Goal: Communication & Community: Answer question/provide support

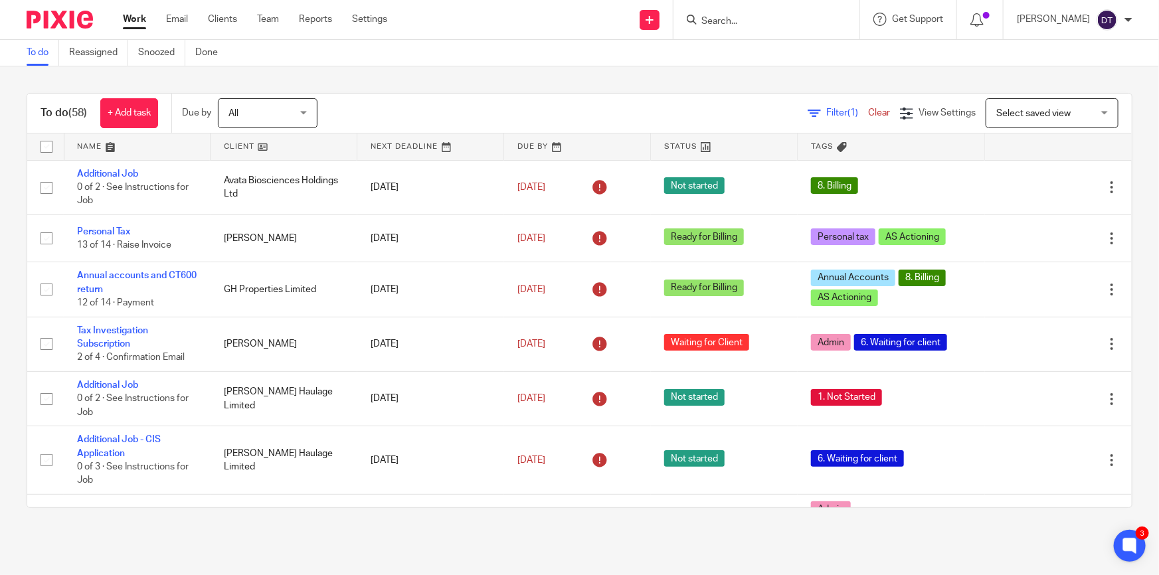
click at [191, 527] on div "To do (58) + Add task Due by All All Today Tomorrow This week Next week This mo…" at bounding box center [579, 300] width 1159 height 468
click at [770, 21] on input "Search" at bounding box center [760, 22] width 120 height 12
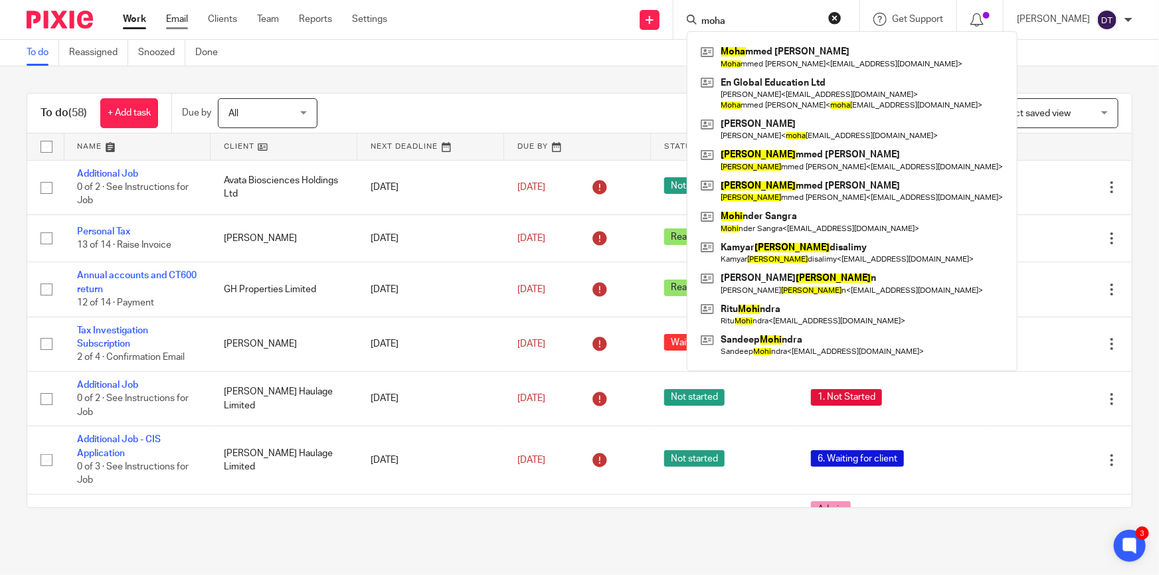
type input "moha"
click at [187, 13] on link "Email" at bounding box center [177, 19] width 22 height 13
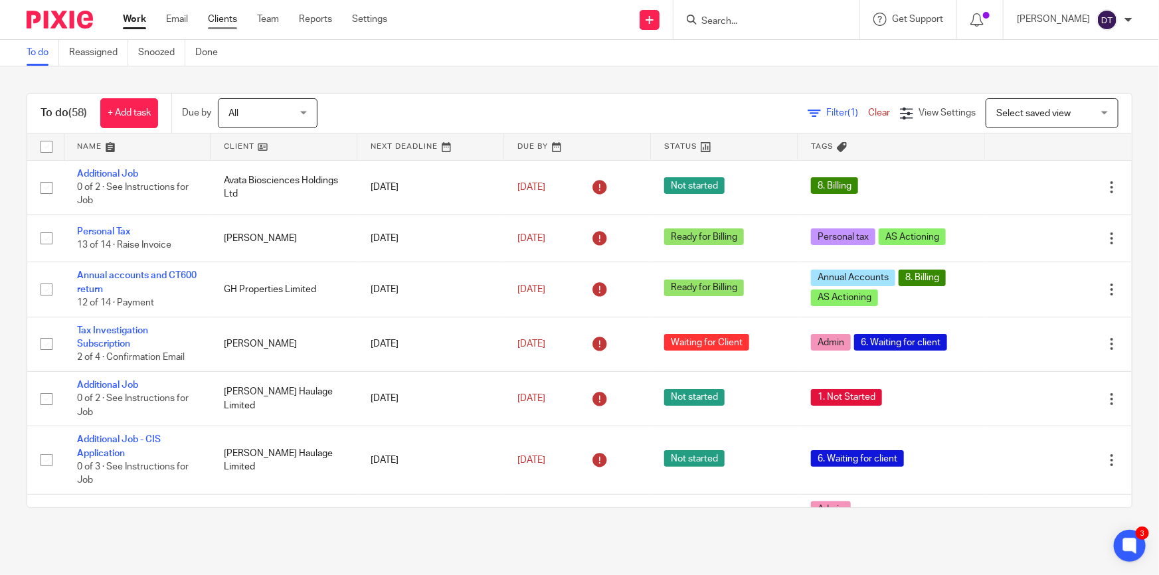
click at [213, 19] on link "Clients" at bounding box center [222, 19] width 29 height 13
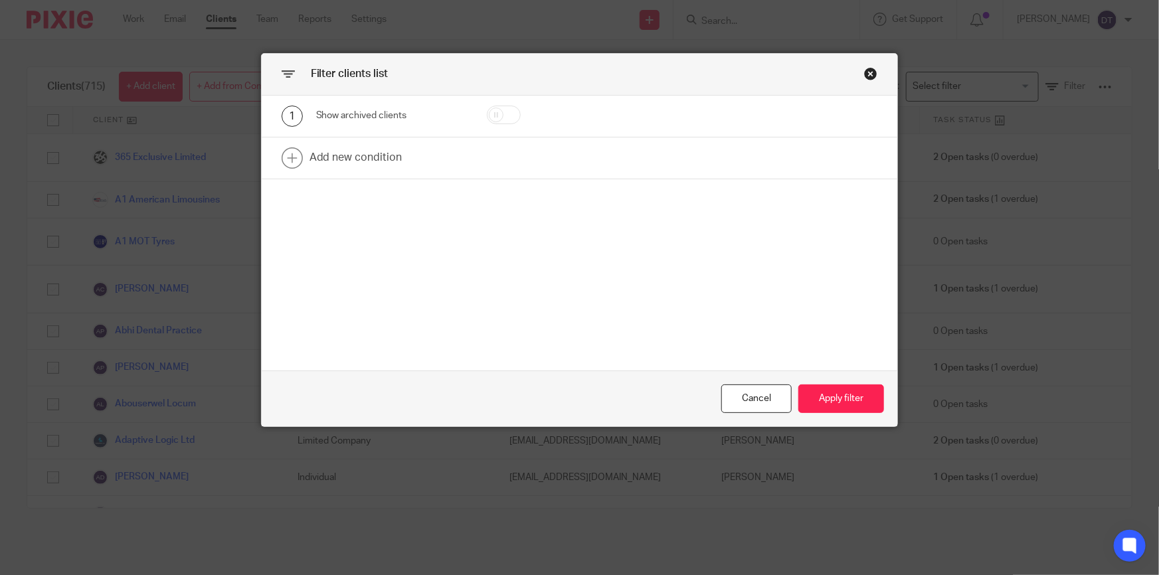
click at [494, 120] on input "checkbox" at bounding box center [504, 115] width 34 height 19
checkbox input "true"
click at [828, 390] on button "Apply filter" at bounding box center [841, 399] width 86 height 29
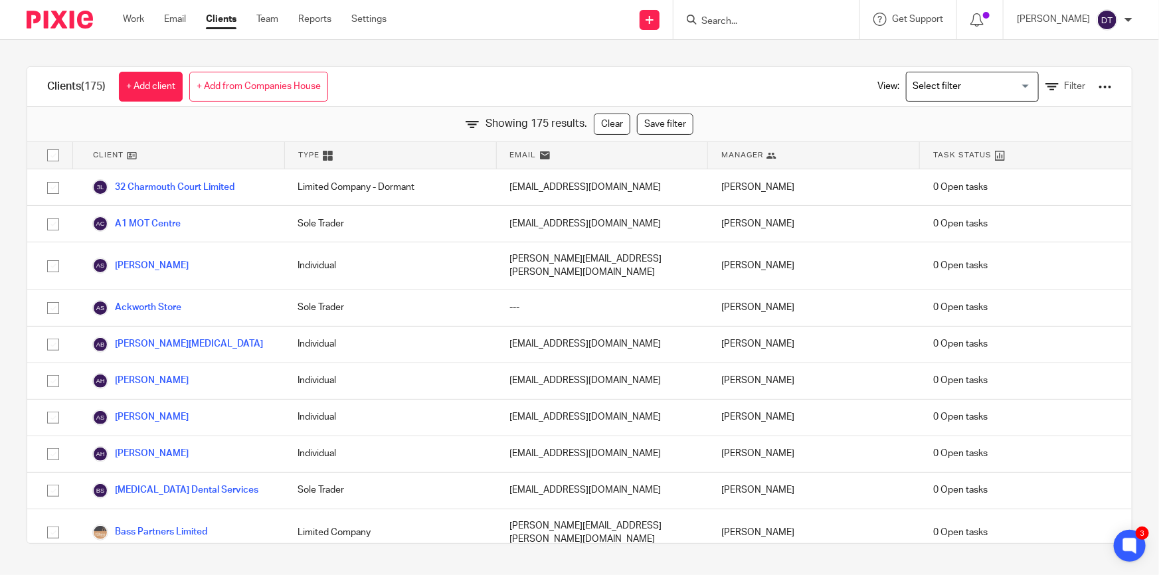
click at [717, 24] on input "Search" at bounding box center [760, 22] width 120 height 12
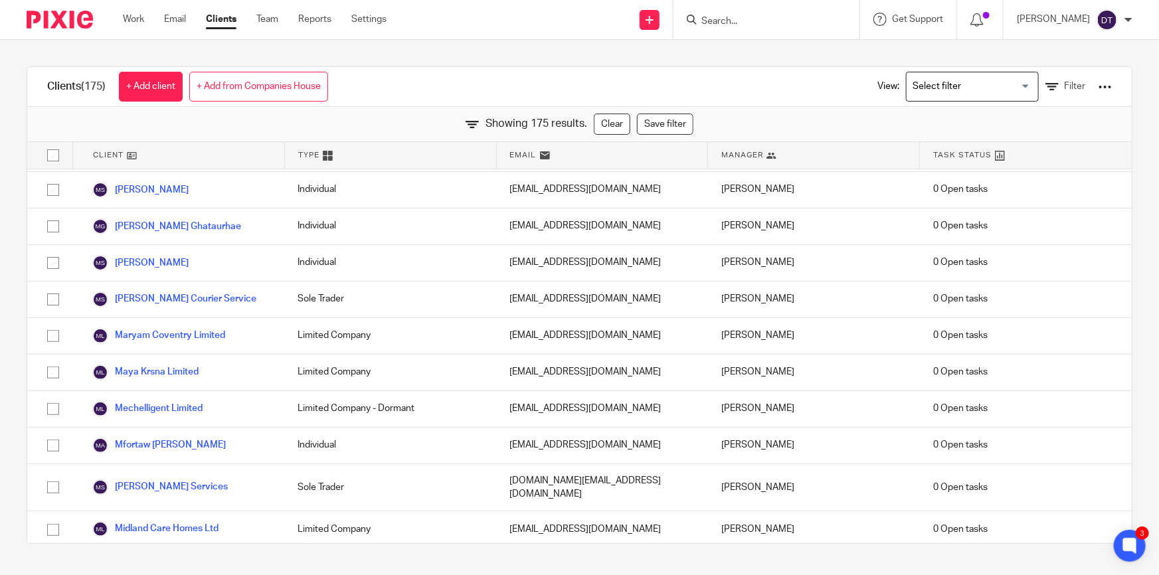
scroll to position [3985, 0]
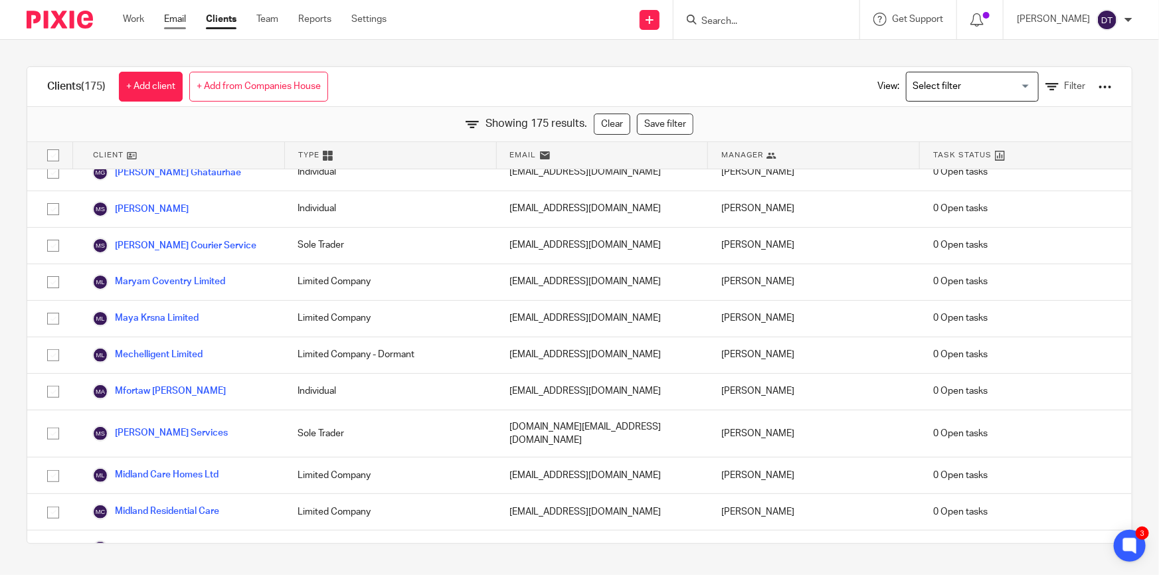
click at [165, 19] on link "Email" at bounding box center [175, 19] width 22 height 13
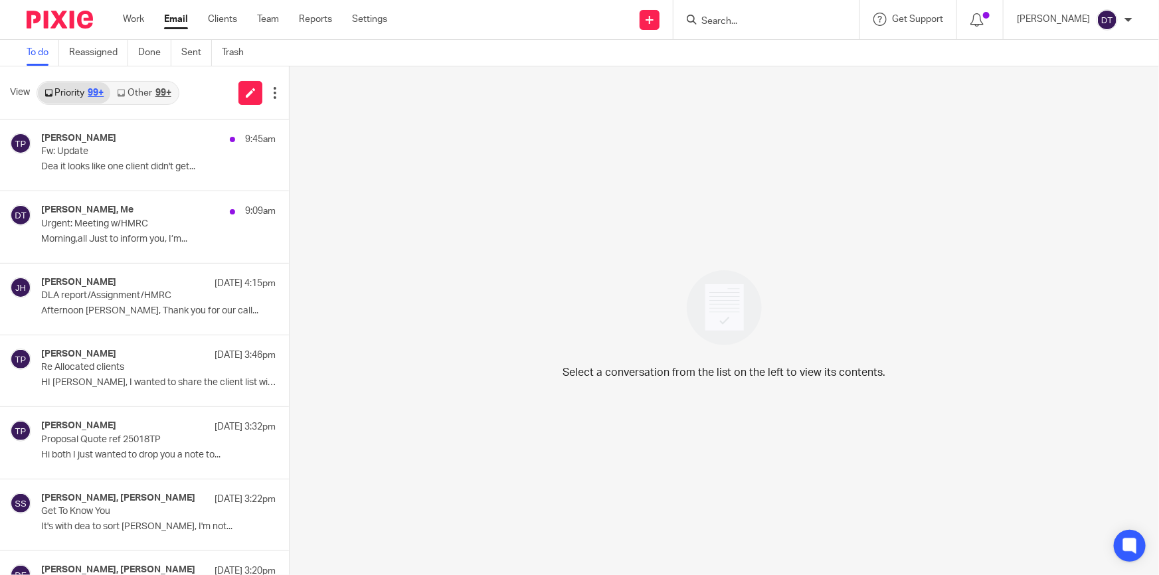
click at [134, 94] on link "Other 99+" at bounding box center [143, 92] width 67 height 21
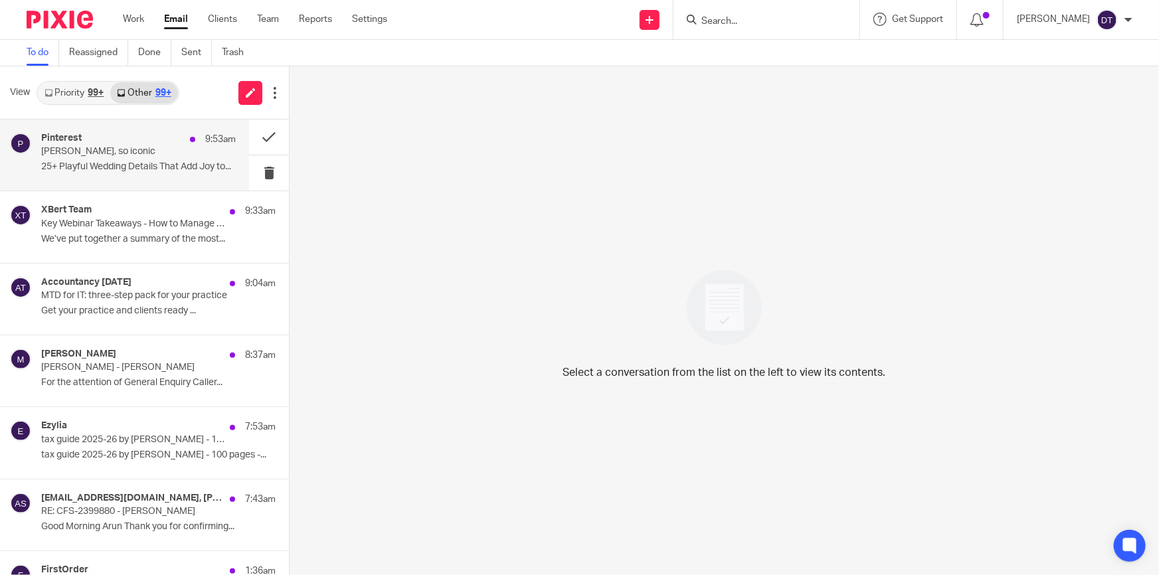
click at [125, 137] on div "Pinterest 9:53am" at bounding box center [138, 139] width 195 height 13
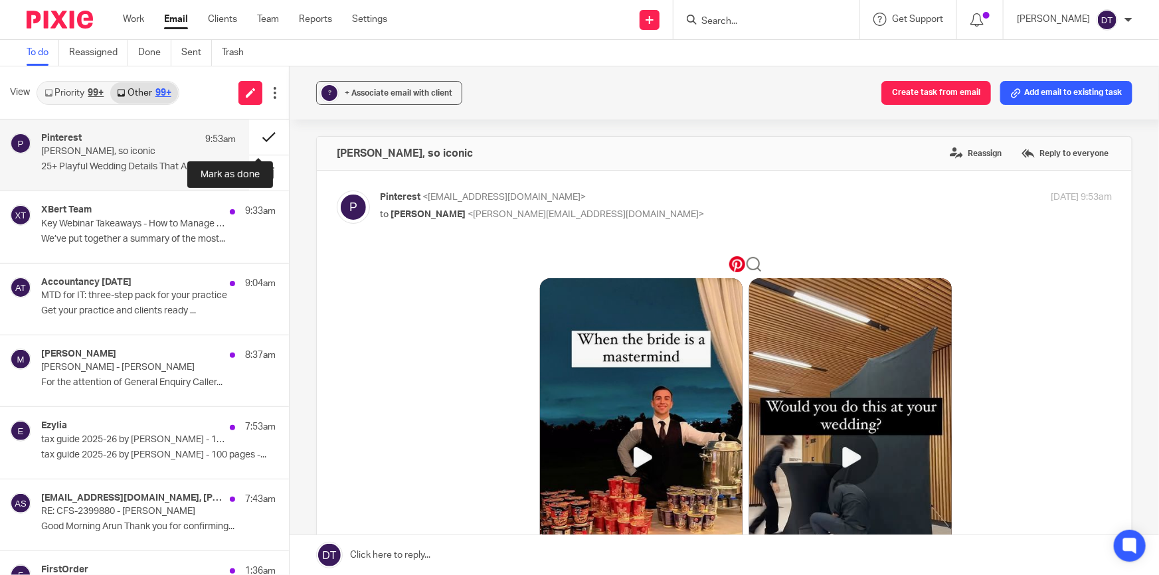
click at [268, 136] on button at bounding box center [269, 137] width 40 height 35
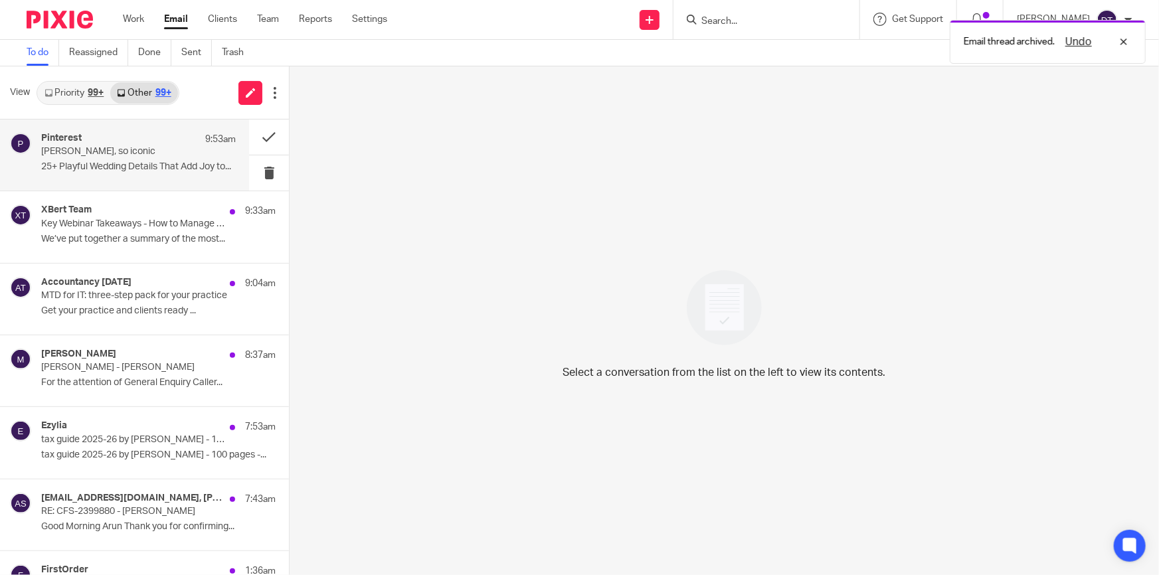
click at [139, 161] on p "25+ Playful Wedding Details That Add Joy to..." at bounding box center [138, 166] width 195 height 11
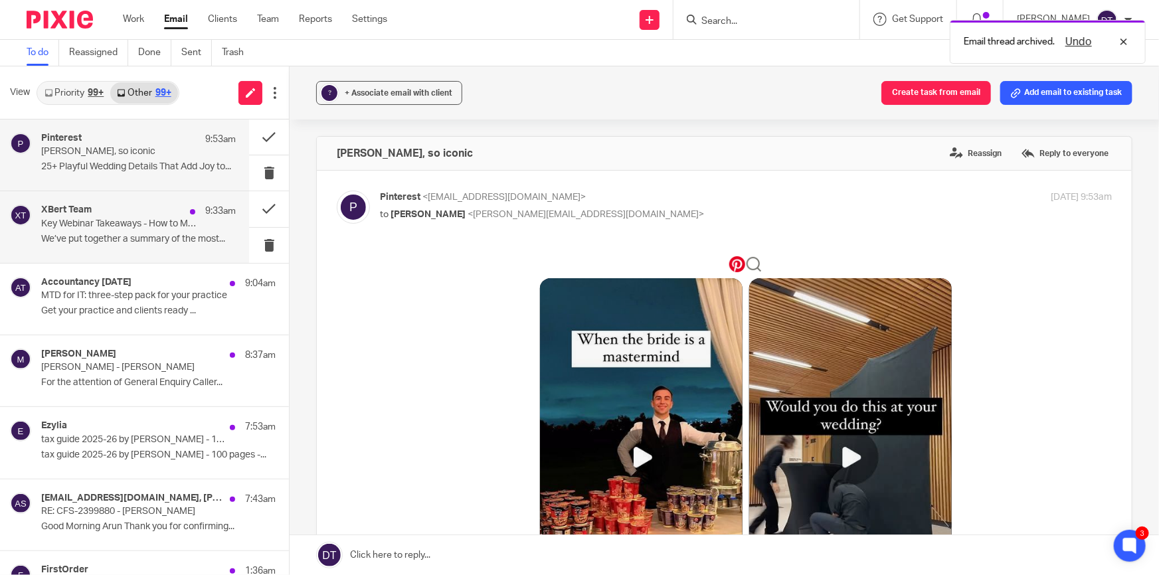
click at [101, 245] on div "XBert Team 9:33am Key Webinar Takeaways - How to Manage Change When Adopting AI…" at bounding box center [138, 227] width 195 height 45
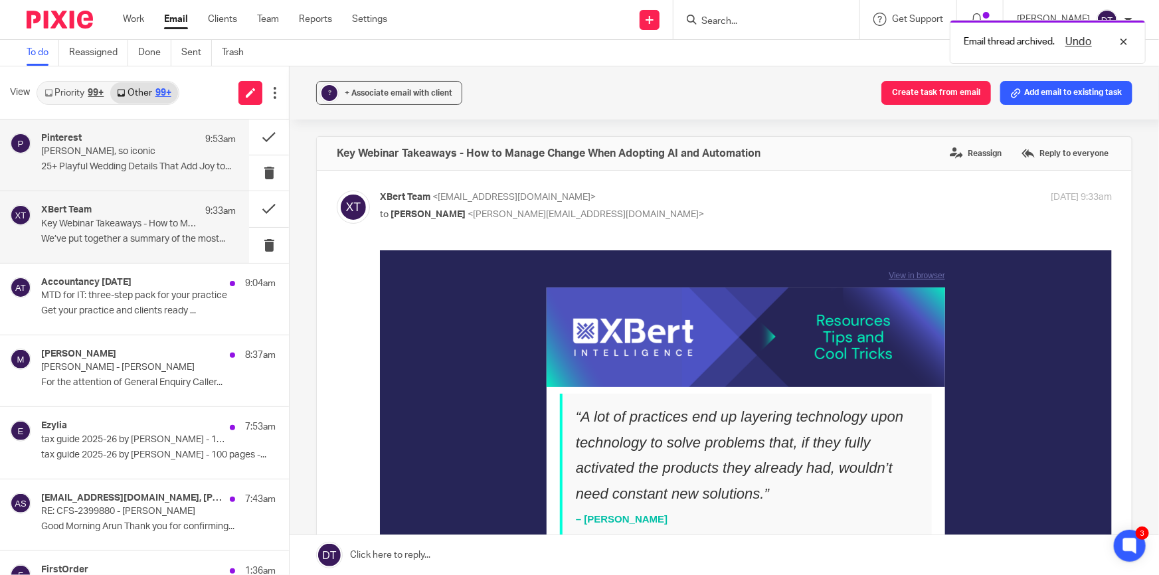
click at [98, 147] on p "Deanna, so iconic" at bounding box center [119, 151] width 156 height 11
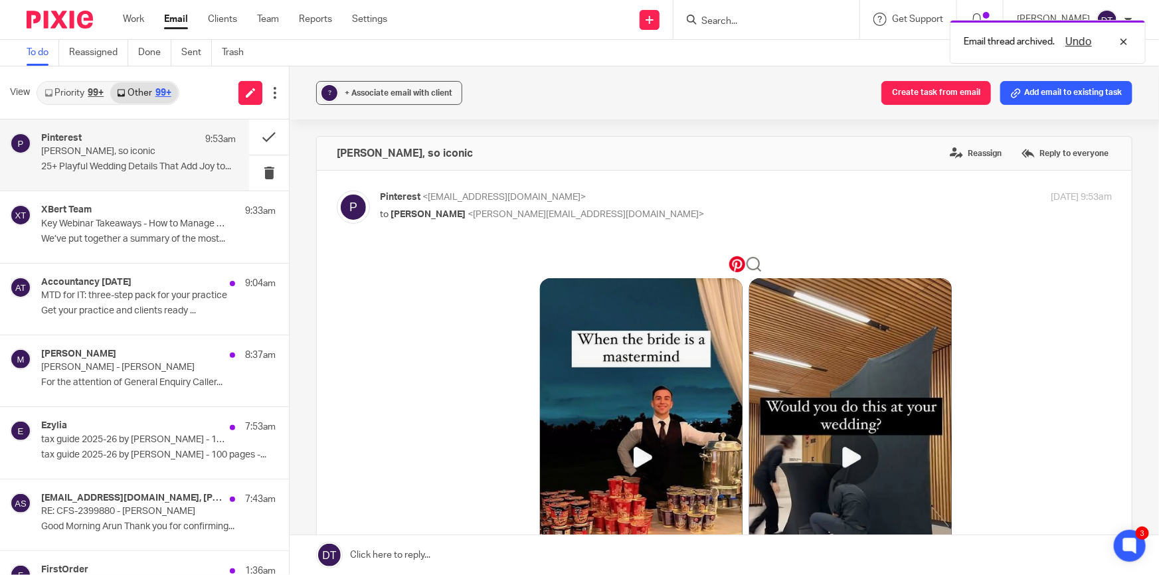
click at [60, 82] on link "Priority 99+" at bounding box center [74, 92] width 72 height 21
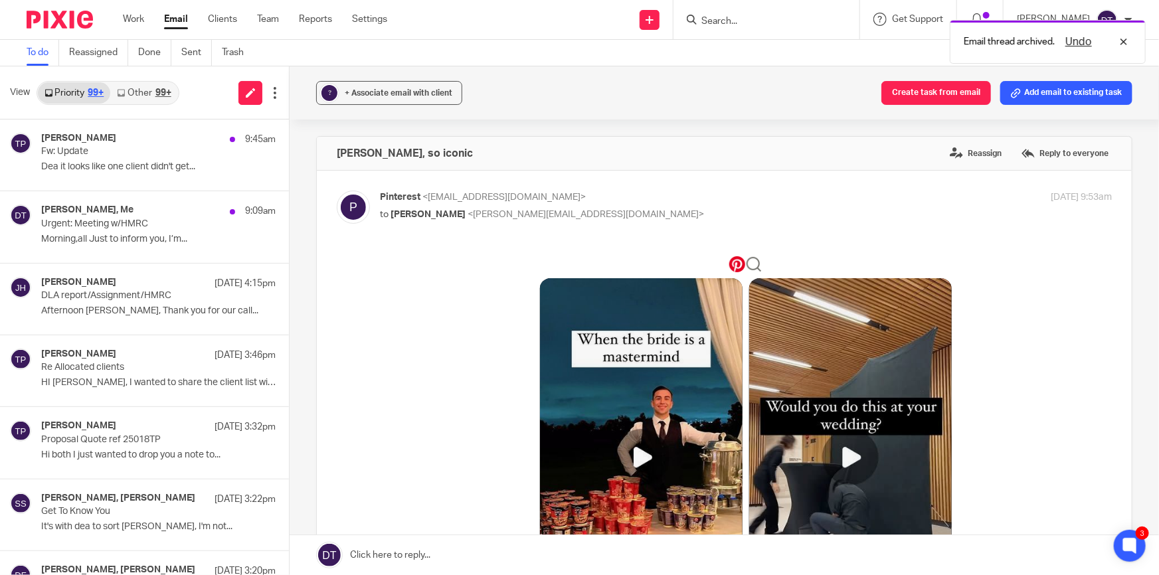
click at [130, 84] on link "Other 99+" at bounding box center [143, 92] width 67 height 21
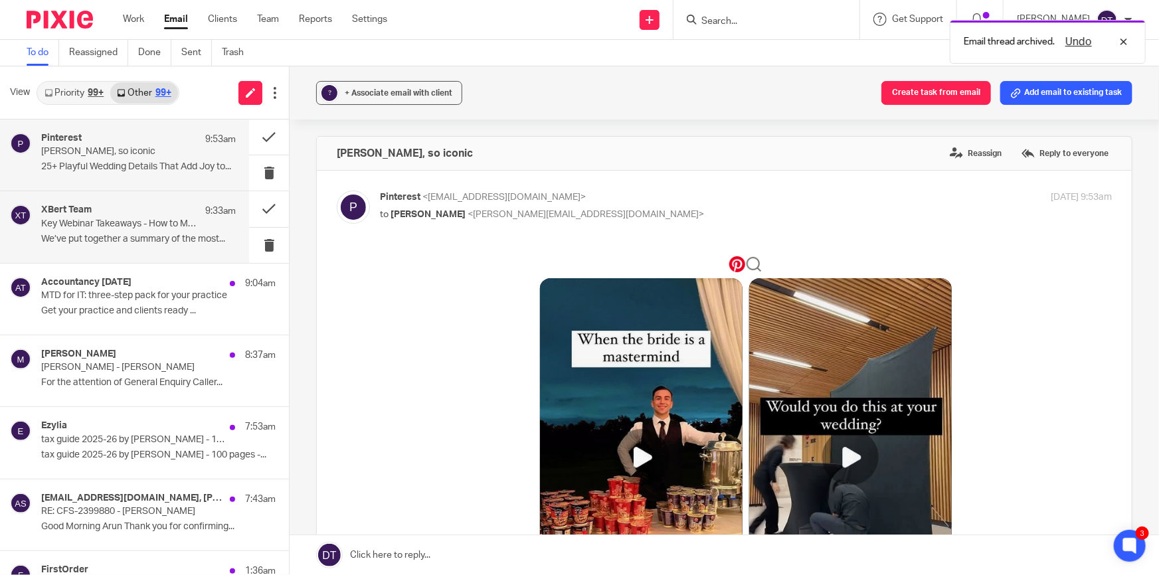
click at [124, 217] on div "XBert Team 9:33am" at bounding box center [138, 211] width 195 height 13
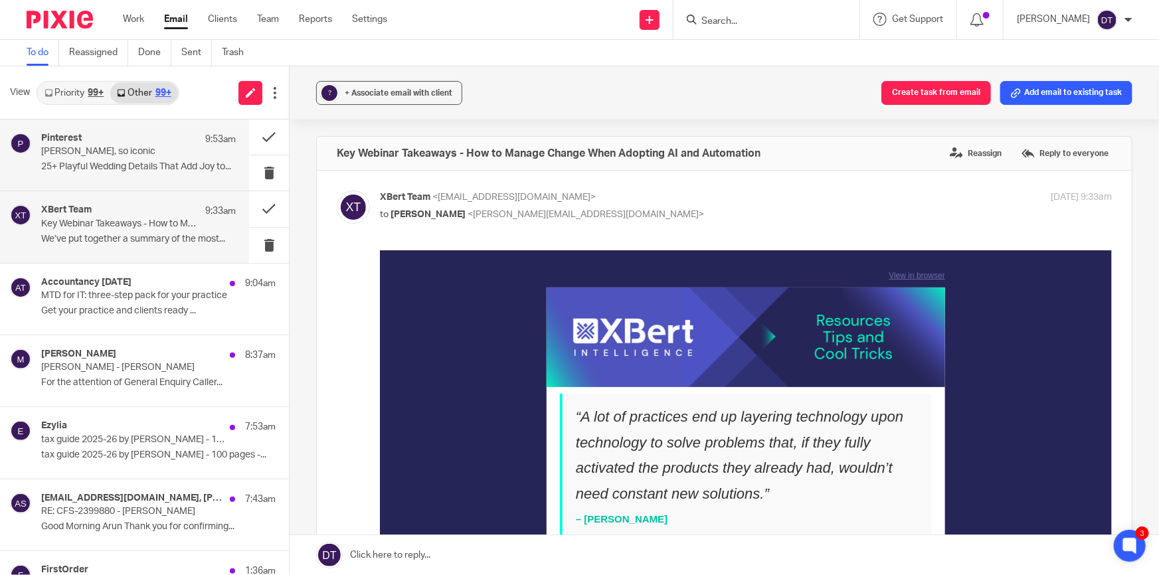
click at [101, 157] on p "Deanna, so iconic" at bounding box center [119, 151] width 156 height 11
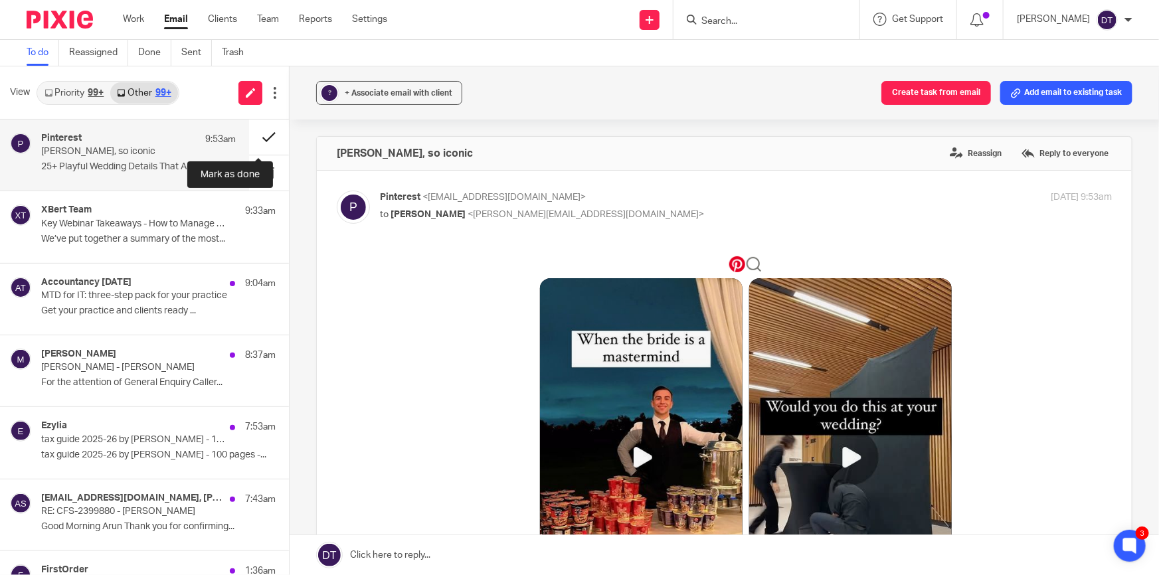
click at [254, 138] on button at bounding box center [269, 137] width 40 height 35
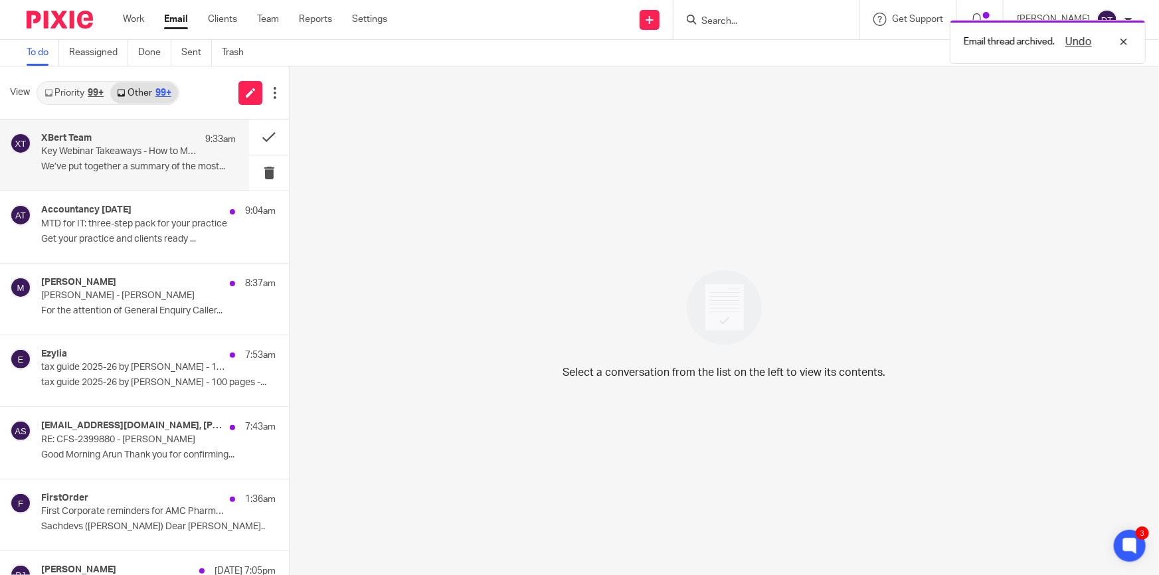
click at [82, 169] on p "We’ve put together a summary of the most..." at bounding box center [138, 166] width 195 height 11
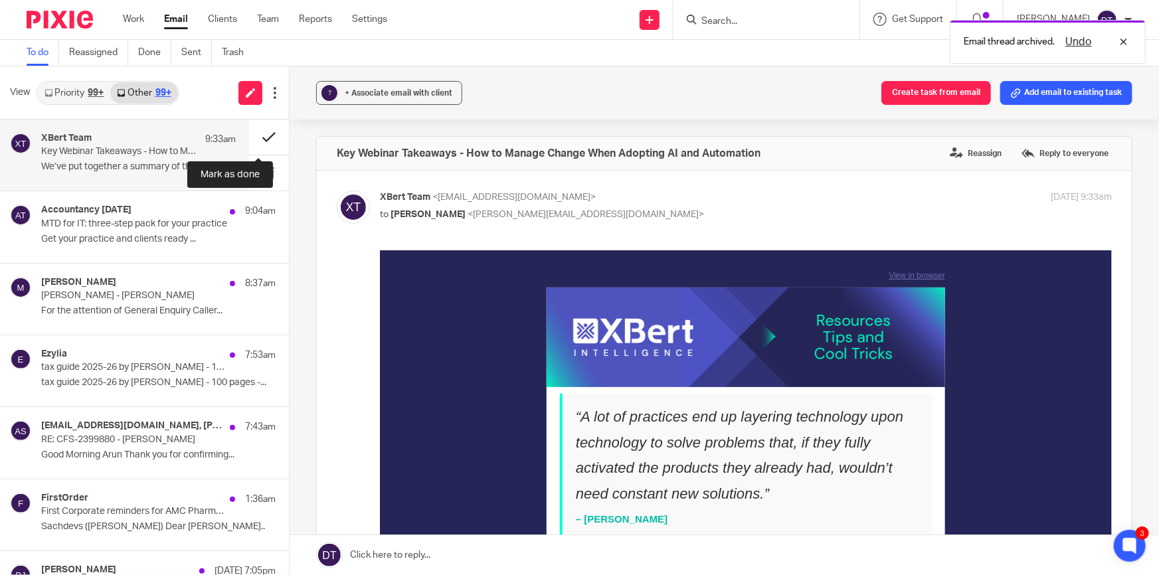
click at [254, 140] on button at bounding box center [269, 137] width 40 height 35
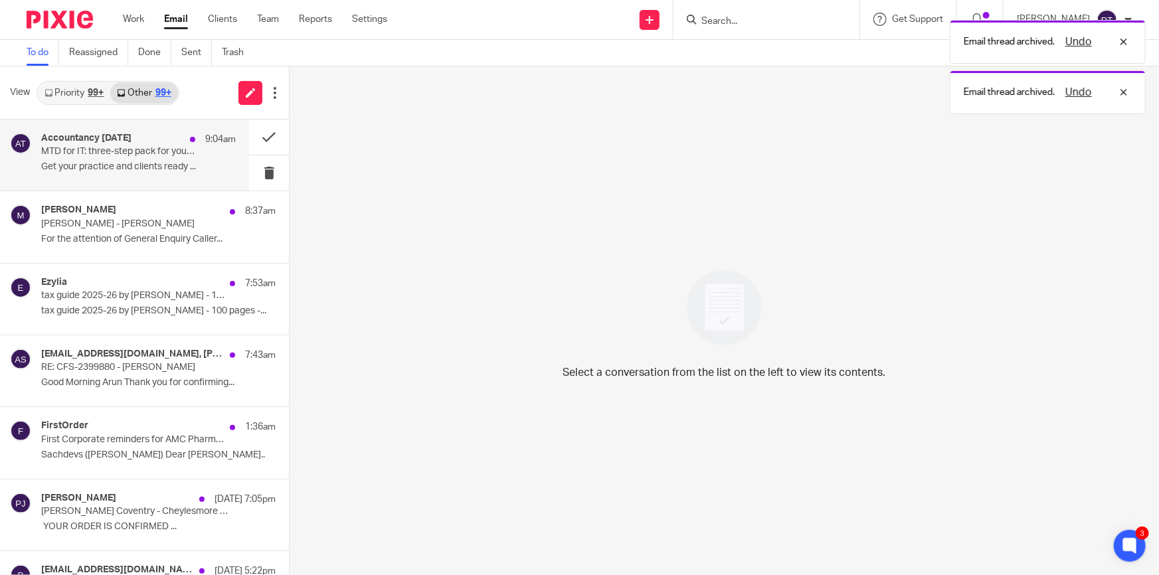
click at [108, 165] on p "Get your practice and clients ready ..." at bounding box center [138, 166] width 195 height 11
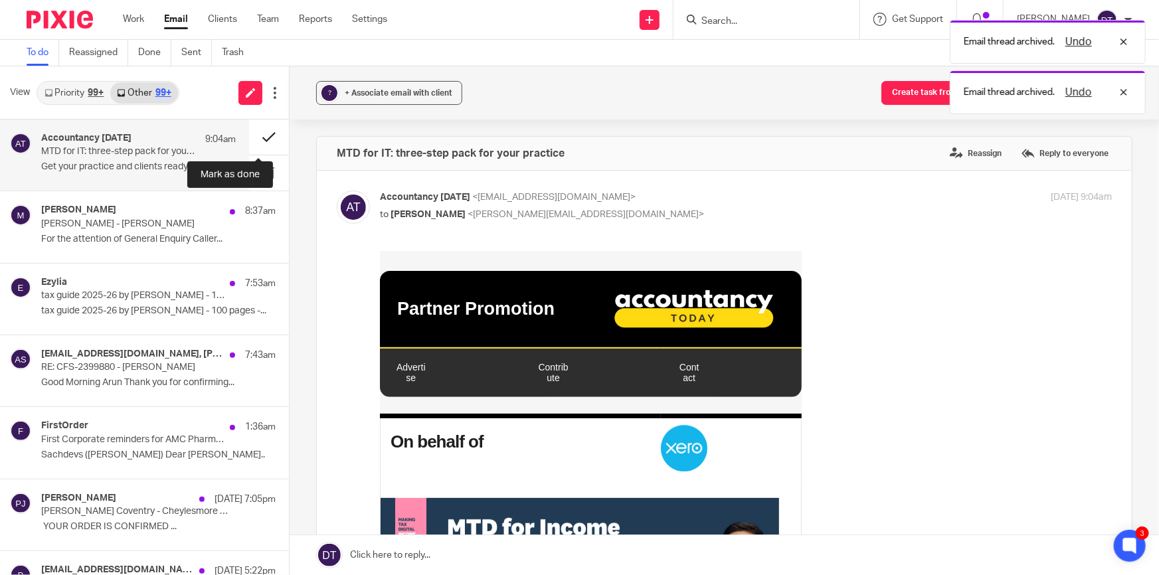
click at [262, 136] on button at bounding box center [269, 137] width 40 height 35
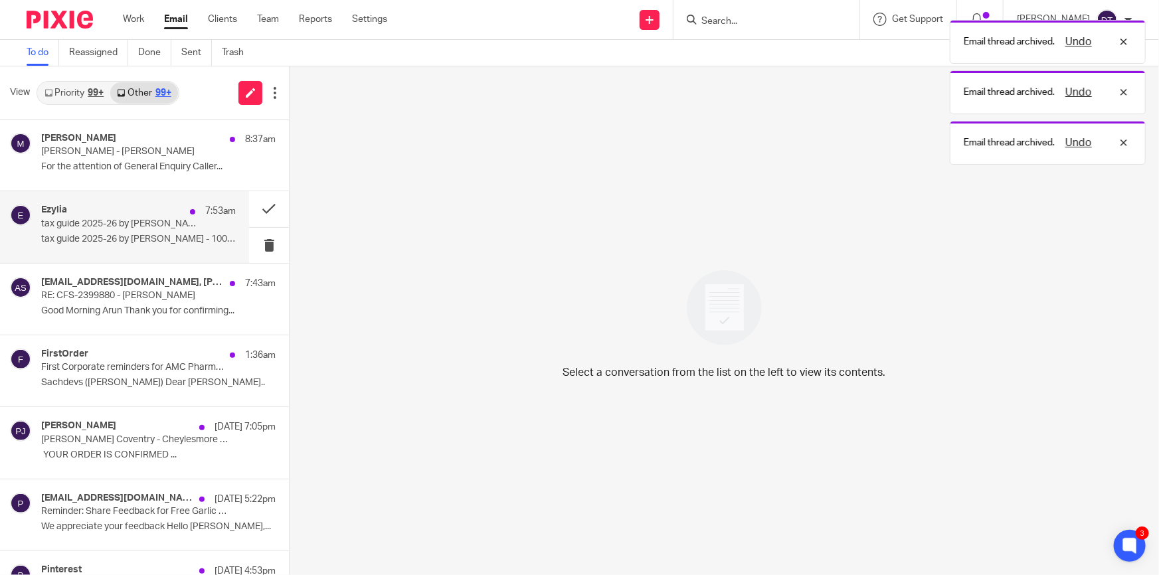
click at [90, 254] on div "Ezylia 7:53am tax guide 2025-26 by Lucy Webb - 100 pages - free pdf download ta…" at bounding box center [124, 226] width 249 height 71
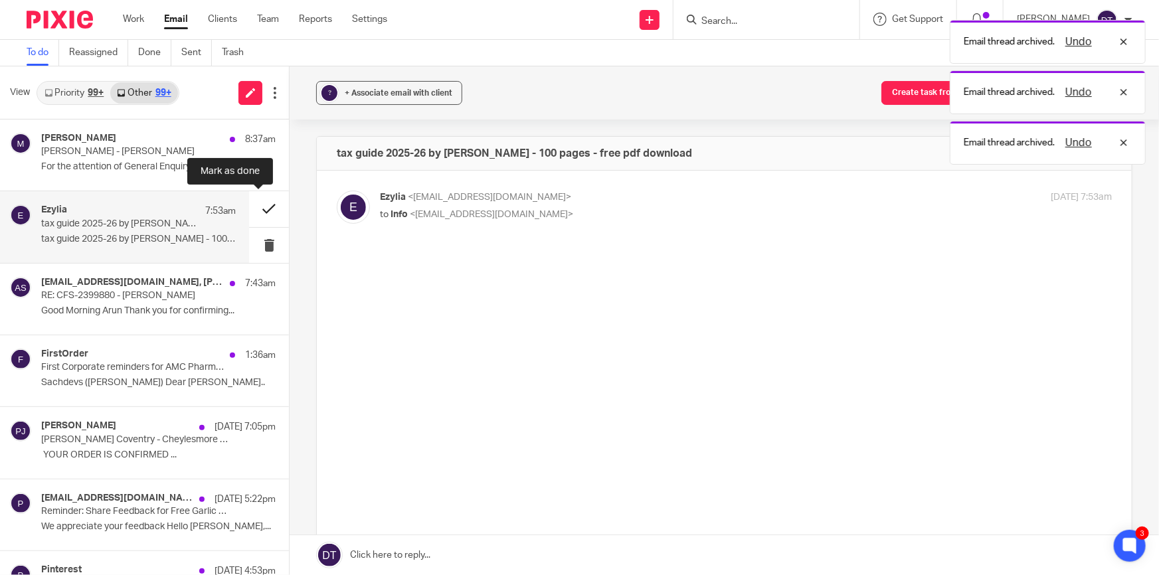
click at [260, 207] on button at bounding box center [269, 208] width 40 height 35
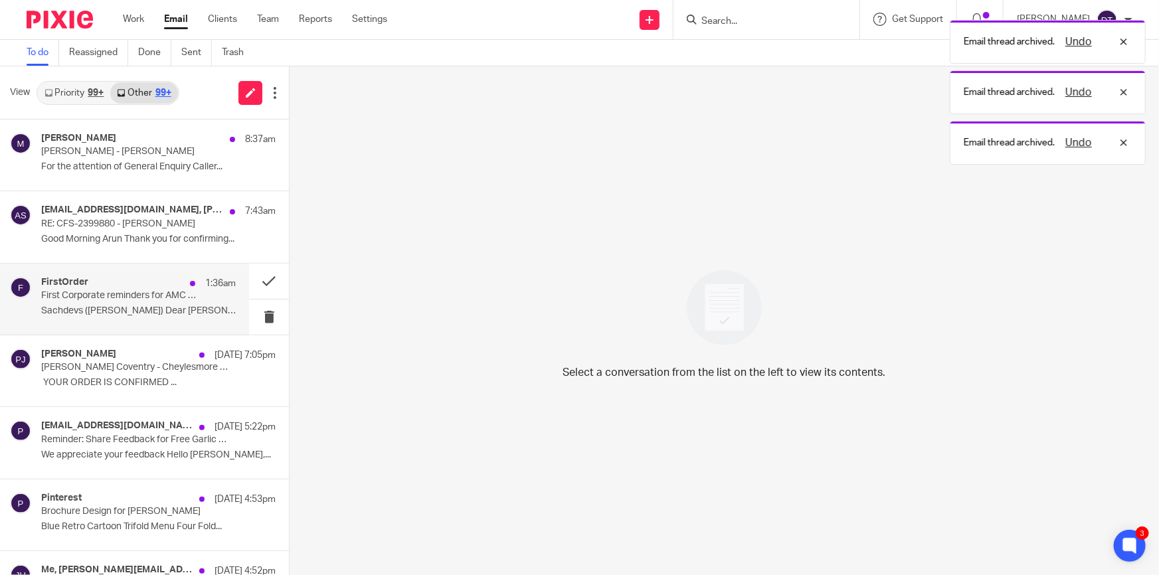
click at [106, 302] on div "FirstOrder 1:36am First Corporate reminders for AMC Pharma Consultant Limited e…" at bounding box center [138, 299] width 195 height 45
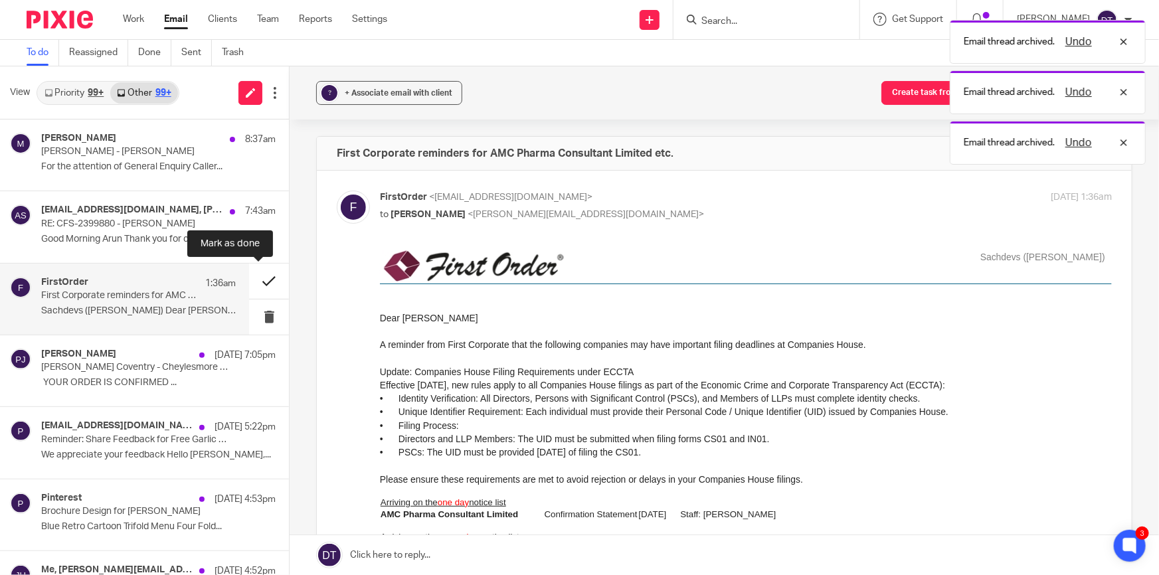
click at [260, 286] on button at bounding box center [269, 281] width 40 height 35
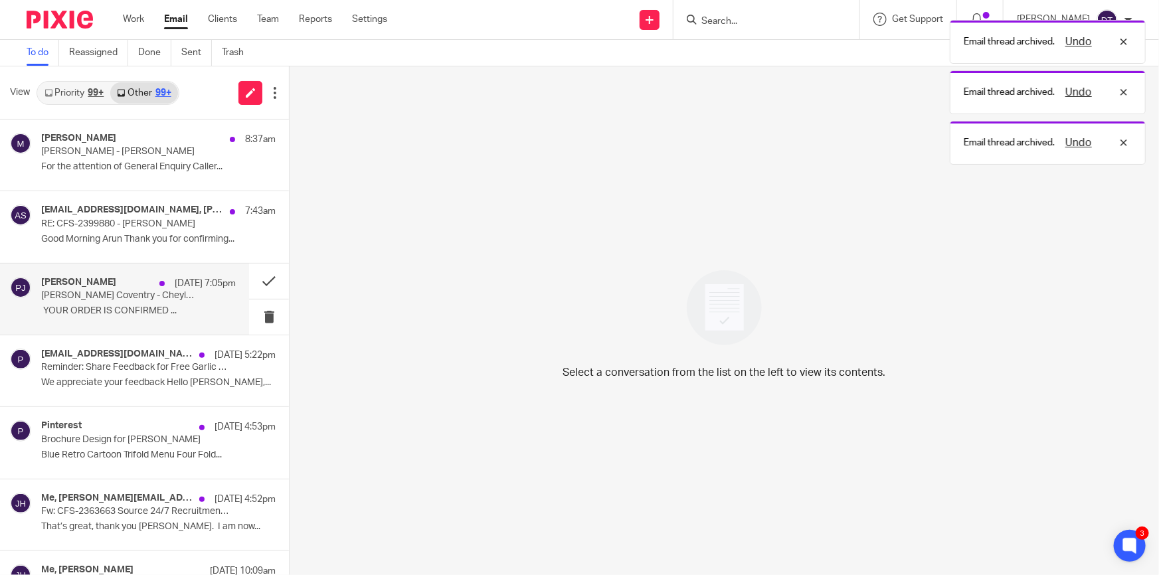
click at [39, 315] on div "Papa Johns 17 Sep 7:05pm Papa Johns Coventry - Cheylesmore - Your order - 80483…" at bounding box center [124, 299] width 249 height 71
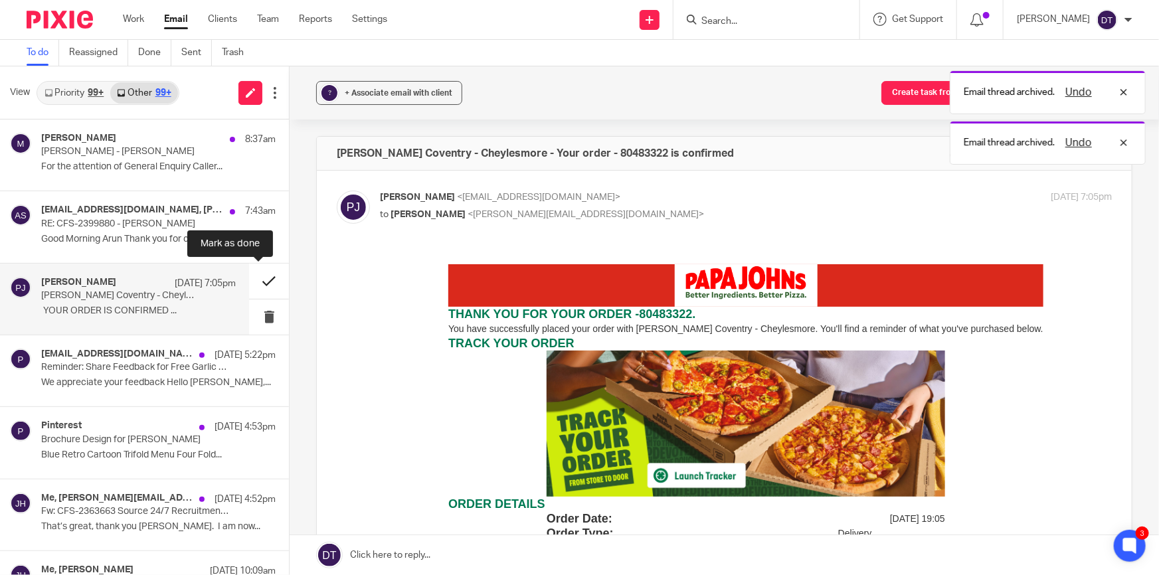
click at [249, 280] on button at bounding box center [269, 281] width 40 height 35
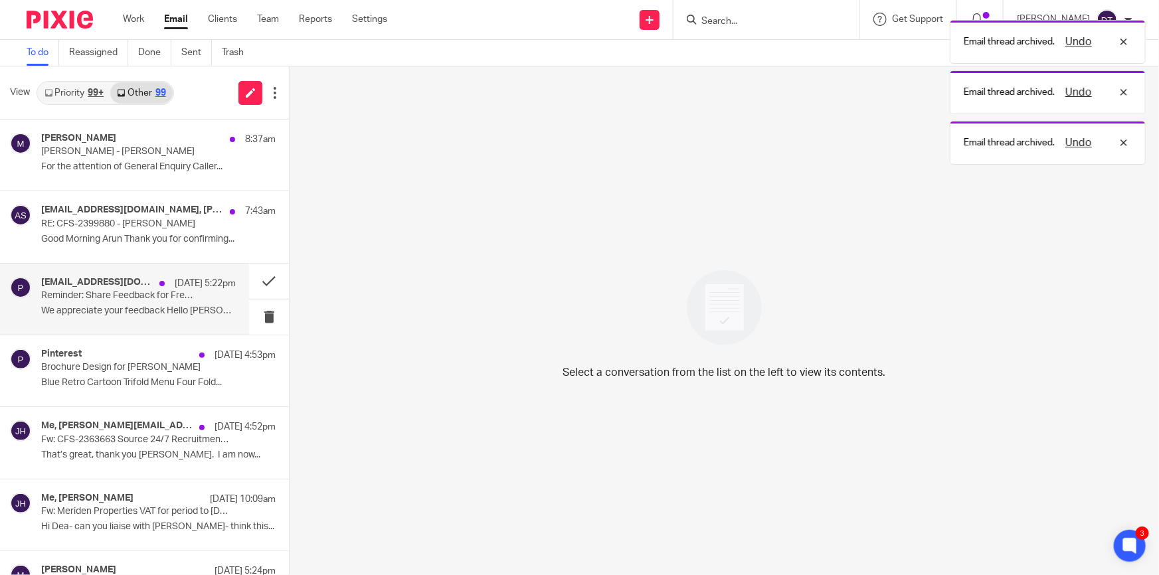
click at [158, 296] on p "Reminder: Share Feedback for Free Garlic Pizza Sticks or Potato Tots" at bounding box center [119, 295] width 156 height 11
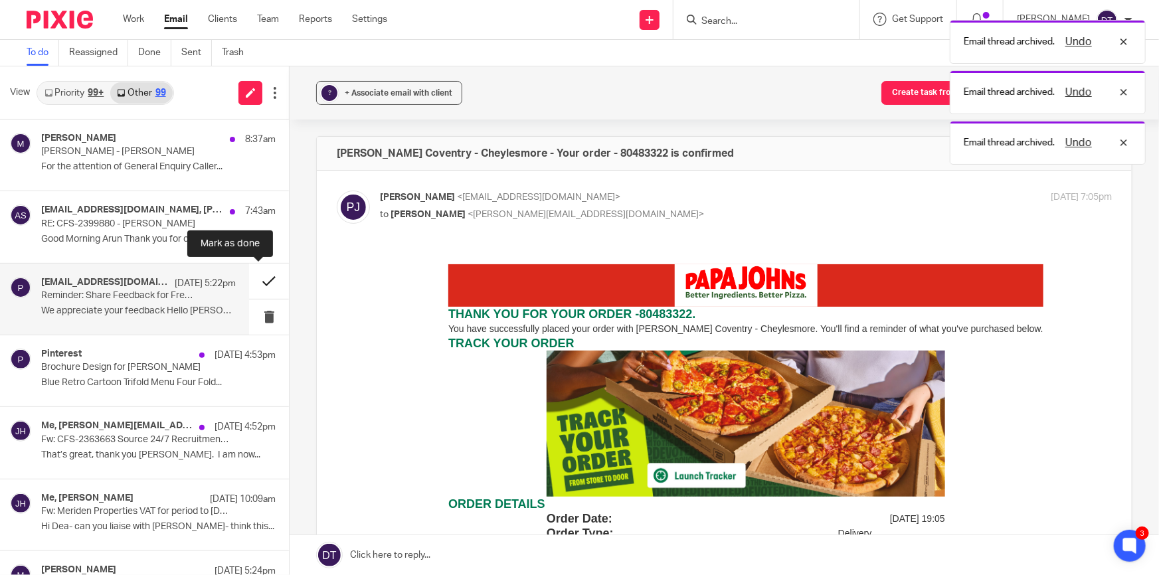
click at [264, 280] on button at bounding box center [269, 281] width 40 height 35
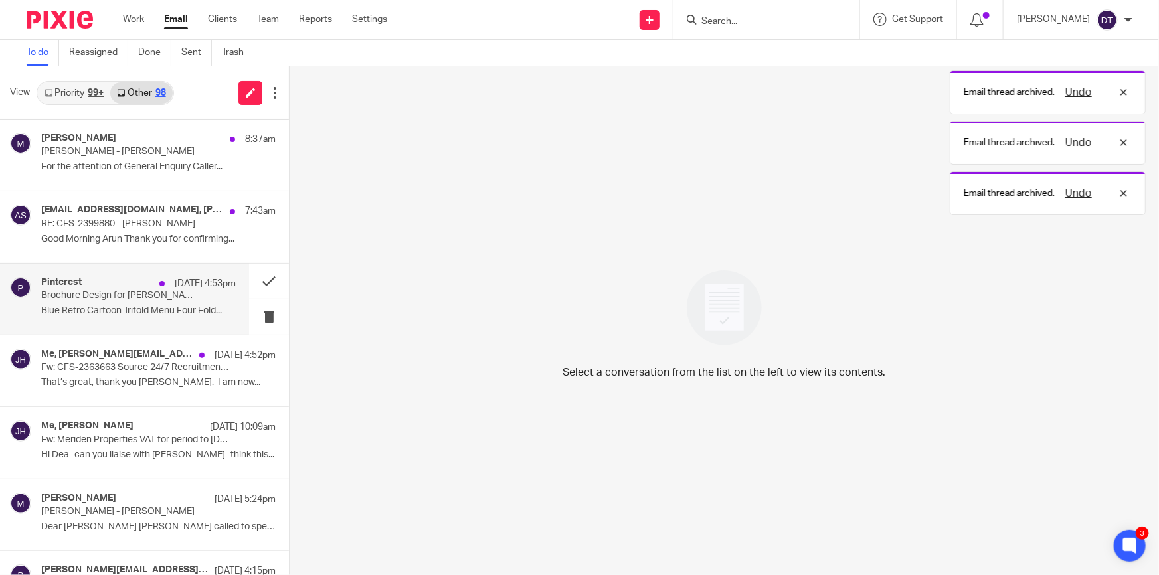
click at [69, 306] on p "Blue Retro Cartoon Trifold Menu Four Fold..." at bounding box center [138, 311] width 195 height 11
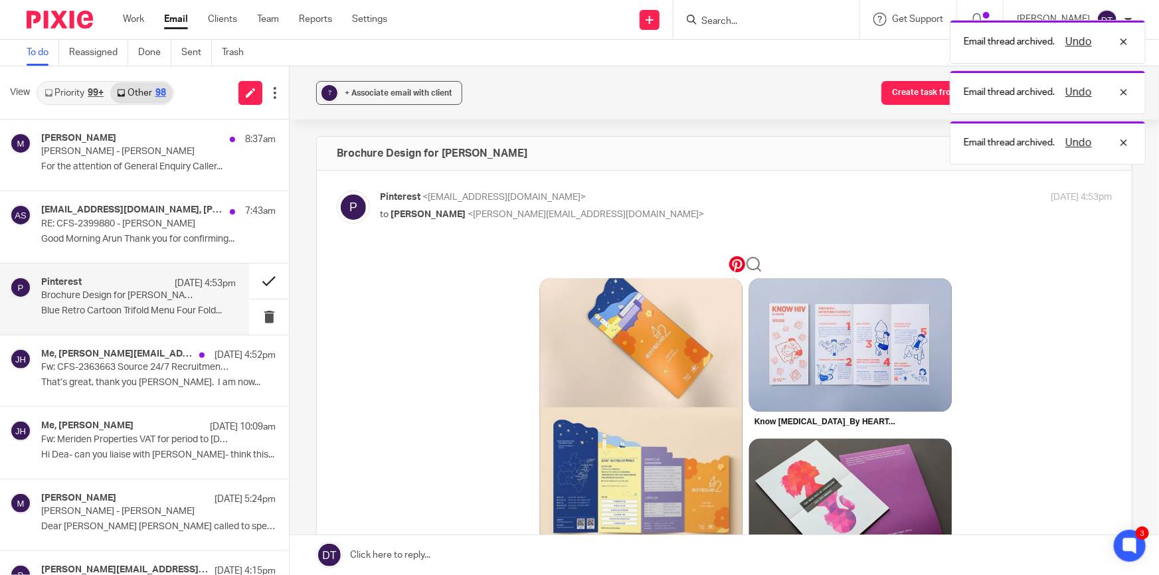
click at [249, 283] on button at bounding box center [269, 281] width 40 height 35
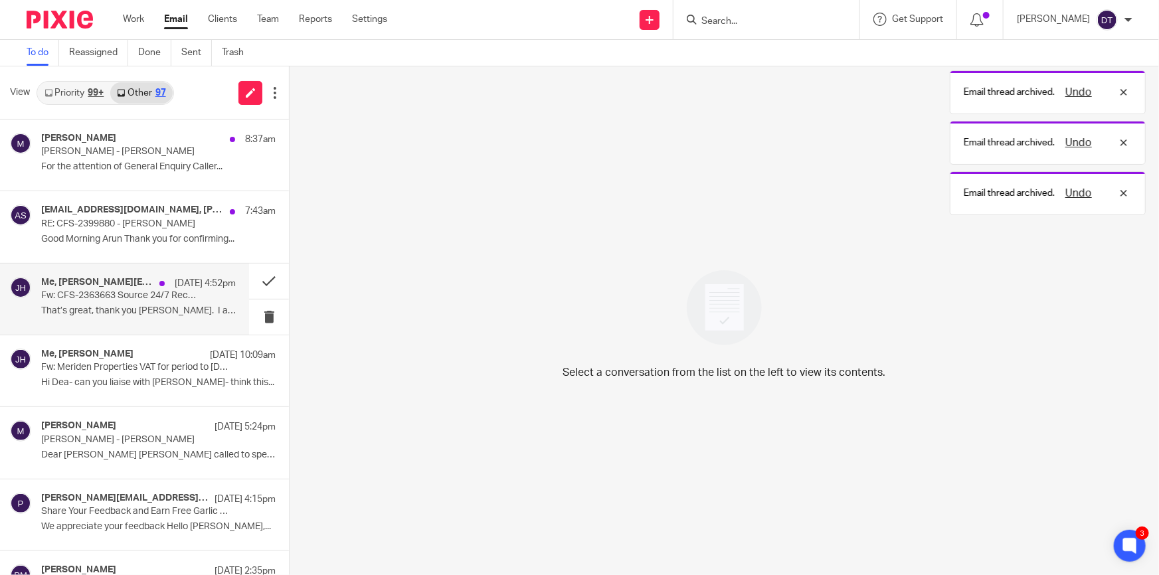
click at [62, 308] on p "That’s great, thank you Deanna. I am now..." at bounding box center [138, 311] width 195 height 11
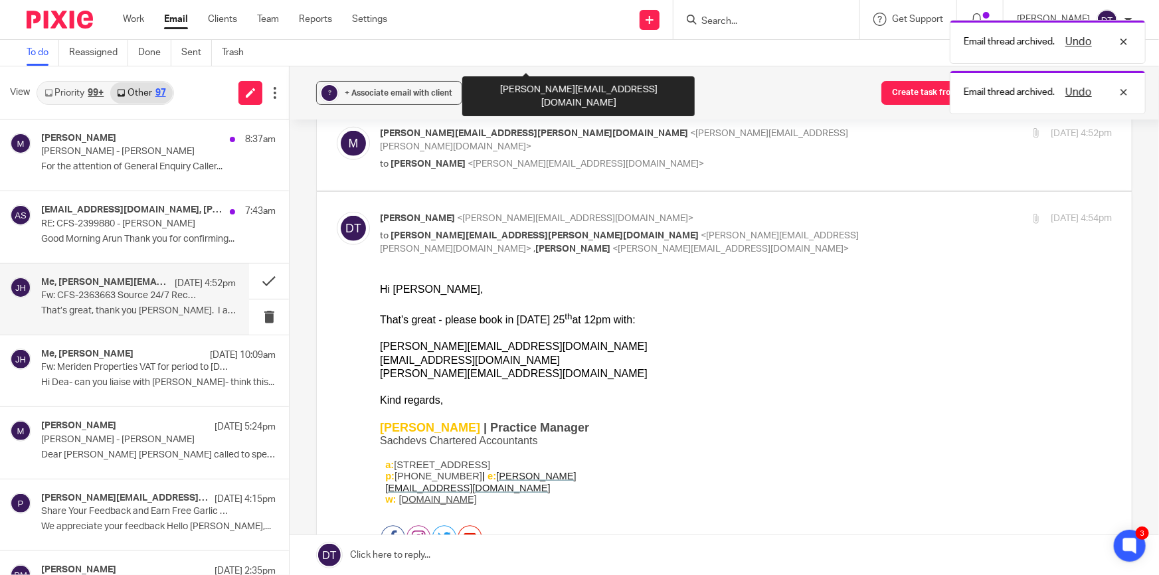
scroll to position [543, 0]
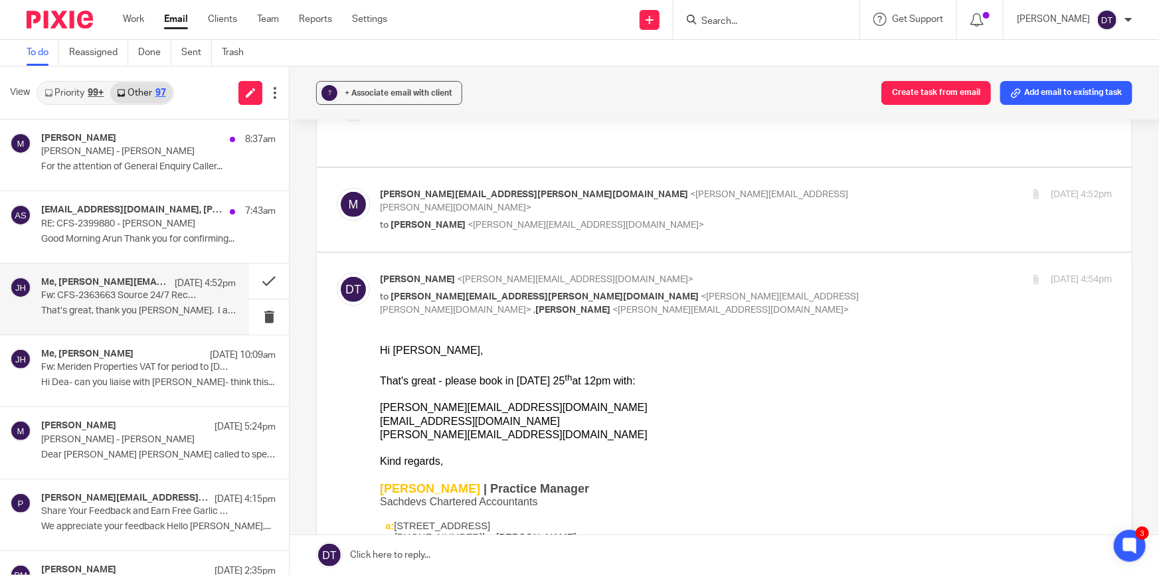
click at [730, 21] on input "Search" at bounding box center [760, 22] width 120 height 12
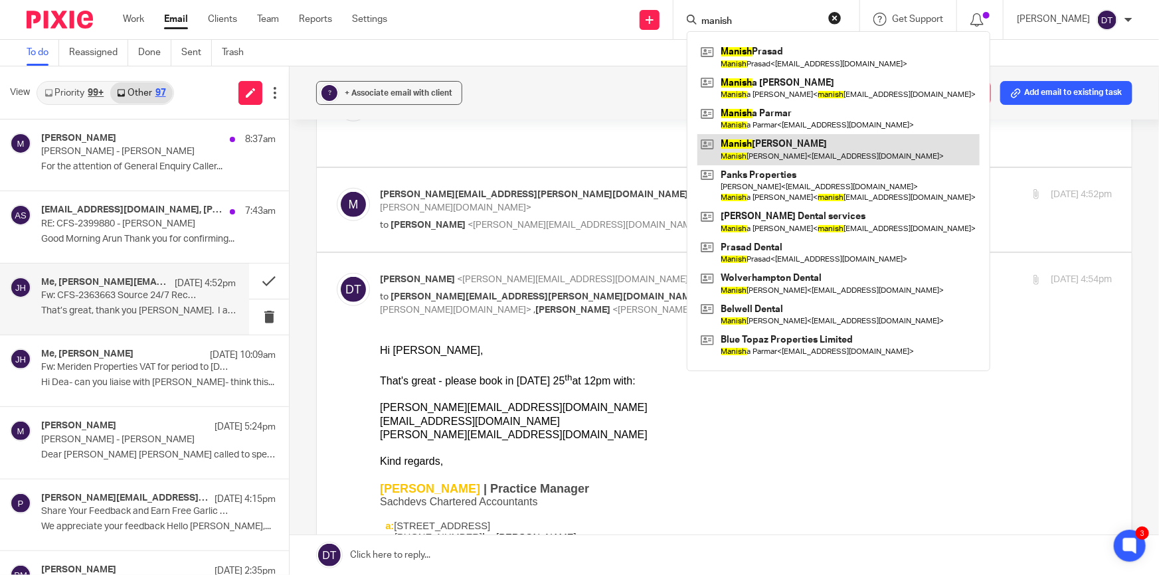
type input "manish"
click at [772, 155] on link at bounding box center [838, 149] width 282 height 31
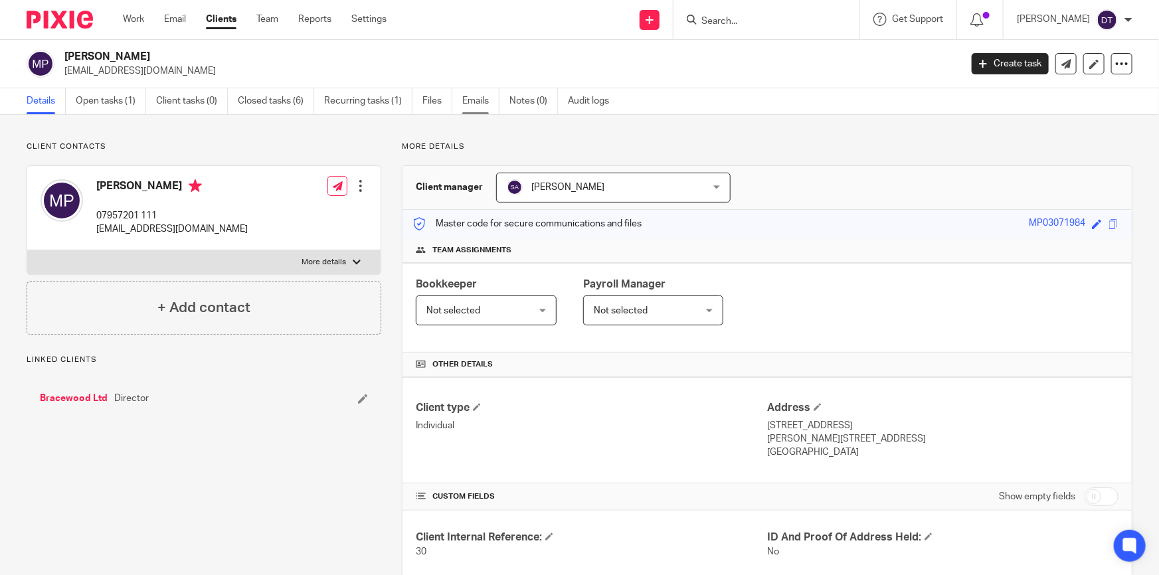
click at [472, 104] on link "Emails" at bounding box center [480, 101] width 37 height 26
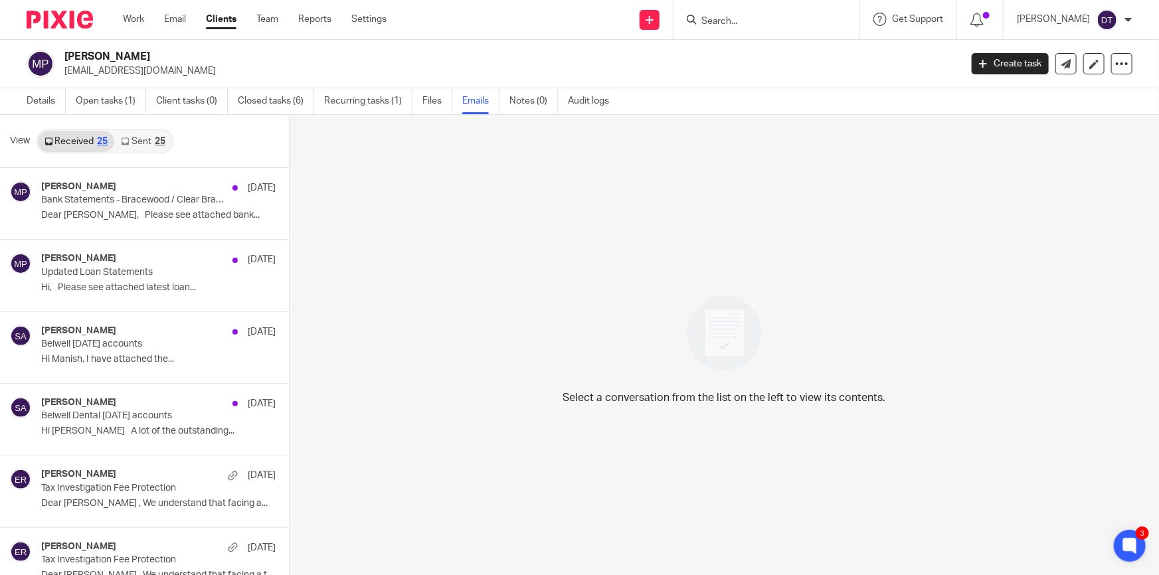
click at [134, 137] on link "Sent 25" at bounding box center [142, 141] width 57 height 21
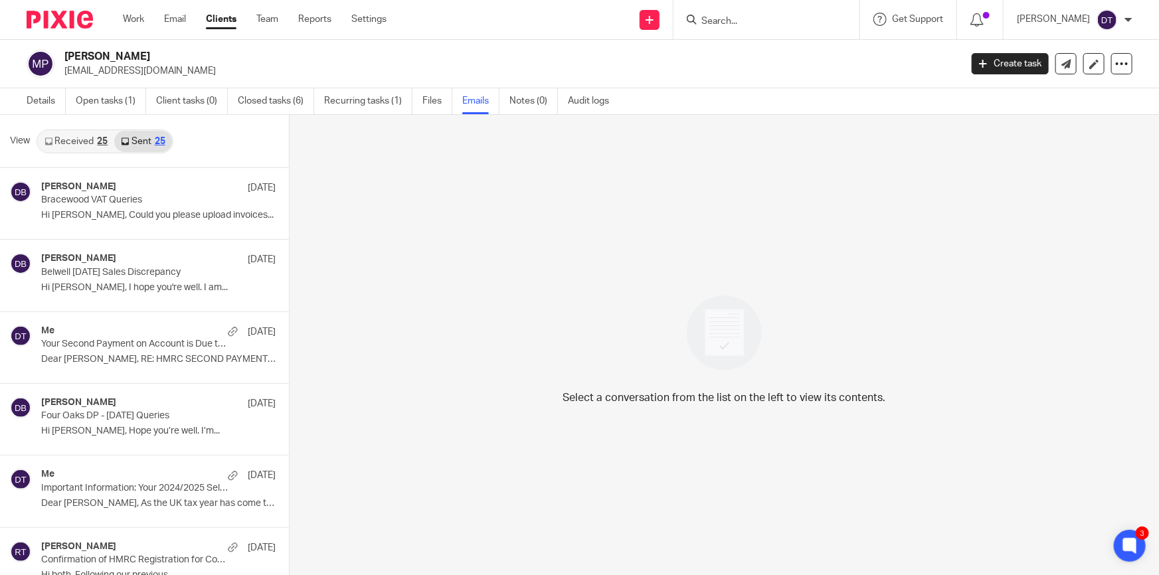
scroll to position [1, 0]
click at [72, 143] on link "Received 25" at bounding box center [76, 140] width 76 height 21
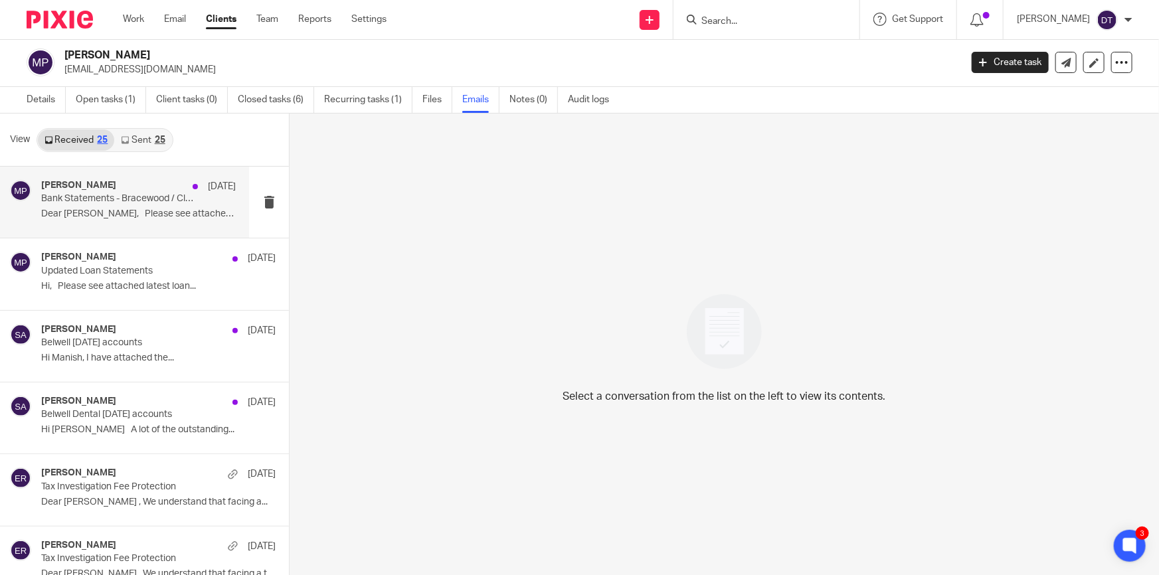
click at [137, 179] on div "M Patel 30 Jun Bank Statements - Bracewood / Clear Braces Group Dear Suman, Ple…" at bounding box center [124, 202] width 249 height 71
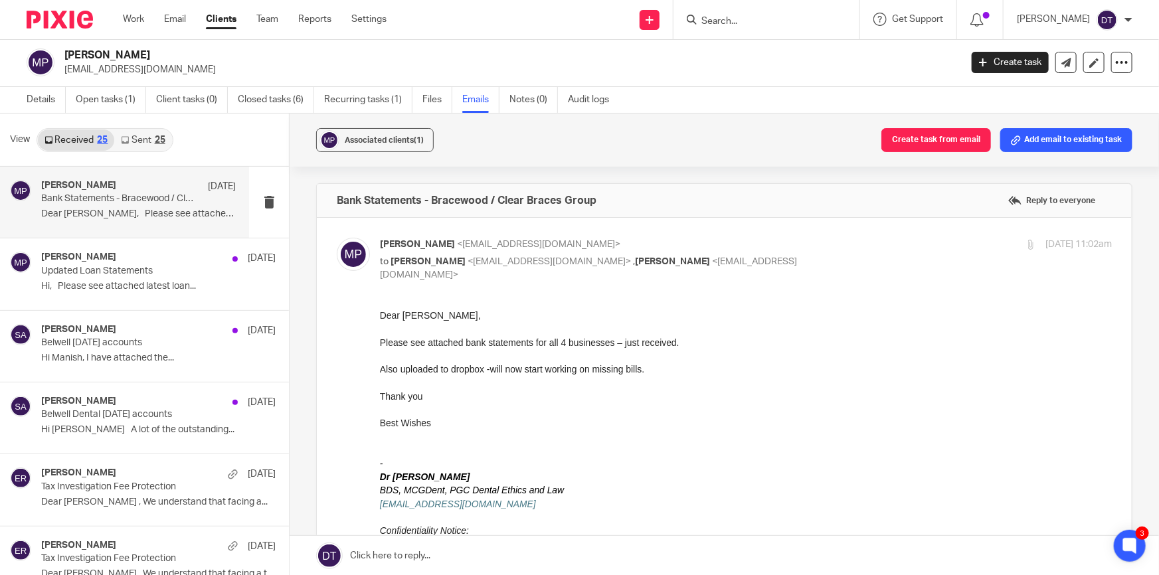
scroll to position [0, 0]
click at [126, 275] on p "Updated Loan Statements" at bounding box center [119, 271] width 156 height 11
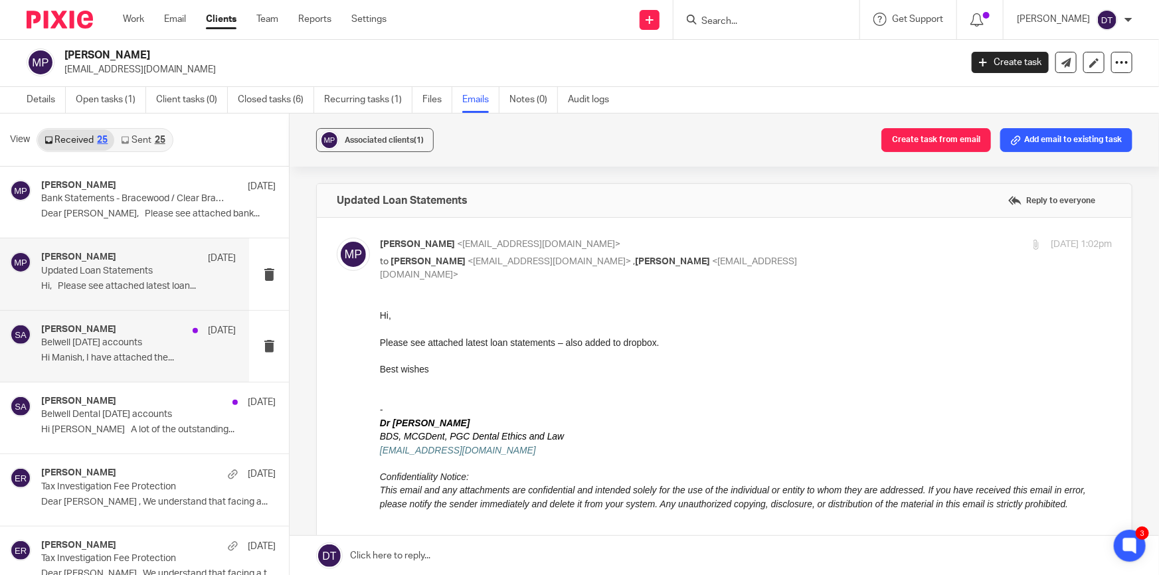
click at [136, 333] on div "Suman Aggarwal 3 Jun" at bounding box center [138, 330] width 195 height 13
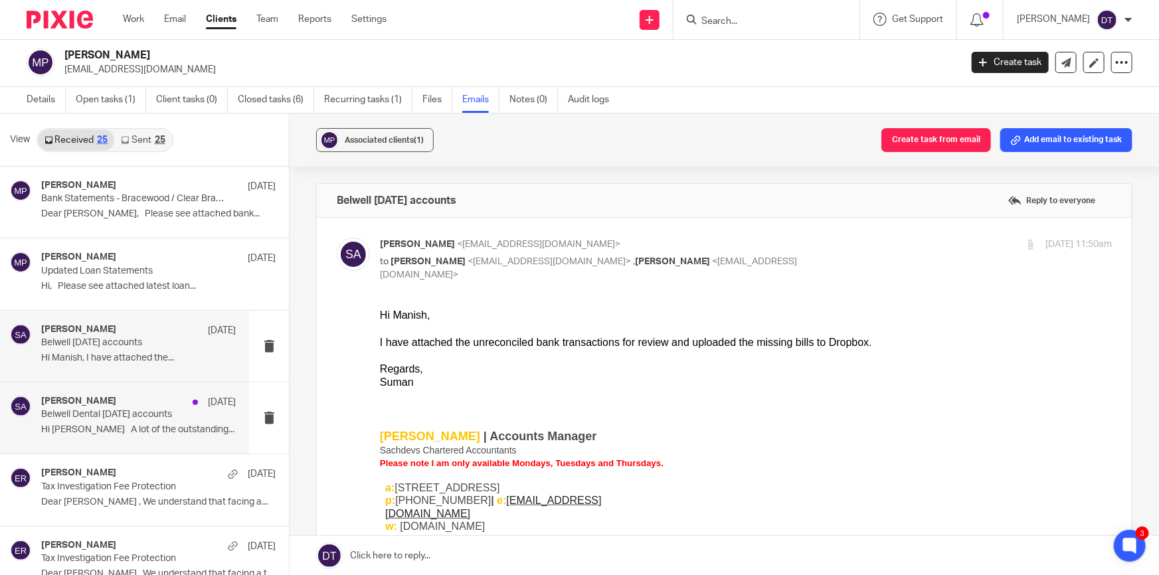
click at [141, 419] on p "Belwell Dental March 2025 accounts" at bounding box center [119, 414] width 156 height 11
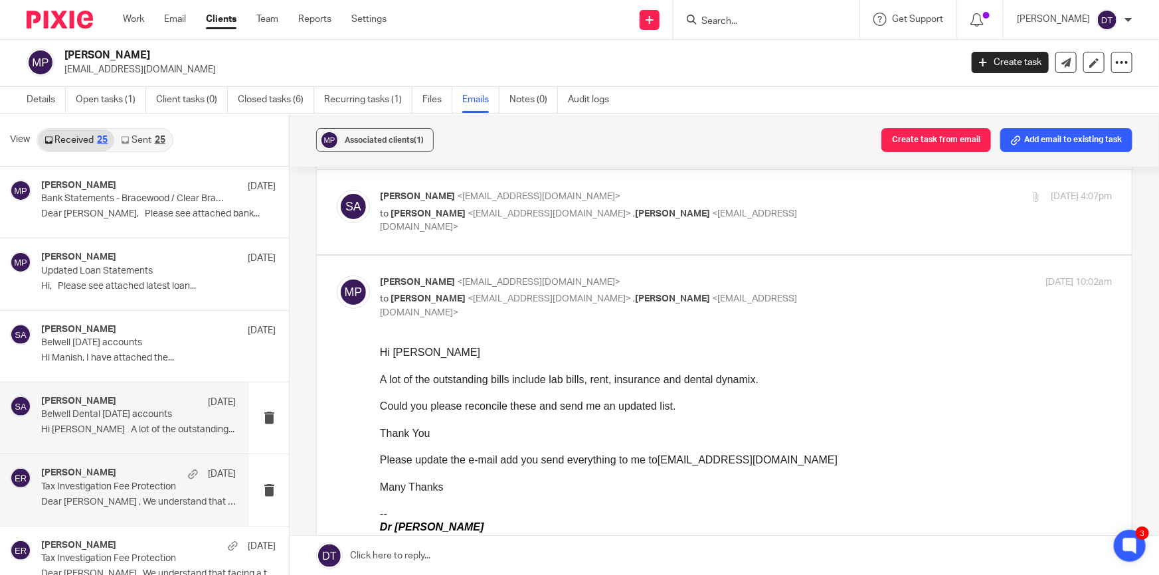
scroll to position [120, 0]
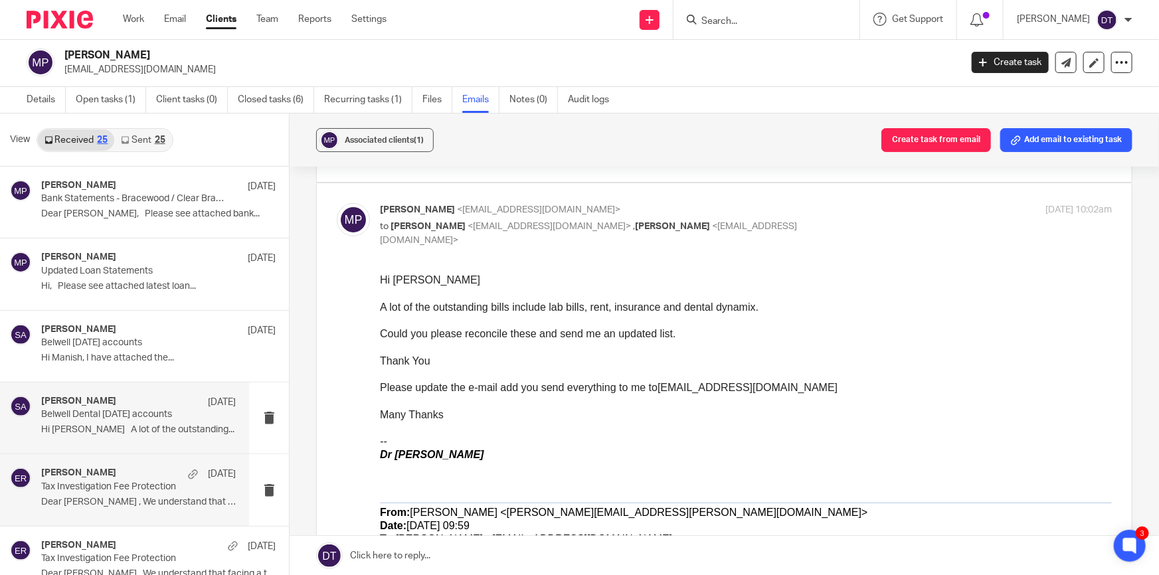
click at [163, 488] on p "Tax Investigation Fee Protection" at bounding box center [119, 487] width 156 height 11
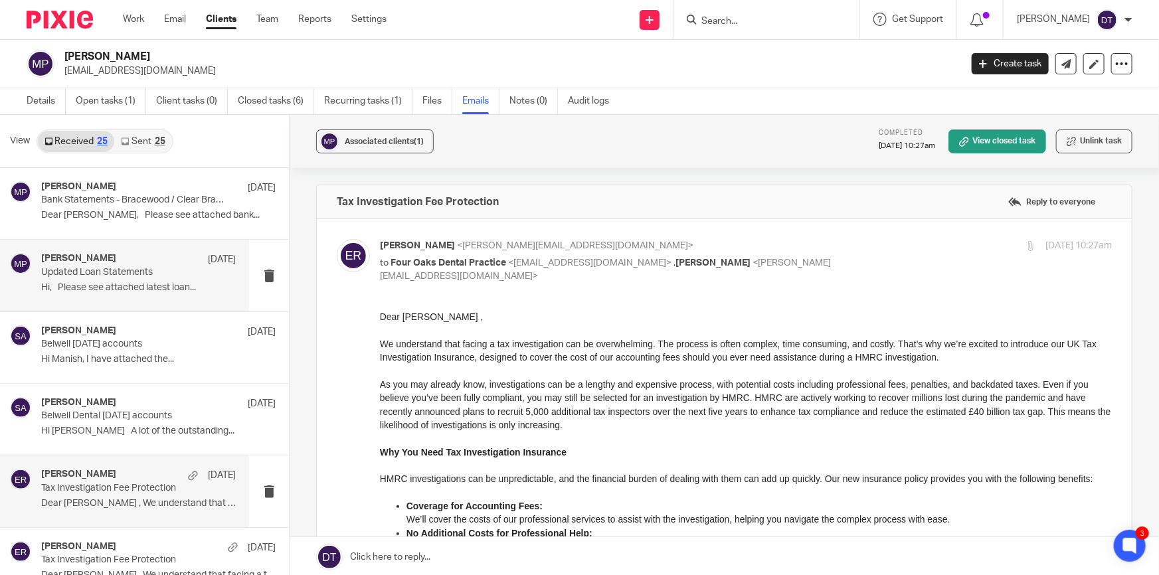
scroll to position [0, 0]
click at [145, 141] on link "Sent 25" at bounding box center [142, 141] width 57 height 21
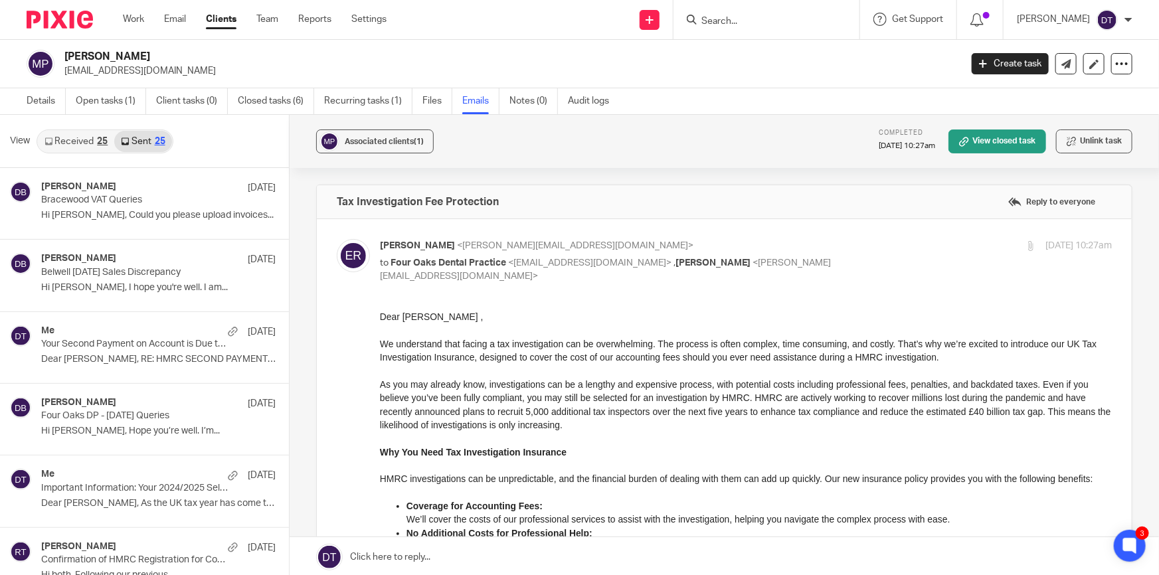
scroll to position [1, 0]
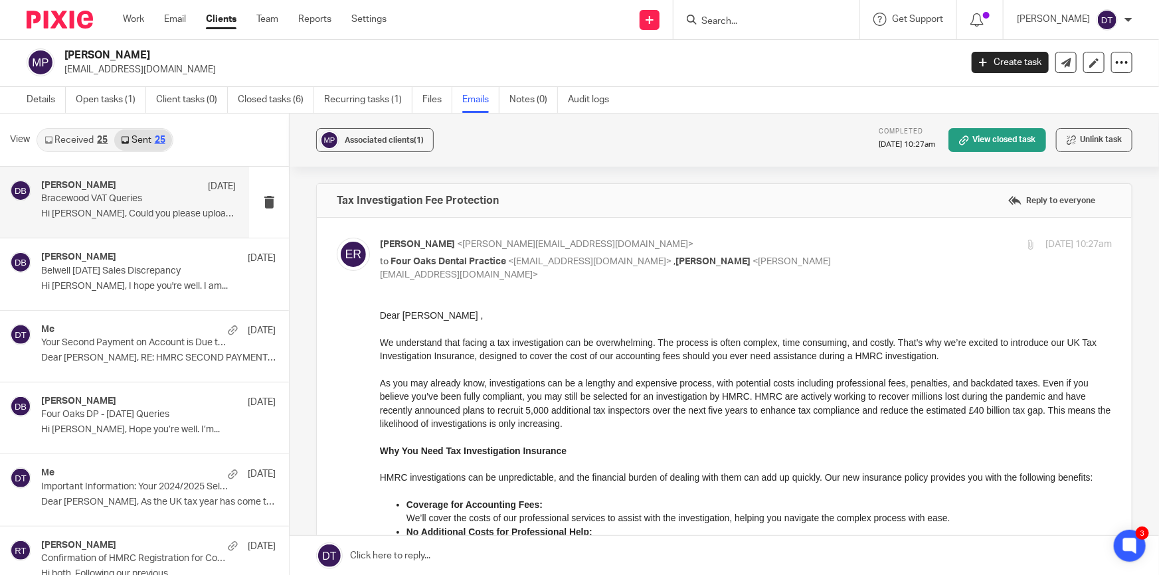
click at [145, 215] on p "Hi Manish, Could you please upload invoices..." at bounding box center [138, 214] width 195 height 11
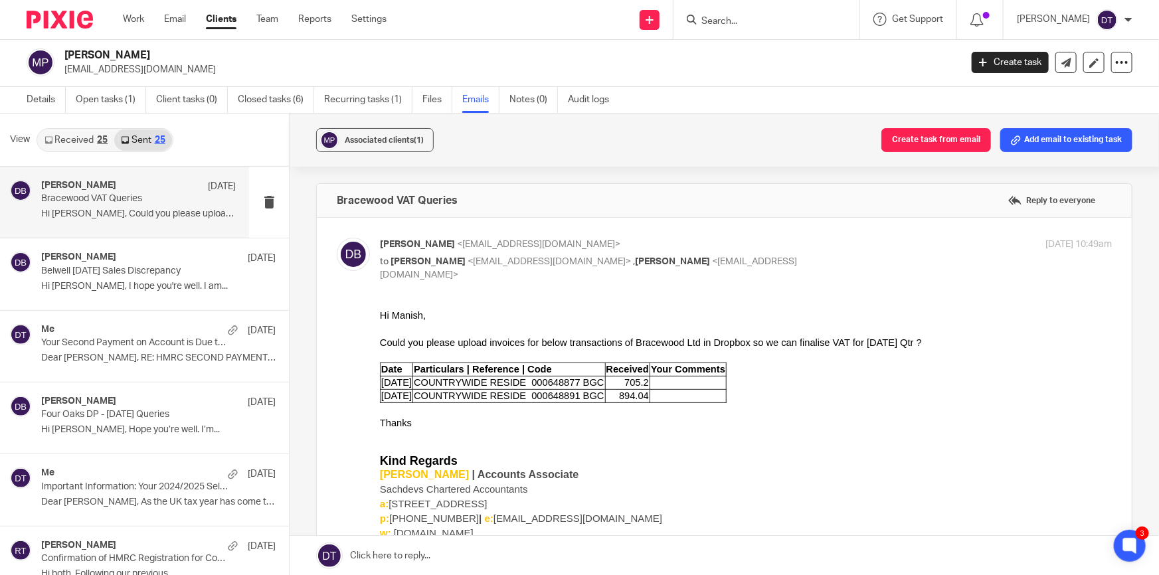
scroll to position [0, 0]
click at [141, 292] on div "Deepak Bansal 8 Jul Belwell Jun 2025 Sales Discrepancy Hi Manish, I hope you're…" at bounding box center [138, 274] width 195 height 45
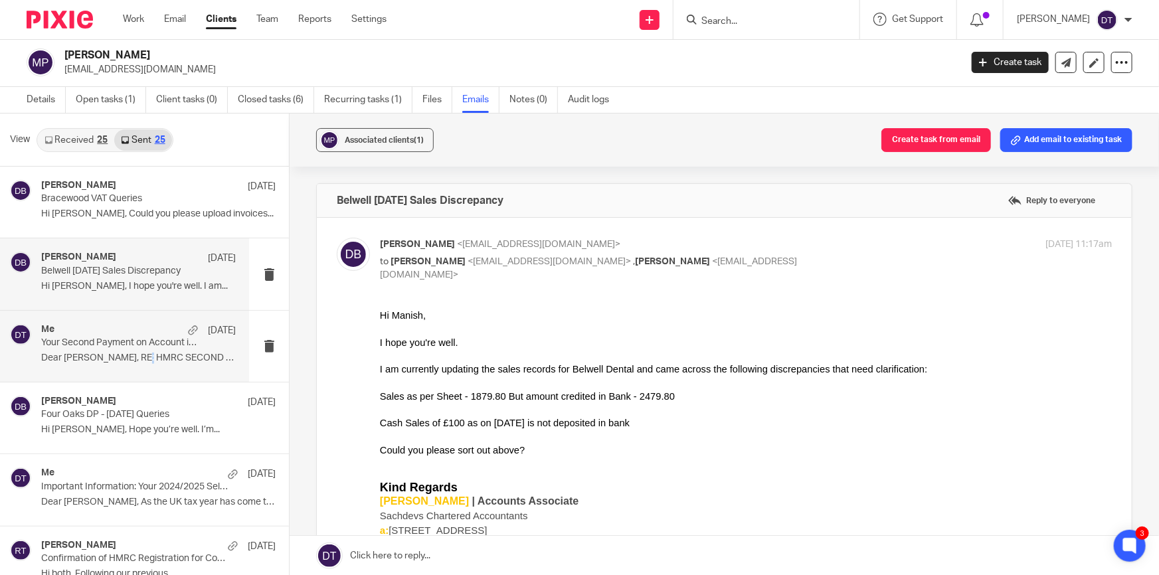
click at [145, 365] on div "Me 8 Jul Your Second Payment on Account is Due to HMRC! Dear Manish, RE: HMRC S…" at bounding box center [138, 346] width 195 height 45
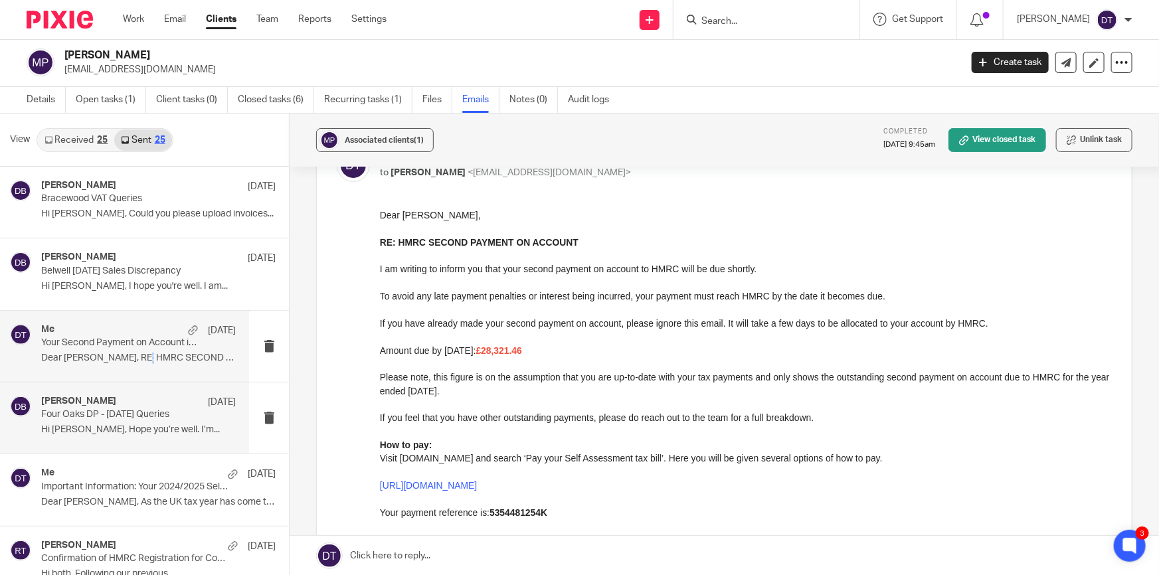
scroll to position [181, 0]
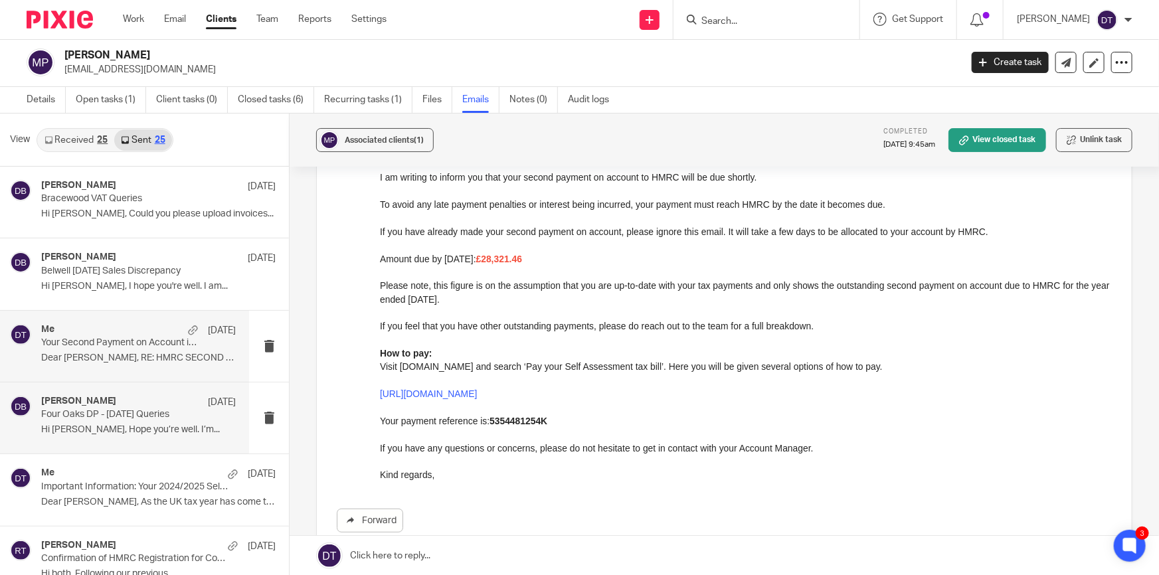
click at [126, 421] on div "Deepak Bansal 24 Jun Four Oaks DP - March 2025 Queries Hi Manish, Hope you’re w…" at bounding box center [138, 418] width 195 height 45
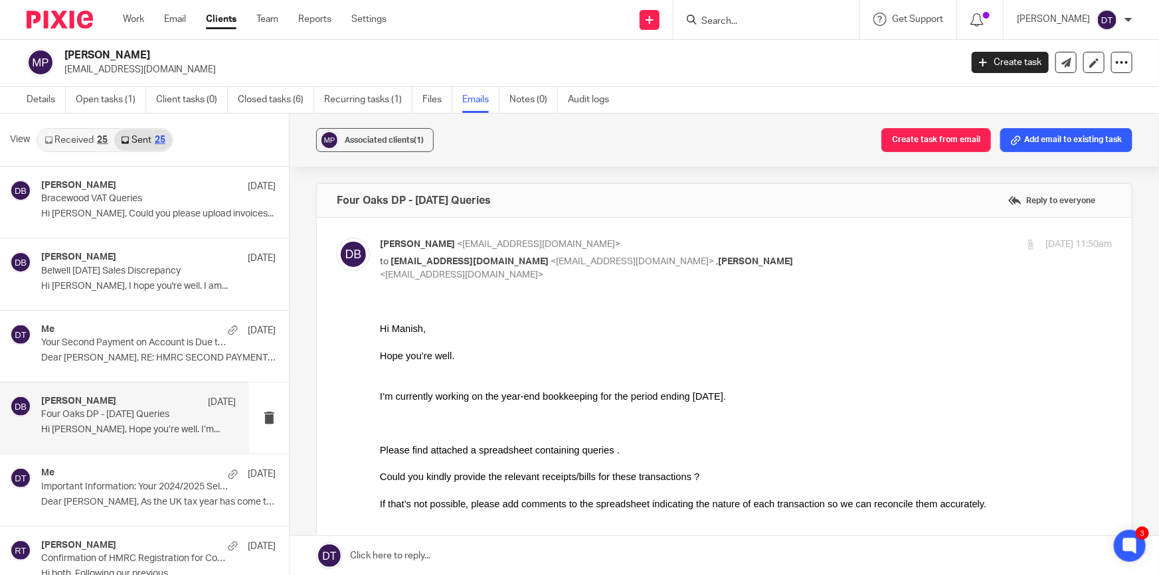
scroll to position [0, 0]
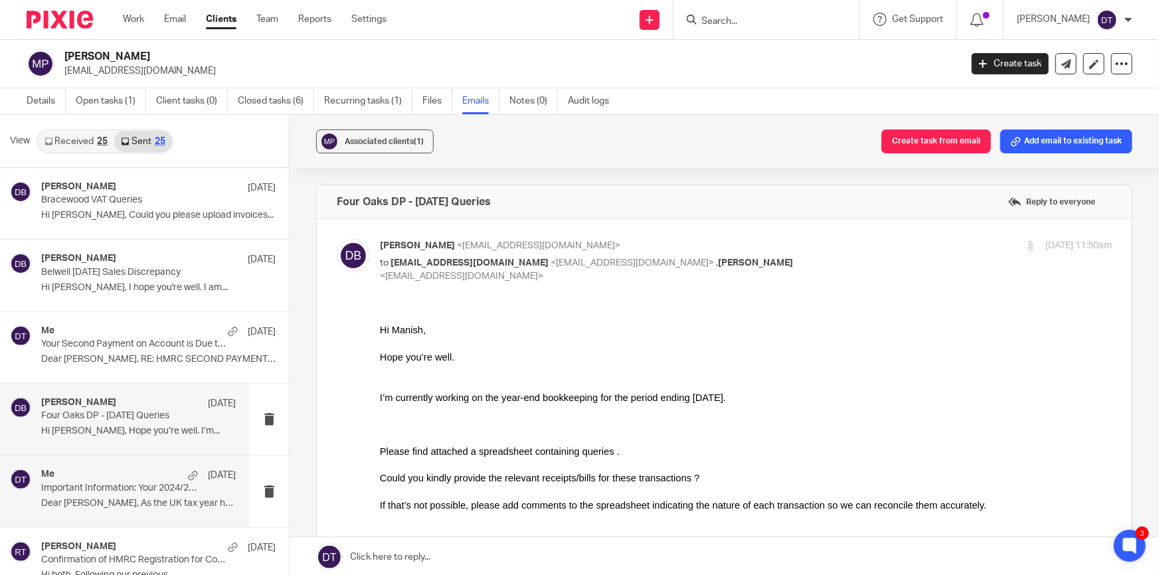
click at [98, 507] on p "Dear Manish, As the UK tax year has come to..." at bounding box center [138, 503] width 195 height 11
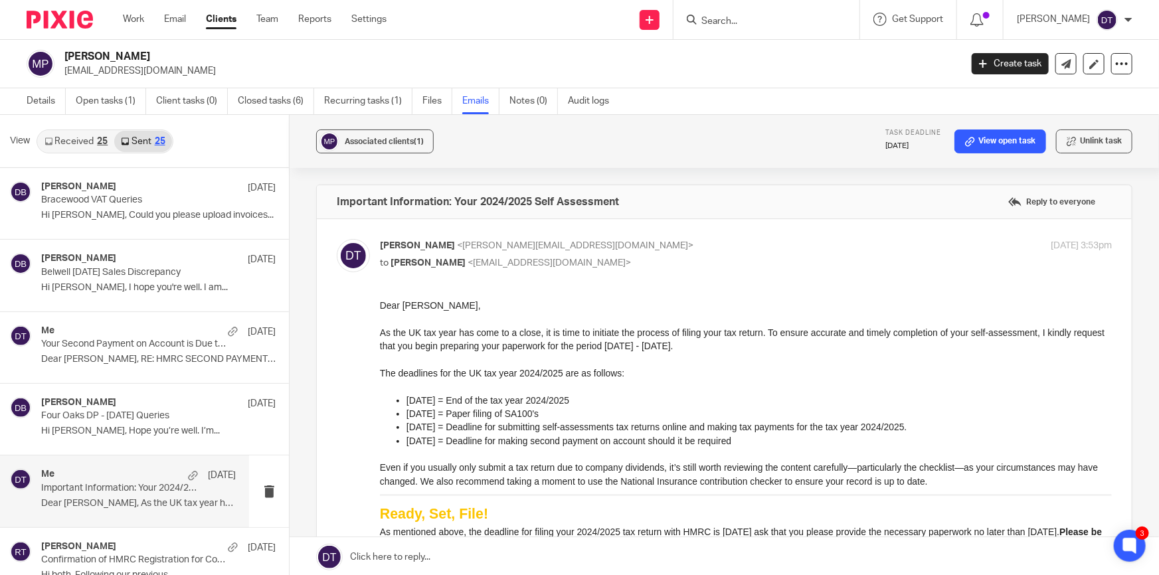
click at [97, 132] on link "Received 25" at bounding box center [76, 141] width 76 height 21
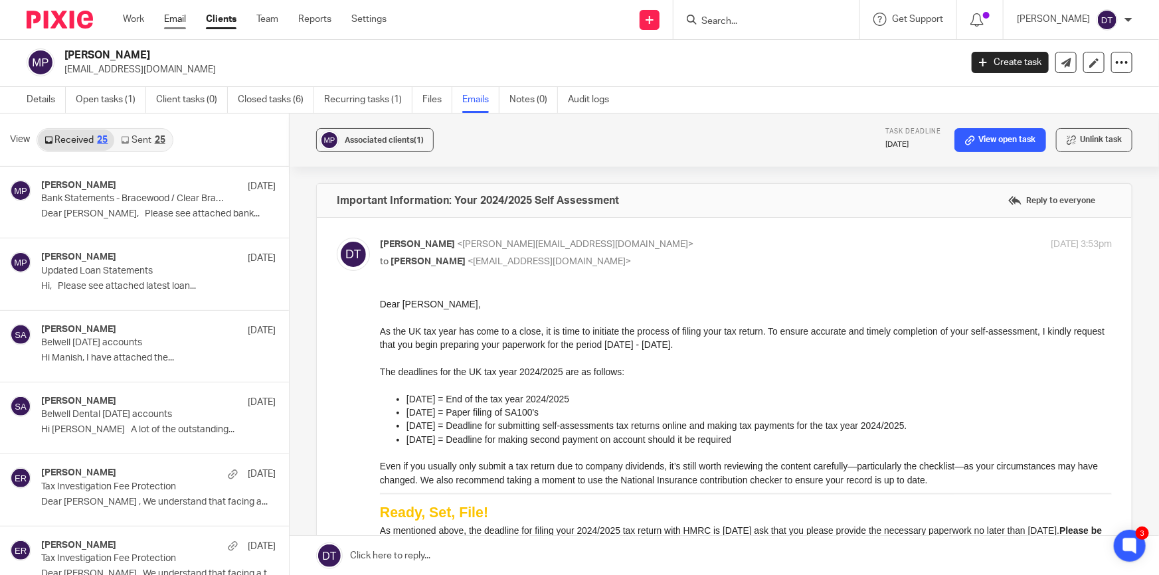
click at [173, 26] on link "Email" at bounding box center [175, 19] width 22 height 13
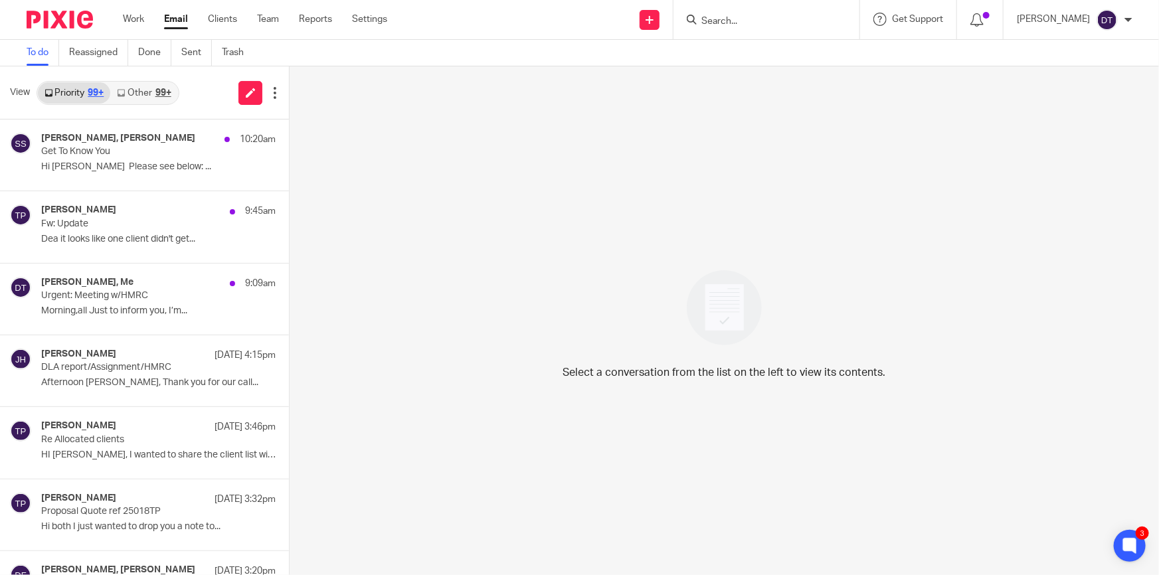
click at [771, 21] on input "Search" at bounding box center [760, 22] width 120 height 12
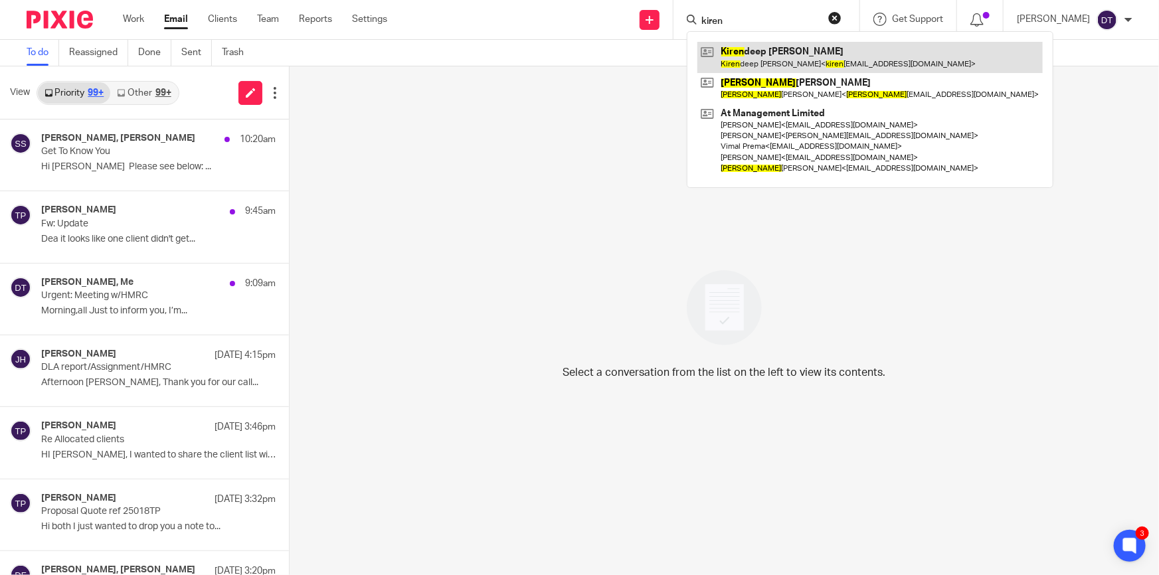
type input "kiren"
click at [779, 45] on link at bounding box center [869, 57] width 345 height 31
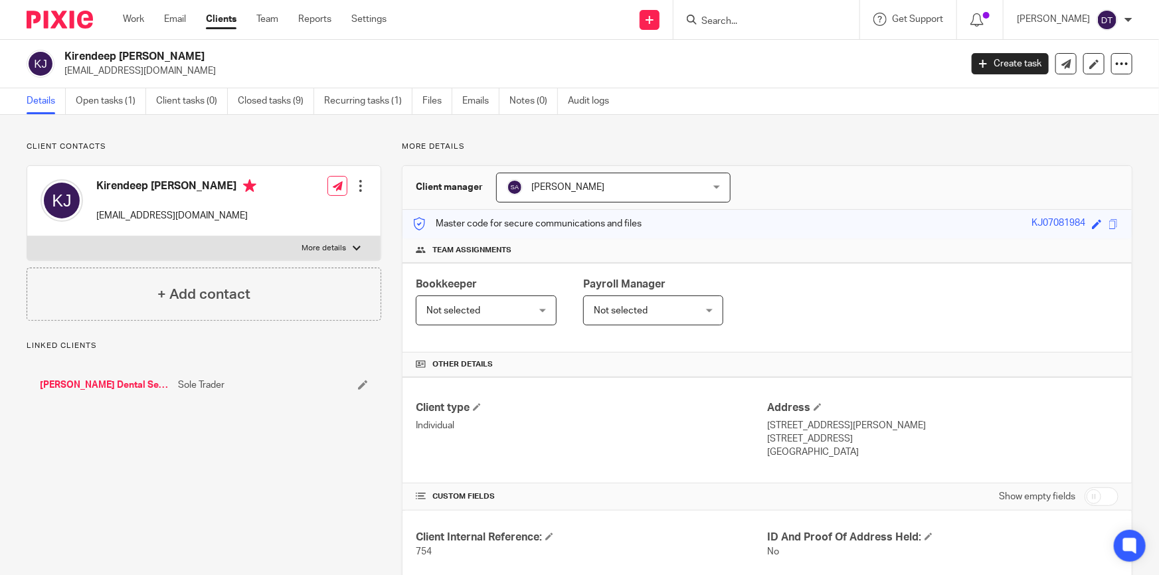
drag, startPoint x: 173, startPoint y: 69, endPoint x: 62, endPoint y: 80, distance: 111.4
click at [65, 72] on p "kirenee@hotmail.co.uk" at bounding box center [507, 70] width 887 height 13
copy p "kirenee@hotmail.co.uk"
click at [315, 242] on label "More details" at bounding box center [203, 248] width 353 height 24
click at [27, 236] on input "More details" at bounding box center [27, 236] width 1 height 1
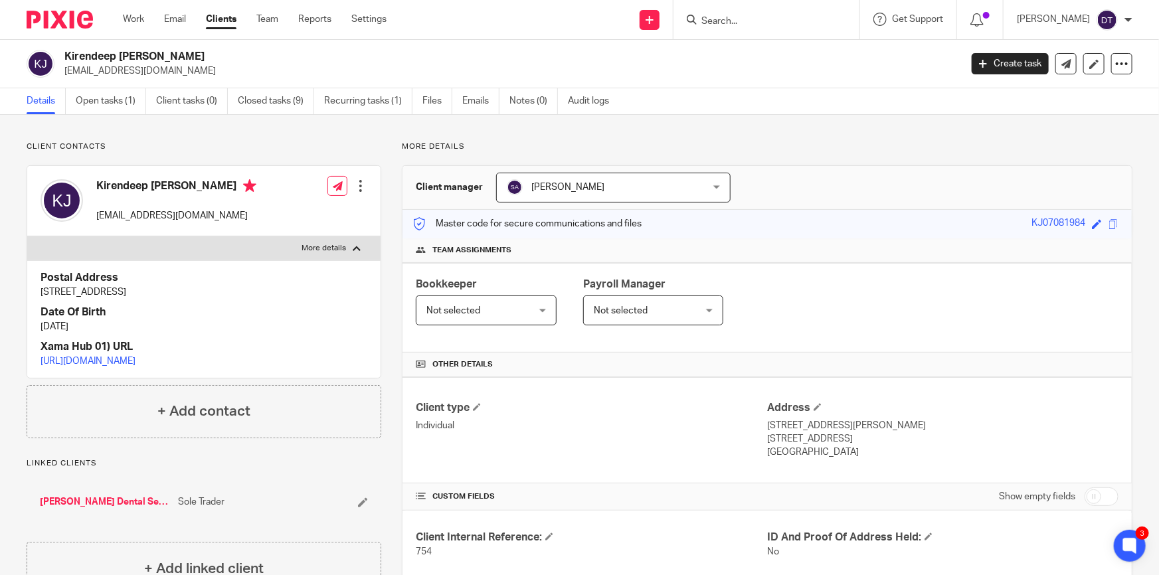
click at [318, 244] on label "More details" at bounding box center [203, 248] width 353 height 24
click at [27, 236] on input "More details" at bounding box center [27, 236] width 1 height 1
checkbox input "false"
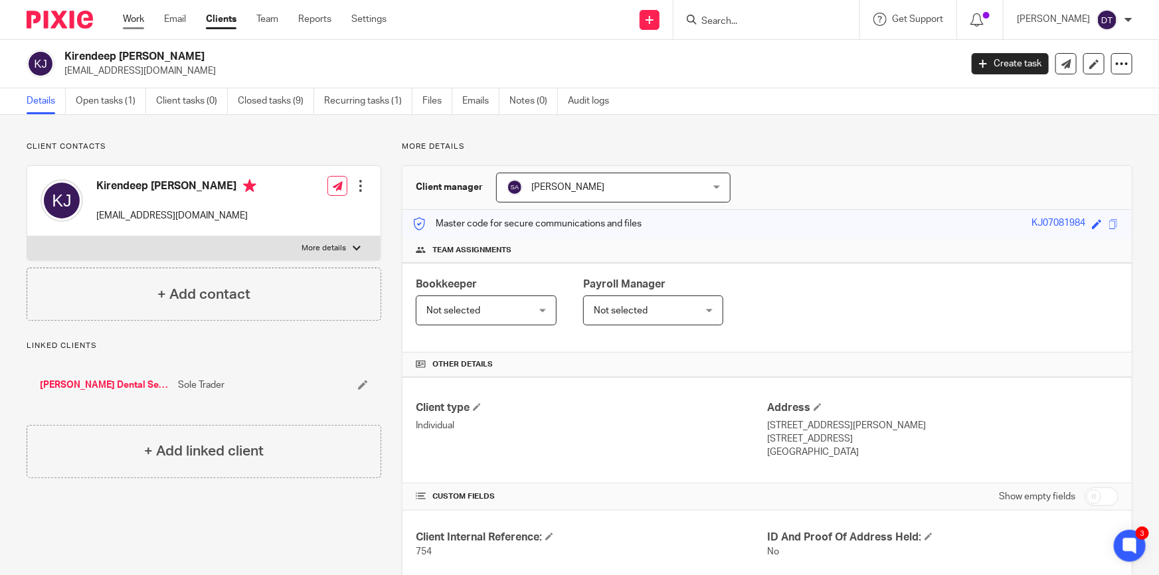
click at [138, 19] on link "Work" at bounding box center [133, 19] width 21 height 13
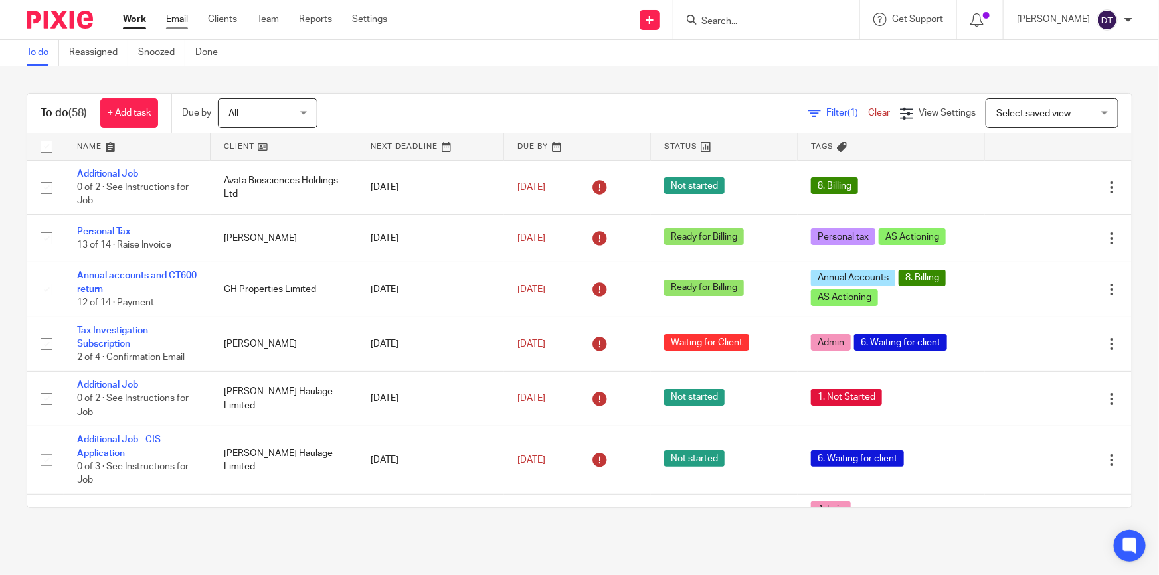
click at [185, 19] on link "Email" at bounding box center [177, 19] width 22 height 13
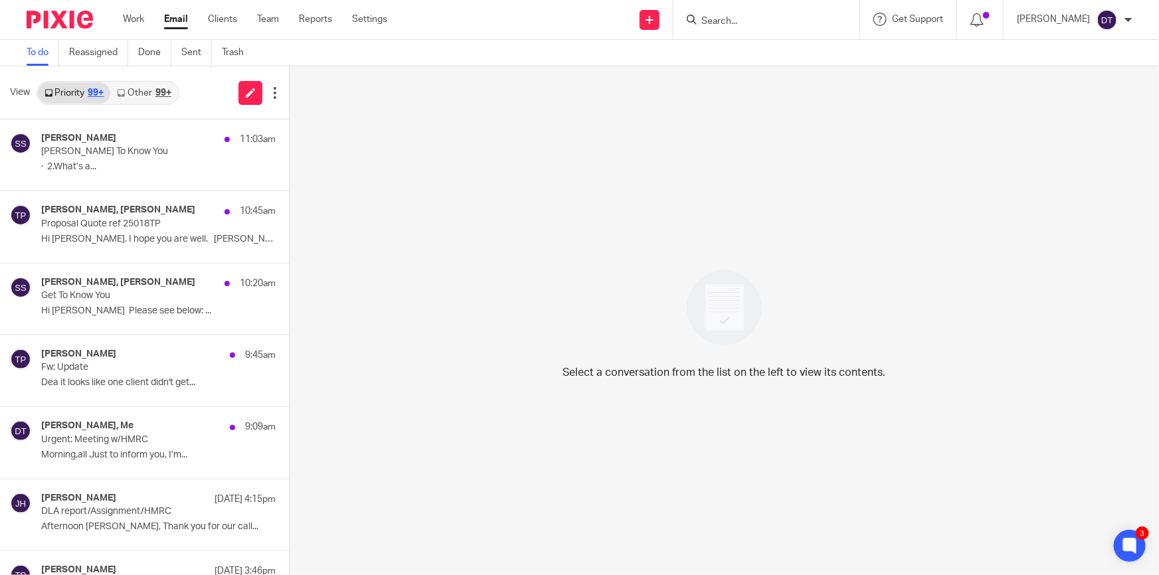
click at [149, 86] on link "Other 99+" at bounding box center [143, 92] width 67 height 21
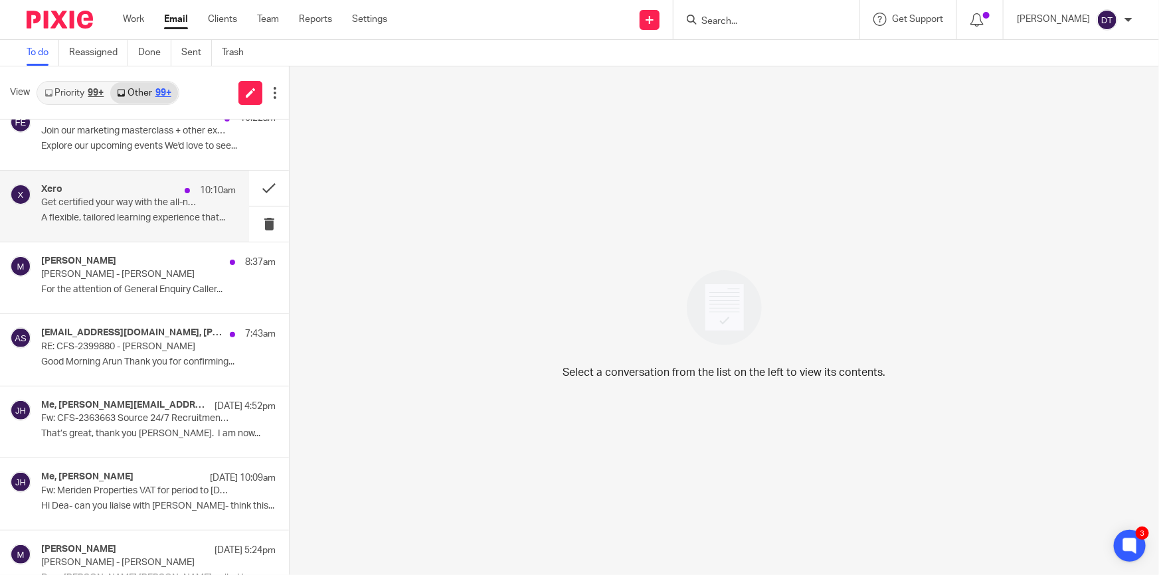
scroll to position [120, 0]
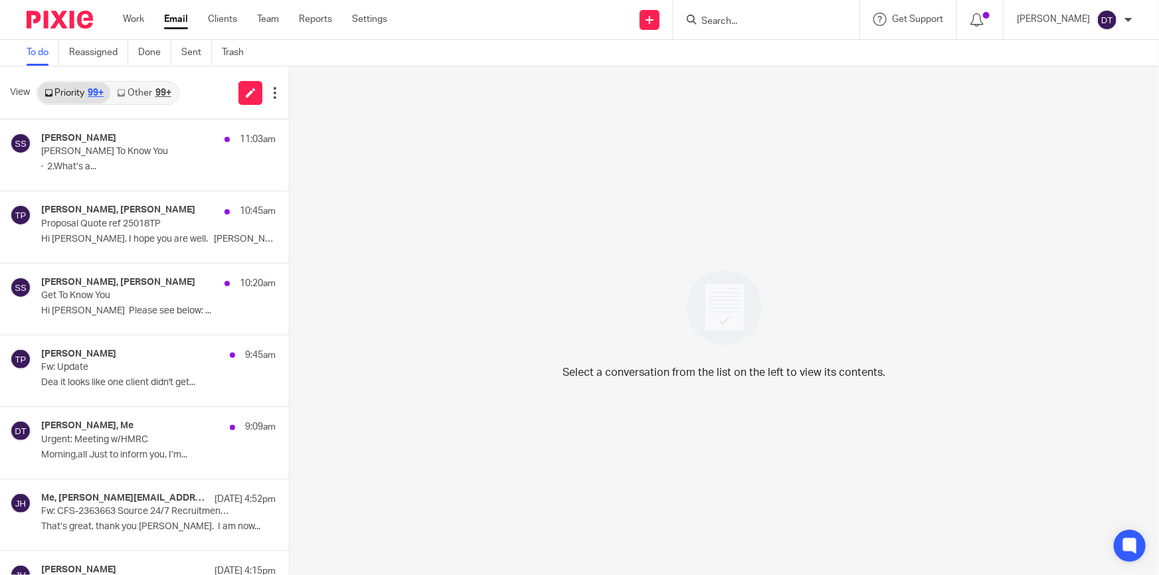
click at [129, 83] on link "Other 99+" at bounding box center [143, 92] width 67 height 21
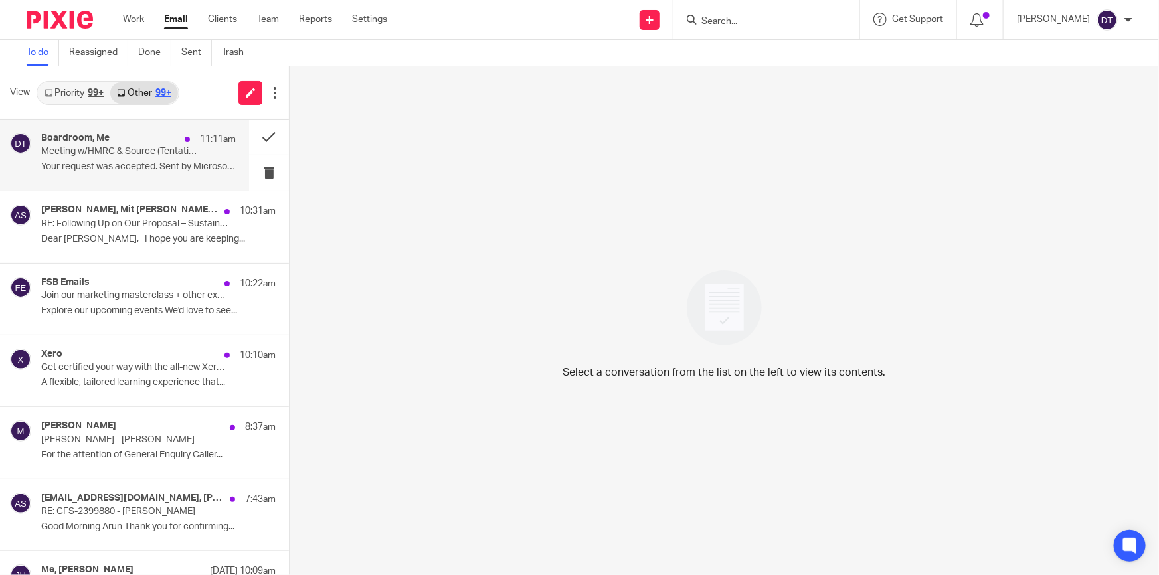
click at [128, 170] on p "Your request was accepted. Sent by Microsoft 365" at bounding box center [138, 166] width 195 height 11
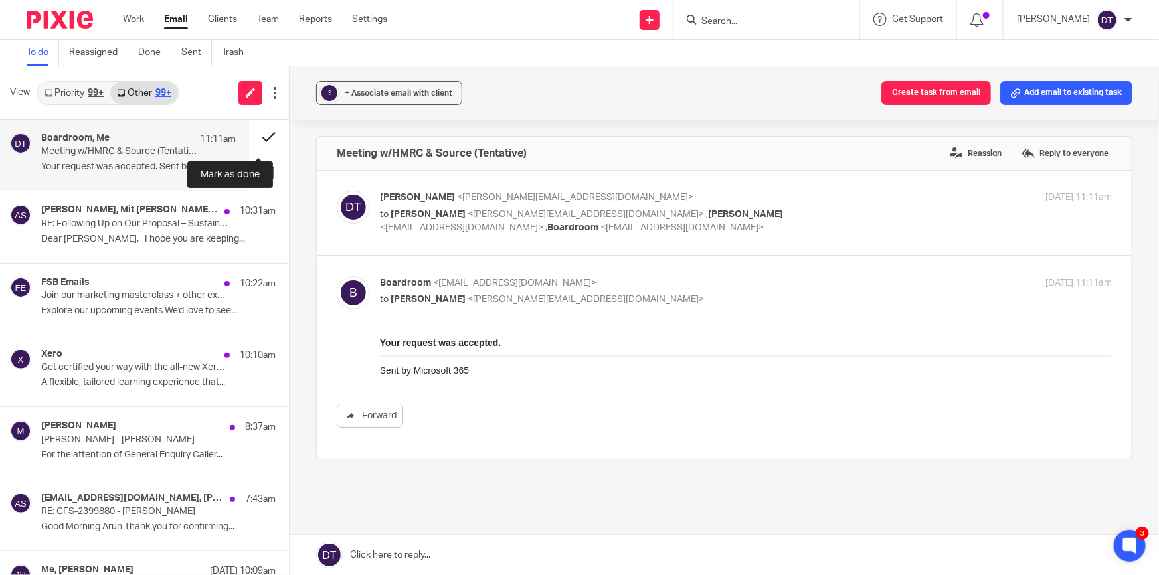
click at [250, 141] on button at bounding box center [269, 137] width 40 height 35
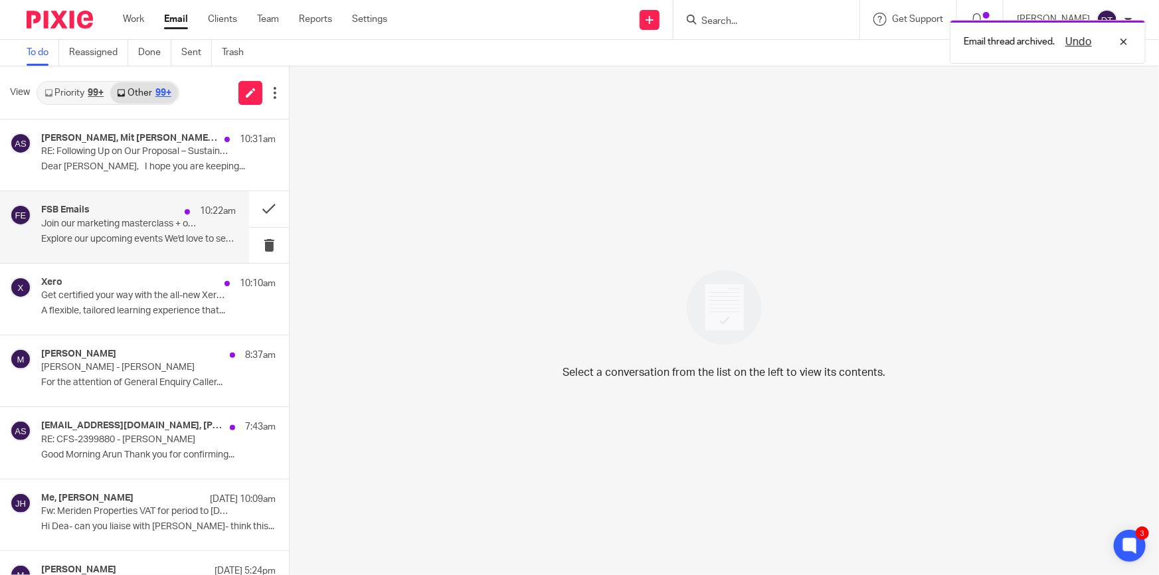
click at [145, 250] on div "FSB Emails 10:22am Join our marketing masterclass + other exciting events near …" at bounding box center [124, 226] width 249 height 71
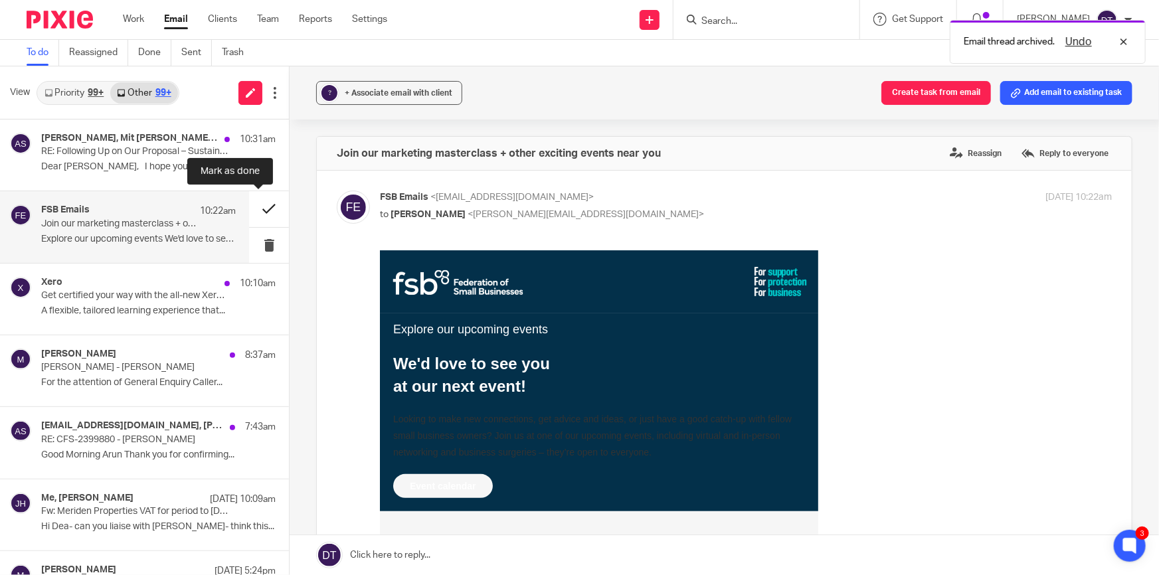
click at [258, 211] on button at bounding box center [269, 208] width 40 height 35
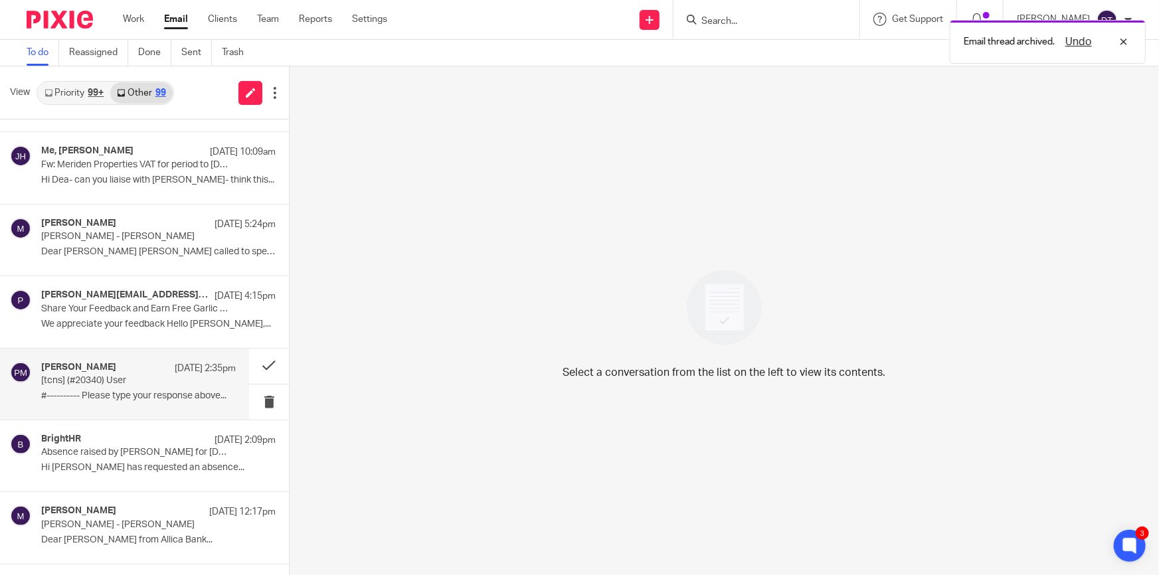
scroll to position [302, 0]
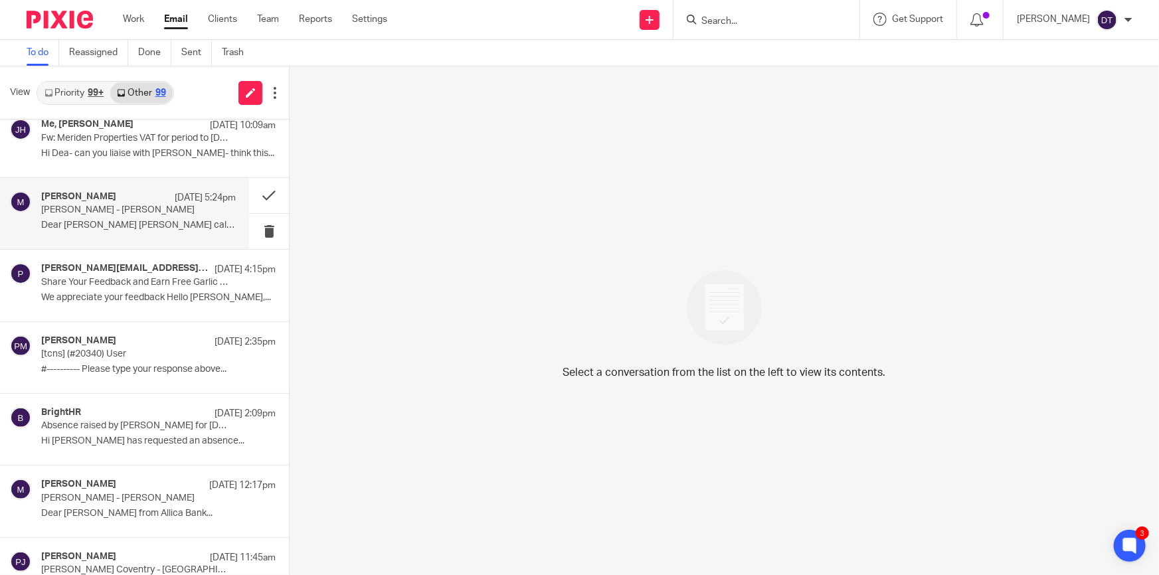
click at [126, 220] on p "Dear Deanna Mohmmed Ashfaq called to speak to..." at bounding box center [138, 225] width 195 height 11
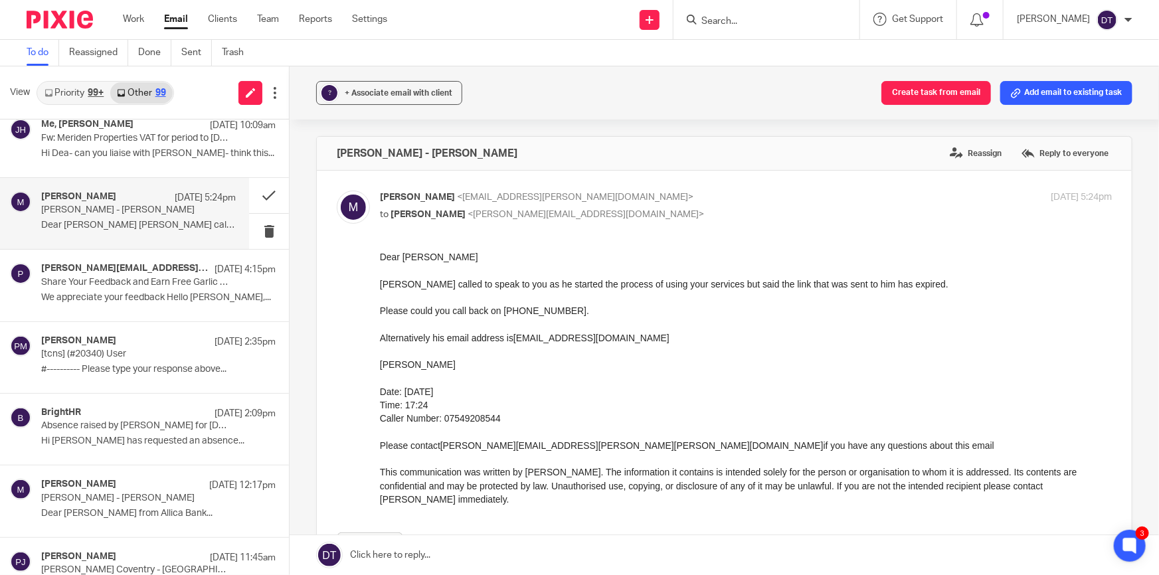
scroll to position [0, 0]
click at [706, 25] on input "Search" at bounding box center [760, 22] width 120 height 12
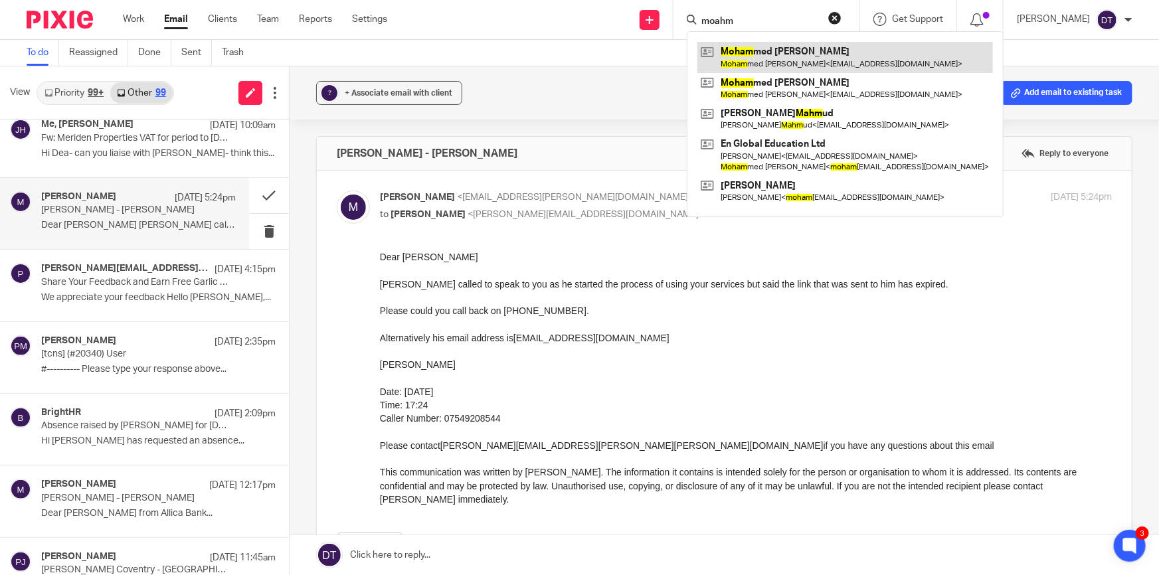
type input "moahm"
click at [749, 57] on link at bounding box center [845, 57] width 296 height 31
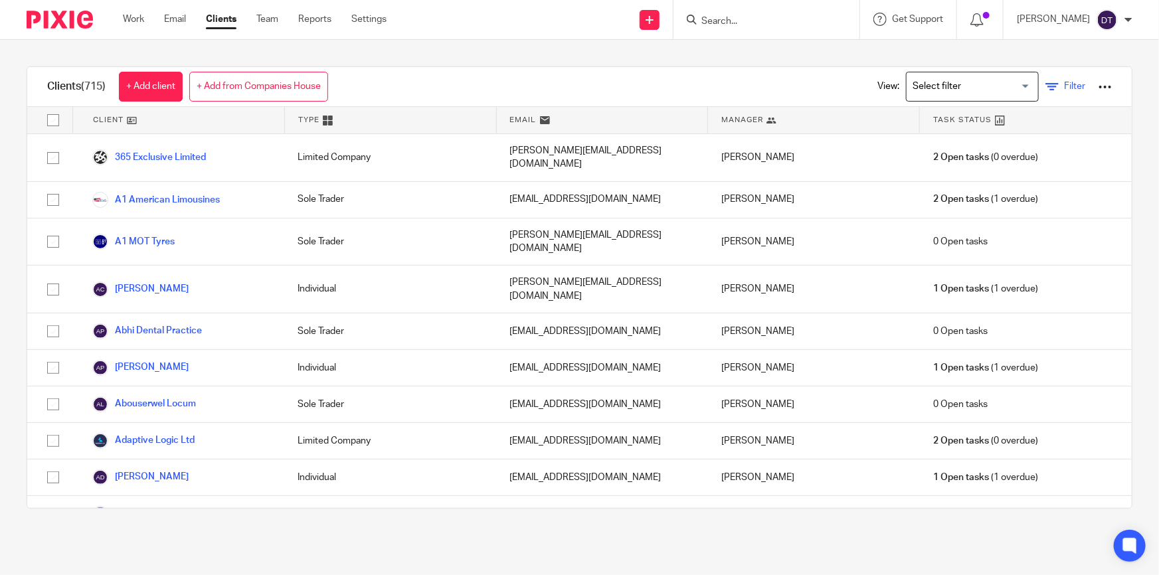
click at [1064, 84] on span "Filter" at bounding box center [1074, 86] width 21 height 9
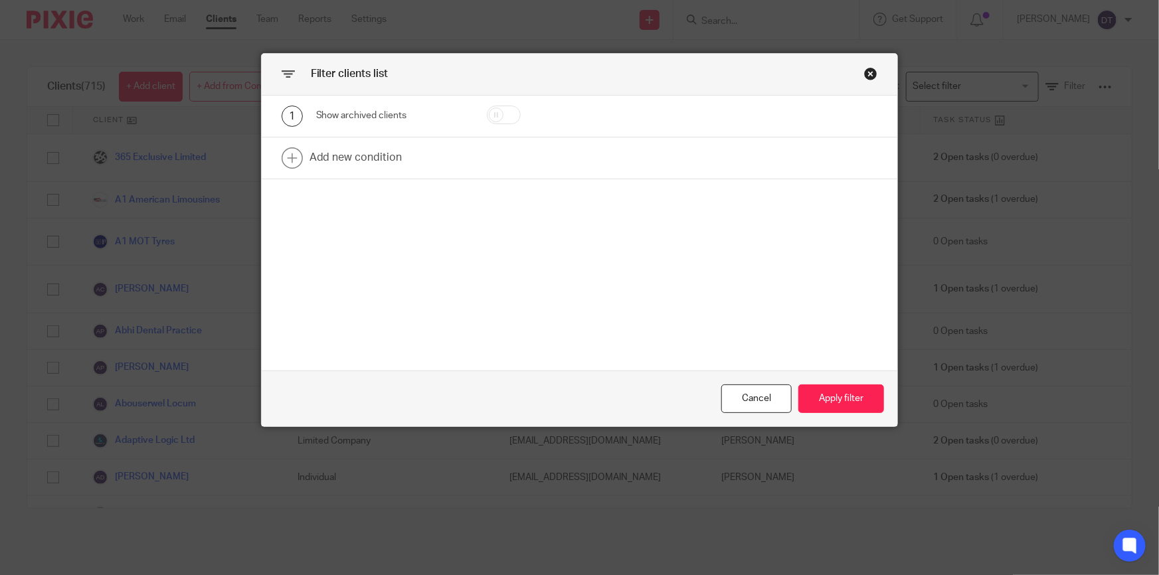
click at [487, 112] on input "checkbox" at bounding box center [504, 115] width 34 height 19
checkbox input "true"
drag, startPoint x: 850, startPoint y: 399, endPoint x: 831, endPoint y: 401, distance: 19.3
click at [850, 399] on button "Apply filter" at bounding box center [841, 399] width 86 height 29
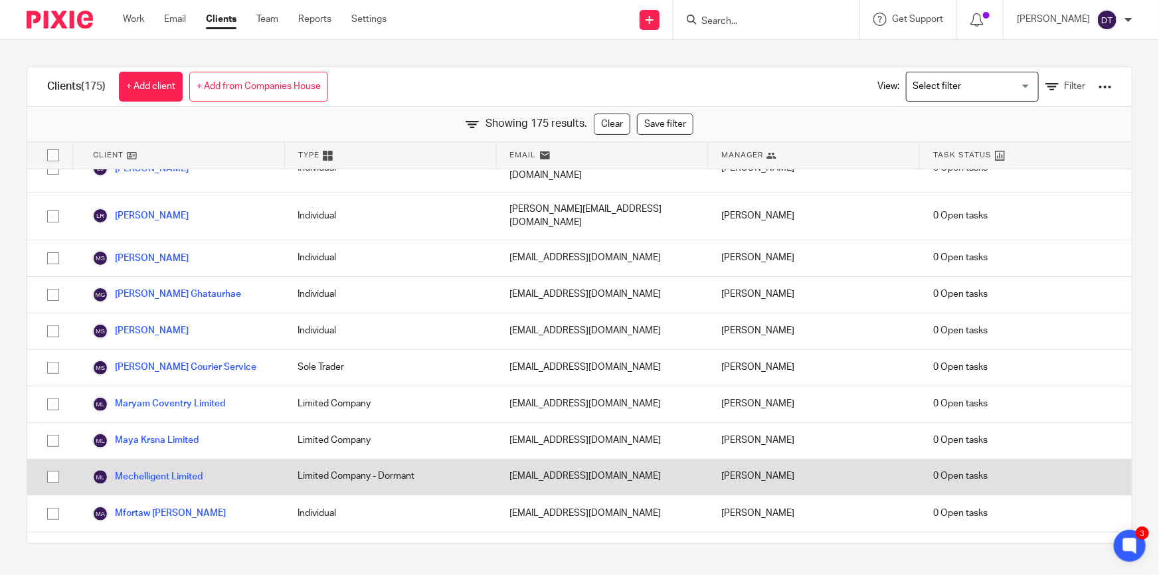
scroll to position [3865, 0]
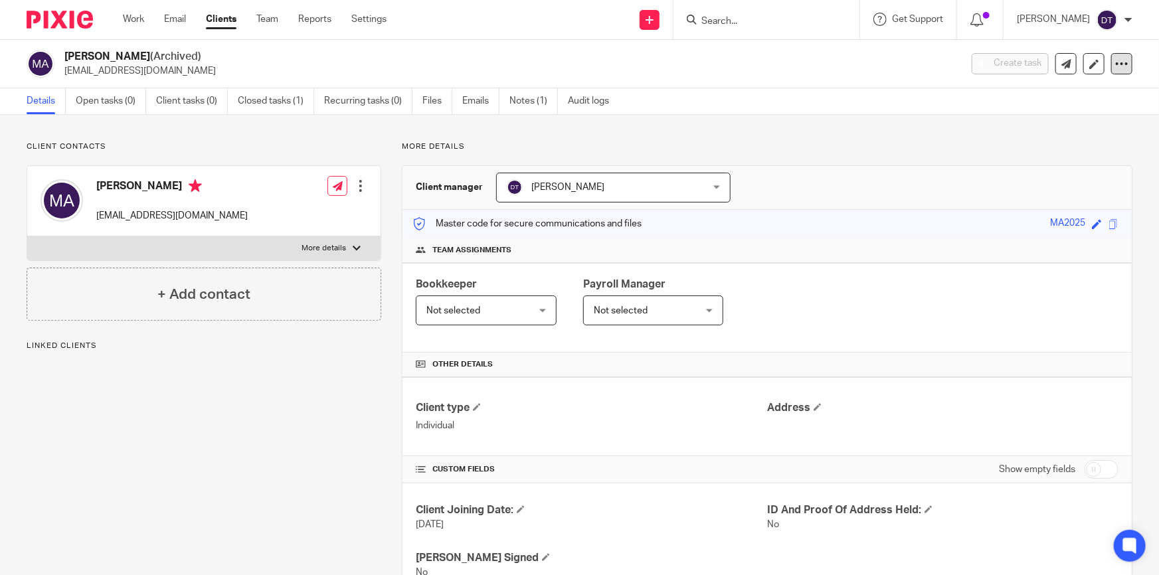
click at [1115, 64] on icon at bounding box center [1121, 63] width 13 height 13
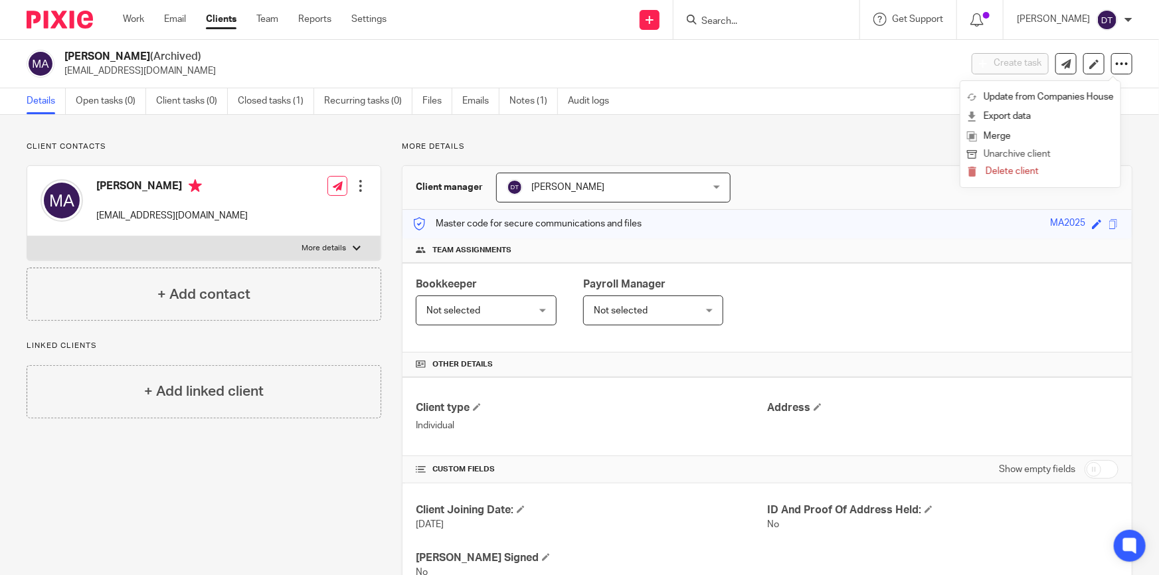
click at [1027, 157] on button "Unarchive client" at bounding box center [1040, 154] width 147 height 17
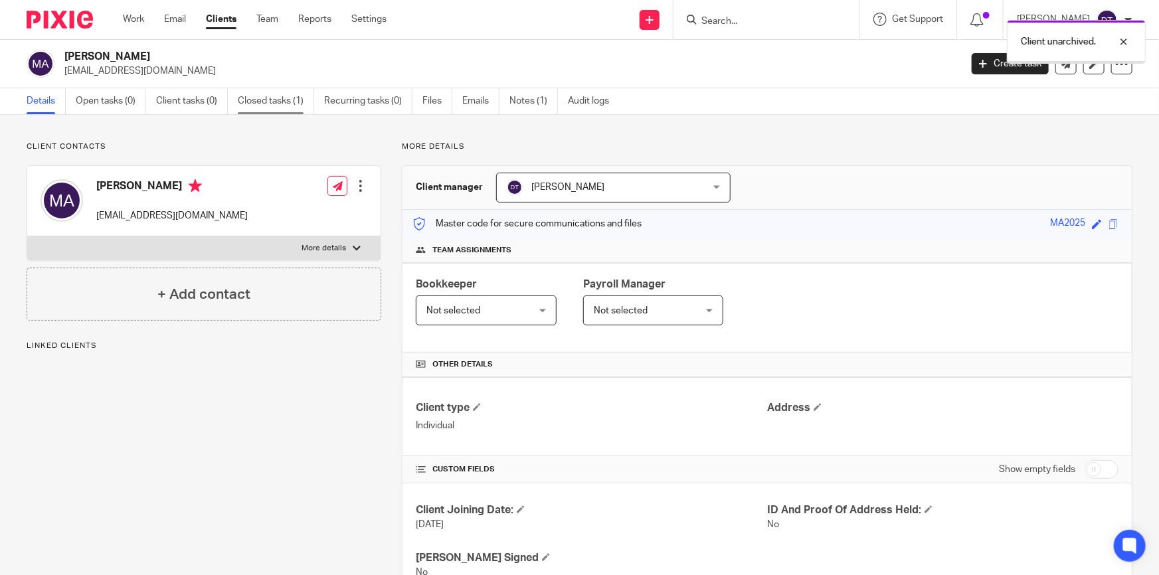
click at [286, 96] on link "Closed tasks (1)" at bounding box center [276, 101] width 76 height 26
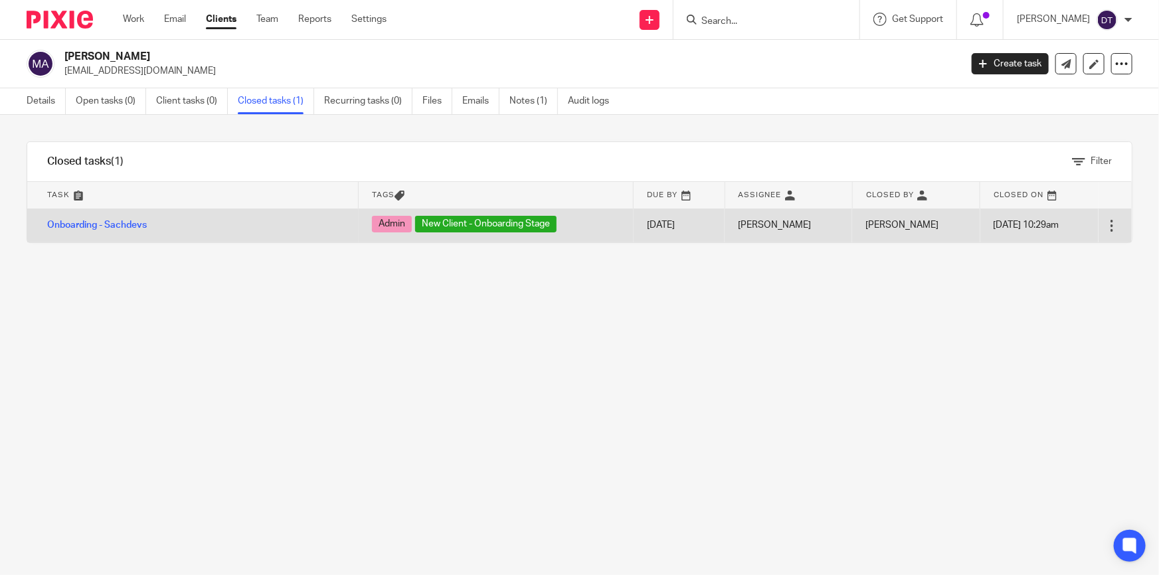
click at [1105, 225] on div at bounding box center [1111, 225] width 13 height 13
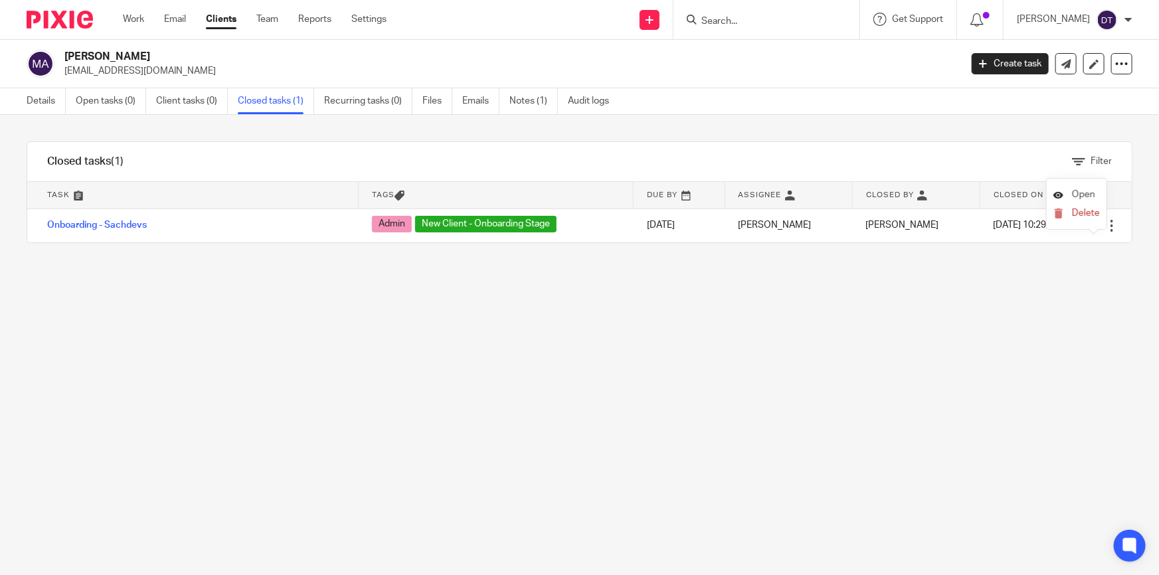
click at [1083, 197] on span "Open" at bounding box center [1083, 194] width 23 height 9
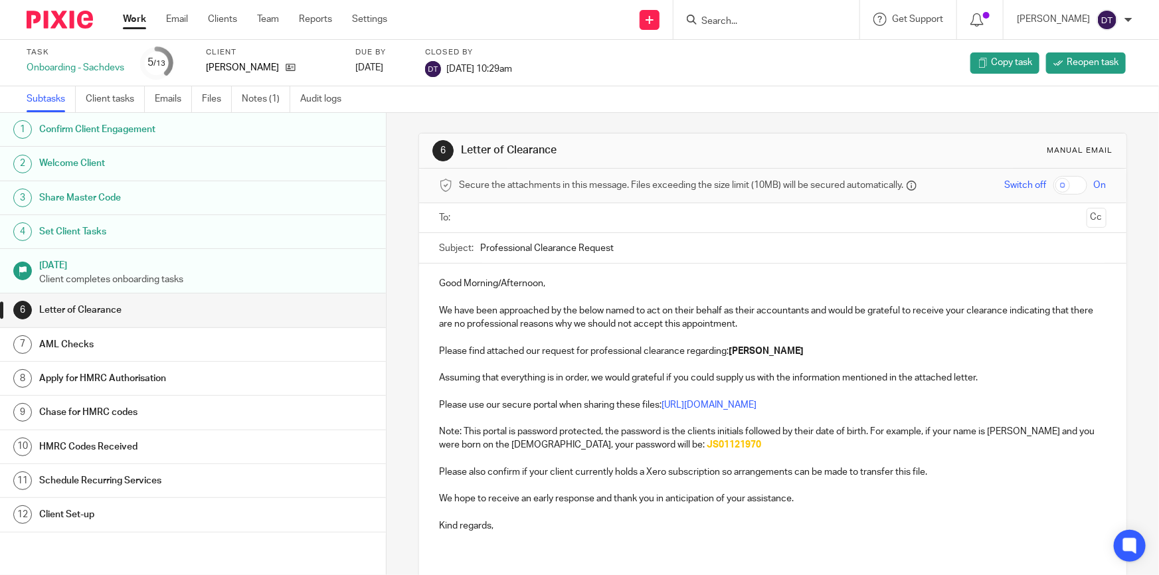
click at [87, 233] on h1 "Set Client Tasks" at bounding box center [150, 232] width 223 height 20
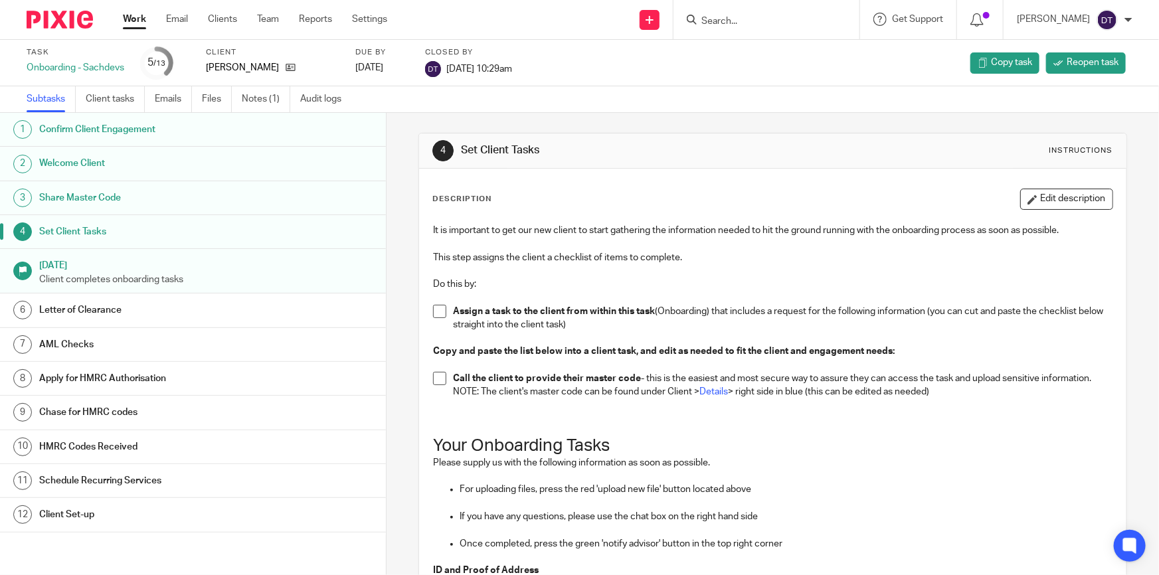
scroll to position [361, 0]
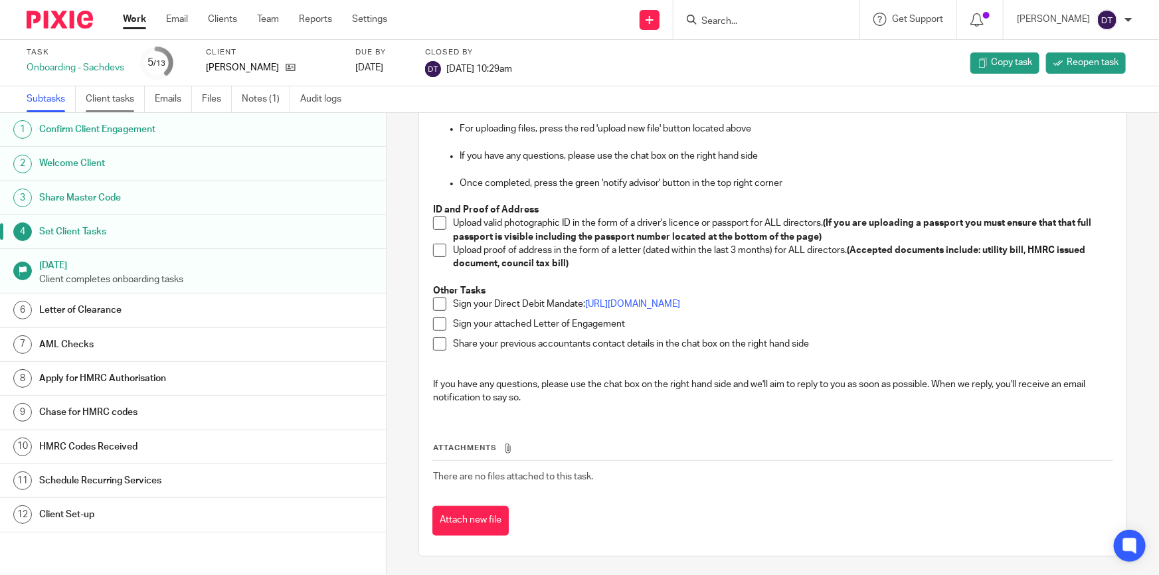
click at [106, 100] on link "Client tasks" at bounding box center [115, 99] width 59 height 26
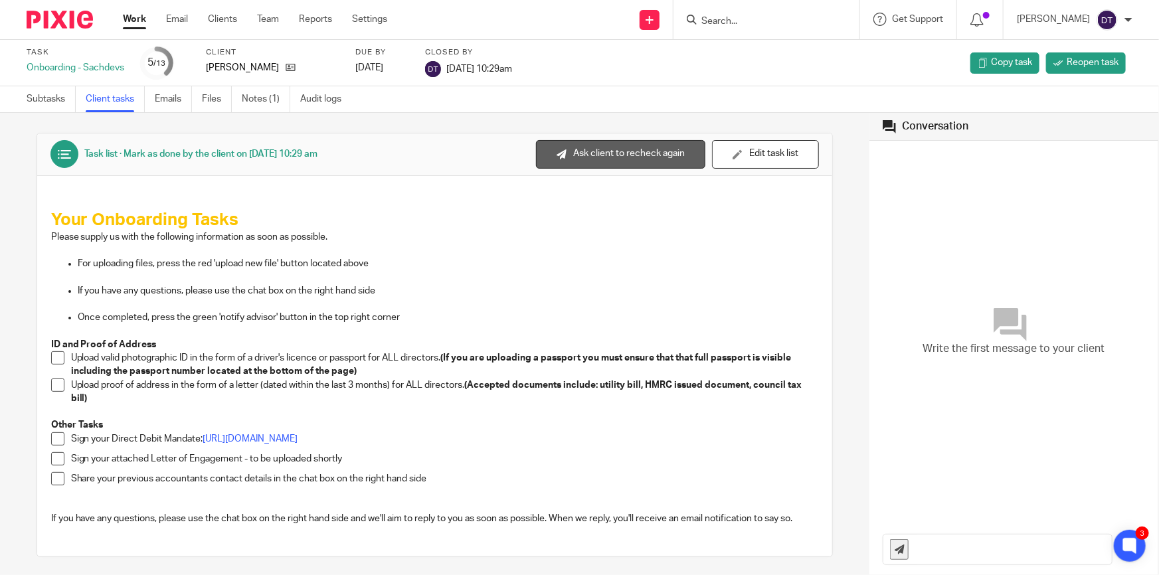
click at [641, 157] on button "Ask client to recheck again" at bounding box center [620, 154] width 169 height 29
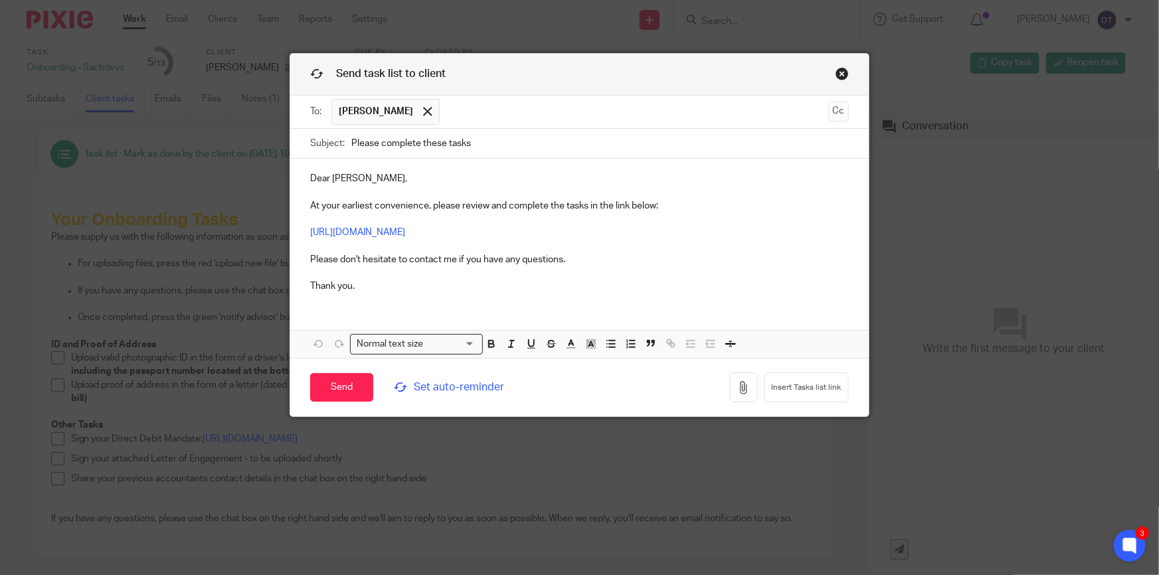
click at [569, 135] on input "Please complete these tasks" at bounding box center [600, 144] width 498 height 30
type input "Please complete these onboarding tasks!"
click at [677, 207] on p "Dear [PERSON_NAME], At your earliest convenience, please review and complete th…" at bounding box center [579, 232] width 539 height 121
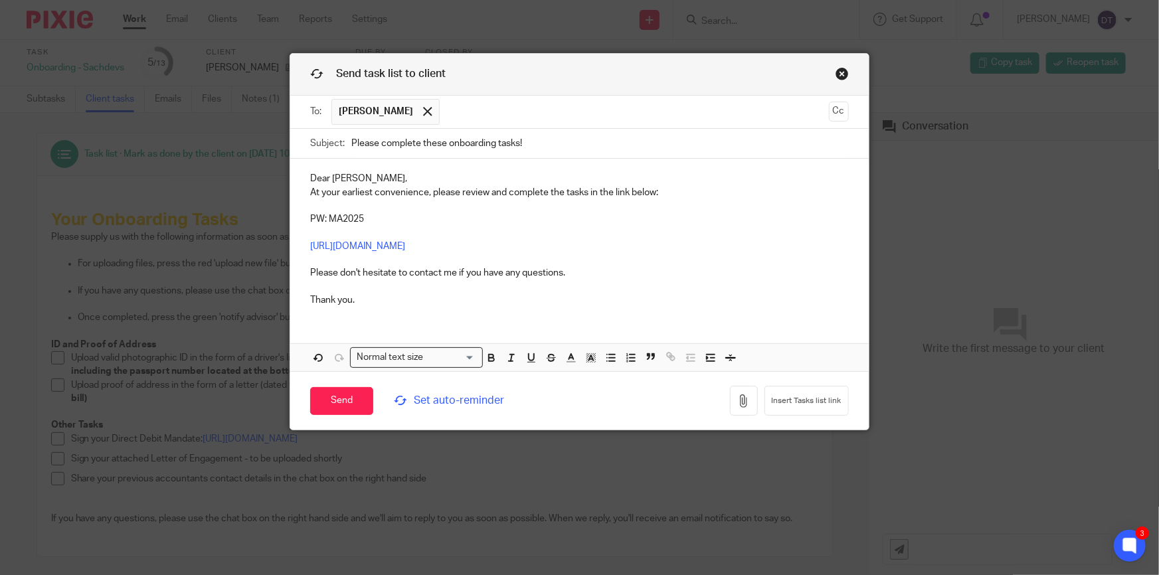
click at [435, 182] on p "Dear [PERSON_NAME], At your earliest convenience, please review and complete th…" at bounding box center [579, 185] width 539 height 27
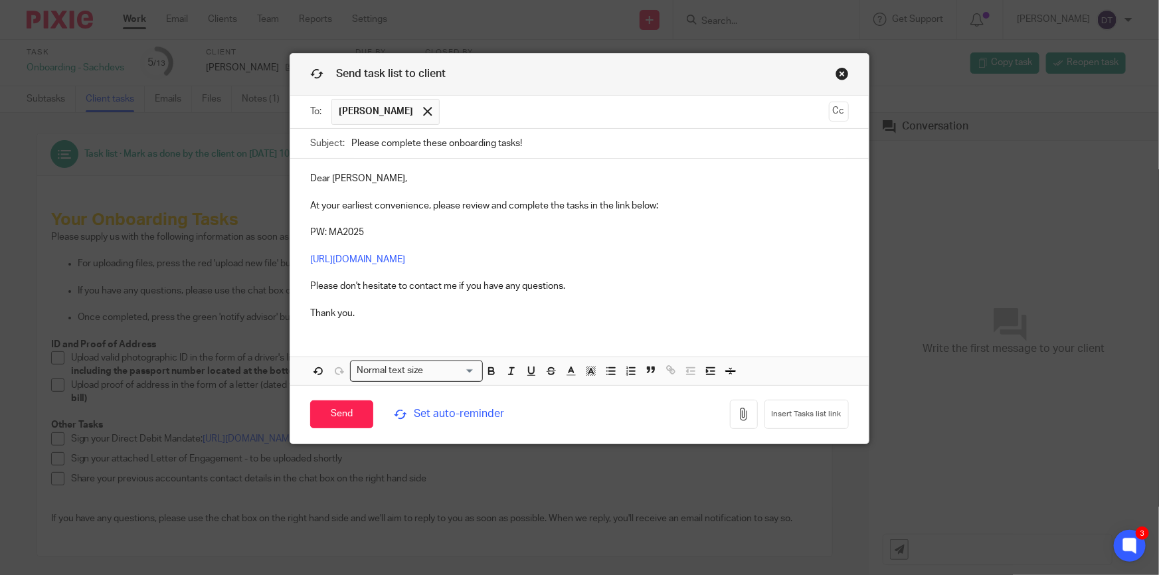
click at [617, 179] on p "Dear [PERSON_NAME]," at bounding box center [579, 178] width 539 height 13
click at [343, 417] on input "Send" at bounding box center [341, 415] width 63 height 29
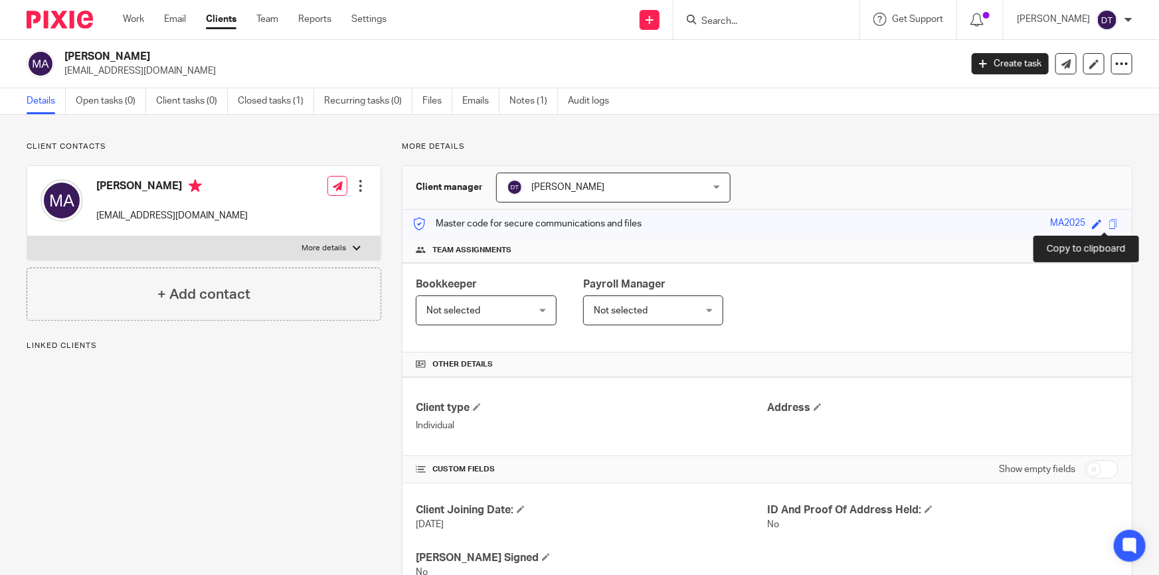
click at [1109, 224] on span at bounding box center [1114, 224] width 10 height 10
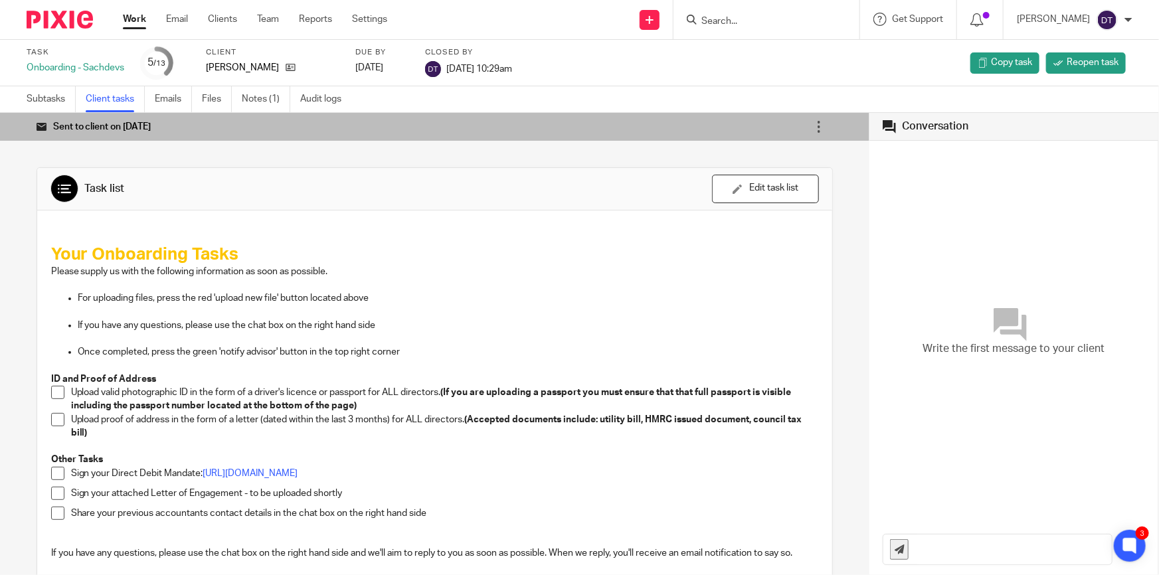
click at [727, 23] on input "Search" at bounding box center [760, 22] width 120 height 12
click at [711, 21] on input "Search" at bounding box center [760, 22] width 120 height 12
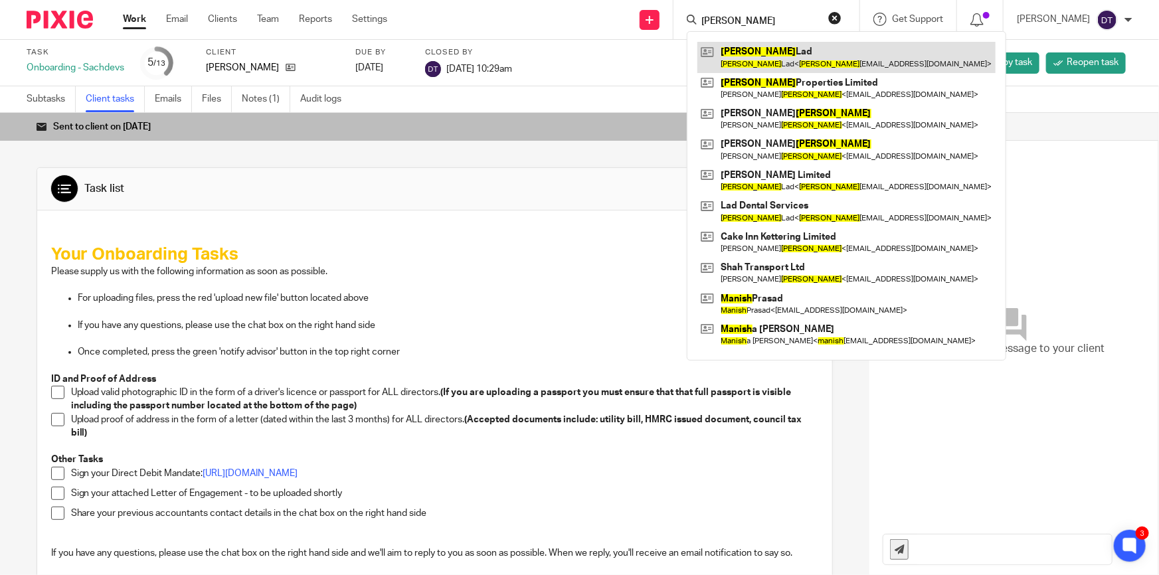
type input "[PERSON_NAME]"
click at [764, 54] on link at bounding box center [846, 57] width 298 height 31
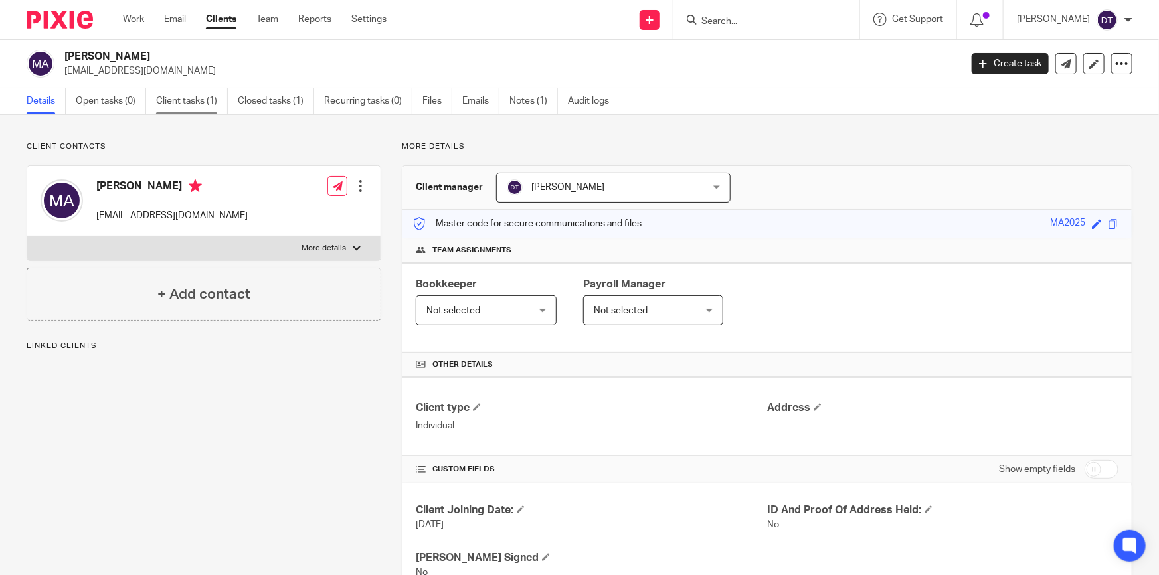
click at [175, 98] on link "Client tasks (1)" at bounding box center [192, 101] width 72 height 26
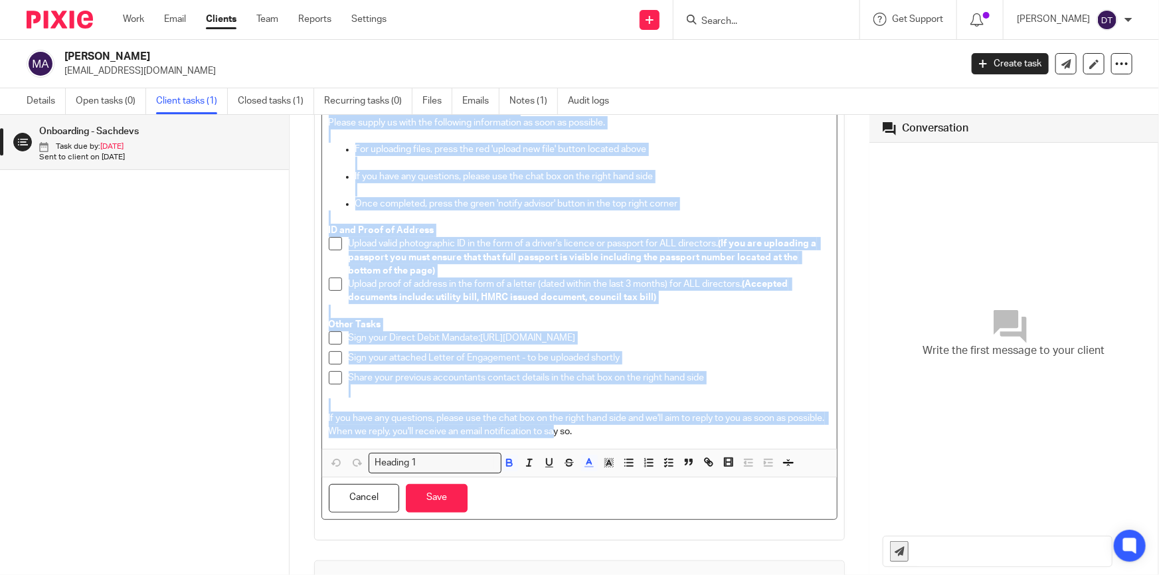
scroll to position [362, 0]
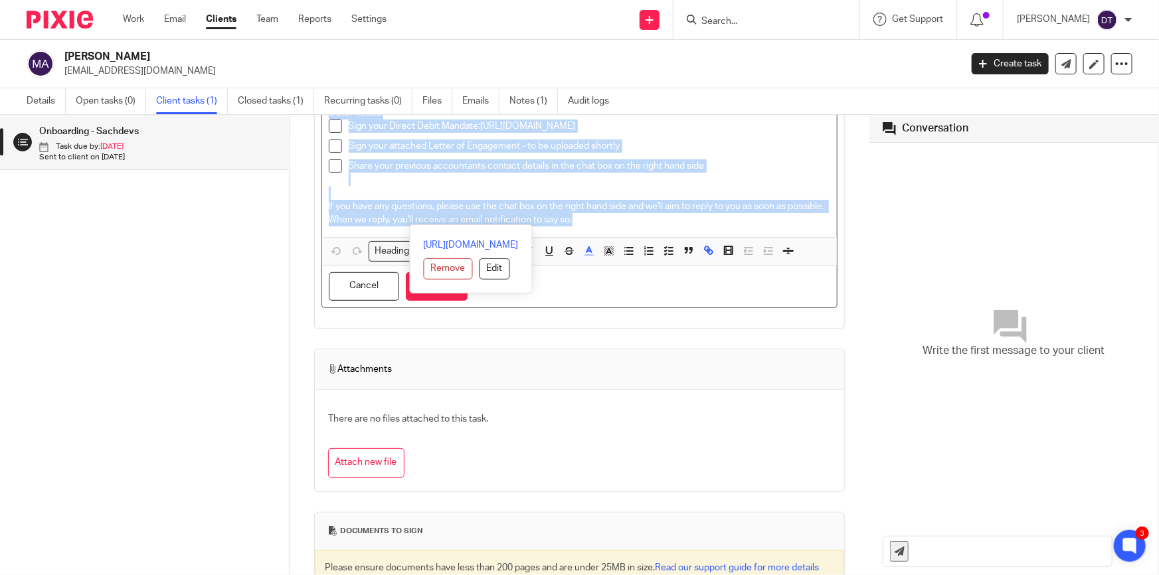
drag, startPoint x: 327, startPoint y: 197, endPoint x: 647, endPoint y: 232, distance: 321.5
click at [647, 232] on div "Your Onboarding Tasks Please supply us with the following information as soon a…" at bounding box center [579, 52] width 515 height 370
copy div "Your Onboarding Tasks Please supply us with the following information as soon a…"
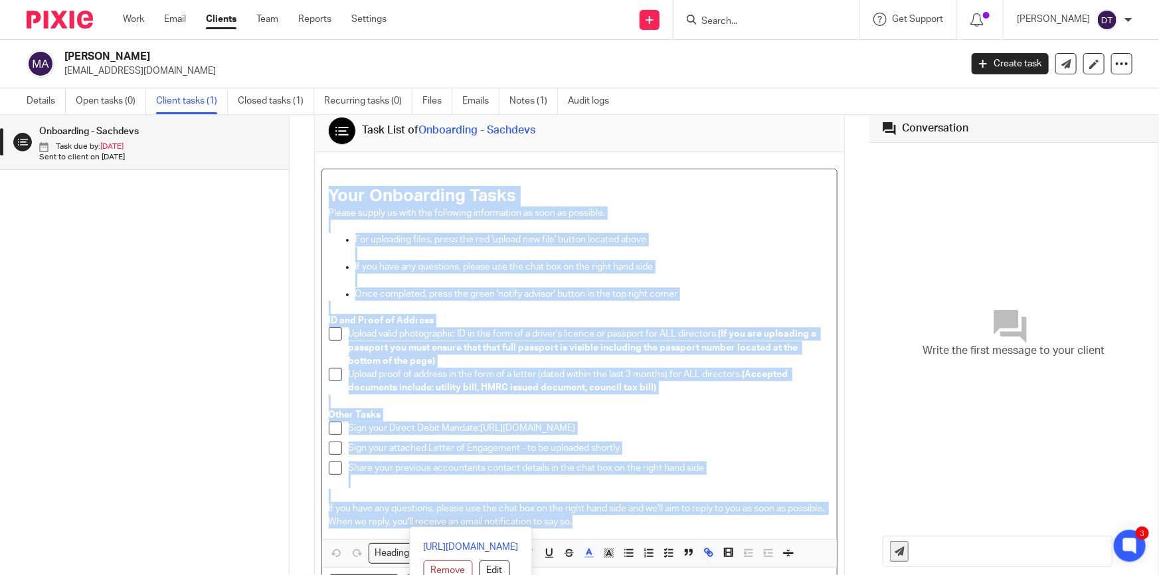
scroll to position [0, 0]
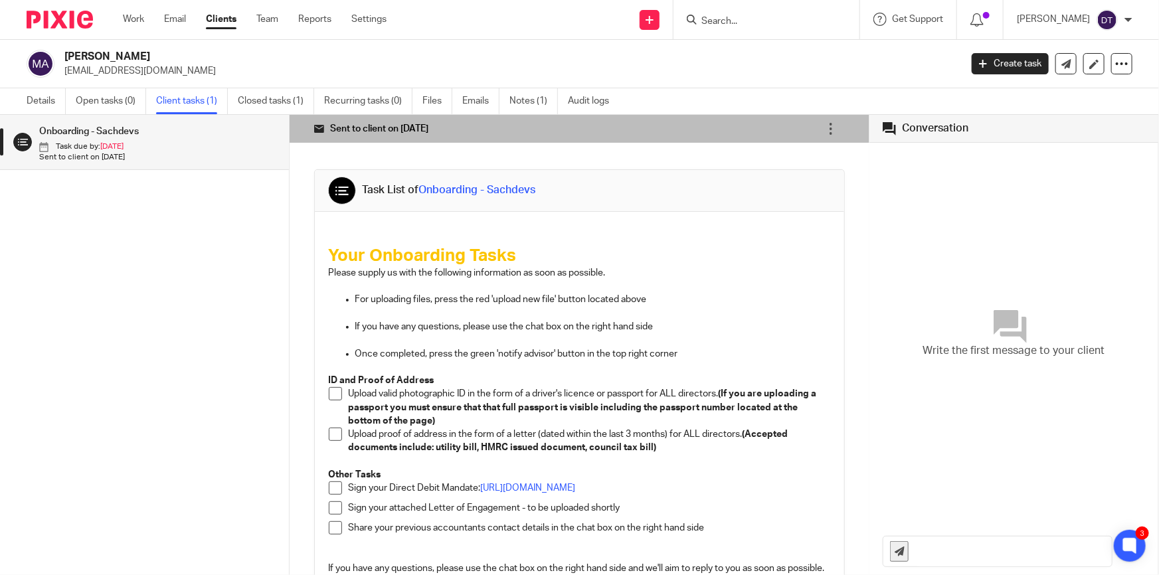
click at [601, 185] on div "Task List of Onboarding - Sachdevs" at bounding box center [579, 191] width 503 height 28
click at [1002, 70] on link "Create task" at bounding box center [1010, 63] width 77 height 21
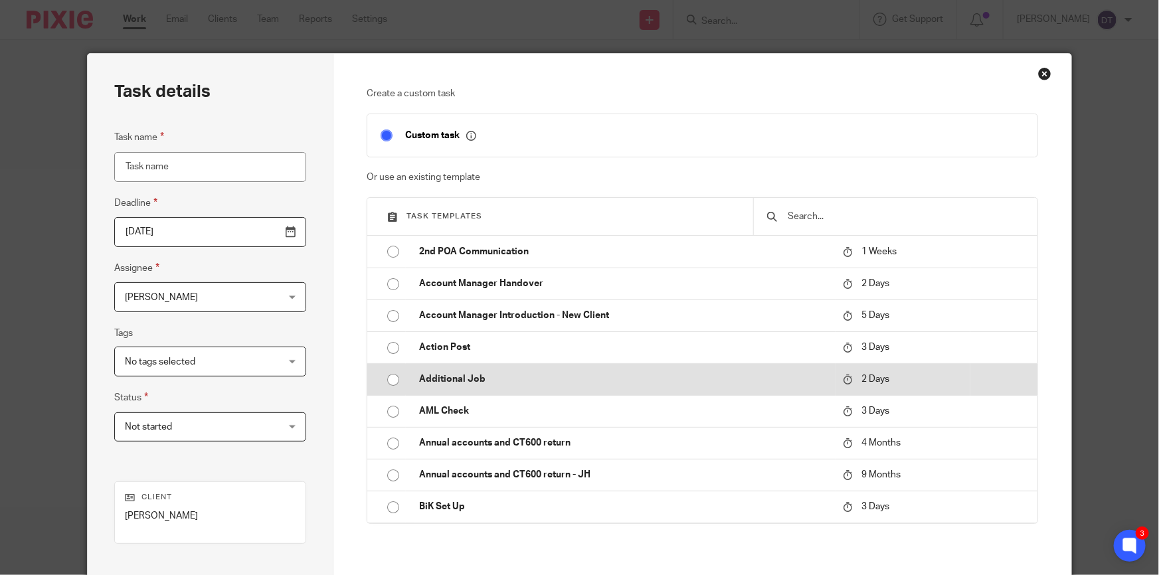
click at [474, 371] on td "Additional Job" at bounding box center [621, 379] width 430 height 32
type input "2025-09-20"
type input "Additional Job"
checkbox input "false"
radio input "true"
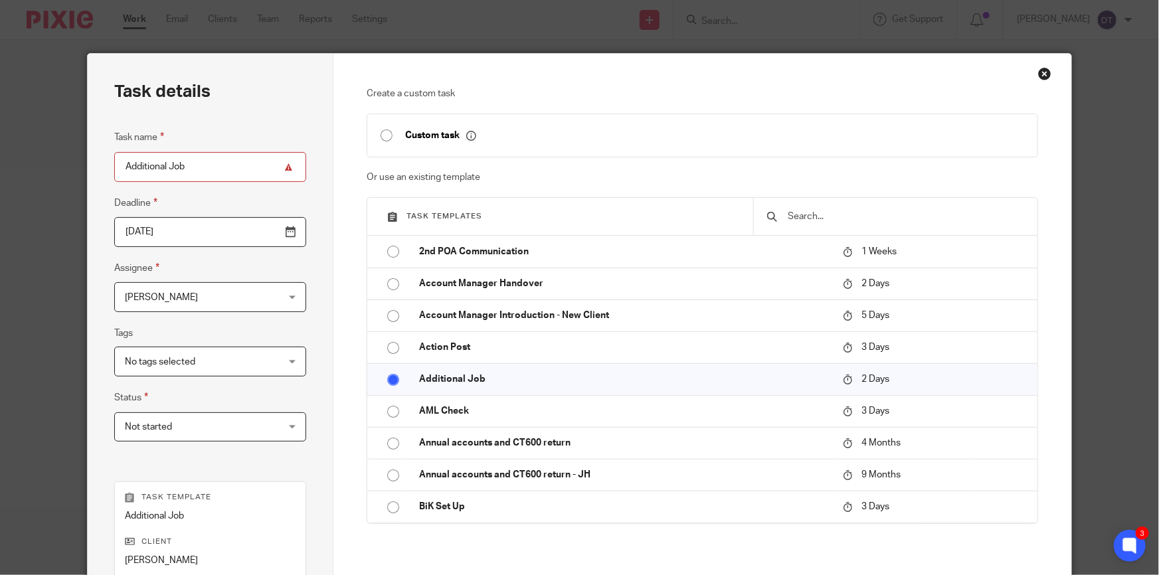
click at [200, 183] on div "Task name Additional Job Deadline 2025-09-20 Assignee Deanna Templeton Deanna T…" at bounding box center [210, 292] width 192 height 325
click at [207, 164] on input "Additional Job" at bounding box center [210, 167] width 192 height 30
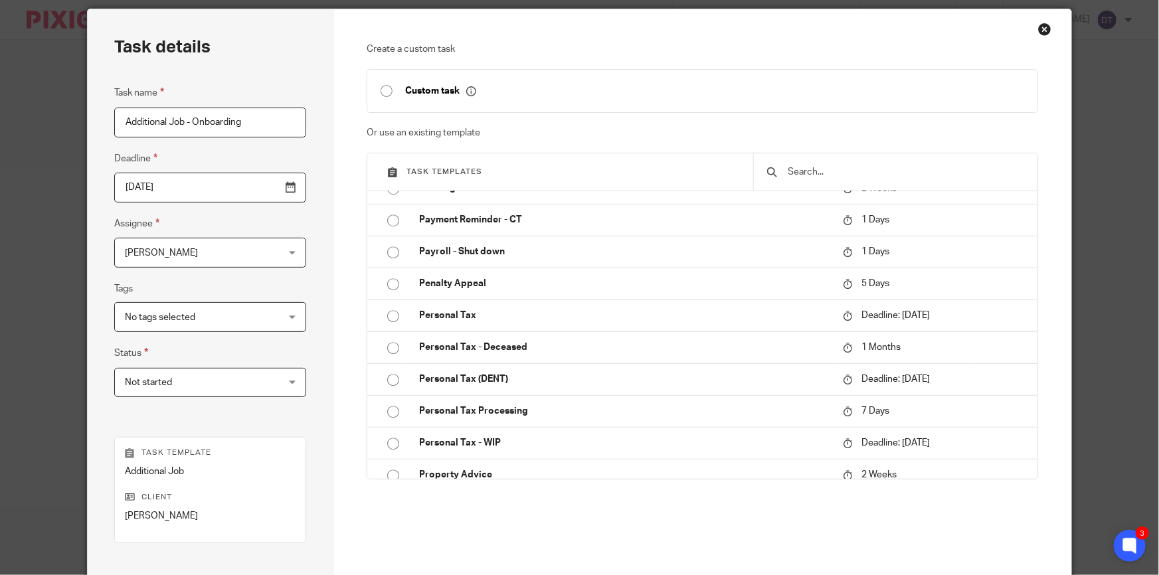
scroll to position [209, 0]
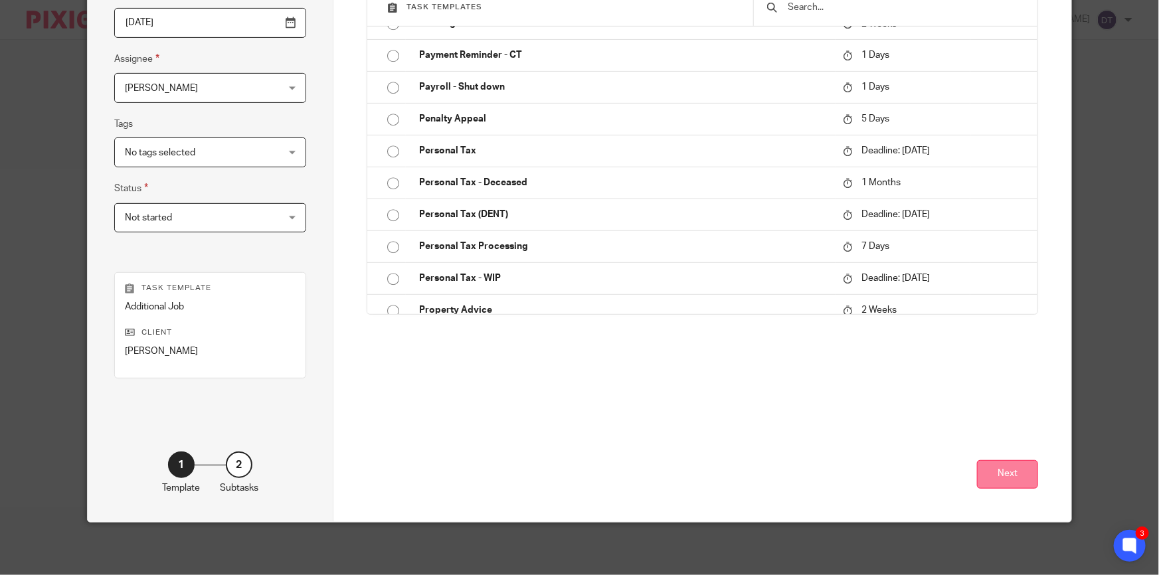
type input "Additional Job - Onboarding"
click at [1000, 475] on button "Next" at bounding box center [1007, 474] width 61 height 29
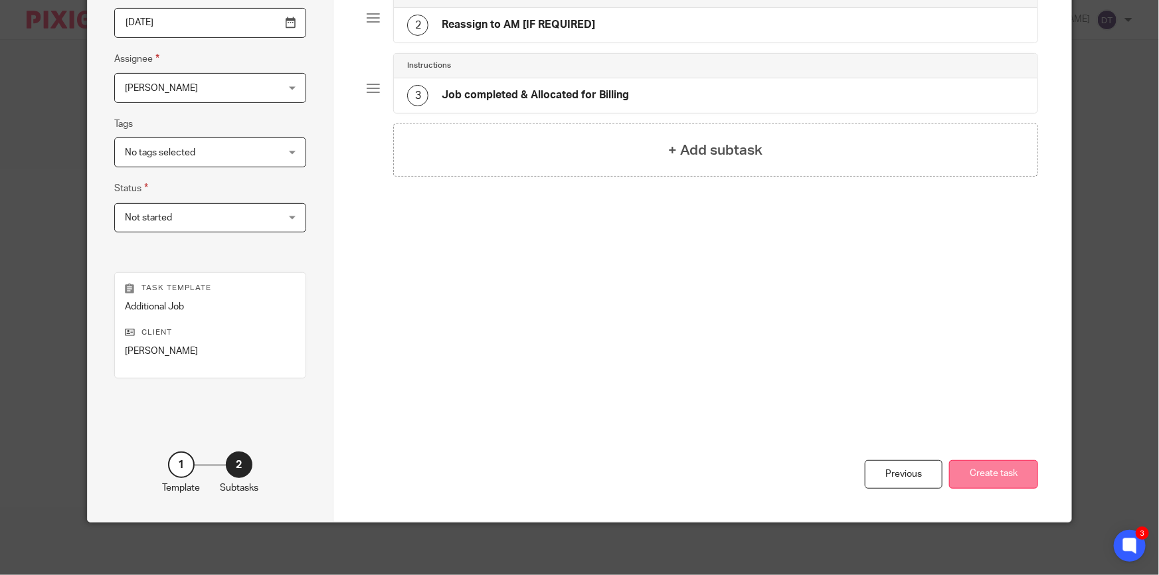
click at [982, 472] on button "Create task" at bounding box center [993, 474] width 89 height 29
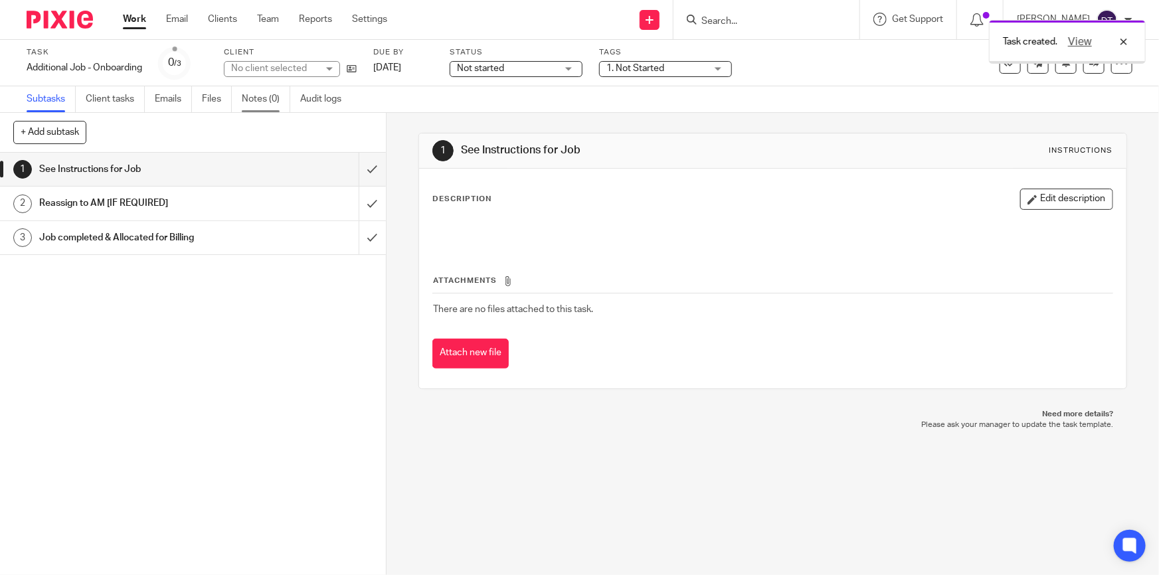
click at [263, 93] on link "Notes (0)" at bounding box center [266, 99] width 48 height 26
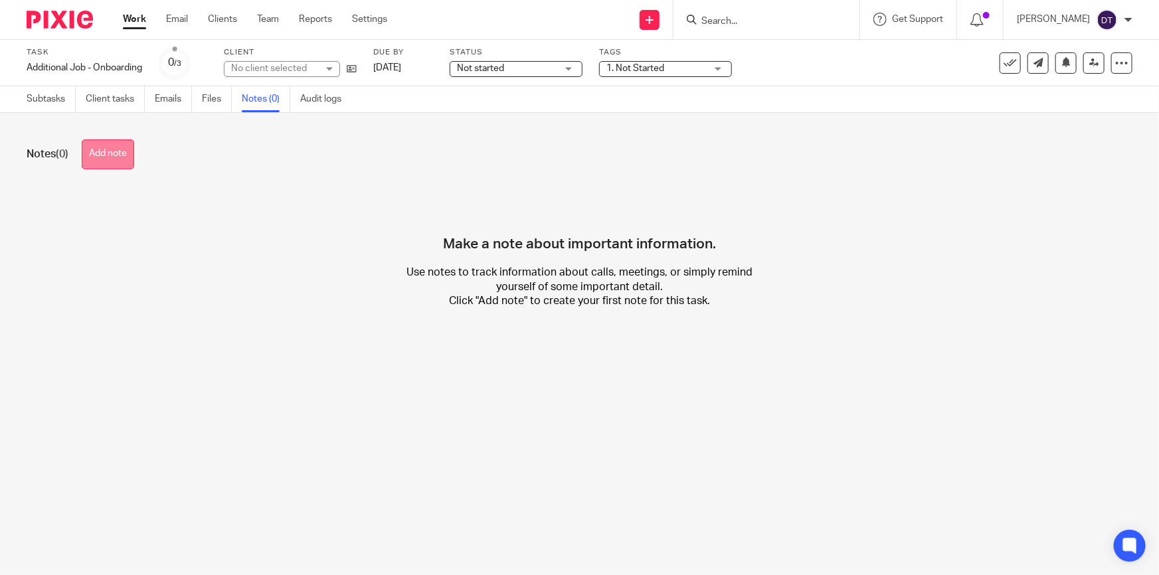
click at [89, 167] on button "Add note" at bounding box center [108, 154] width 52 height 30
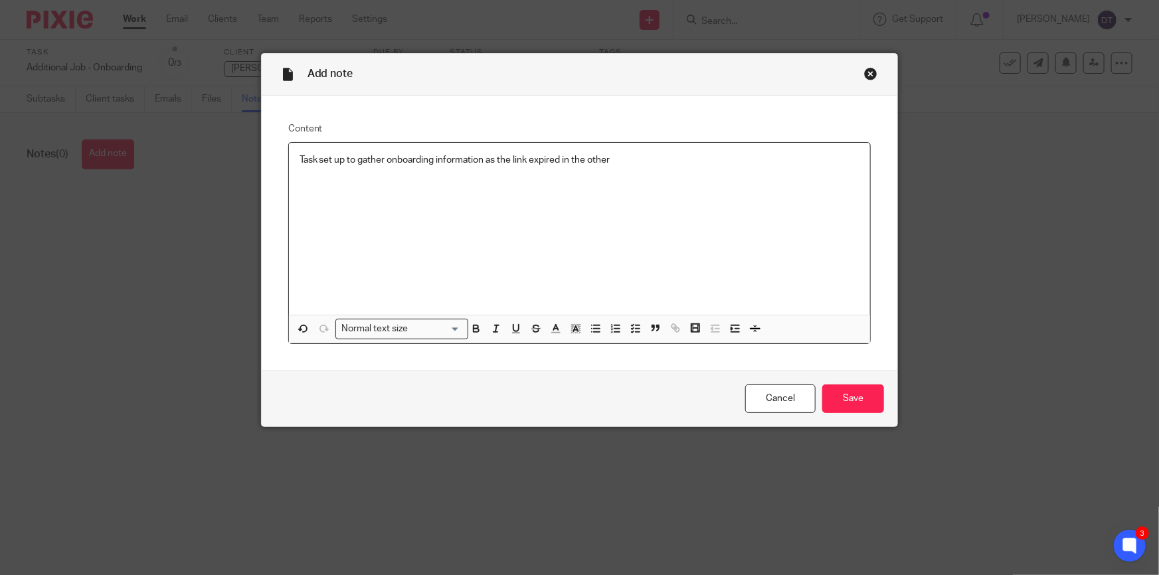
click at [632, 154] on p "Task set up to gather onboarding information as the link expired in the other" at bounding box center [580, 159] width 561 height 13
drag, startPoint x: 618, startPoint y: 163, endPoint x: 560, endPoint y: 163, distance: 58.5
click at [560, 163] on p "Task set up to gather onboarding information as the link expired in the other" at bounding box center [580, 159] width 561 height 13
click at [854, 407] on input "Save" at bounding box center [853, 399] width 62 height 29
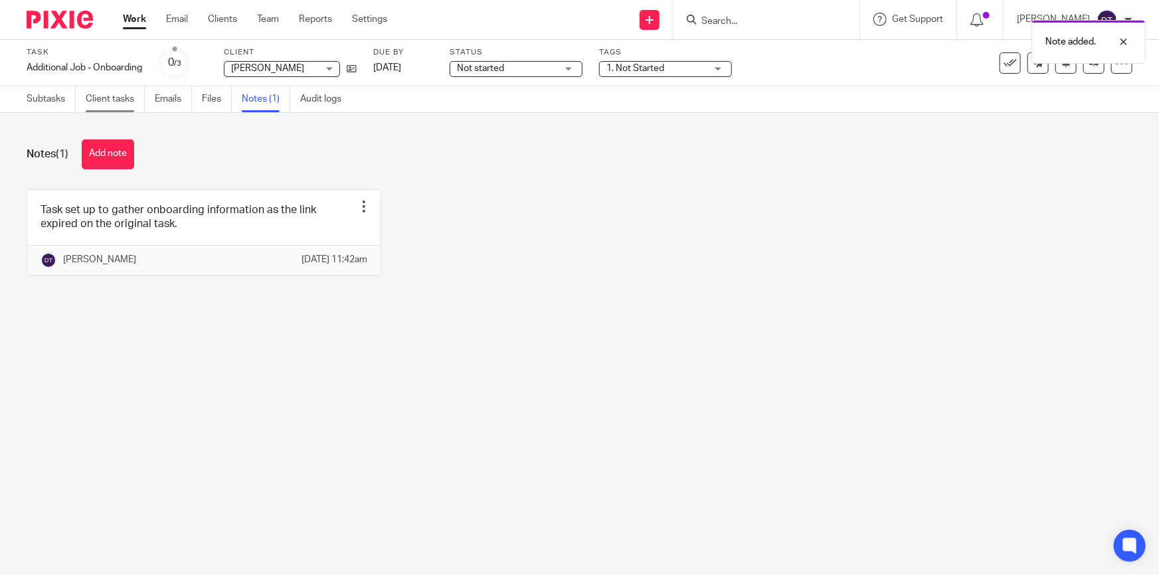
click at [106, 94] on link "Client tasks" at bounding box center [115, 99] width 59 height 26
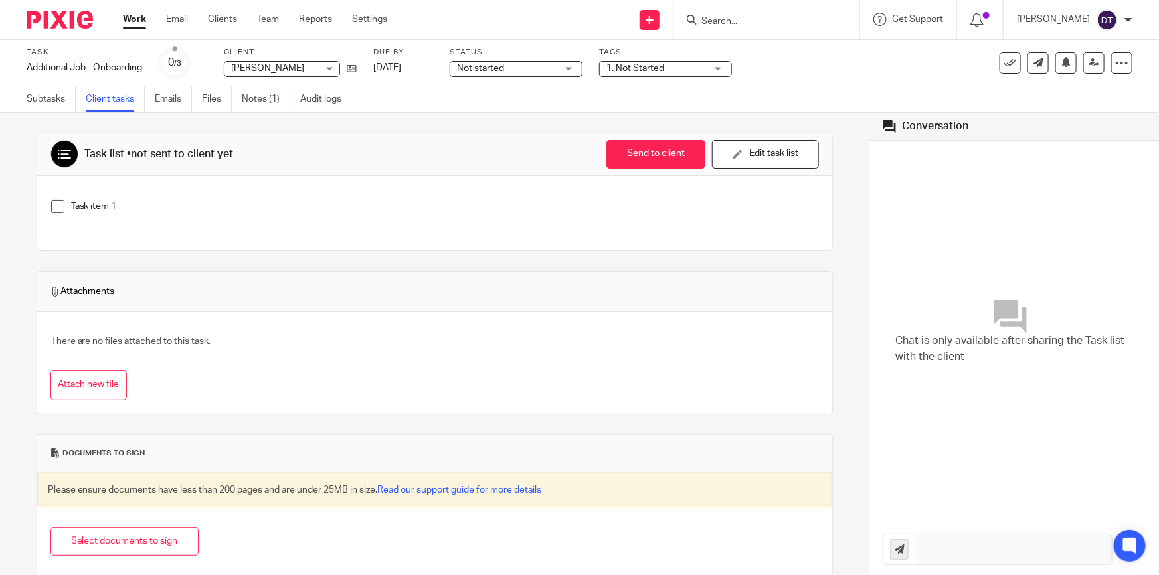
click at [733, 149] on icon "button" at bounding box center [738, 154] width 10 height 10
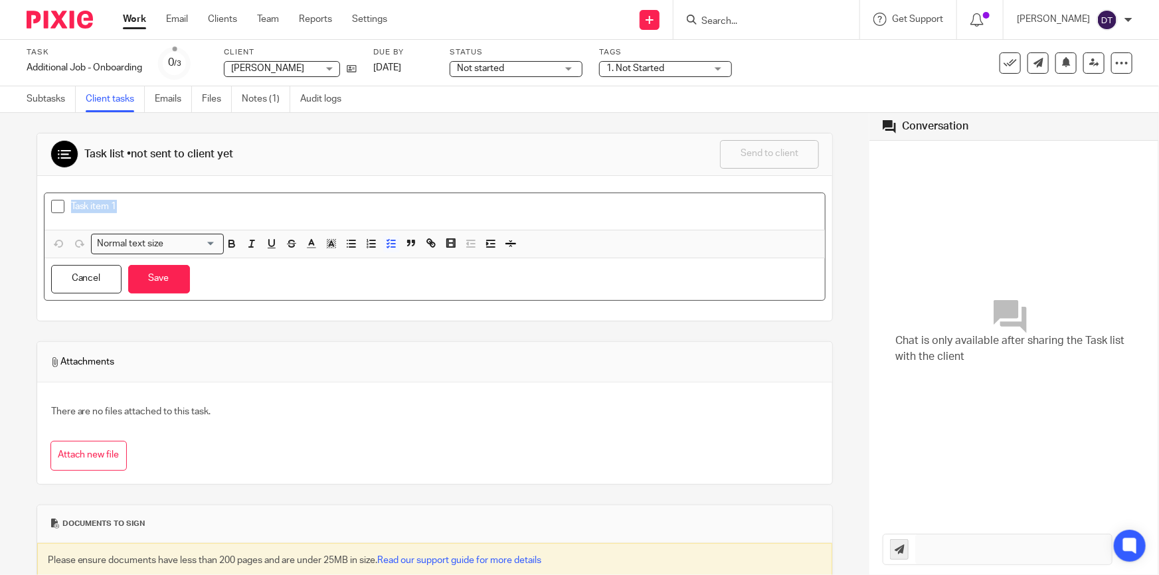
drag, startPoint x: 232, startPoint y: 205, endPoint x: 34, endPoint y: 213, distance: 198.8
click at [34, 213] on div "Task list • not sent to client yet Send to client Send to client Ask client to …" at bounding box center [434, 344] width 869 height 462
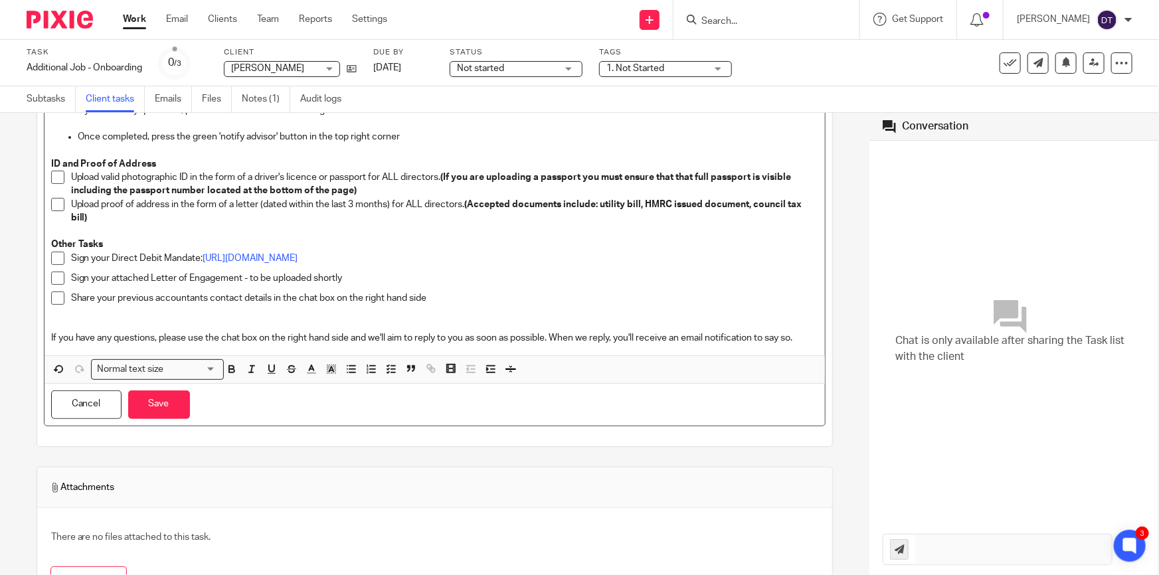
scroll to position [120, 0]
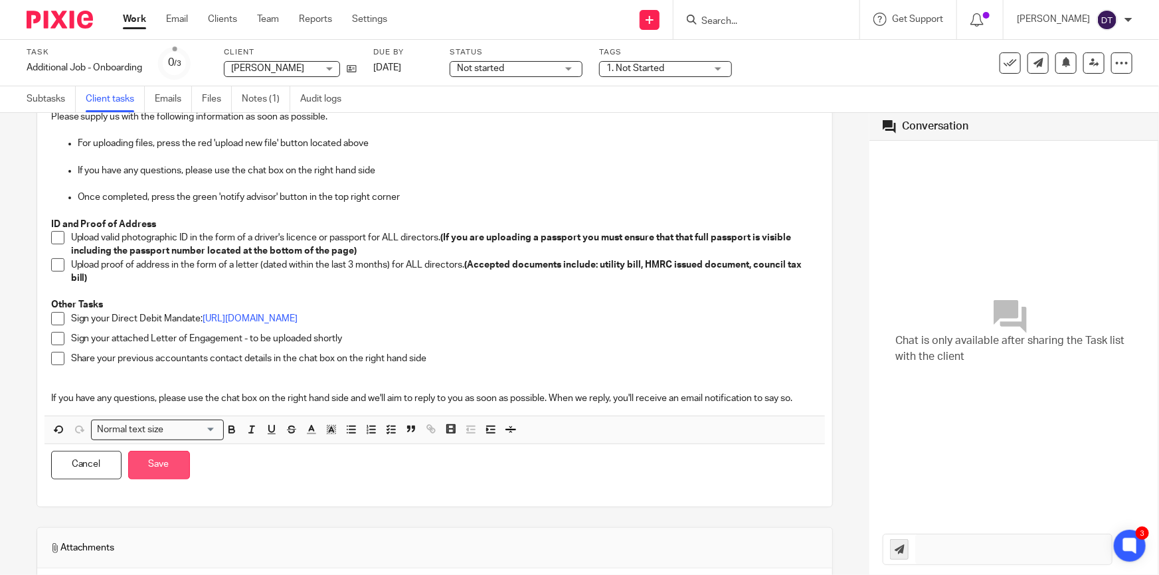
click at [160, 460] on button "Save" at bounding box center [159, 465] width 62 height 29
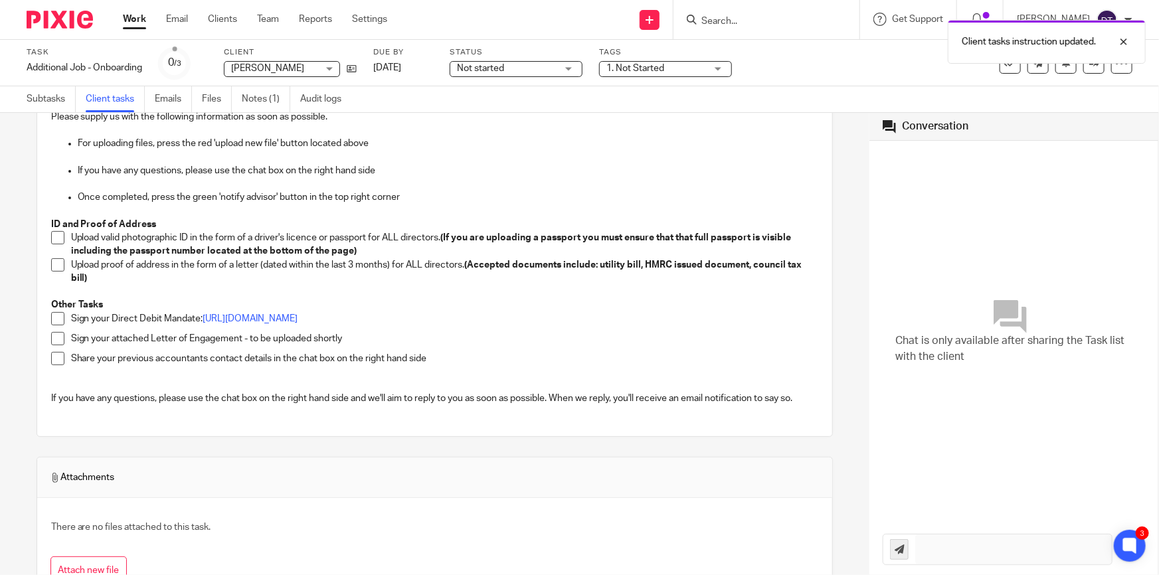
click at [440, 359] on p "Share your previous accountants contact details in the chat box on the right ha…" at bounding box center [445, 358] width 748 height 13
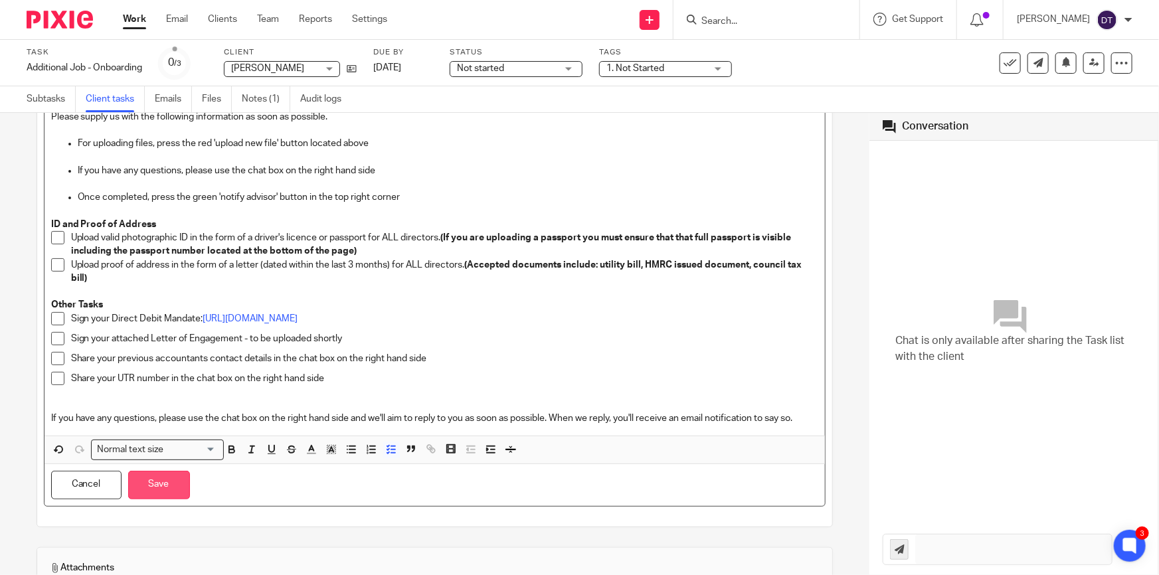
click at [149, 489] on button "Save" at bounding box center [159, 485] width 62 height 29
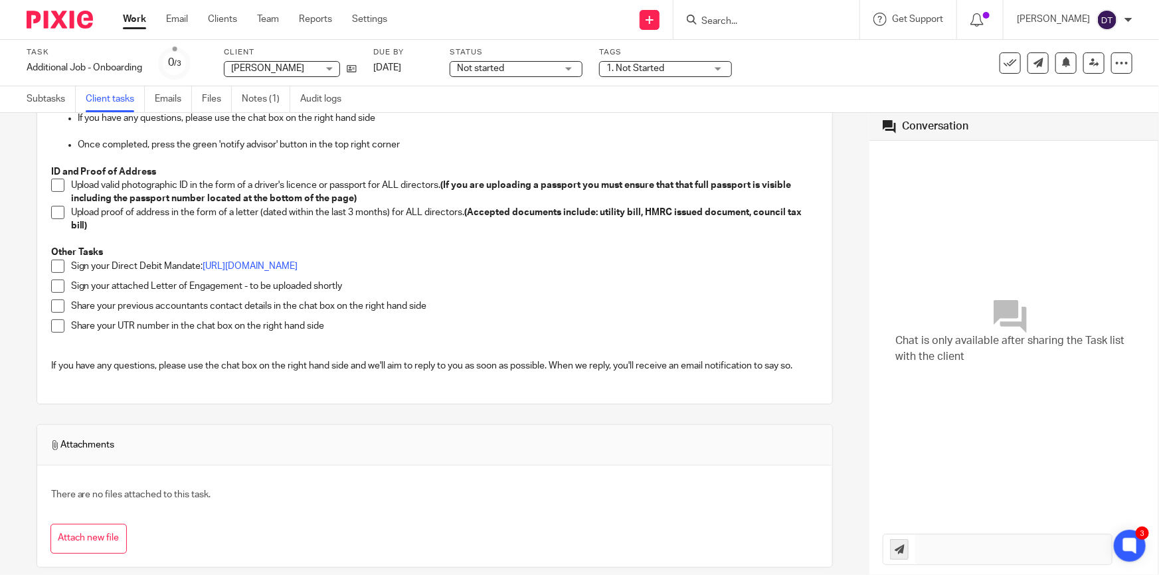
scroll to position [0, 0]
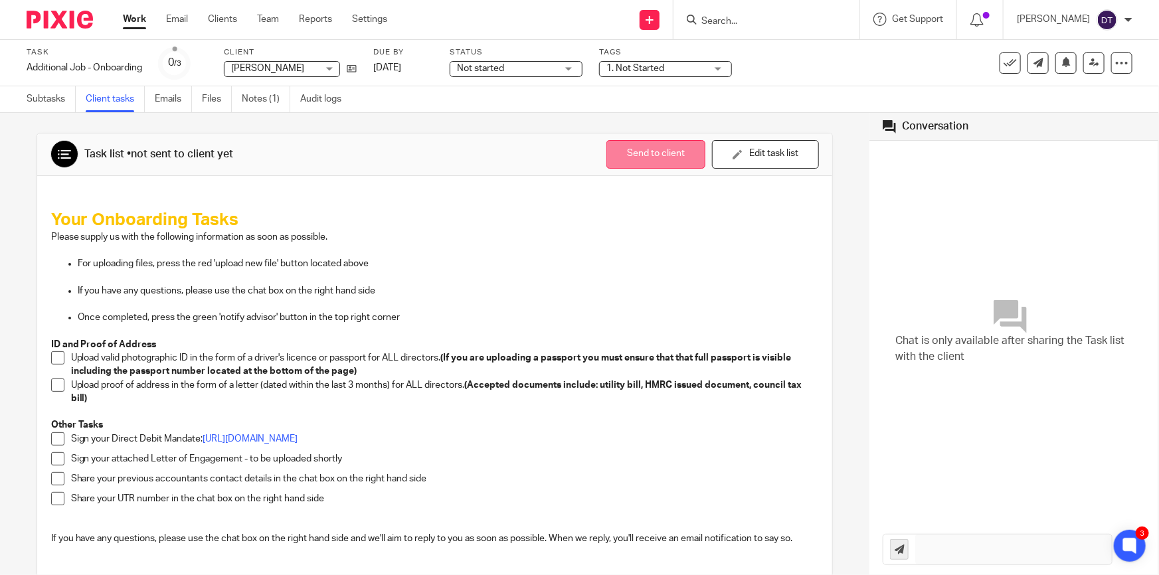
click at [630, 155] on button "Send to client" at bounding box center [655, 154] width 99 height 29
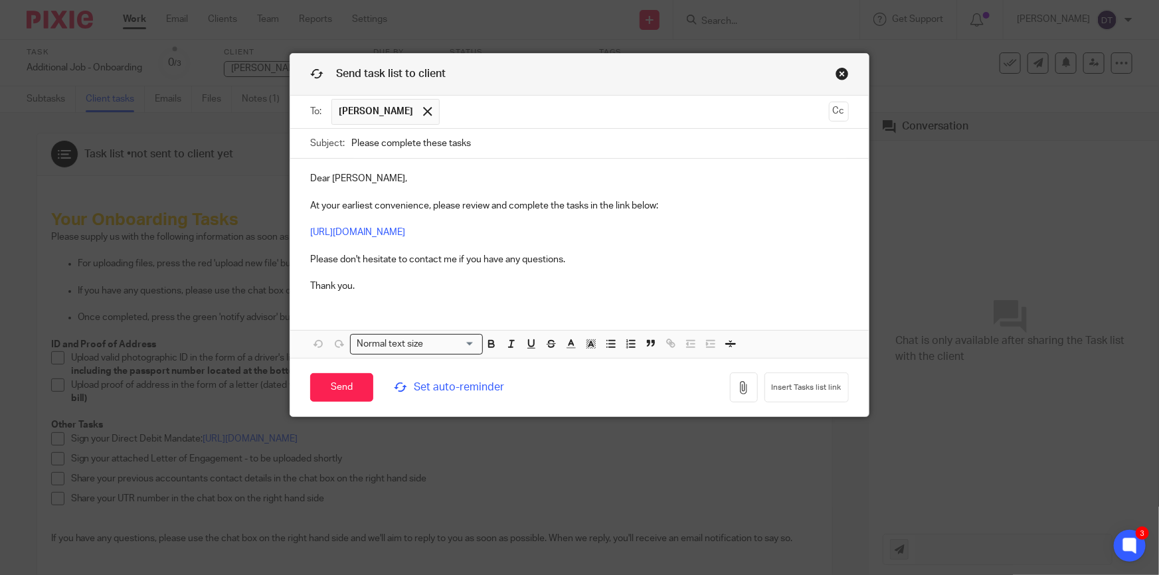
click at [684, 205] on p "Dear Mohammed, At your earliest convenience, please review and complete the tas…" at bounding box center [579, 232] width 539 height 121
click at [503, 182] on p "Dear Mohammed, At your earliest convenience, please review and complete the tas…" at bounding box center [579, 232] width 539 height 121
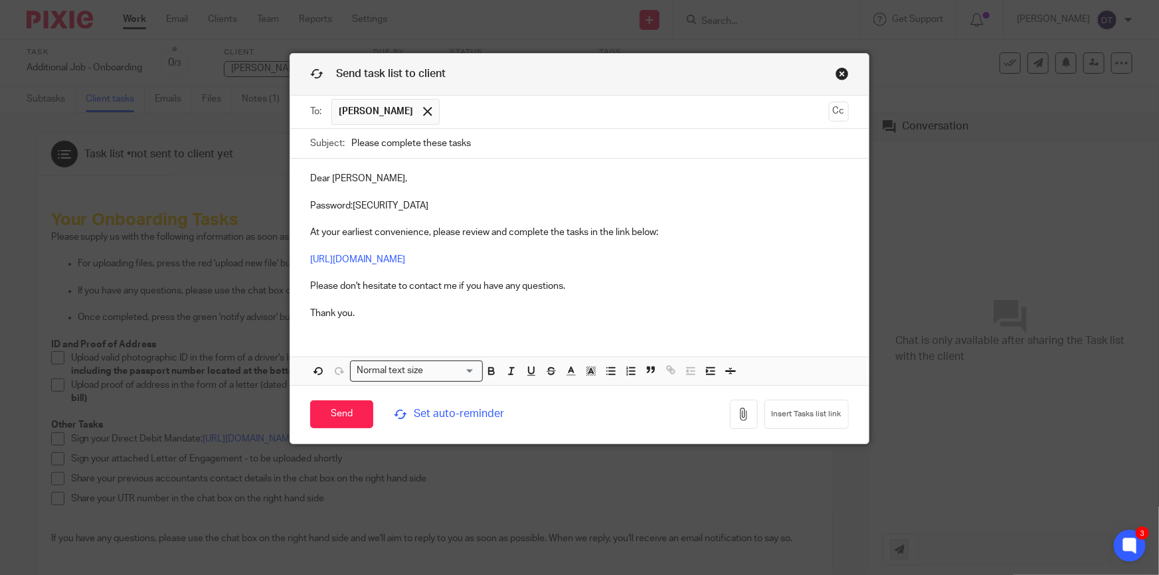
click at [349, 202] on p "Dear Mohammed, Password:MA2025 At your earliest convenience, please review and …" at bounding box center [579, 246] width 539 height 148
click at [336, 414] on input "Send" at bounding box center [341, 415] width 63 height 29
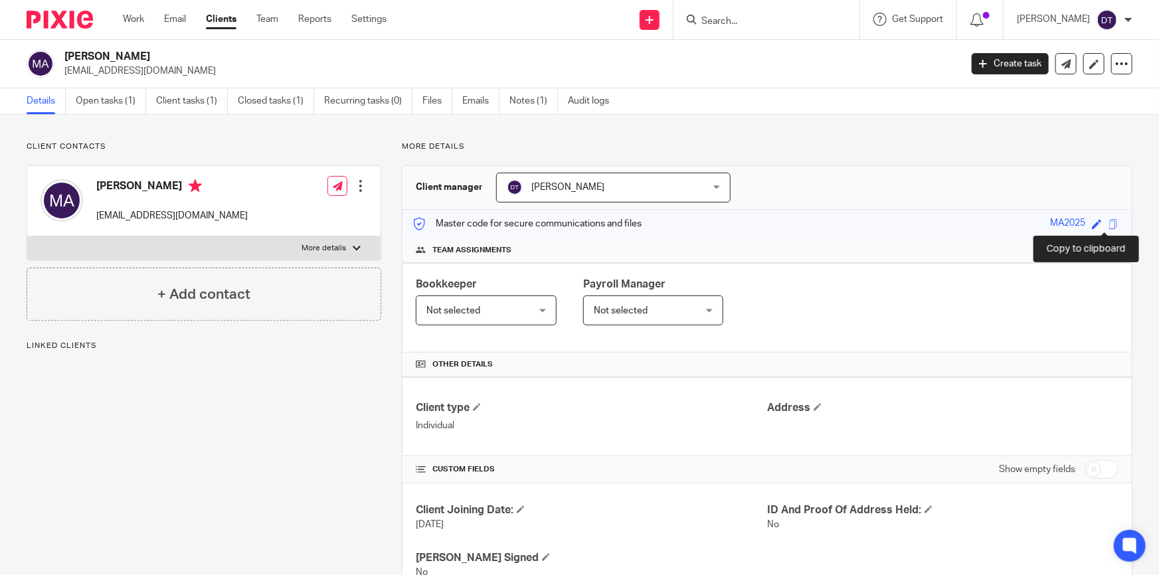
click at [1109, 223] on span at bounding box center [1114, 224] width 10 height 10
click at [173, 21] on link "Email" at bounding box center [175, 19] width 22 height 13
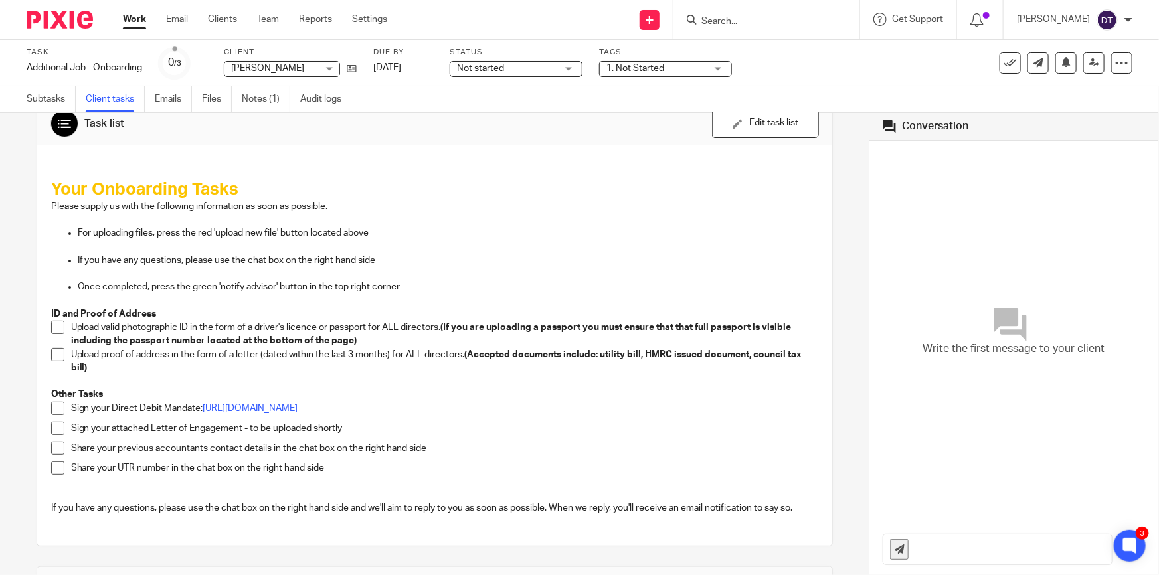
scroll to position [181, 0]
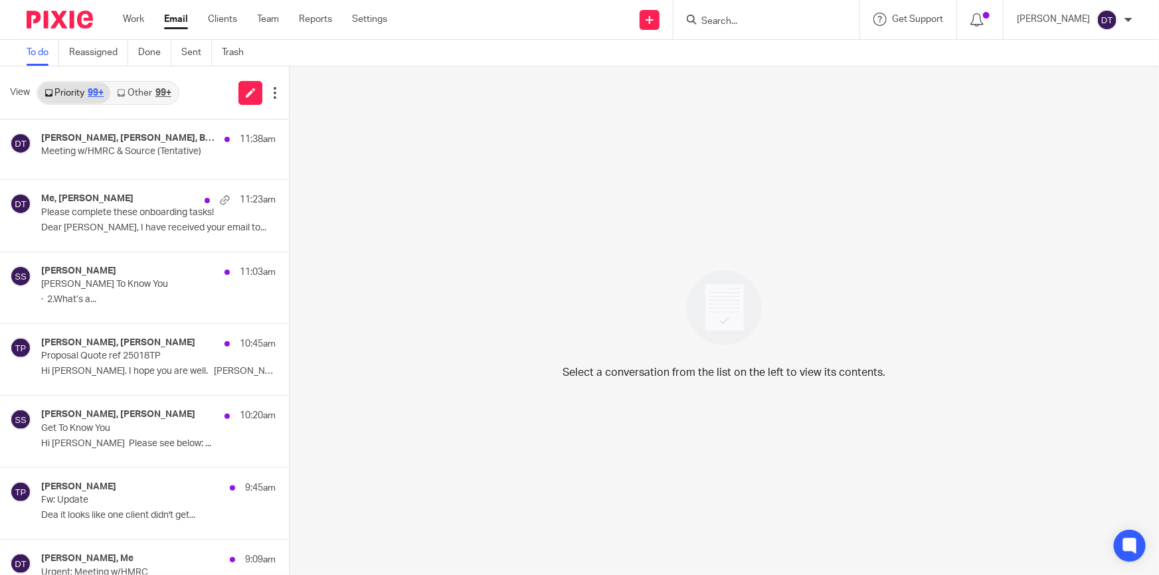
click at [162, 89] on div "99+" at bounding box center [163, 92] width 16 height 9
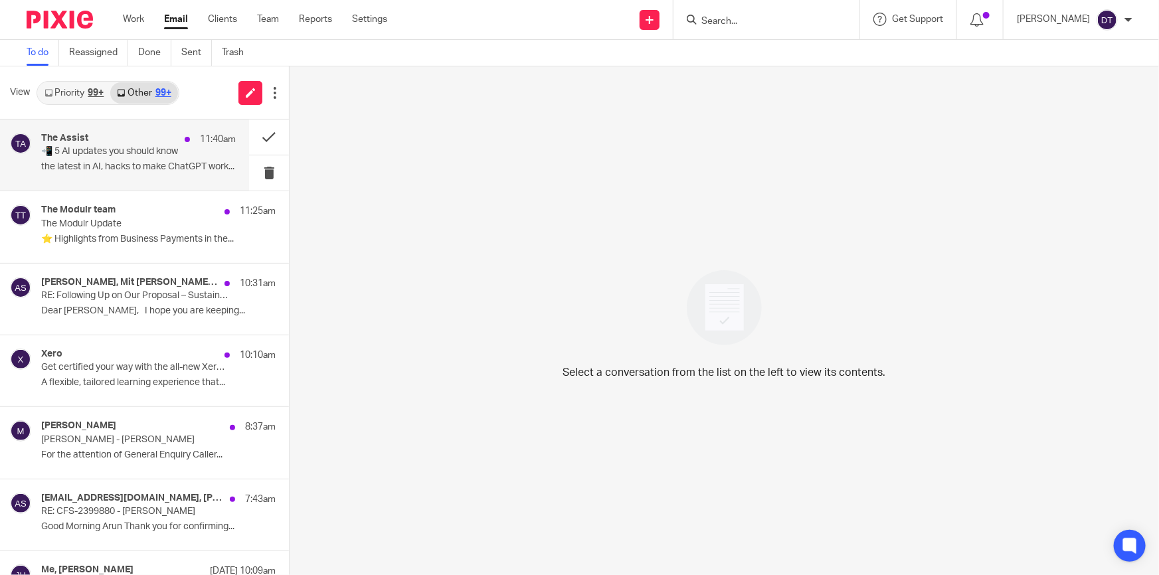
click at [137, 135] on div "The Assist 11:40am" at bounding box center [138, 139] width 195 height 13
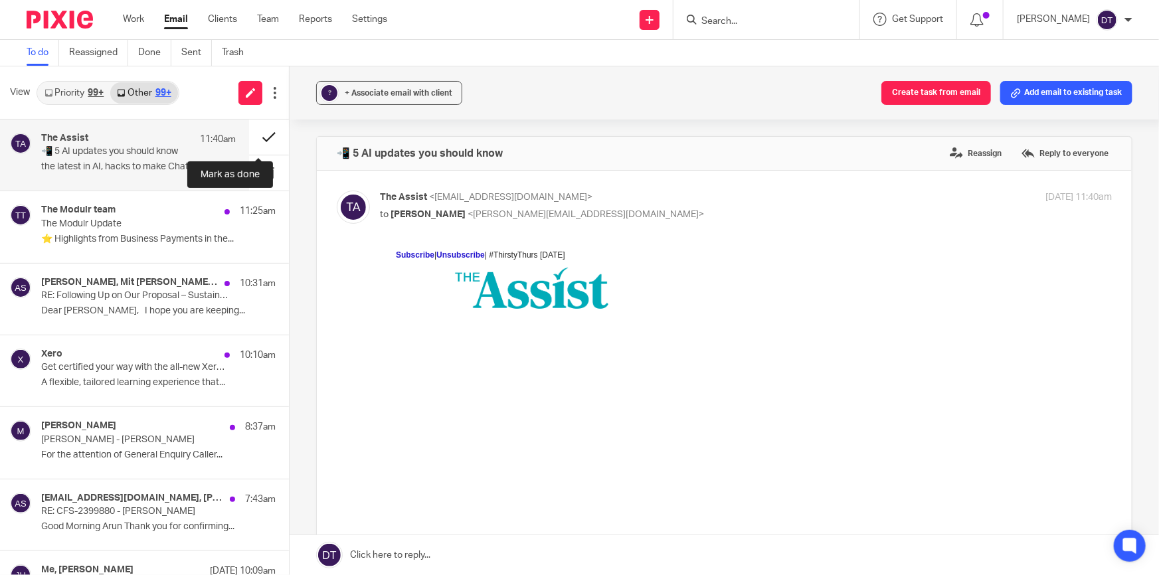
click at [257, 137] on button at bounding box center [269, 137] width 40 height 35
click at [137, 234] on p "⭐ Highlights from Business Payments in the..." at bounding box center [158, 239] width 234 height 11
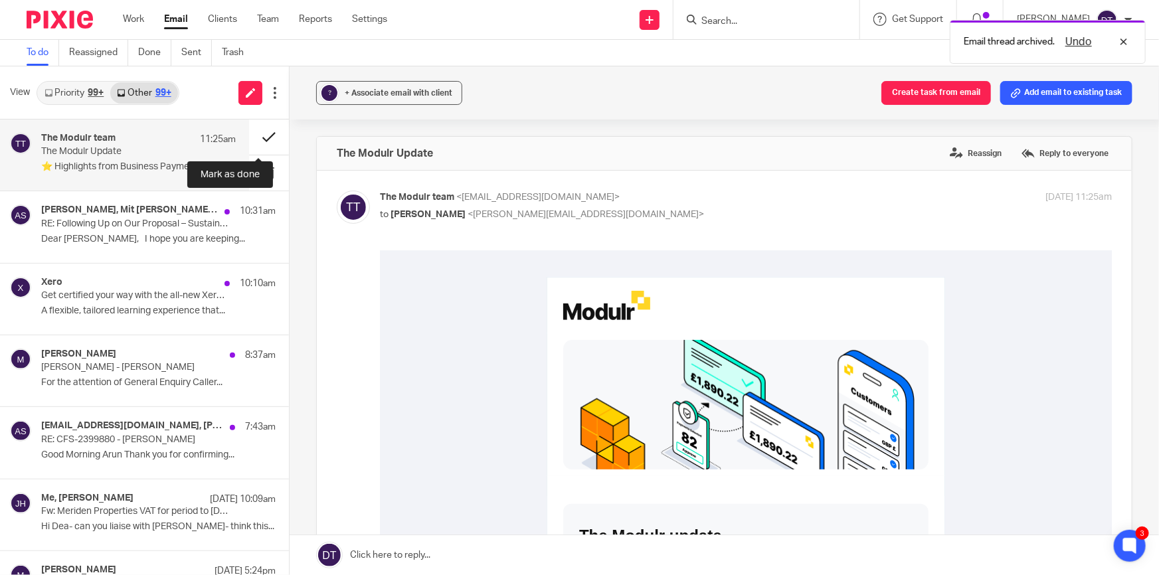
click at [252, 139] on button at bounding box center [269, 137] width 40 height 35
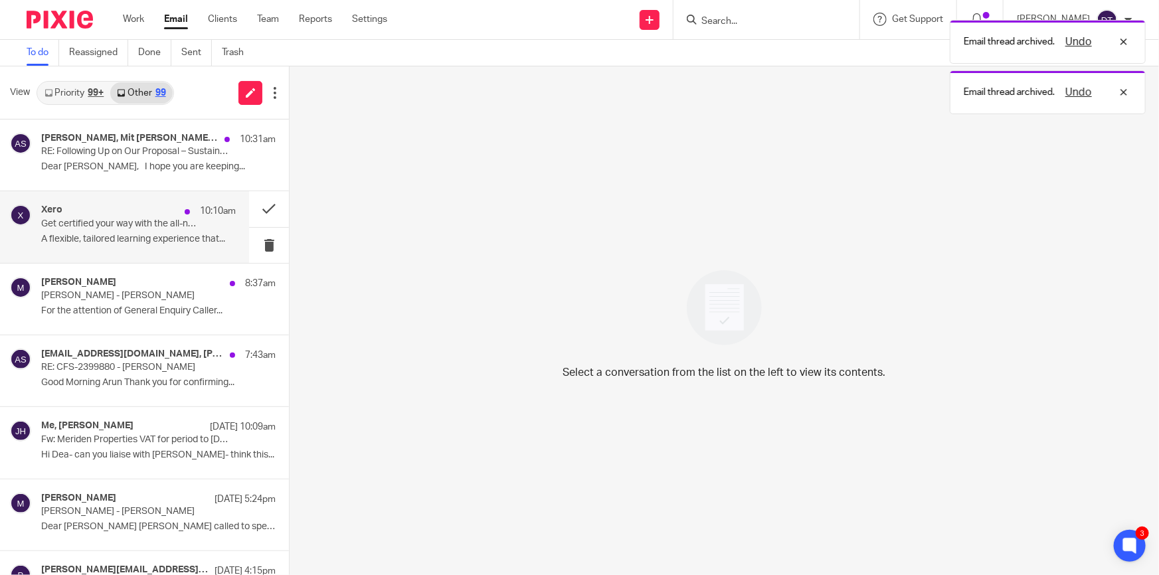
click at [113, 238] on p "A flexible, tailored learning experience that..." at bounding box center [138, 239] width 195 height 11
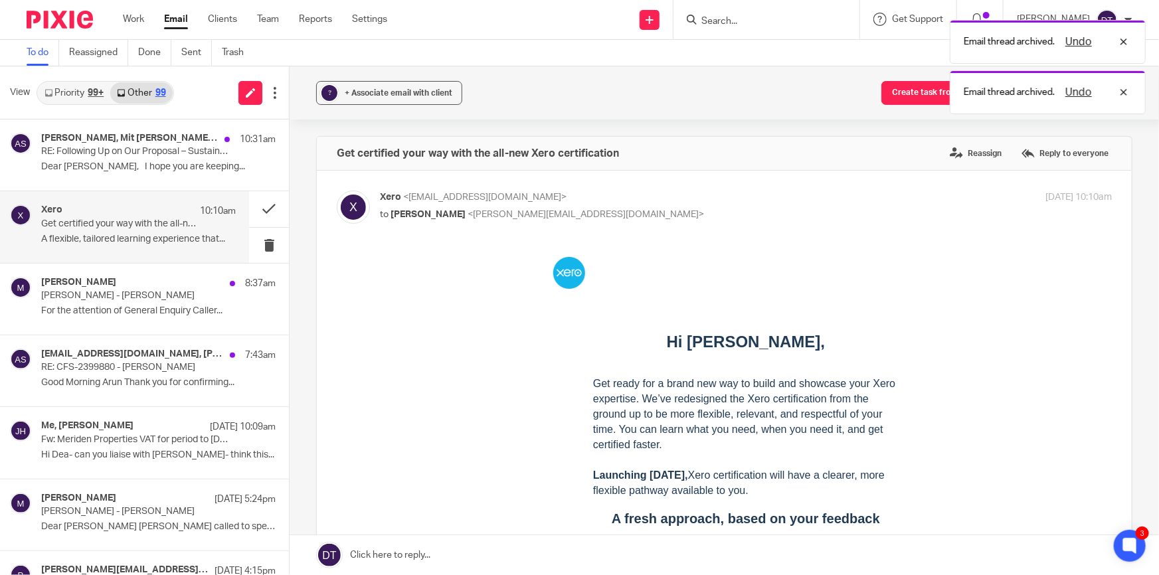
click at [67, 99] on link "Priority 99+" at bounding box center [74, 92] width 72 height 21
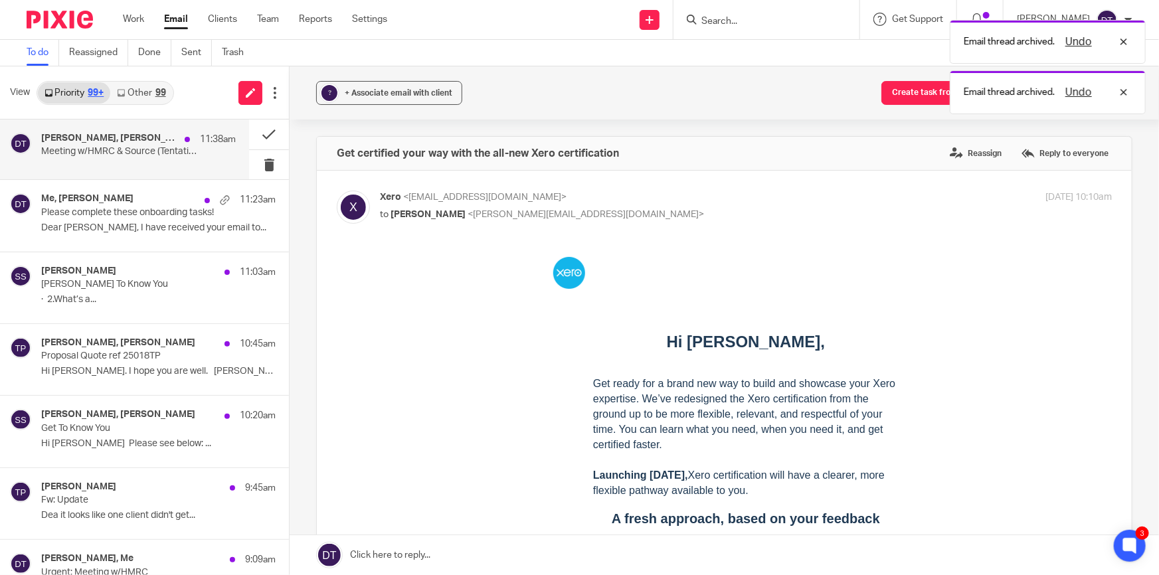
click at [144, 158] on div "[PERSON_NAME], [PERSON_NAME], Boardroom, Me 11:38am Meeting w/HMRC & Source (Te…" at bounding box center [138, 149] width 195 height 33
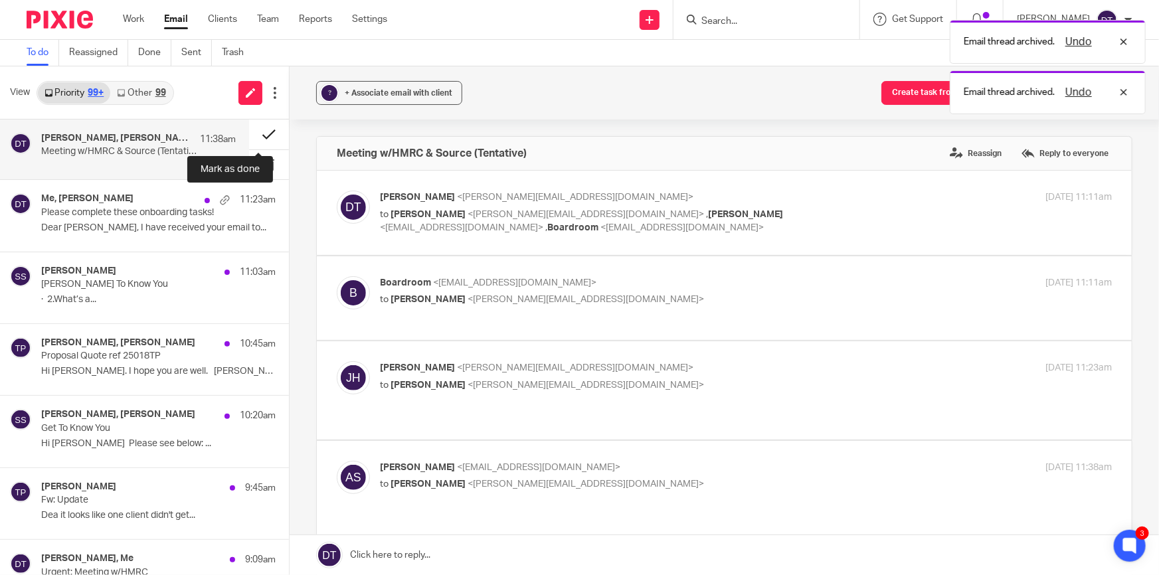
click at [266, 134] on button at bounding box center [269, 135] width 40 height 30
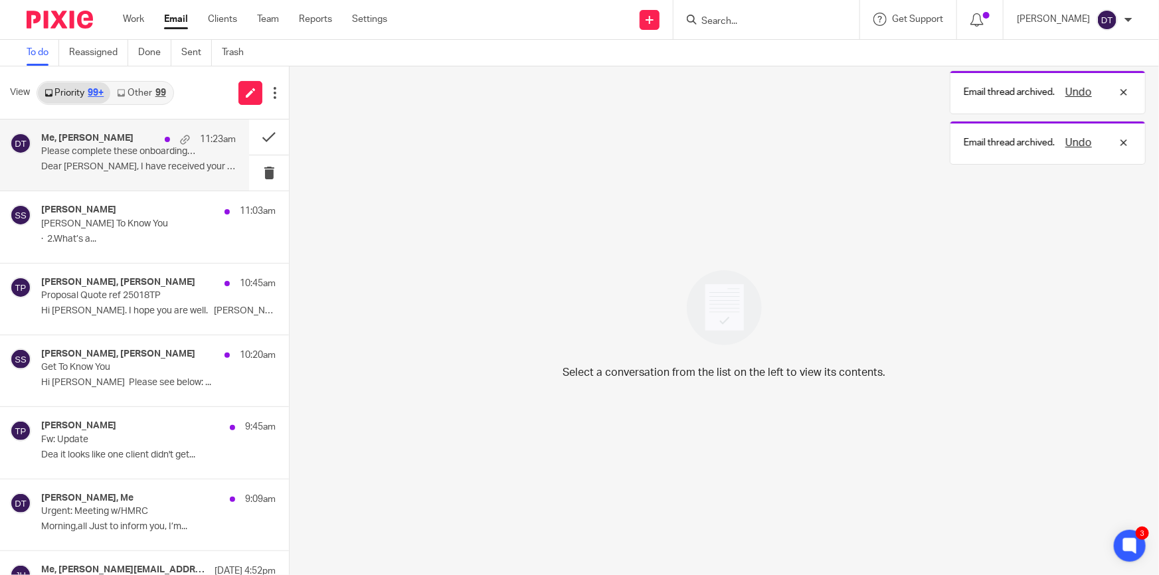
click at [112, 174] on div "Me, [PERSON_NAME] 11:23am Please complete these onboarding tasks! Dear [PERSON_…" at bounding box center [138, 155] width 195 height 45
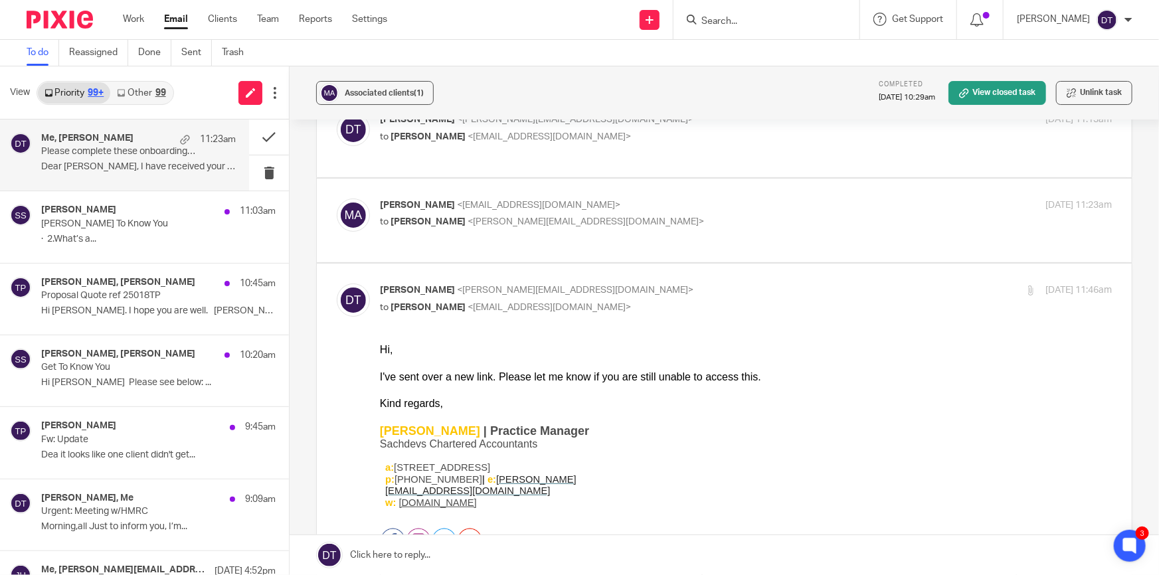
scroll to position [60, 0]
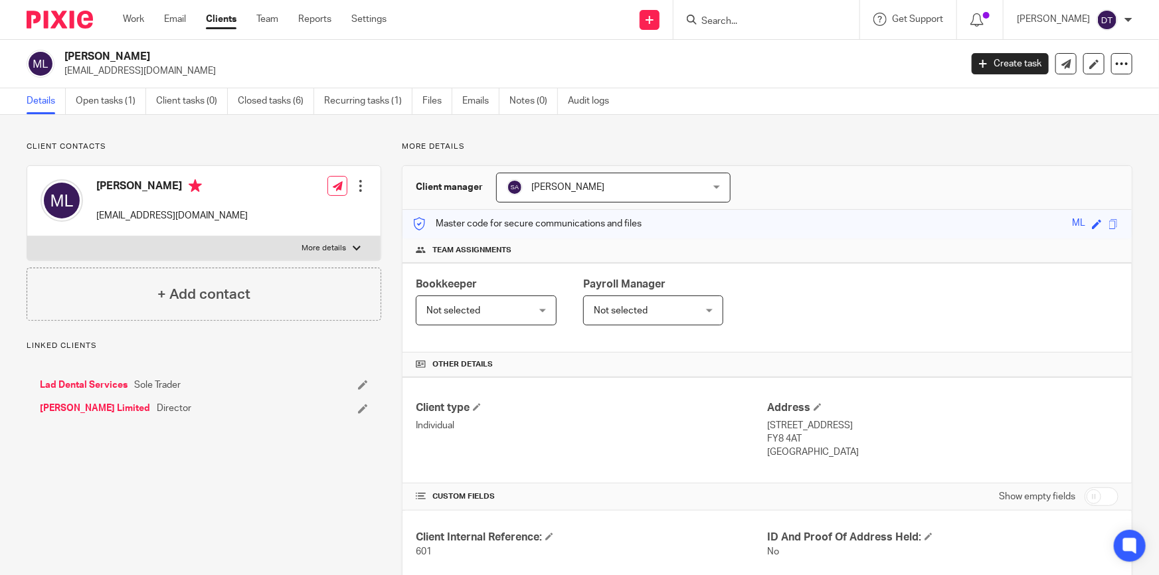
click at [460, 102] on ul "Details Open tasks (1) Client tasks (0) Closed tasks (6) Recurring tasks (1) Fi…" at bounding box center [328, 101] width 602 height 26
click at [472, 100] on link "Emails" at bounding box center [480, 101] width 37 height 26
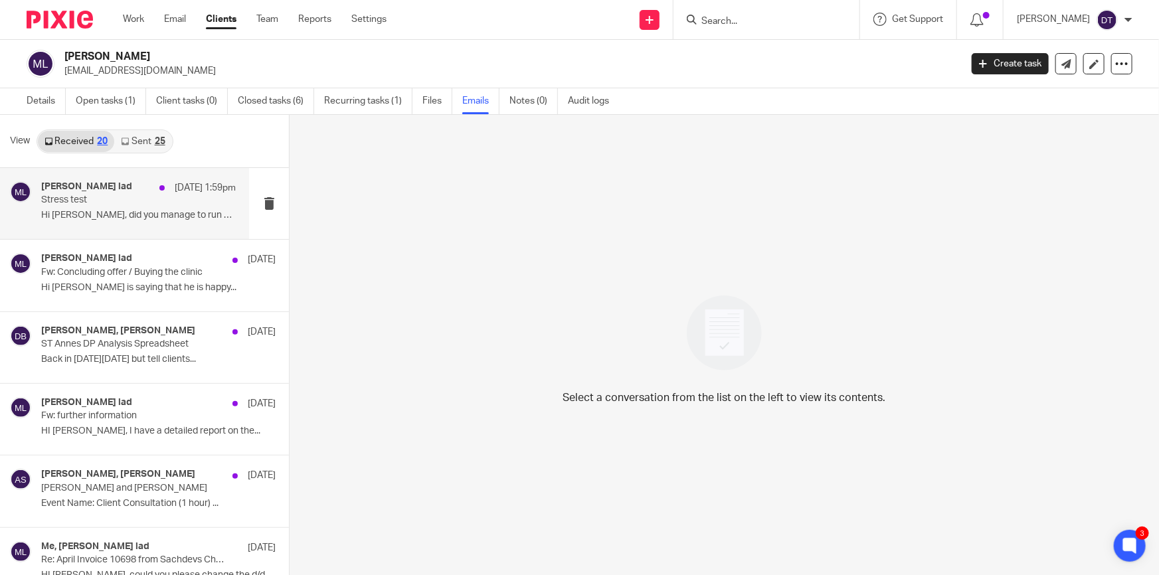
click at [134, 207] on div "Manesh lad 16 Sep 1:59pm Stress test Hi Deepak, did you manage to run some numb…" at bounding box center [138, 203] width 195 height 45
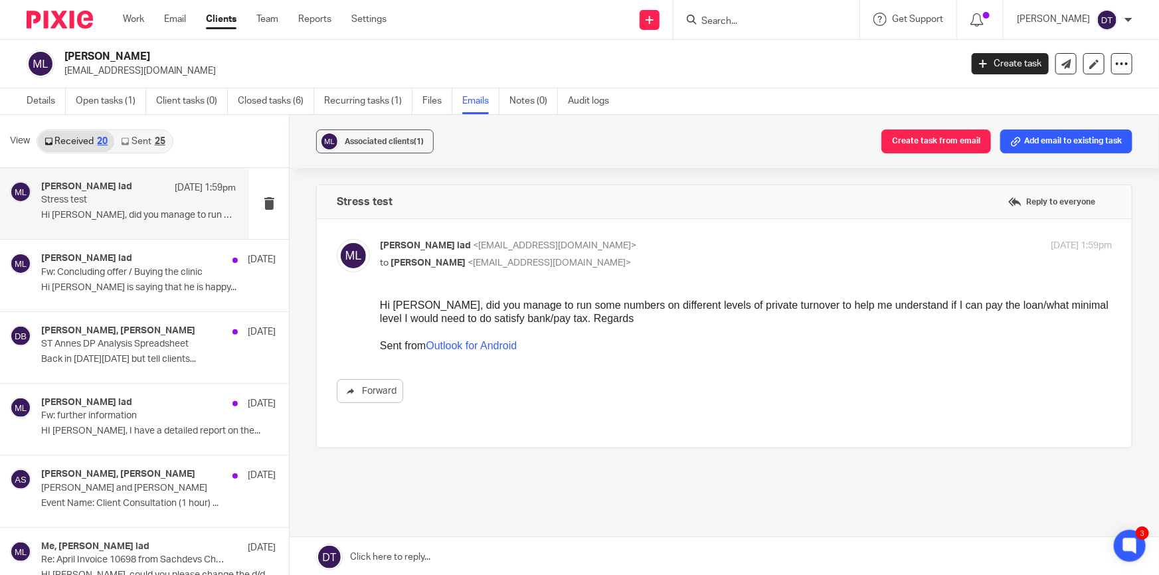
click at [128, 143] on icon at bounding box center [125, 141] width 8 height 8
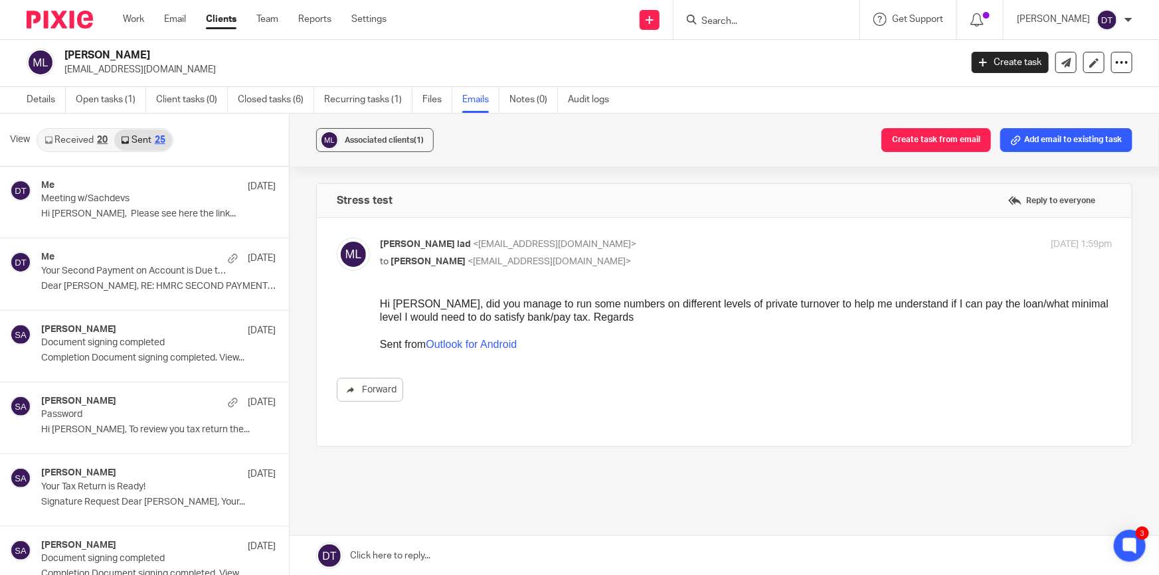
click at [62, 139] on link "Received 20" at bounding box center [76, 140] width 76 height 21
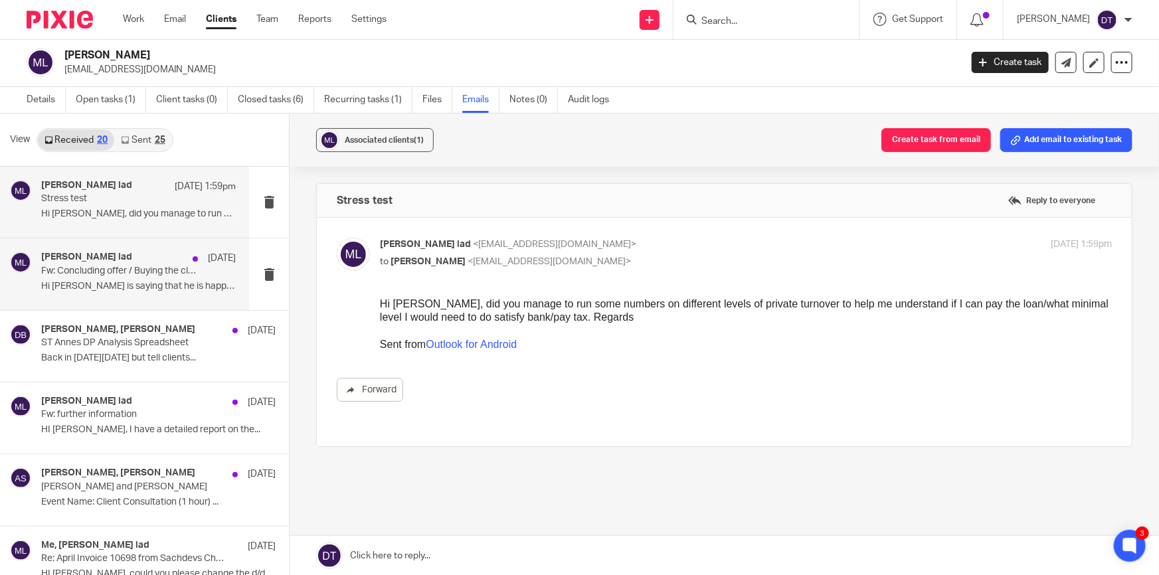
click at [157, 286] on p "Hi Deepak Gary is saying that he is happy..." at bounding box center [138, 286] width 195 height 11
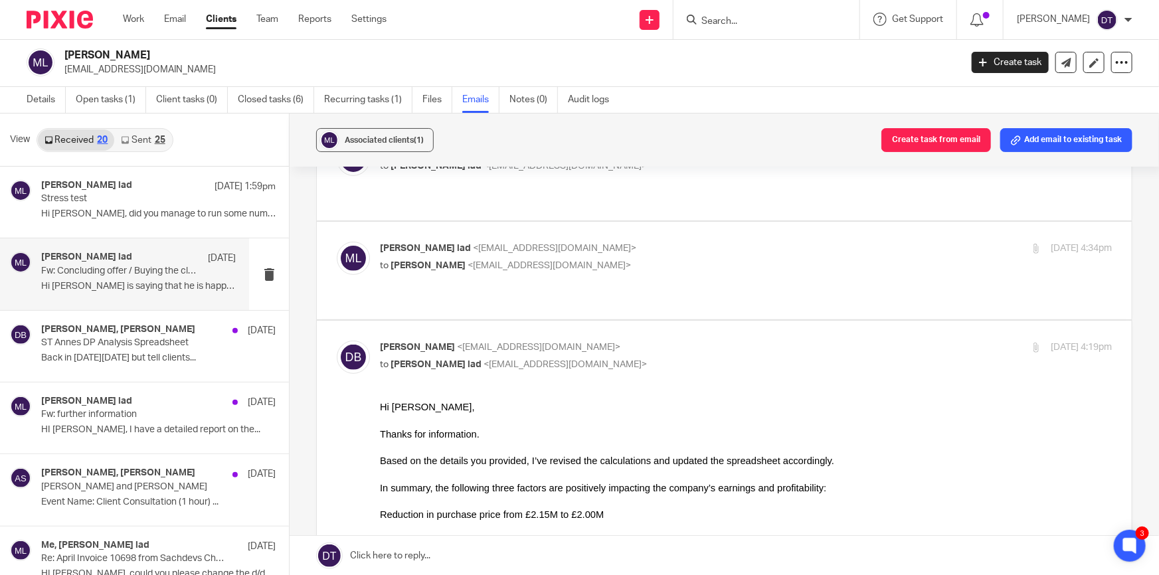
scroll to position [0, 0]
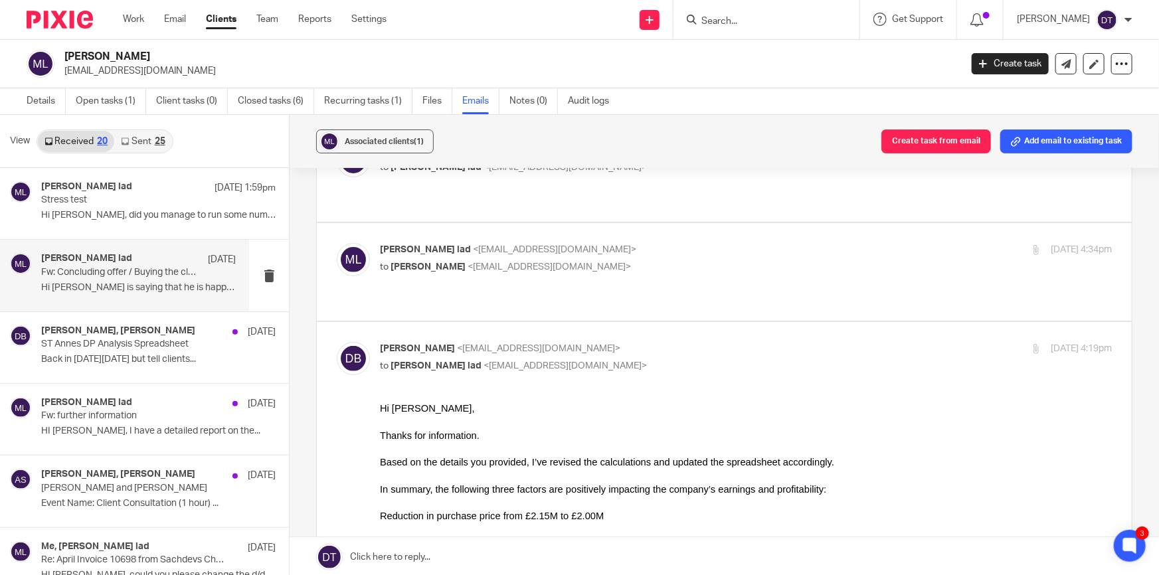
click at [139, 301] on div "Deepak Bansal, Manesh lad 23 May Fw: Concluding offer / Buying the clinic Hi De…" at bounding box center [124, 275] width 249 height 71
click at [152, 278] on div "Deepak Bansal, Manesh lad 23 May Fw: Concluding offer / Buying the clinic Hi De…" at bounding box center [138, 275] width 195 height 45
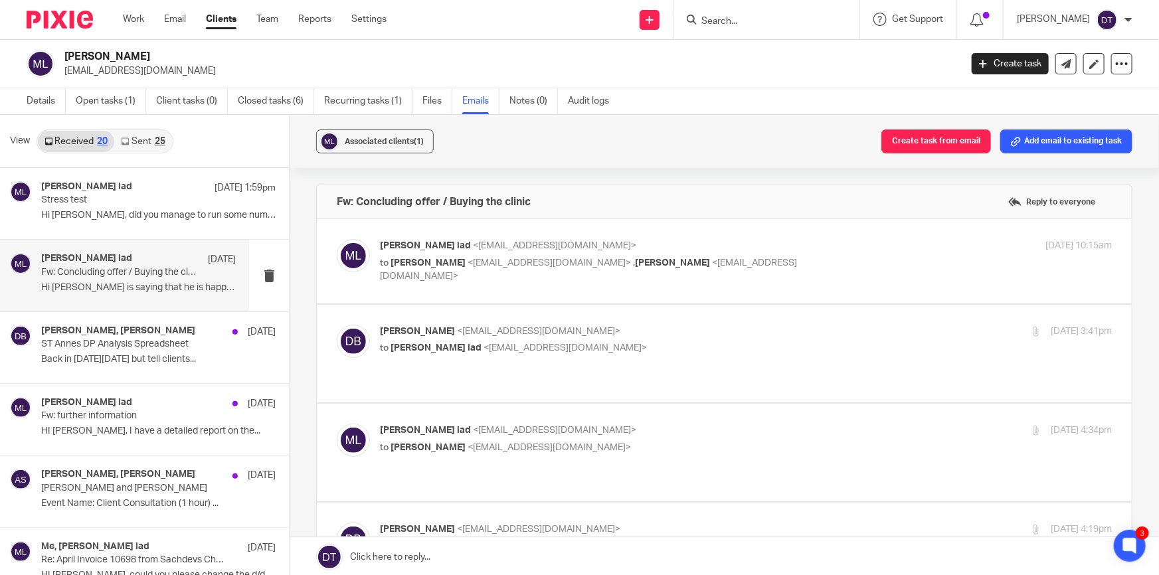
click at [741, 21] on input "Search" at bounding box center [760, 22] width 120 height 12
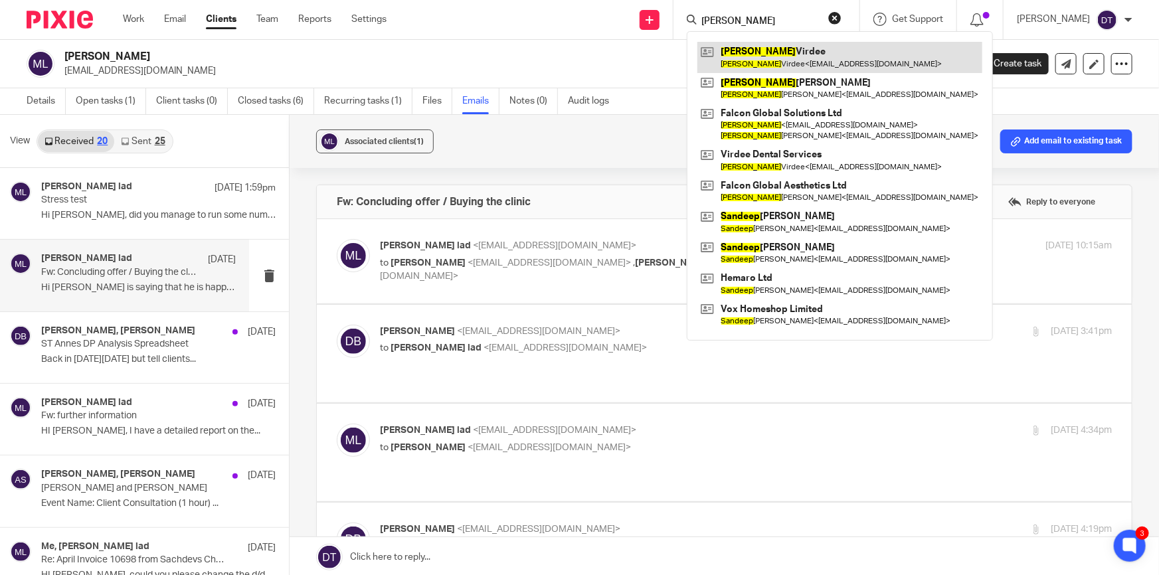
type input "mandeep"
click at [778, 48] on link at bounding box center [839, 57] width 285 height 31
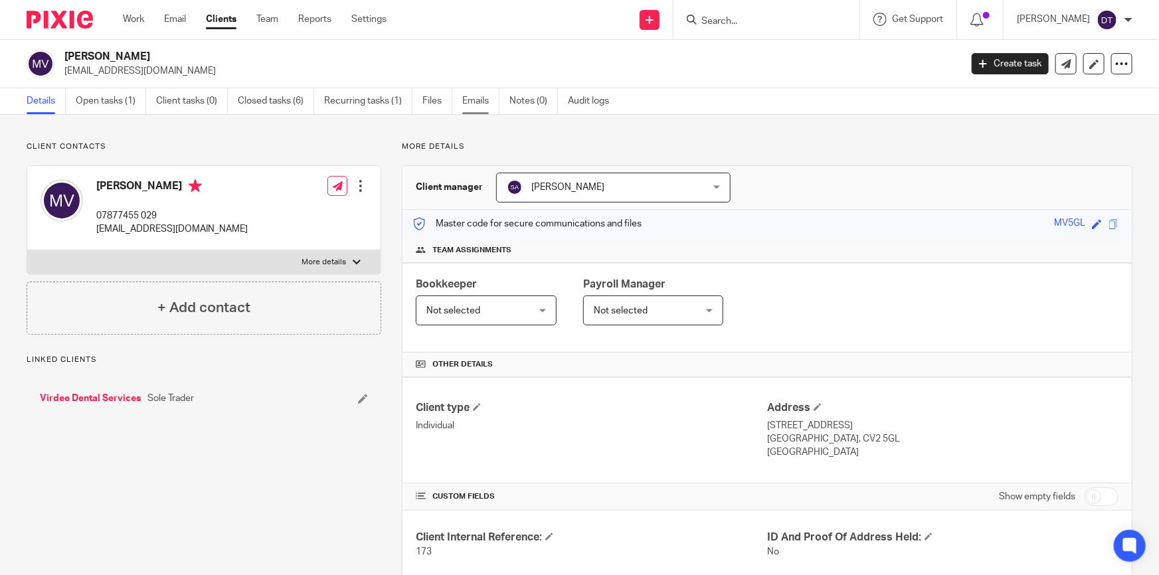
click at [476, 98] on link "Emails" at bounding box center [480, 101] width 37 height 26
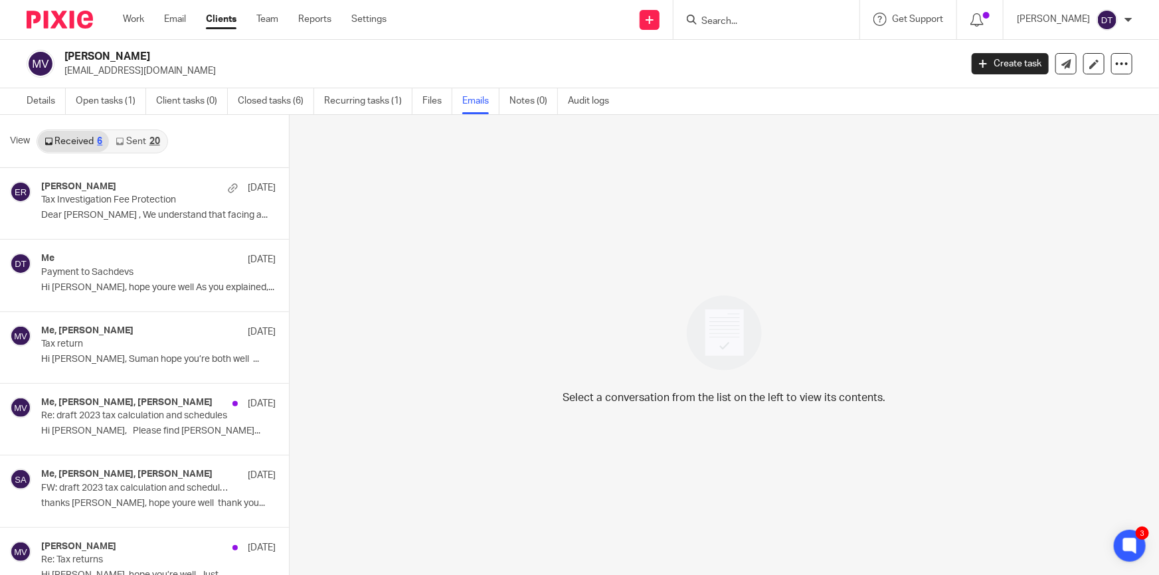
click at [151, 132] on link "Sent 20" at bounding box center [137, 141] width 57 height 21
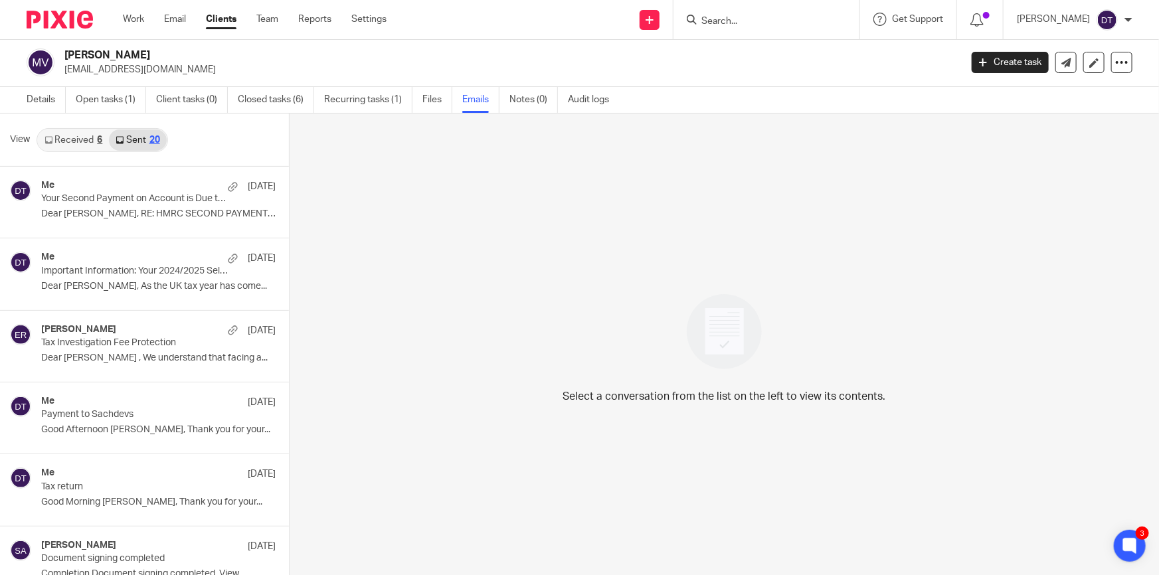
click at [72, 143] on link "Received 6" at bounding box center [73, 140] width 71 height 21
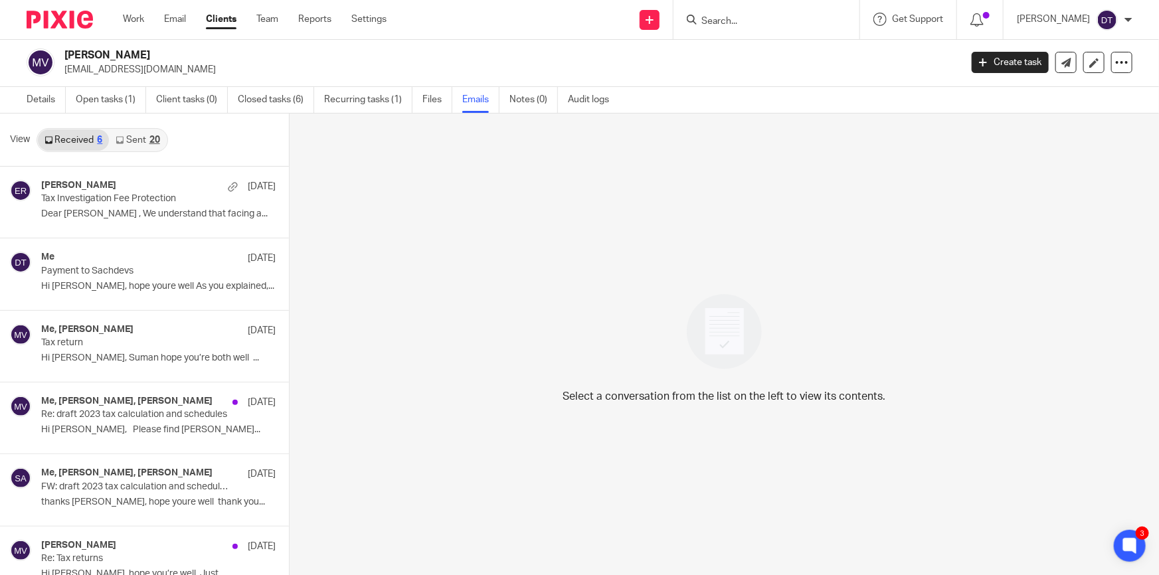
click at [725, 27] on form at bounding box center [770, 19] width 141 height 17
click at [727, 23] on input "Search" at bounding box center [760, 22] width 120 height 12
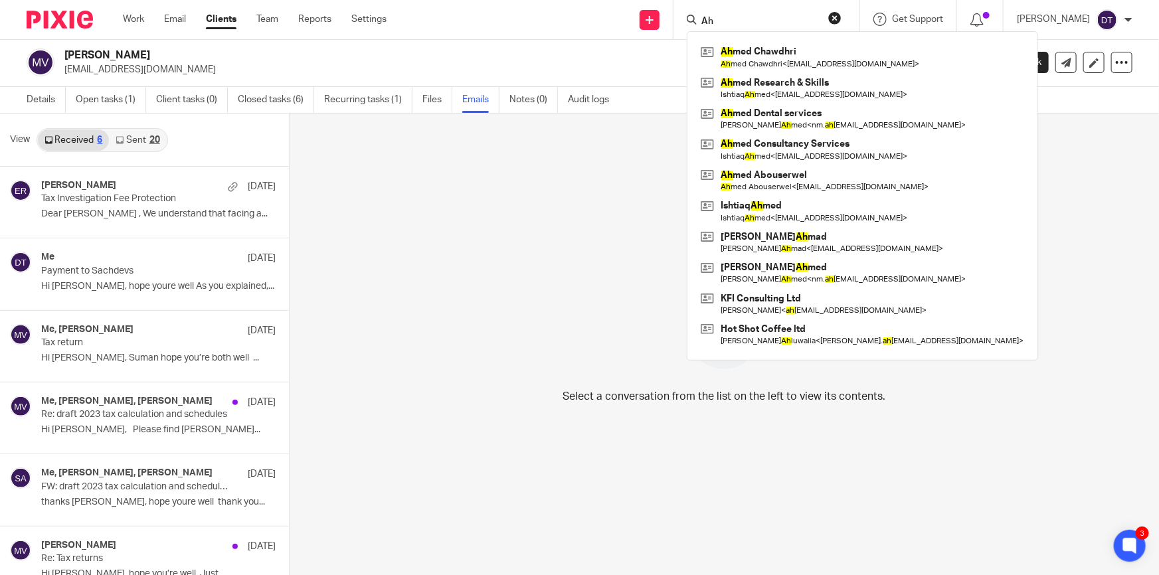
drag, startPoint x: 738, startPoint y: 16, endPoint x: 689, endPoint y: 13, distance: 49.2
click at [687, 14] on div "Ah" at bounding box center [764, 19] width 155 height 17
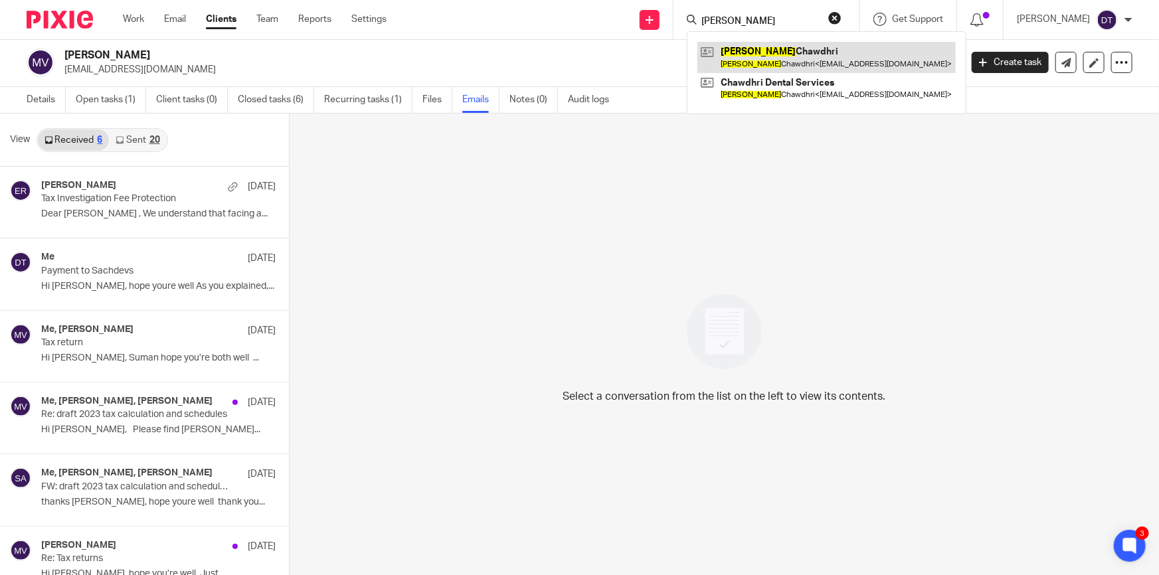
type input "[PERSON_NAME]"
click at [749, 60] on link at bounding box center [826, 57] width 258 height 31
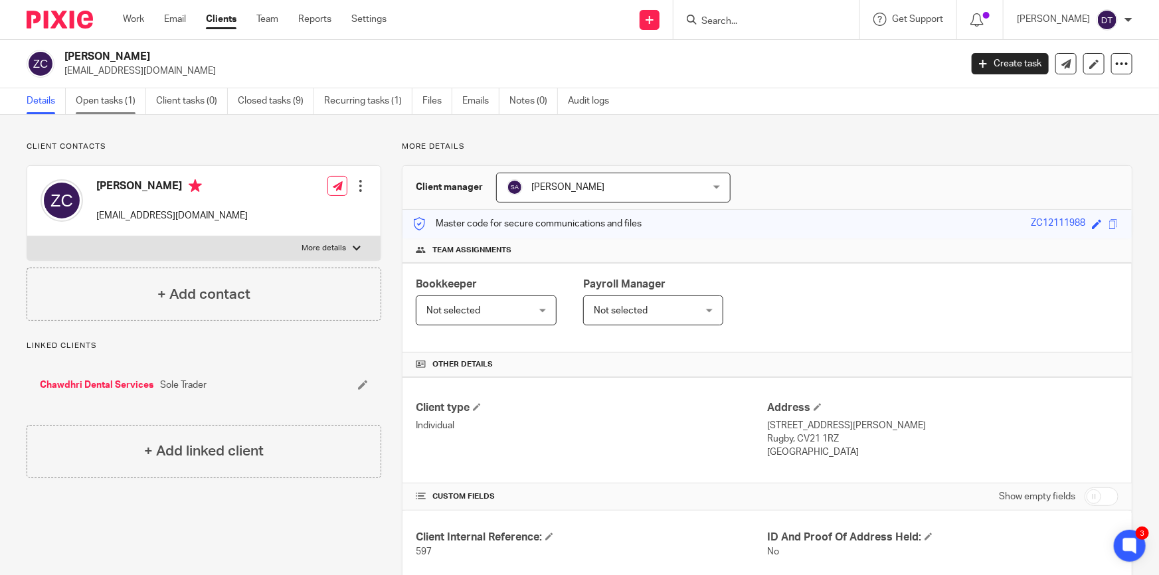
click at [107, 103] on link "Open tasks (1)" at bounding box center [111, 101] width 70 height 26
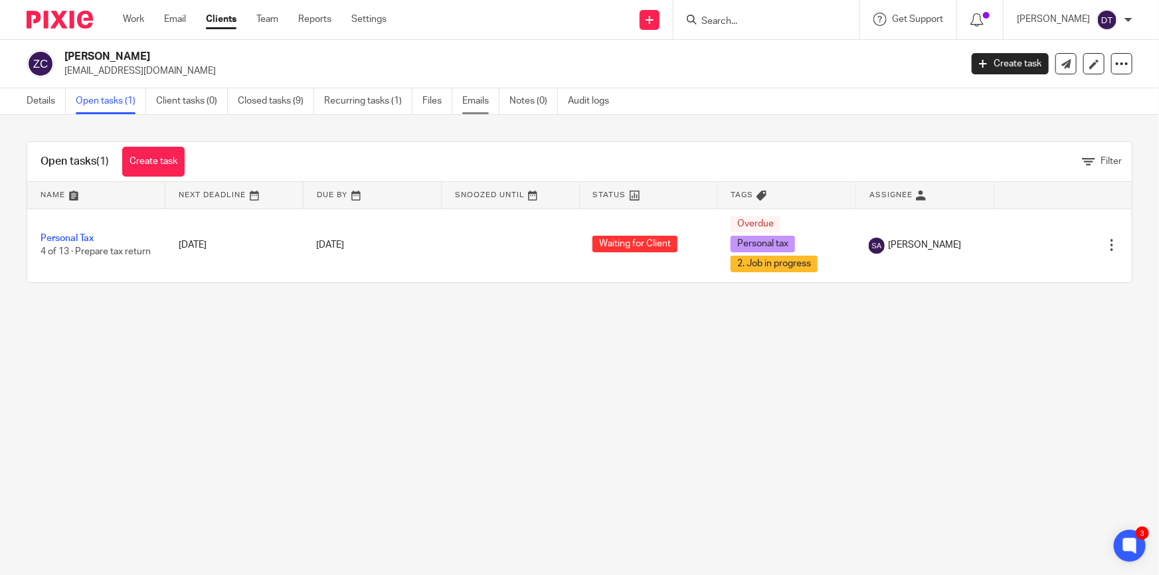
click at [471, 101] on link "Emails" at bounding box center [480, 101] width 37 height 26
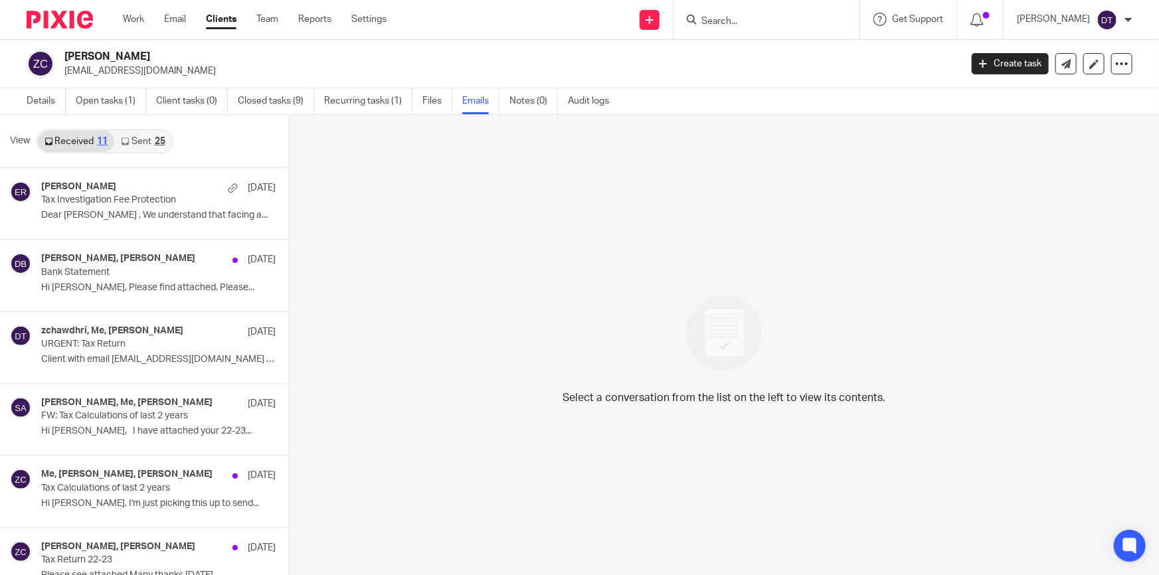
click at [145, 142] on link "Sent 25" at bounding box center [142, 141] width 57 height 21
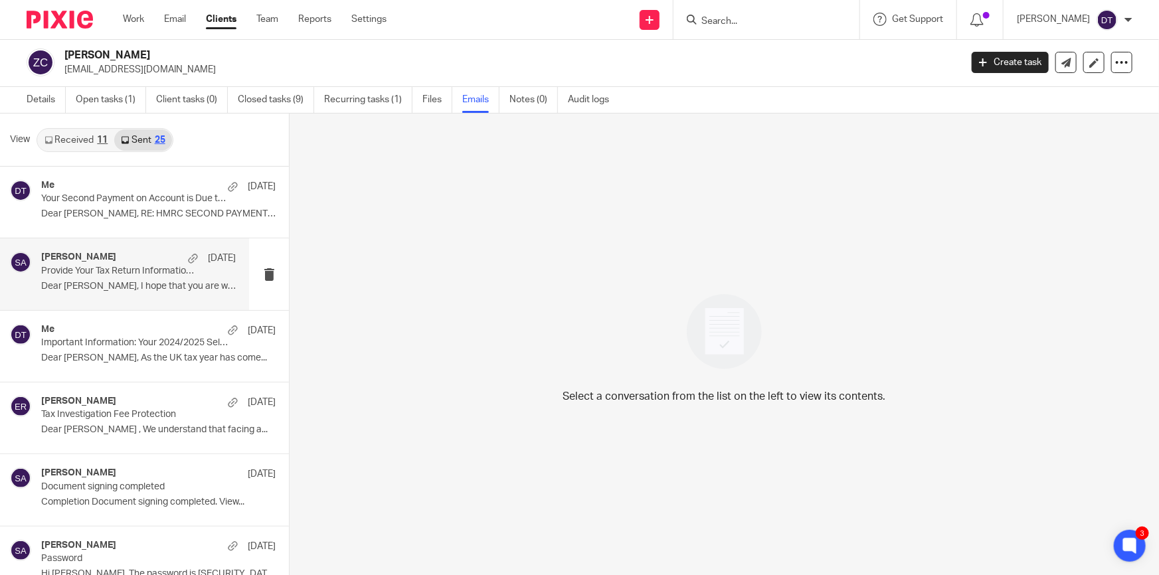
click at [166, 292] on div "[PERSON_NAME] [DATE] Provide Your Tax Return Information [DATE]! Dear [PERSON_N…" at bounding box center [138, 274] width 195 height 45
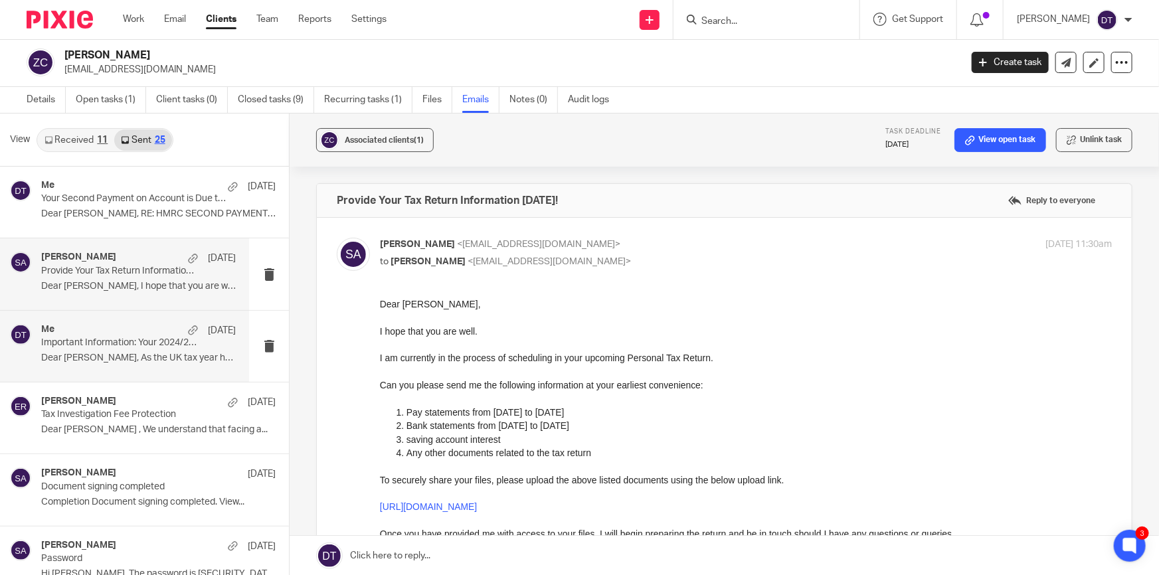
scroll to position [0, 0]
click at [179, 348] on div "Me [DATE] Important Information: Your 2024/2025 Self Assessment Dear [PERSON_NA…" at bounding box center [138, 346] width 195 height 45
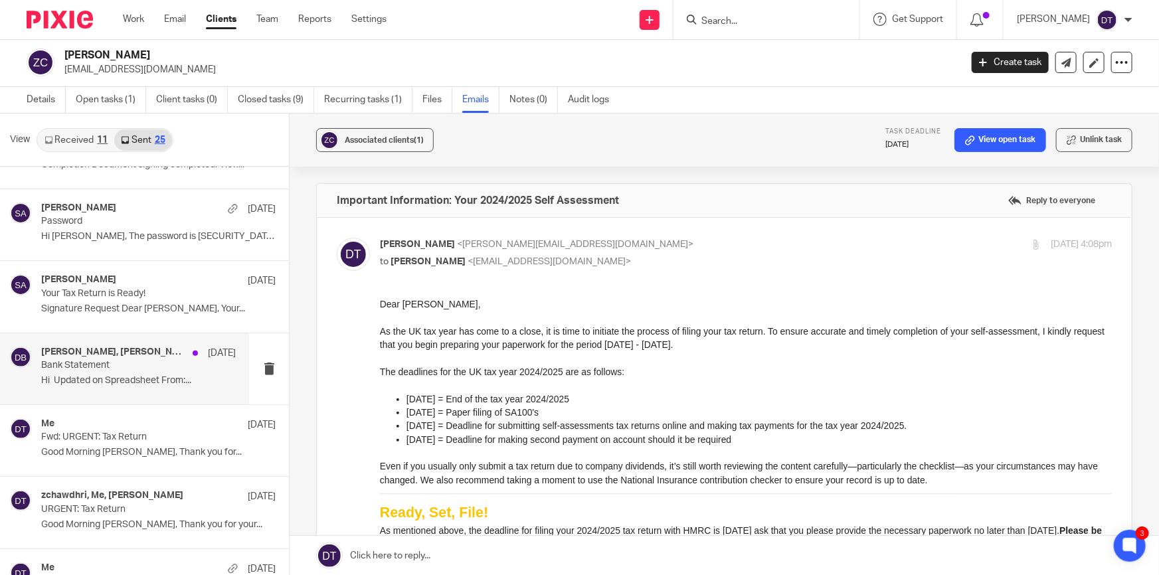
scroll to position [483, 0]
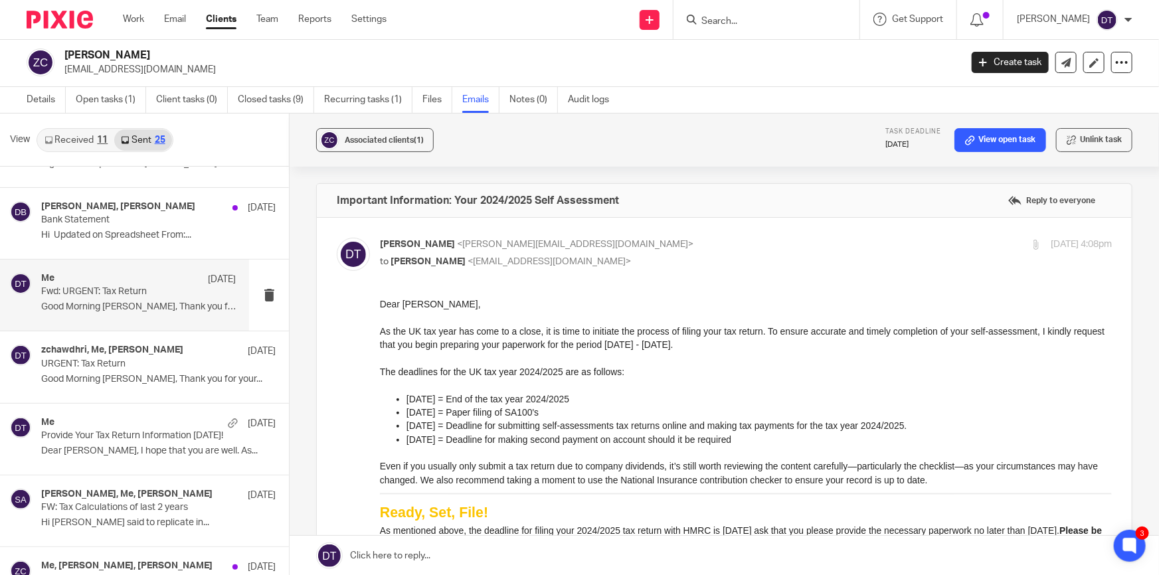
click at [113, 292] on p "Fwd: URGENT: Tax Return" at bounding box center [119, 291] width 156 height 11
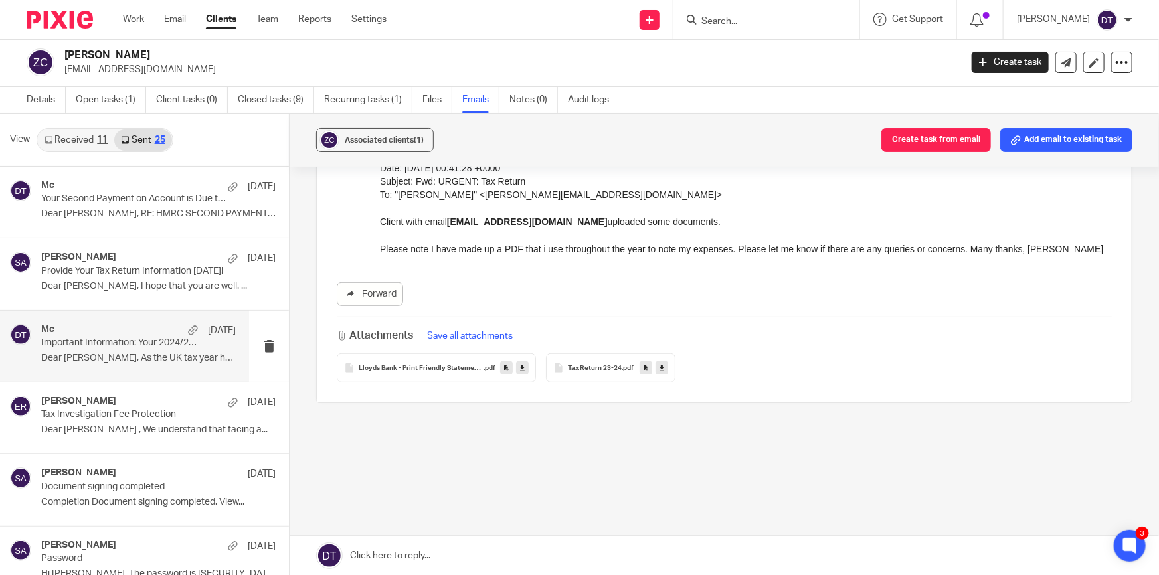
scroll to position [0, 0]
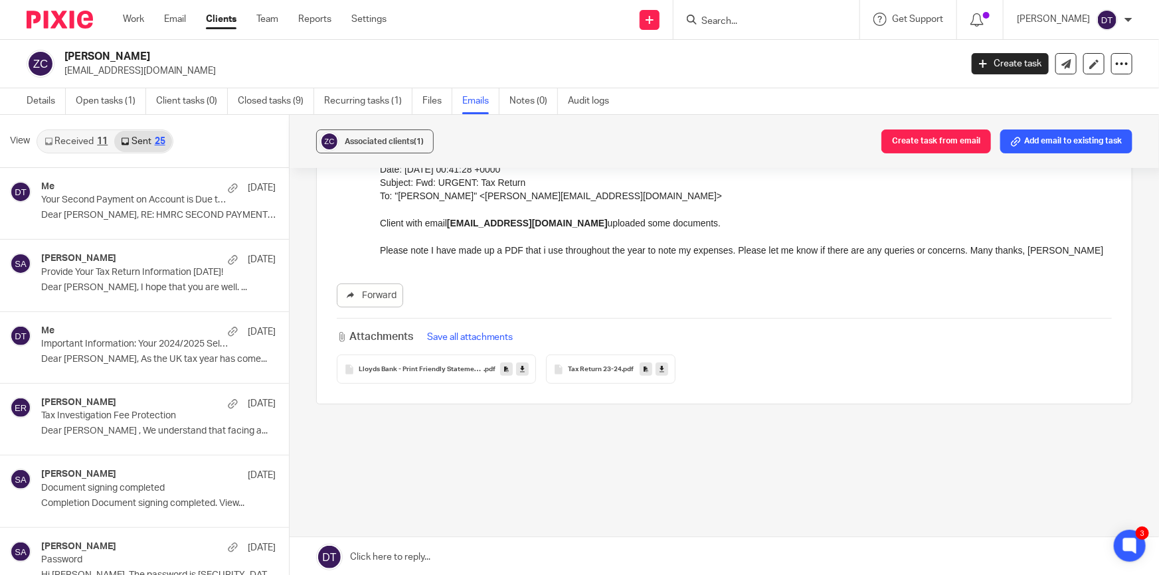
click at [72, 134] on link "Received 11" at bounding box center [76, 141] width 76 height 21
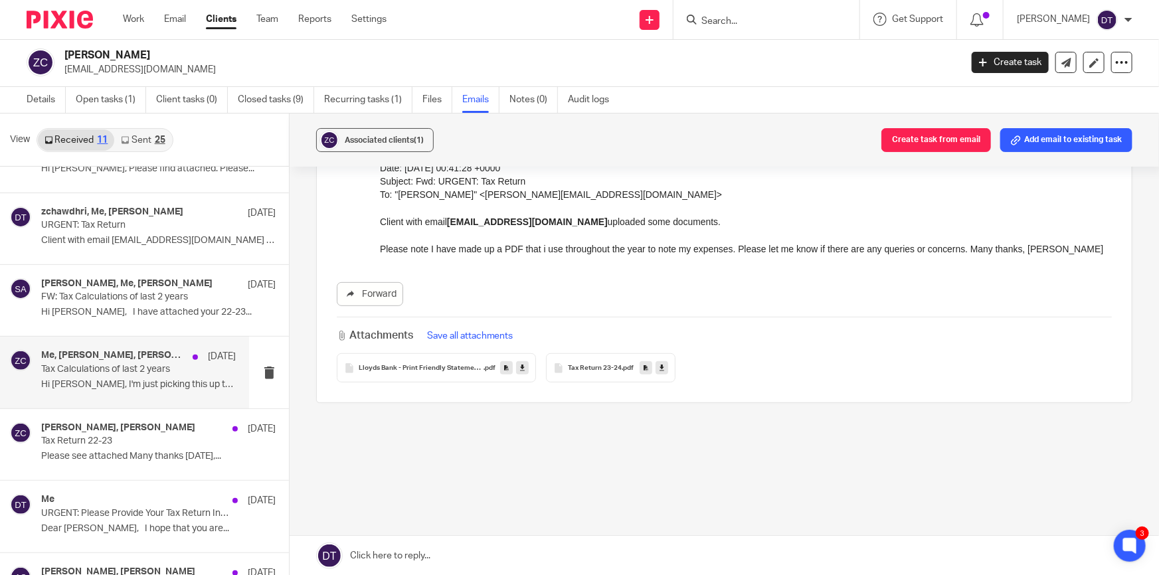
scroll to position [120, 0]
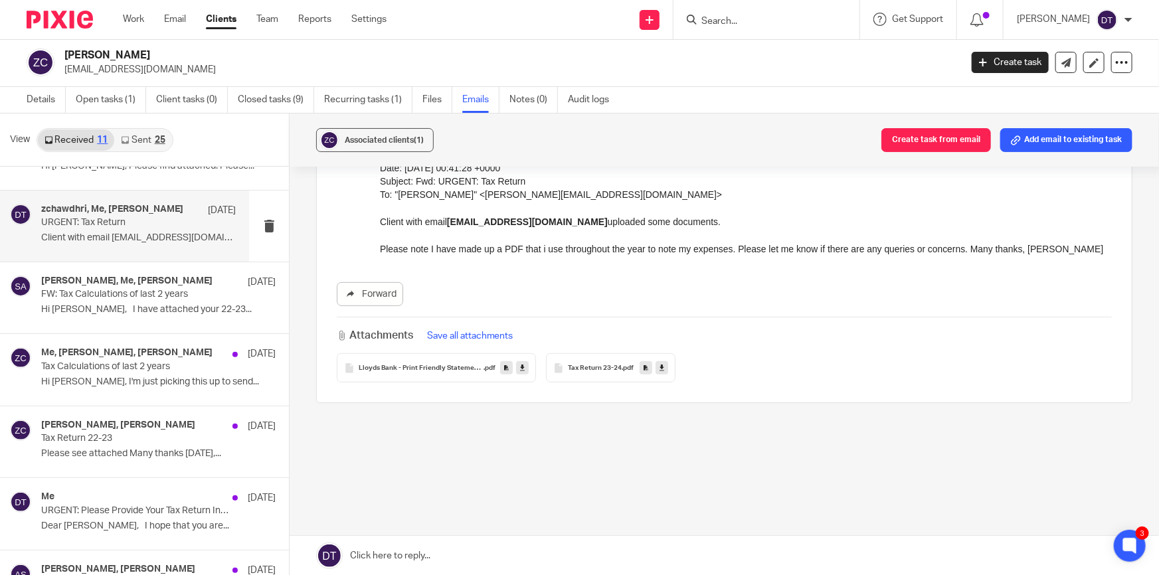
click at [136, 234] on p "Client with email [EMAIL_ADDRESS][DOMAIN_NAME] uploaded..." at bounding box center [138, 237] width 195 height 11
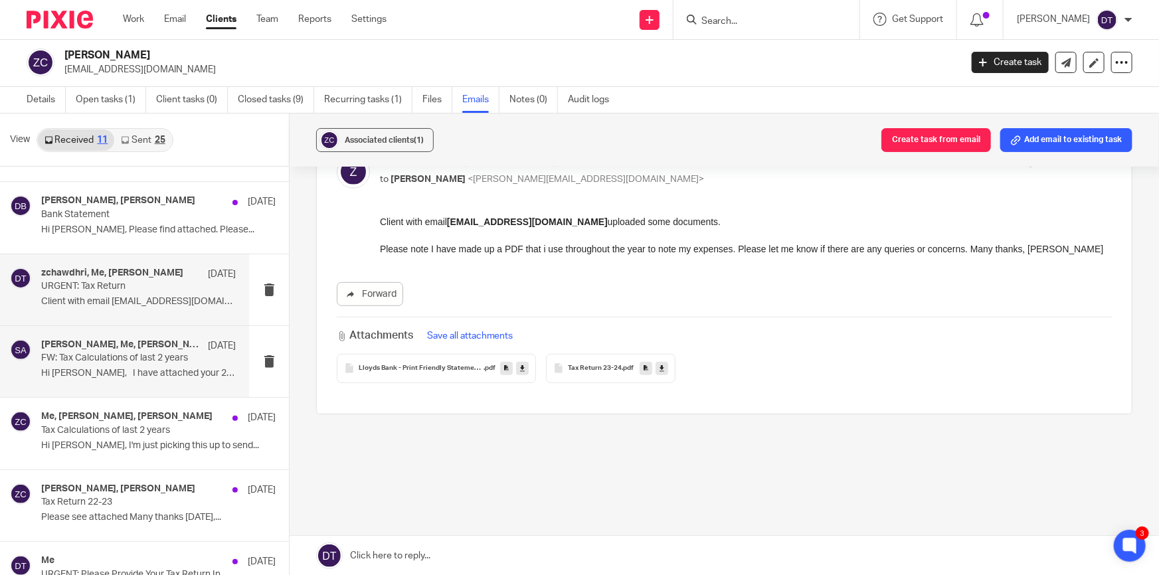
scroll to position [0, 0]
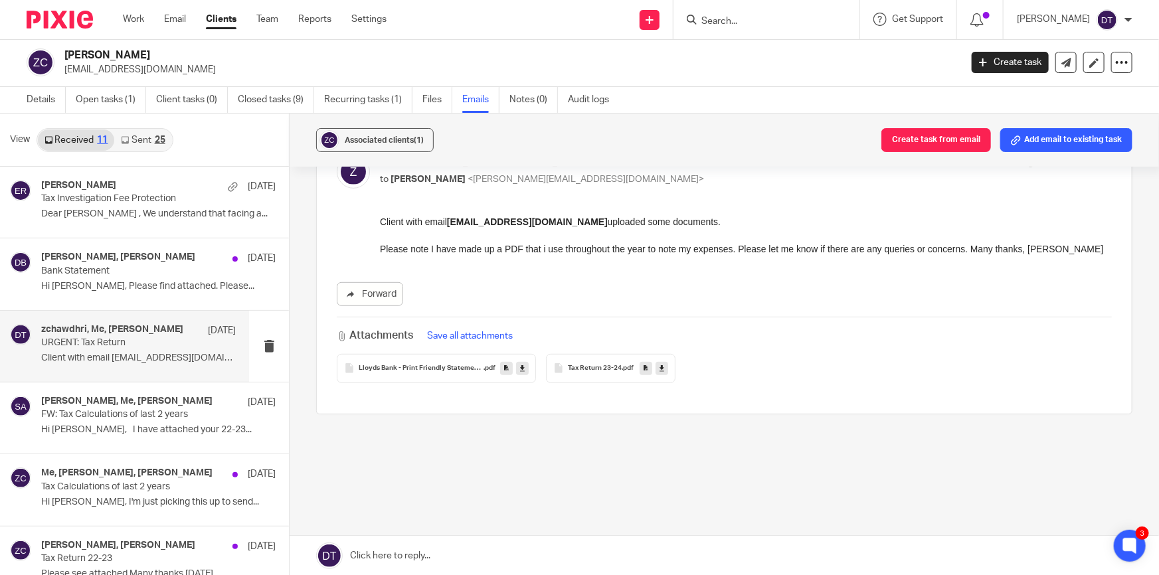
click at [769, 25] on input "Search" at bounding box center [760, 22] width 120 height 12
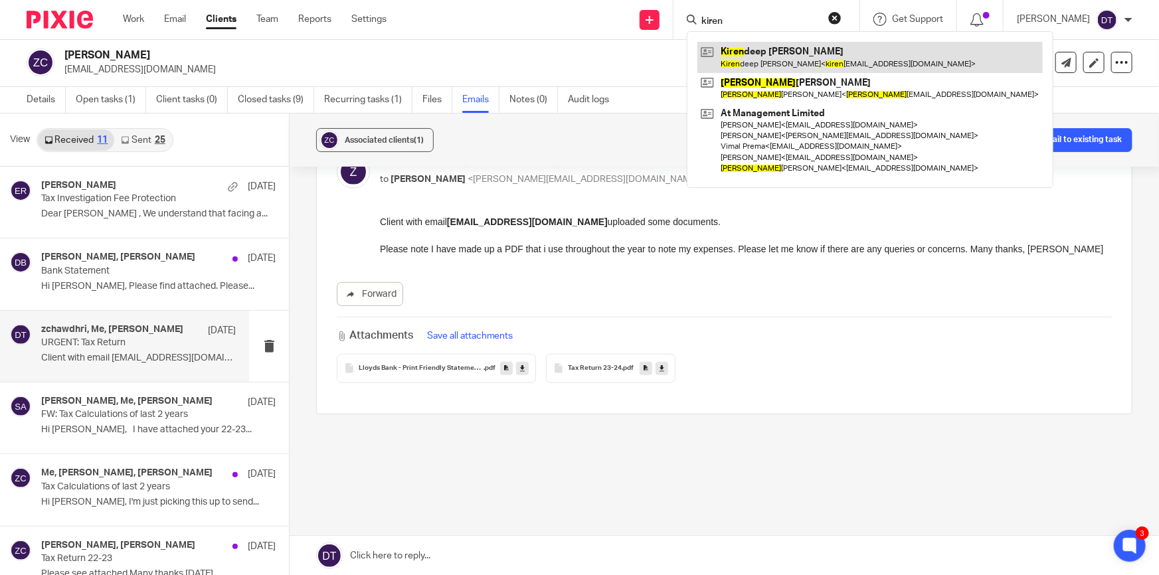
type input "kiren"
click at [801, 64] on link at bounding box center [869, 57] width 345 height 31
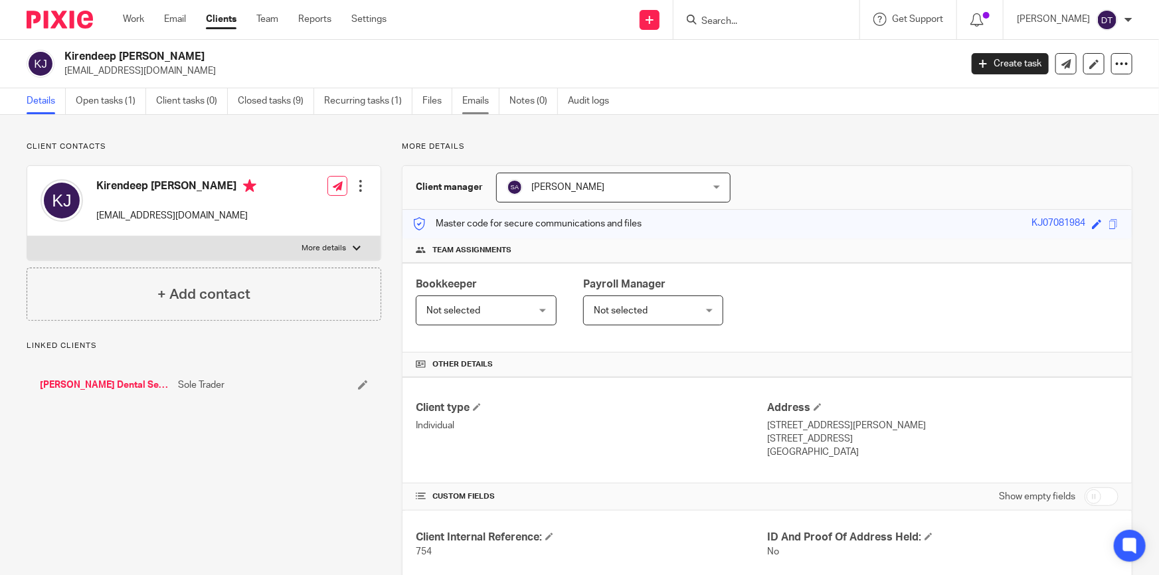
click at [479, 101] on link "Emails" at bounding box center [480, 101] width 37 height 26
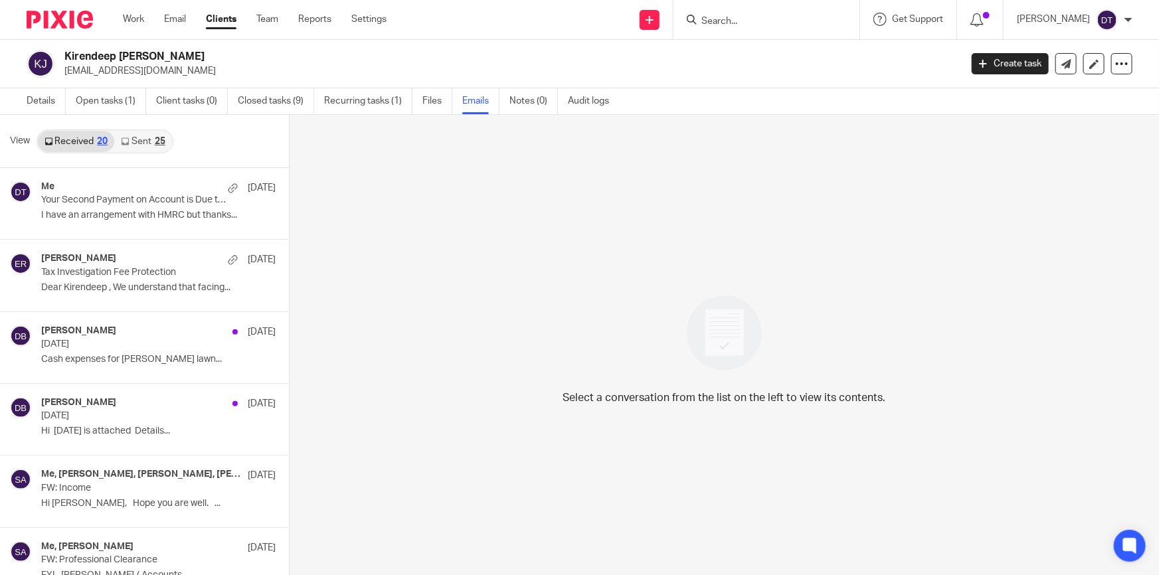
click at [134, 139] on link "Sent 25" at bounding box center [142, 141] width 57 height 21
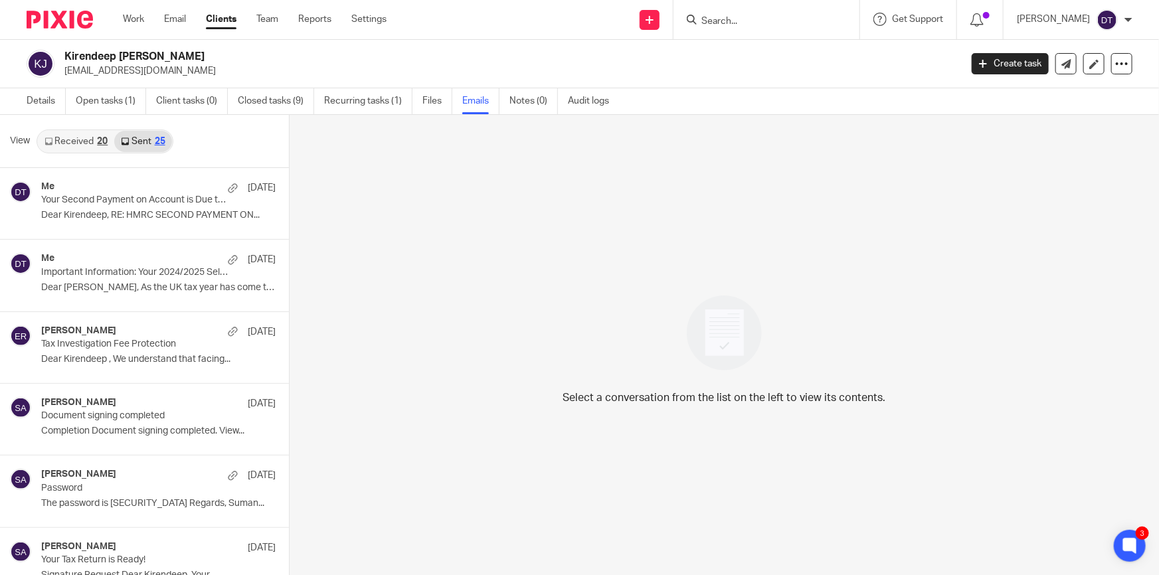
scroll to position [1, 0]
click at [71, 139] on link "Received 20" at bounding box center [76, 140] width 76 height 21
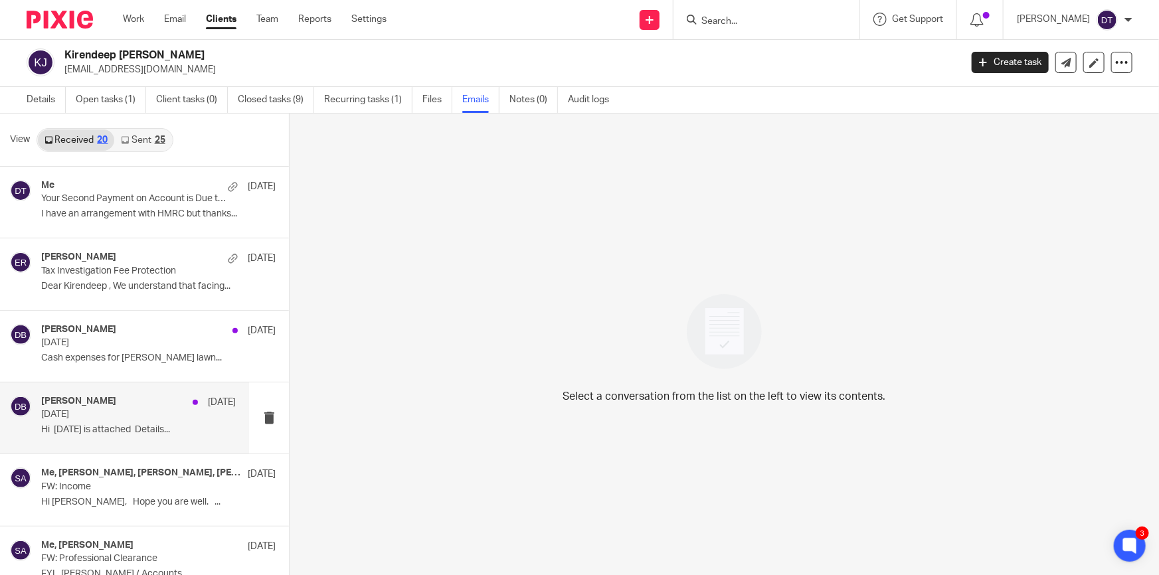
click at [111, 432] on p "Hi April 24 is attached Details..." at bounding box center [138, 429] width 195 height 11
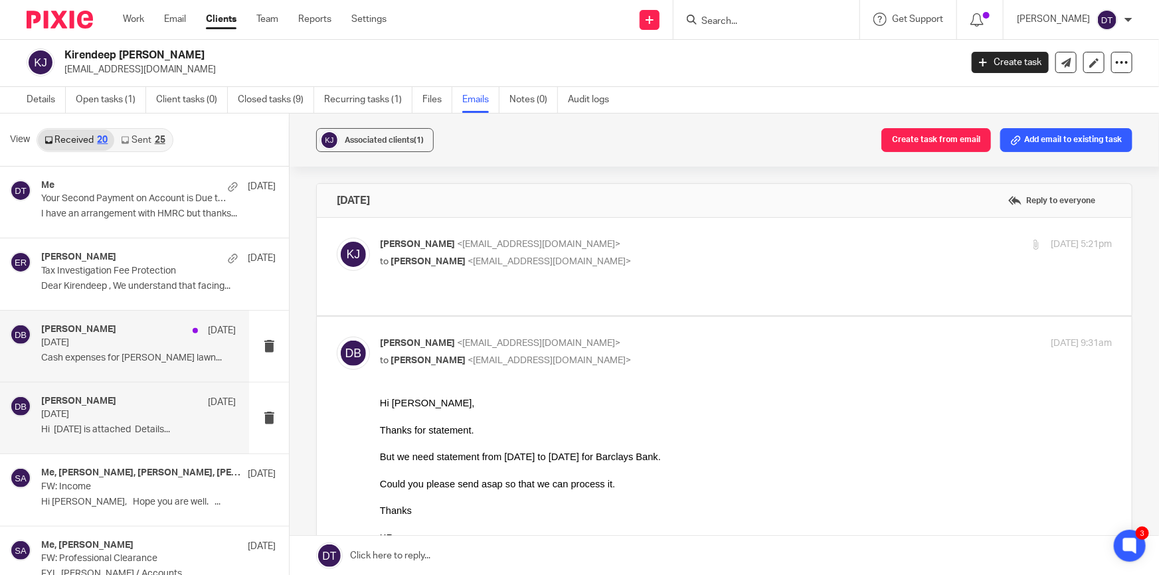
scroll to position [0, 0]
click at [121, 348] on div "Deepak Bansal 14 Jan May 24 Cash expenses for Torvil Gardner lawn..." at bounding box center [138, 346] width 195 height 45
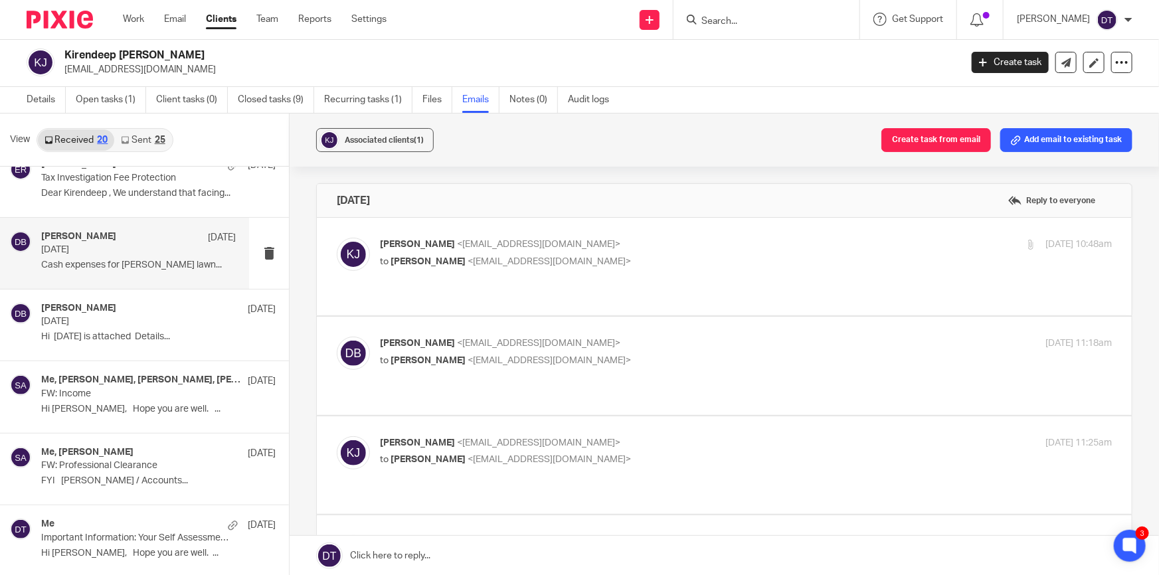
scroll to position [120, 0]
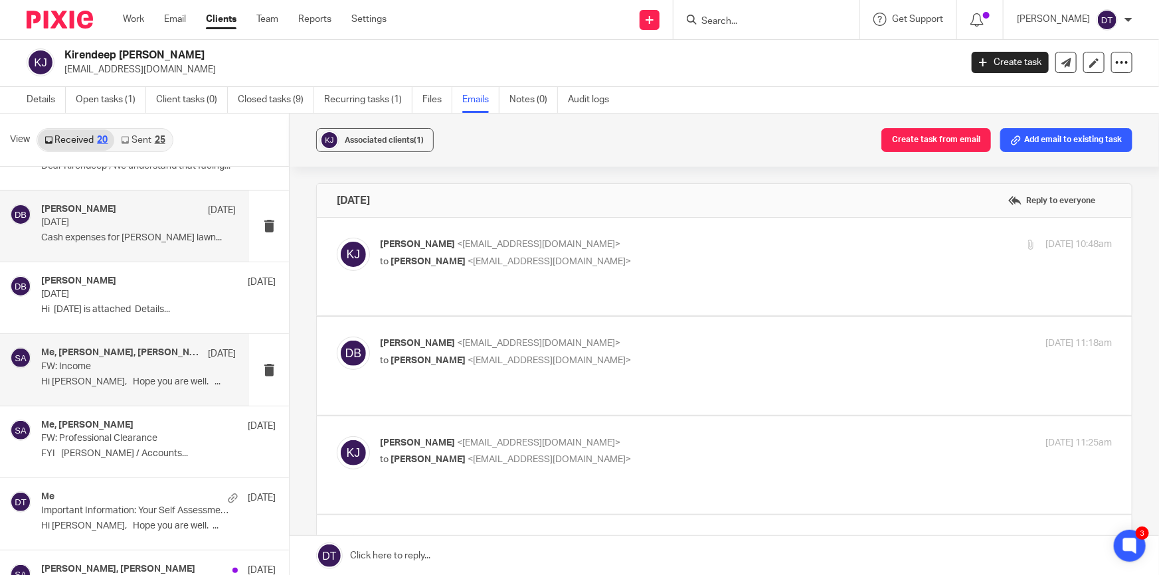
click at [139, 373] on div "Me, Suman Aggarwal, Kiren Johal, Arun Sachdev 25 Nov FW: Income Hi Kiren, Hope …" at bounding box center [138, 369] width 195 height 45
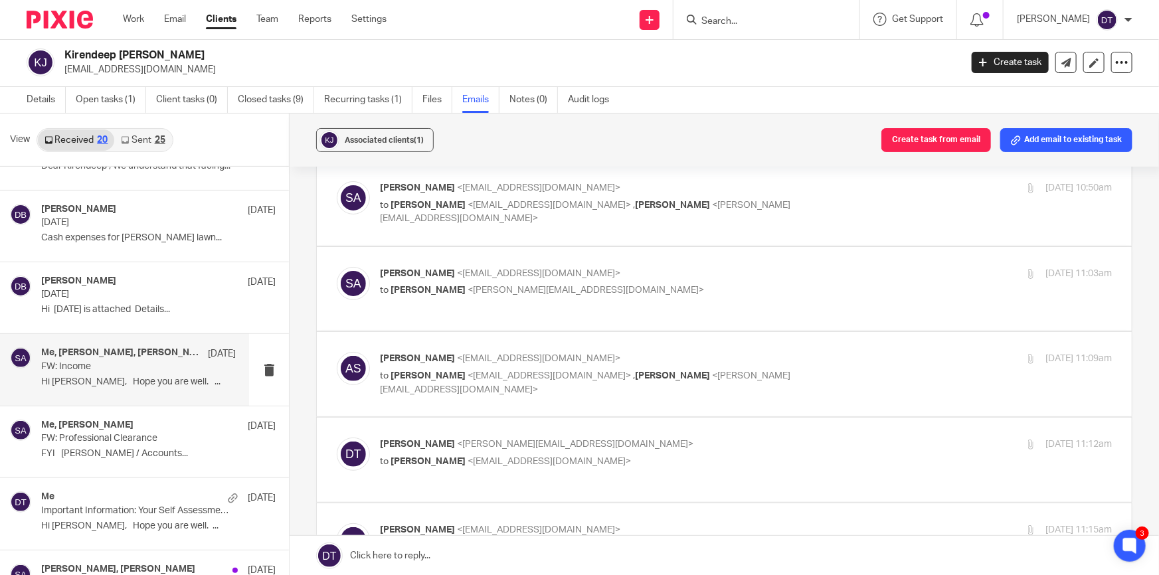
scroll to position [0, 0]
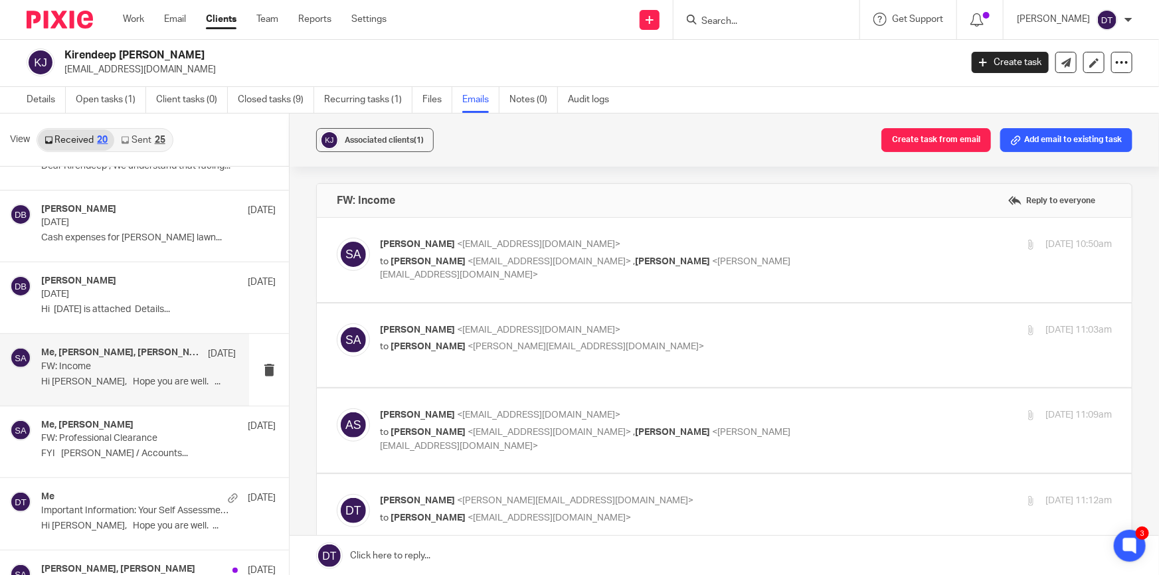
click at [476, 275] on div "Suman Aggarwal <suman@sachdevs-ca.com> to Arun Sachdev <arun@sachdevs-ca.com> ,…" at bounding box center [724, 260] width 775 height 45
click at [499, 232] on label at bounding box center [724, 260] width 815 height 84
click at [337, 237] on input "checkbox" at bounding box center [336, 237] width 1 height 1
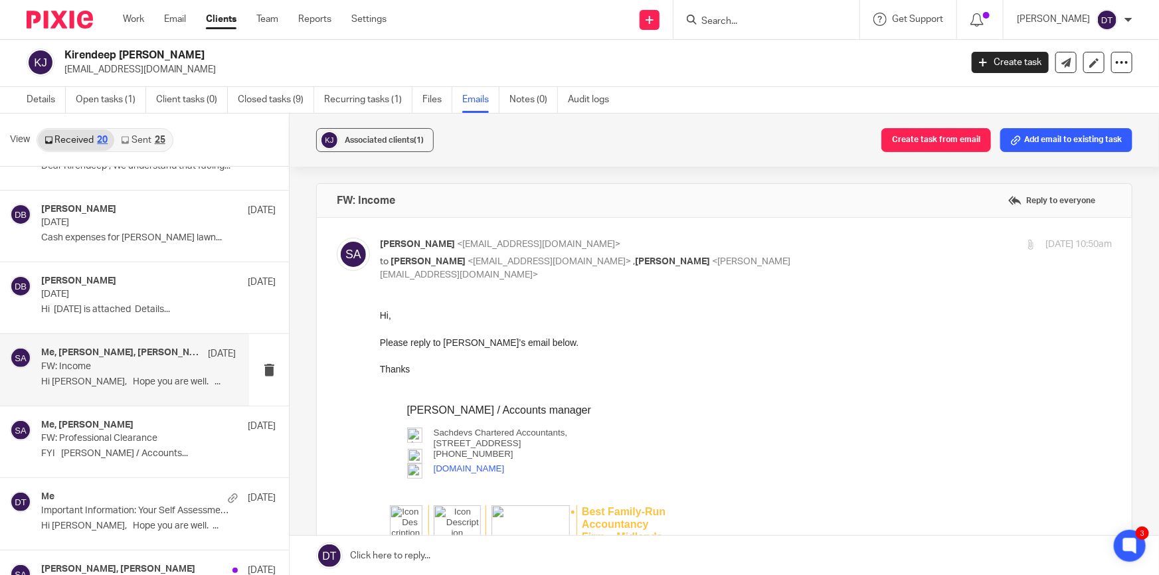
click at [337, 237] on input "checkbox" at bounding box center [336, 237] width 1 height 1
checkbox input "false"
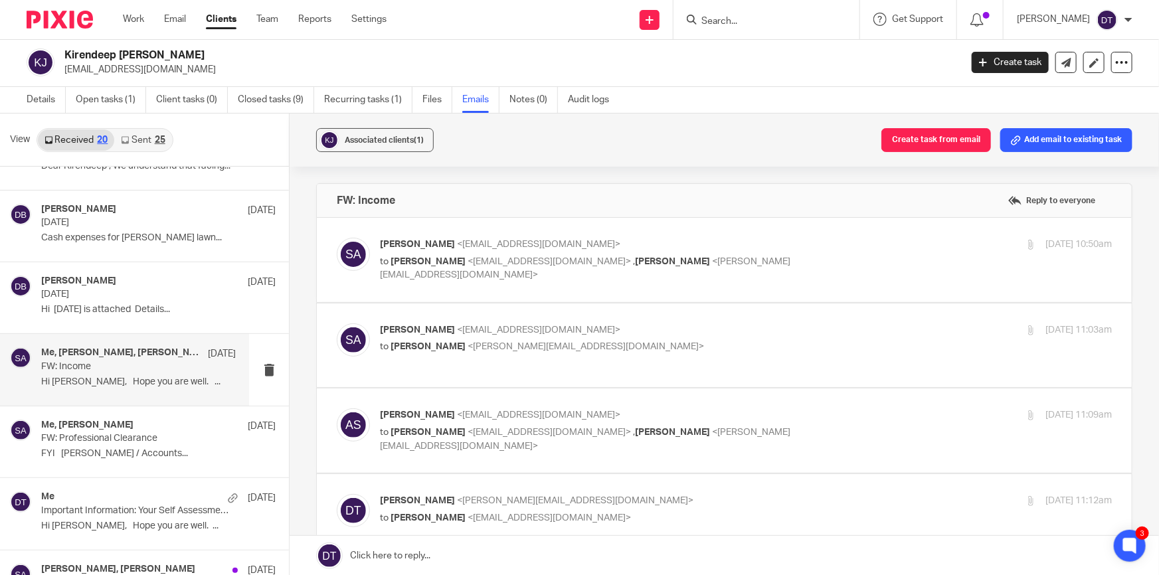
click at [514, 325] on span "<suman@sachdevs-ca.com>" at bounding box center [538, 329] width 163 height 9
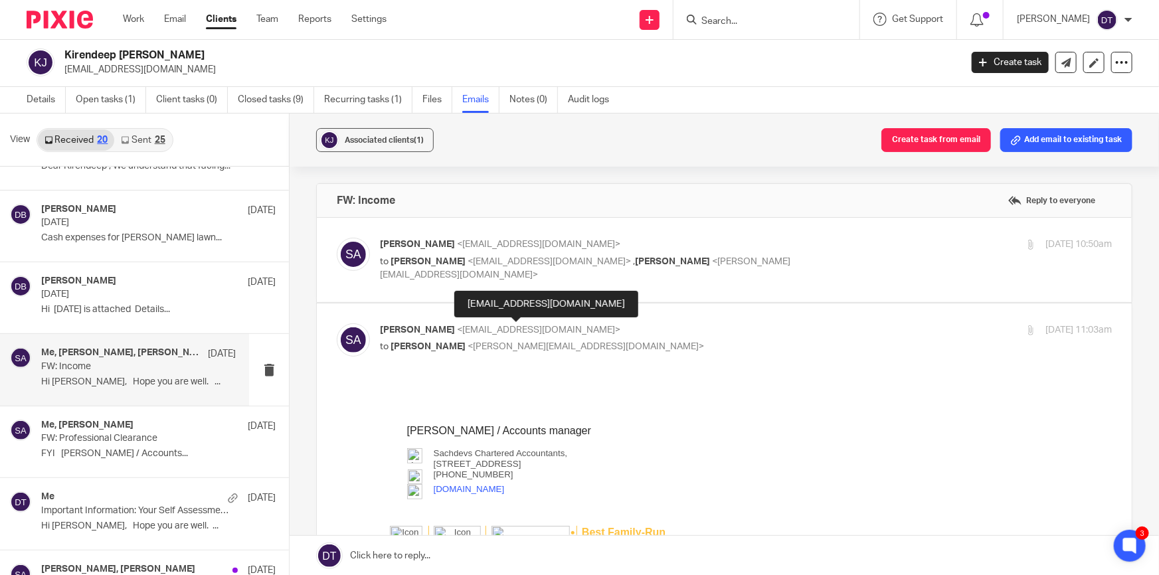
click at [514, 325] on span "<suman@sachdevs-ca.com>" at bounding box center [538, 329] width 163 height 9
checkbox input "false"
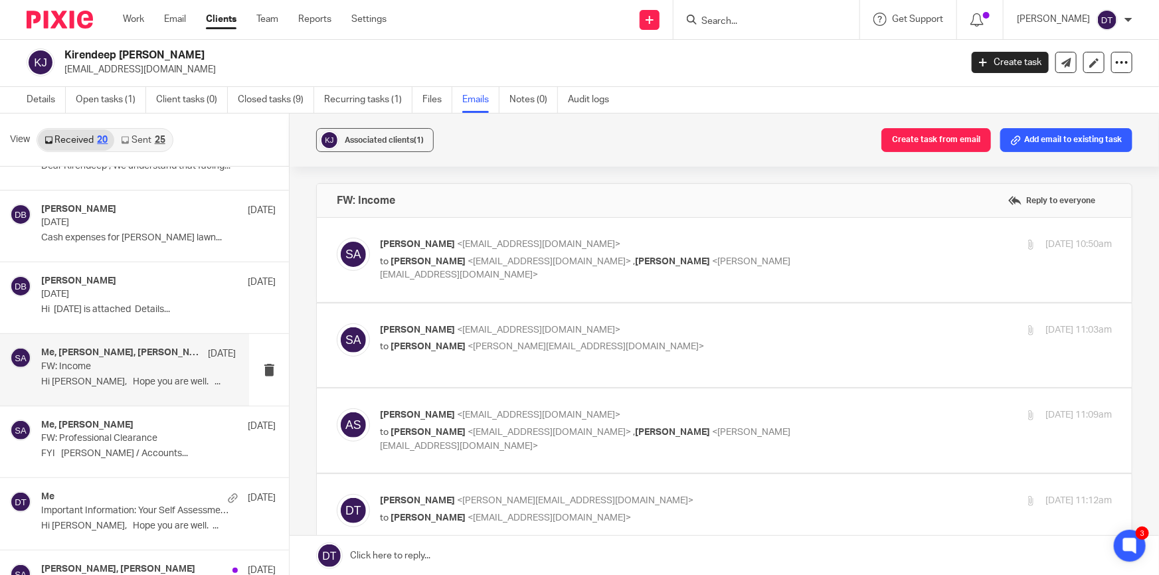
scroll to position [120, 0]
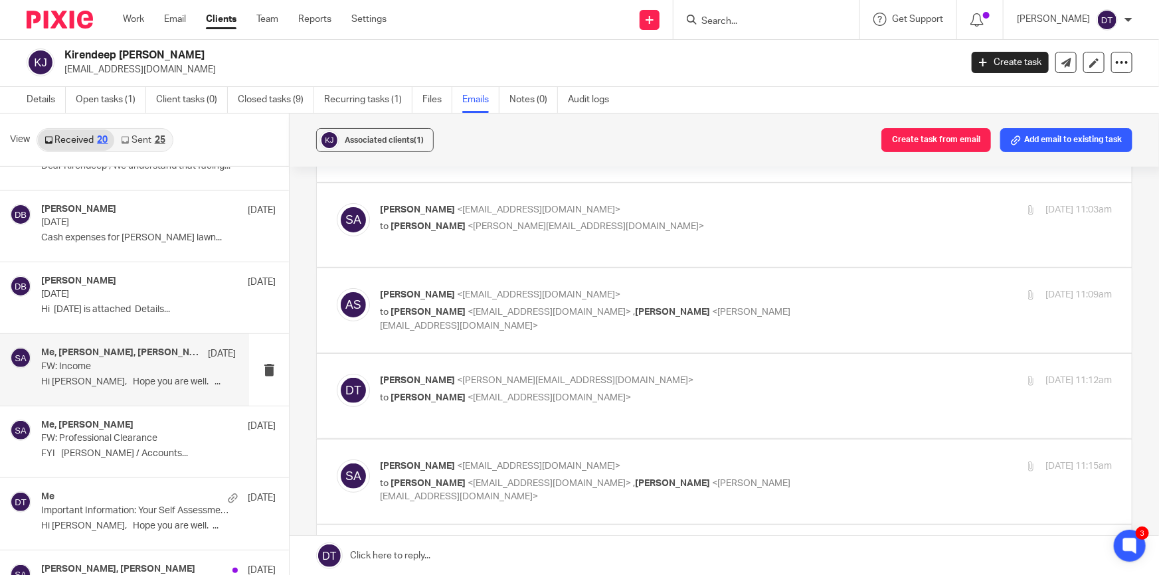
click at [558, 268] on label at bounding box center [724, 310] width 815 height 84
click at [337, 288] on input "checkbox" at bounding box center [336, 288] width 1 height 1
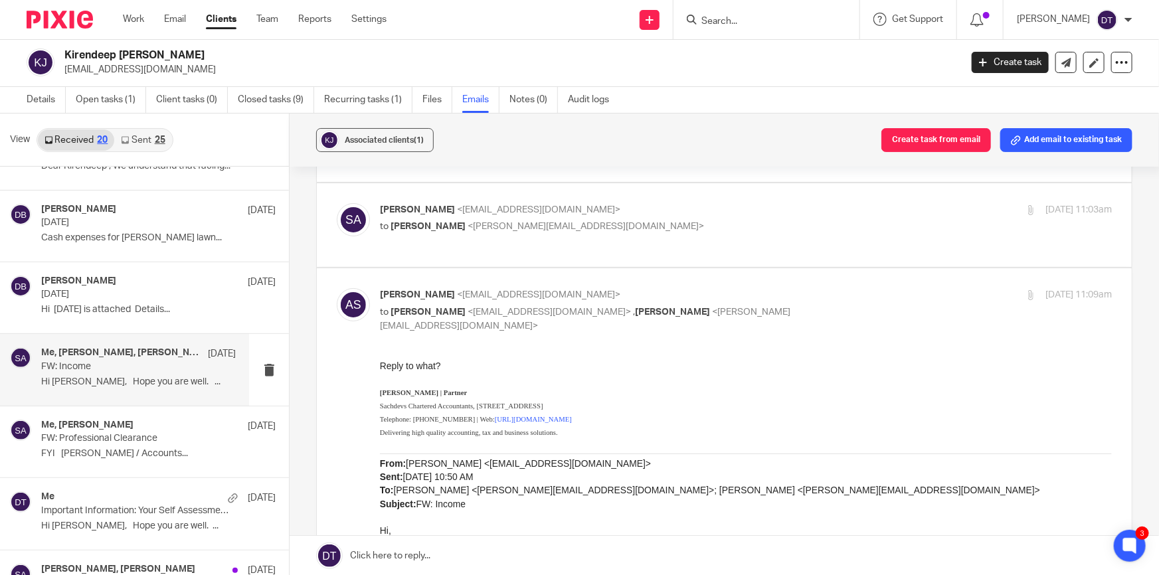
scroll to position [0, 0]
click at [337, 288] on input "checkbox" at bounding box center [336, 288] width 1 height 1
checkbox input "false"
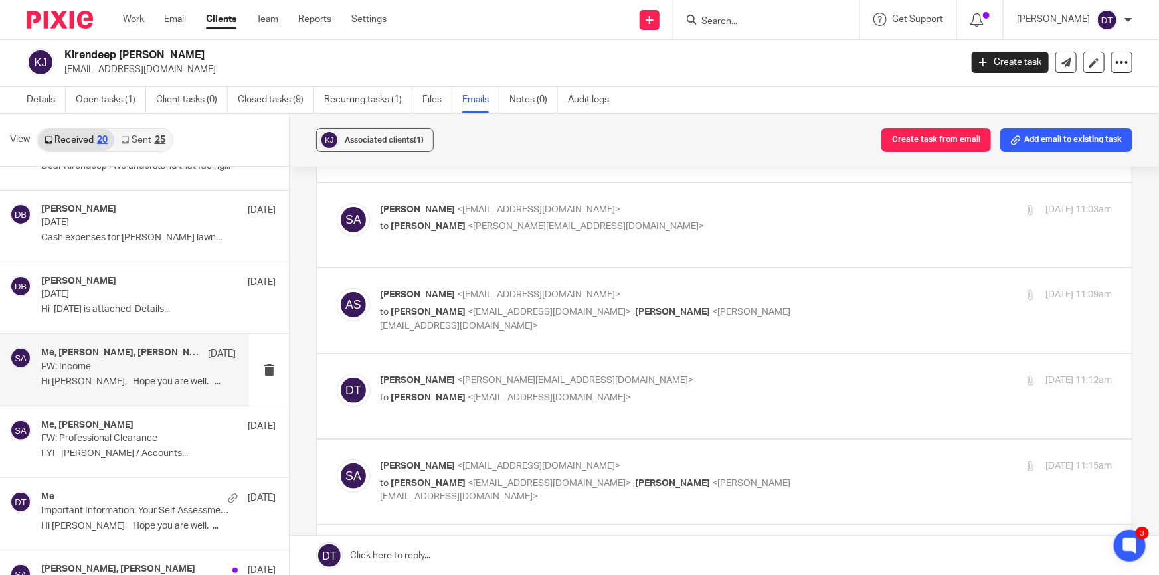
scroll to position [241, 0]
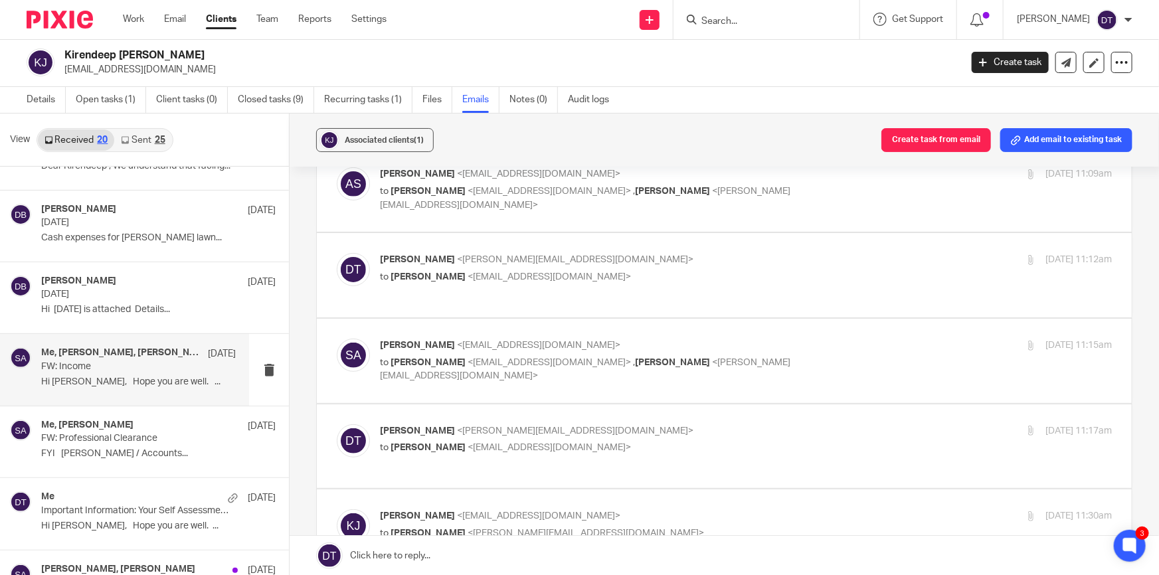
click at [605, 270] on p "to Arun Sachdev <arun@sachdevs-ca.com>" at bounding box center [624, 277] width 488 height 14
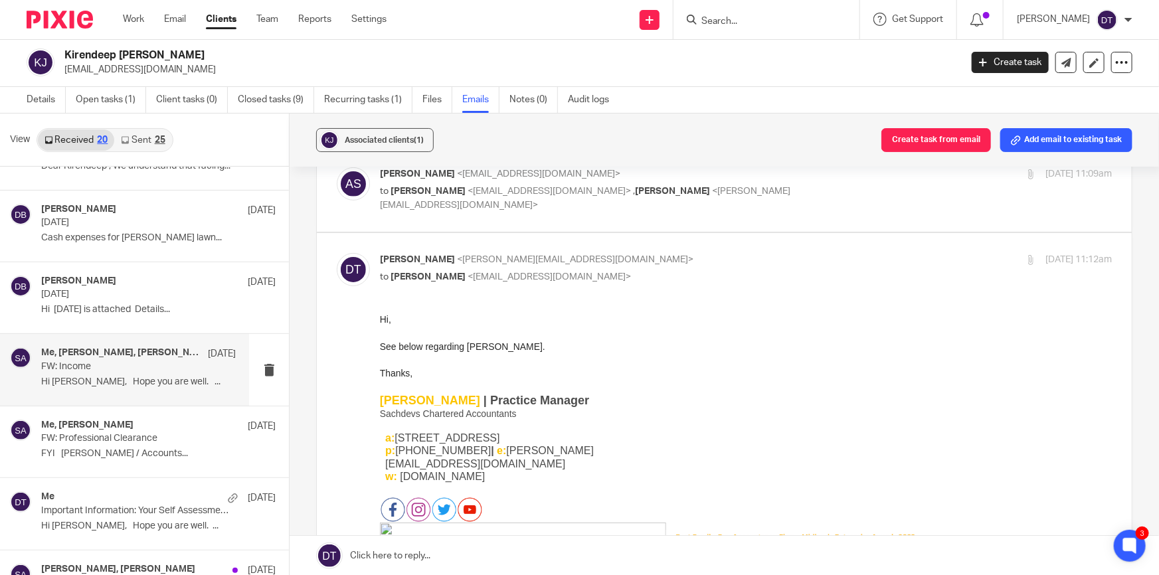
scroll to position [0, 0]
click at [628, 253] on p "[PERSON_NAME] <[PERSON_NAME][EMAIL_ADDRESS][DOMAIN_NAME]>" at bounding box center [624, 260] width 488 height 14
checkbox input "false"
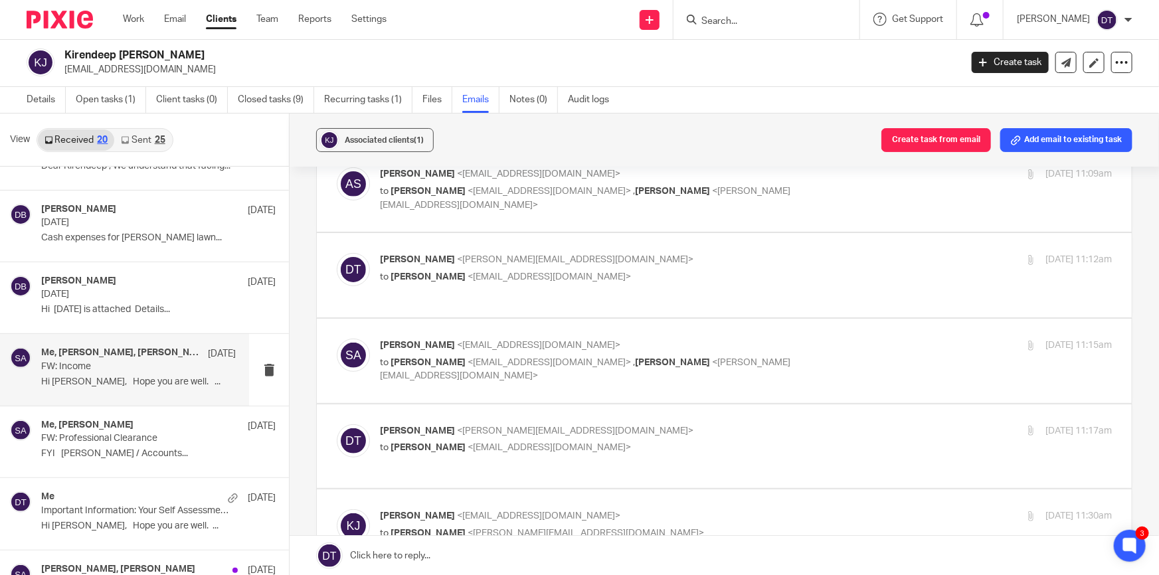
scroll to position [362, 0]
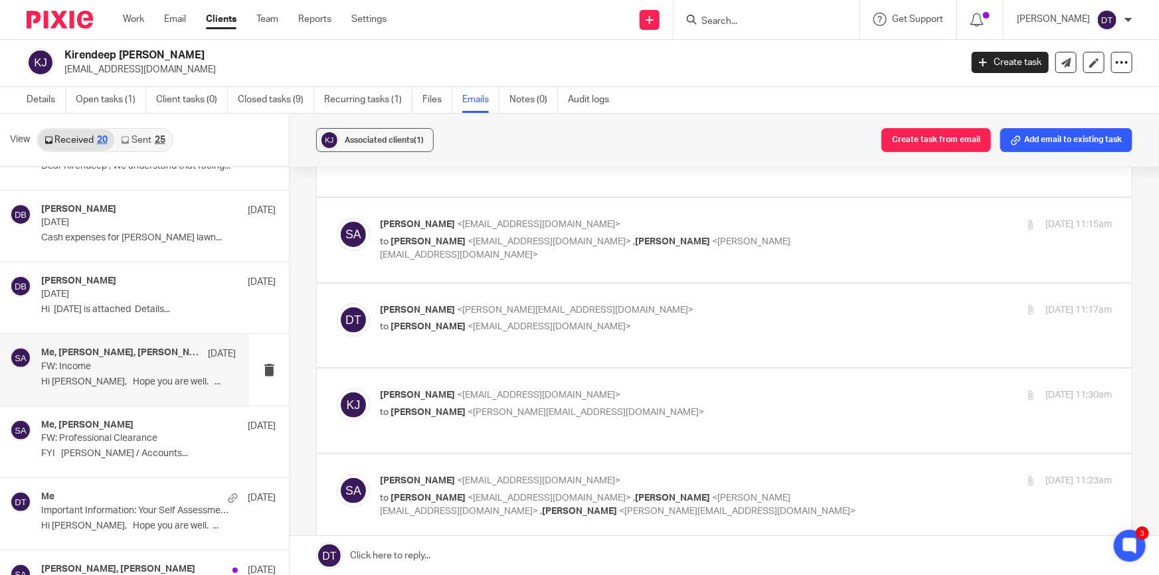
click at [596, 218] on p "Suman Aggarwal <suman@sachdevs-ca.com>" at bounding box center [624, 225] width 488 height 14
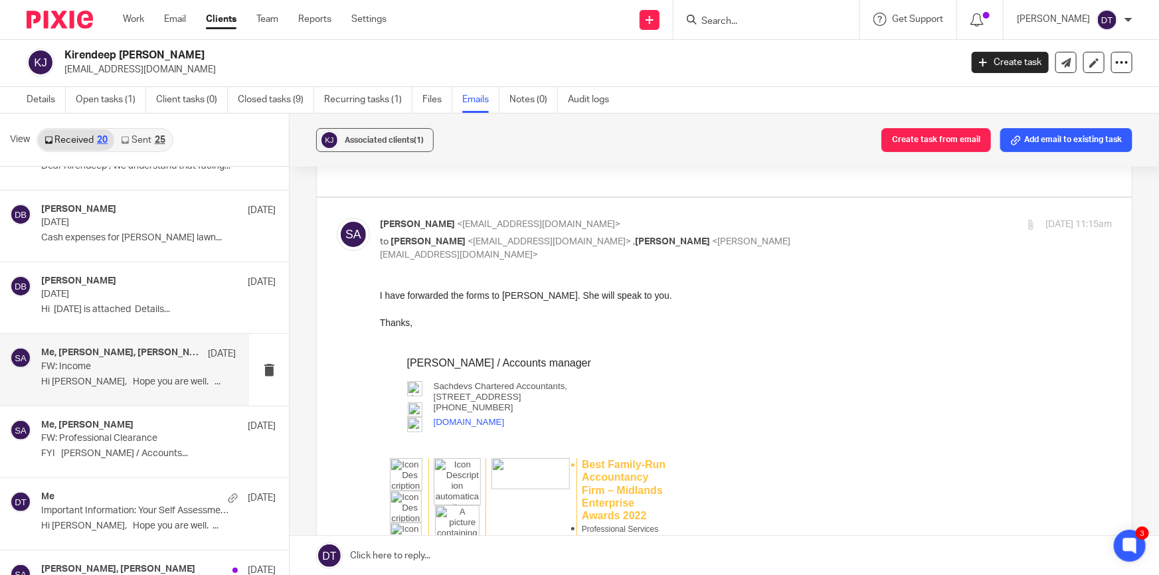
scroll to position [0, 0]
click at [596, 218] on p "Suman Aggarwal <suman@sachdevs-ca.com>" at bounding box center [624, 225] width 488 height 14
checkbox input "false"
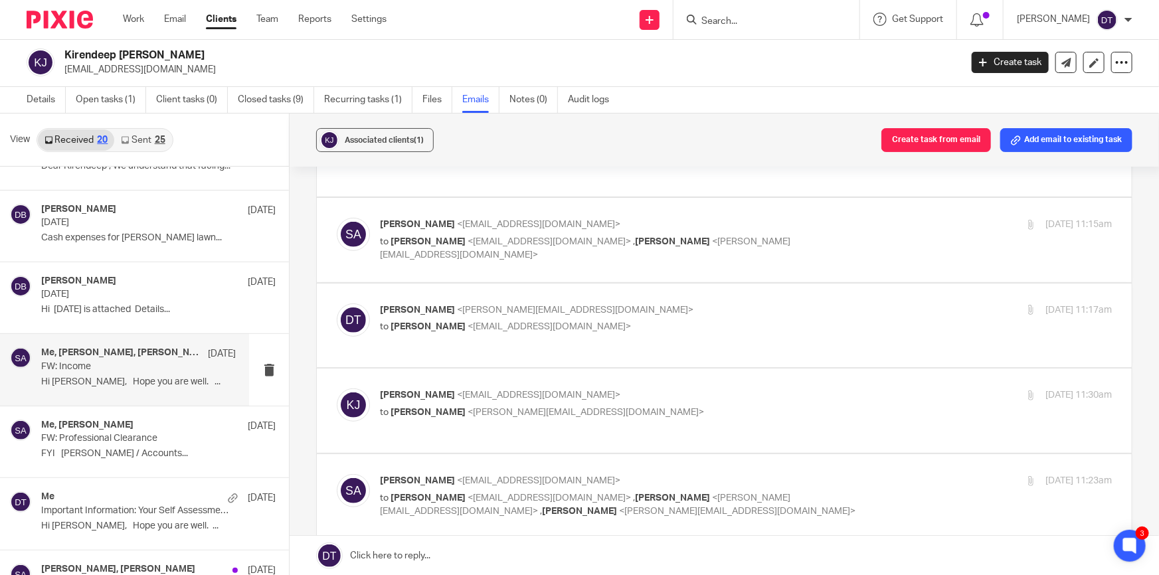
click at [613, 304] on p "[PERSON_NAME] <[PERSON_NAME][EMAIL_ADDRESS][DOMAIN_NAME]>" at bounding box center [624, 311] width 488 height 14
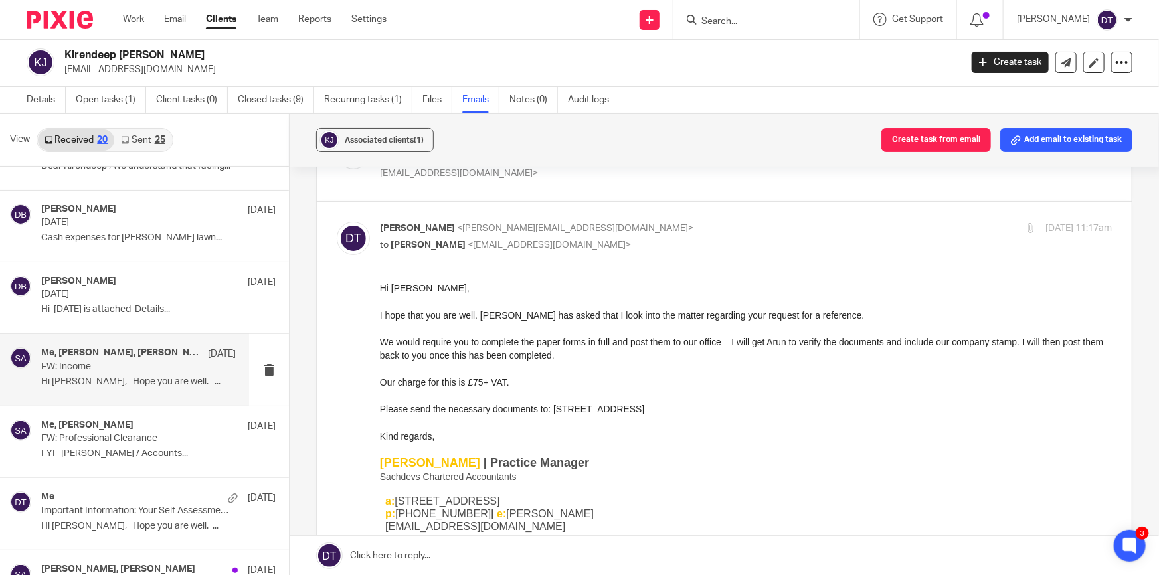
scroll to position [422, 0]
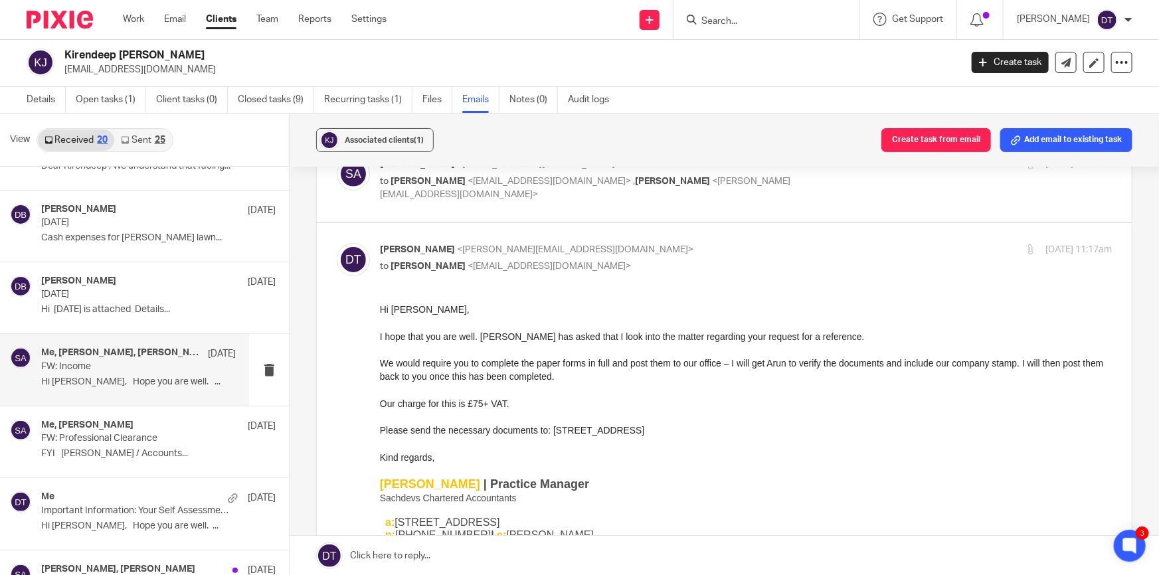
click at [337, 242] on input "checkbox" at bounding box center [336, 242] width 1 height 1
checkbox input "false"
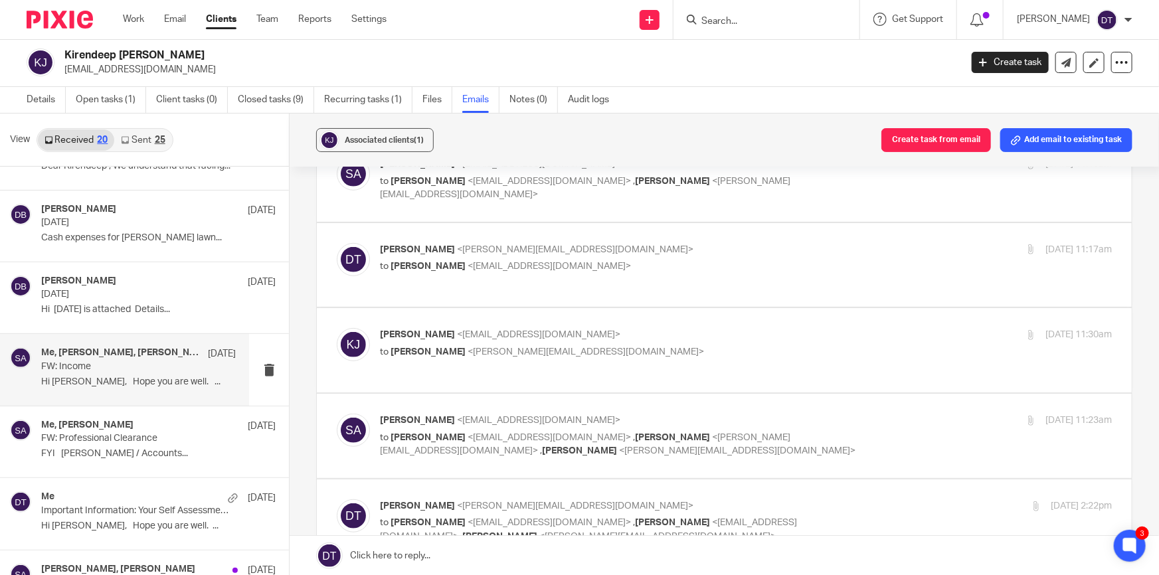
click at [639, 328] on p "Kiren Johal <kirenee@hotmail.co.uk>" at bounding box center [624, 335] width 488 height 14
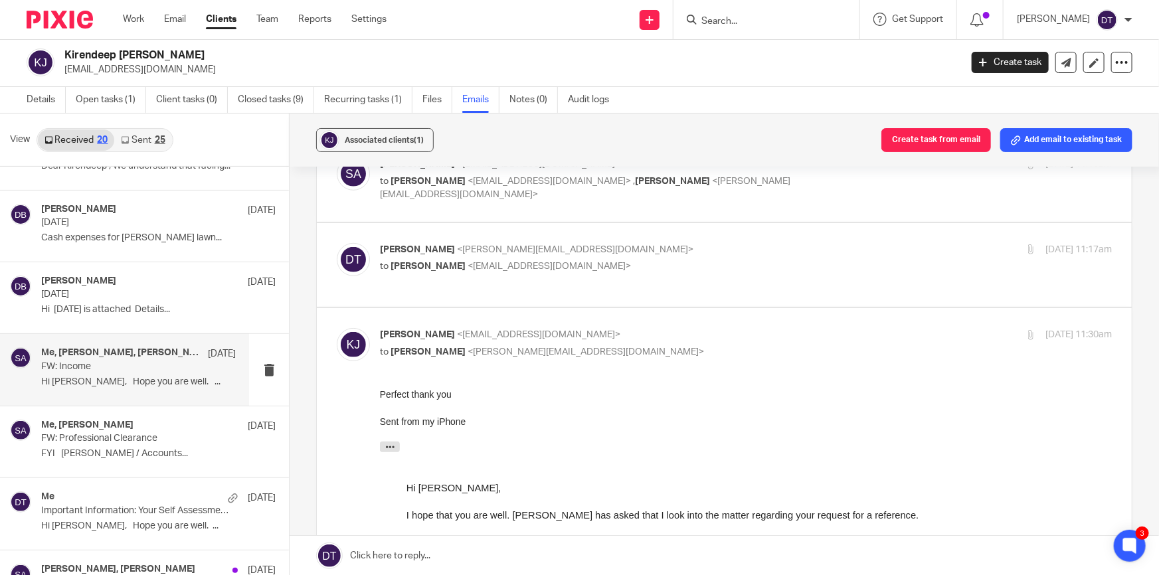
scroll to position [0, 0]
click at [642, 328] on p "Kiren Johal <kirenee@hotmail.co.uk>" at bounding box center [624, 335] width 488 height 14
checkbox input "false"
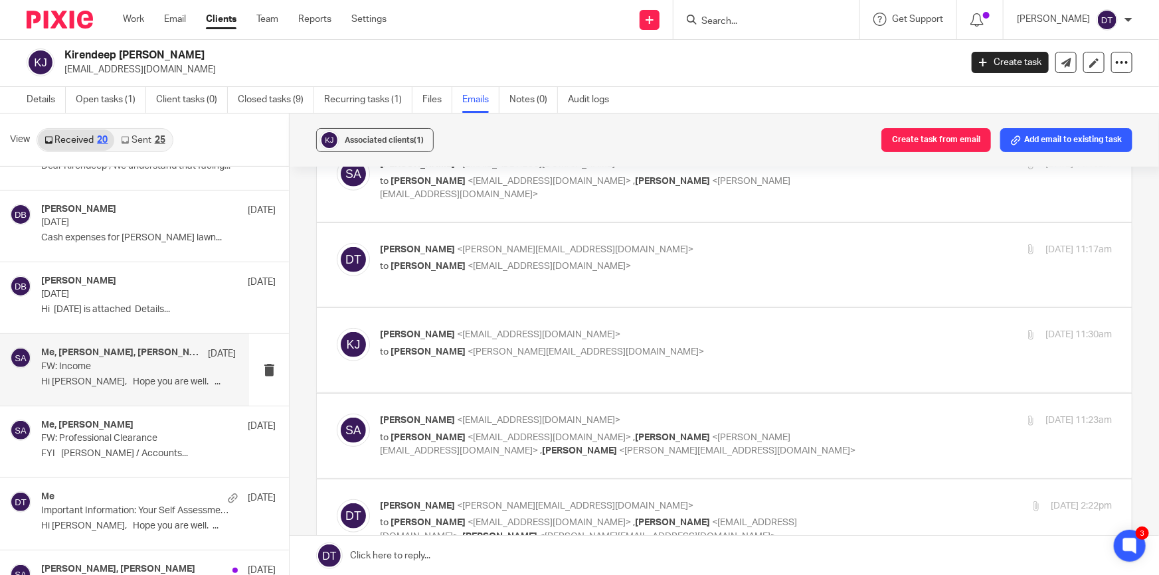
scroll to position [483, 0]
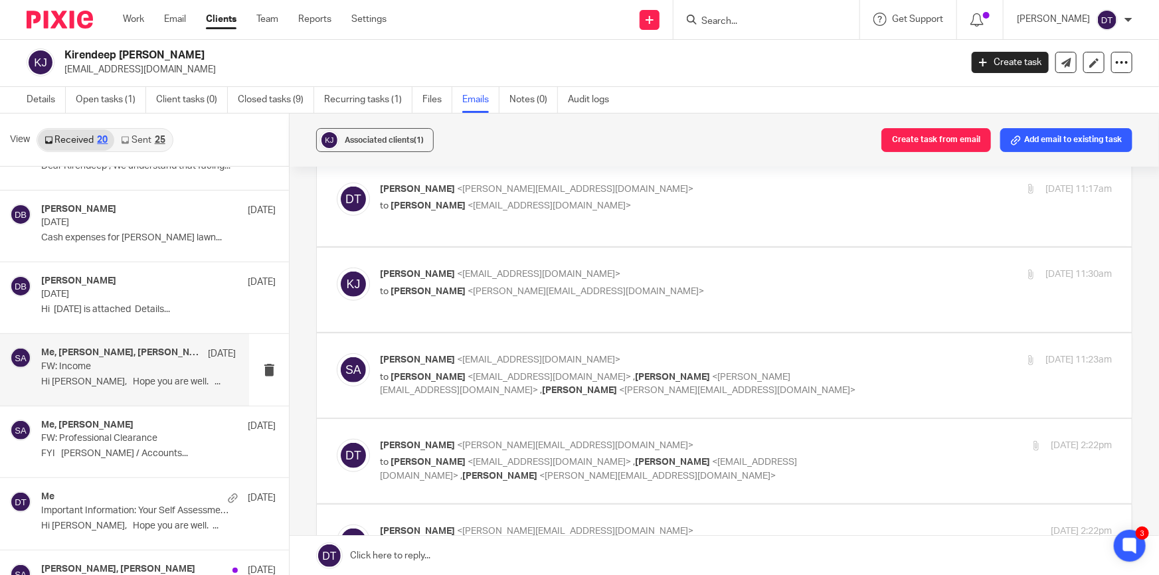
click at [674, 333] on label at bounding box center [724, 375] width 815 height 84
click at [337, 353] on input "checkbox" at bounding box center [336, 353] width 1 height 1
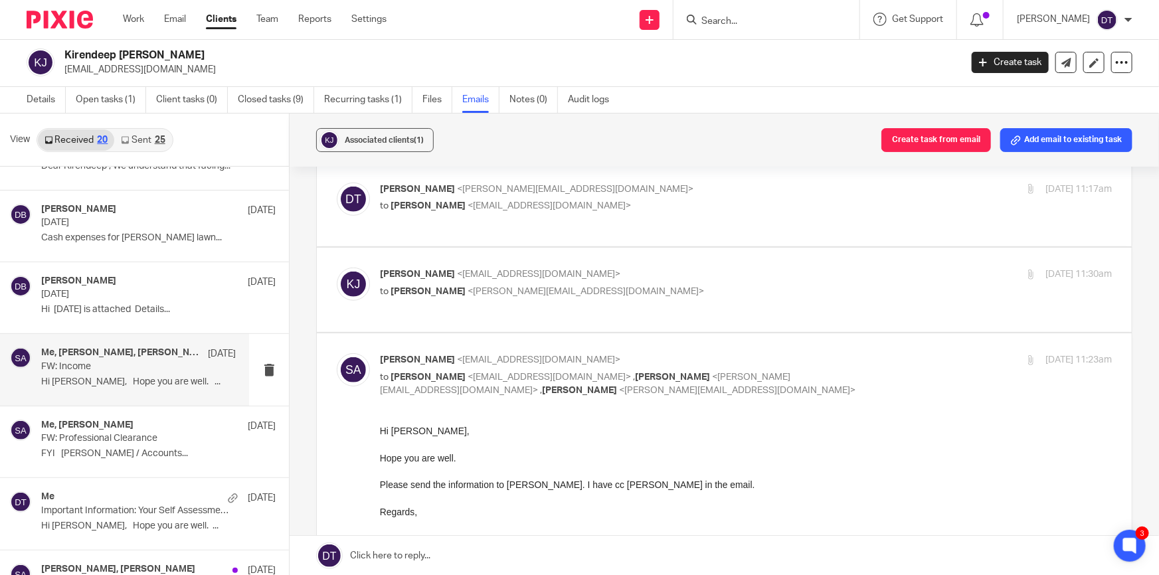
scroll to position [0, 0]
click at [337, 353] on input "checkbox" at bounding box center [336, 353] width 1 height 1
checkbox input "false"
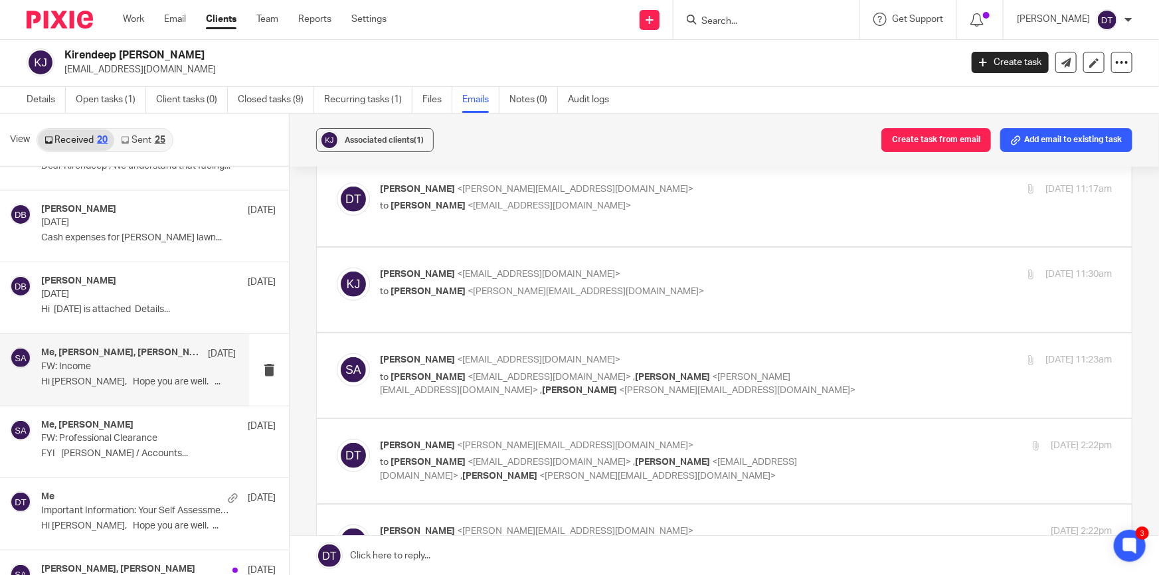
scroll to position [604, 0]
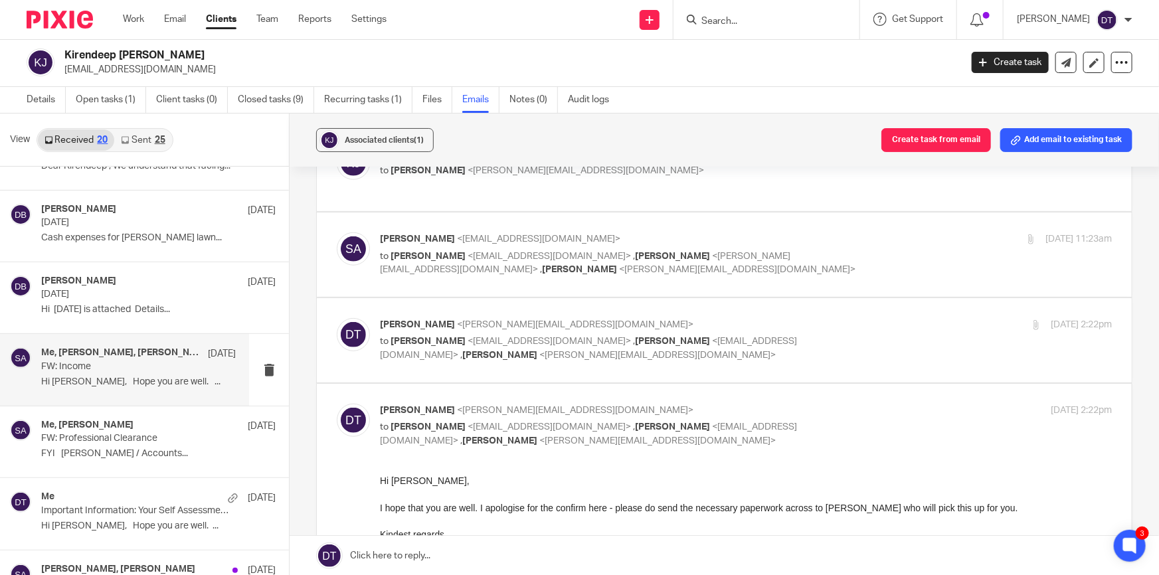
click at [674, 298] on label at bounding box center [724, 340] width 815 height 84
click at [337, 318] on input "checkbox" at bounding box center [336, 318] width 1 height 1
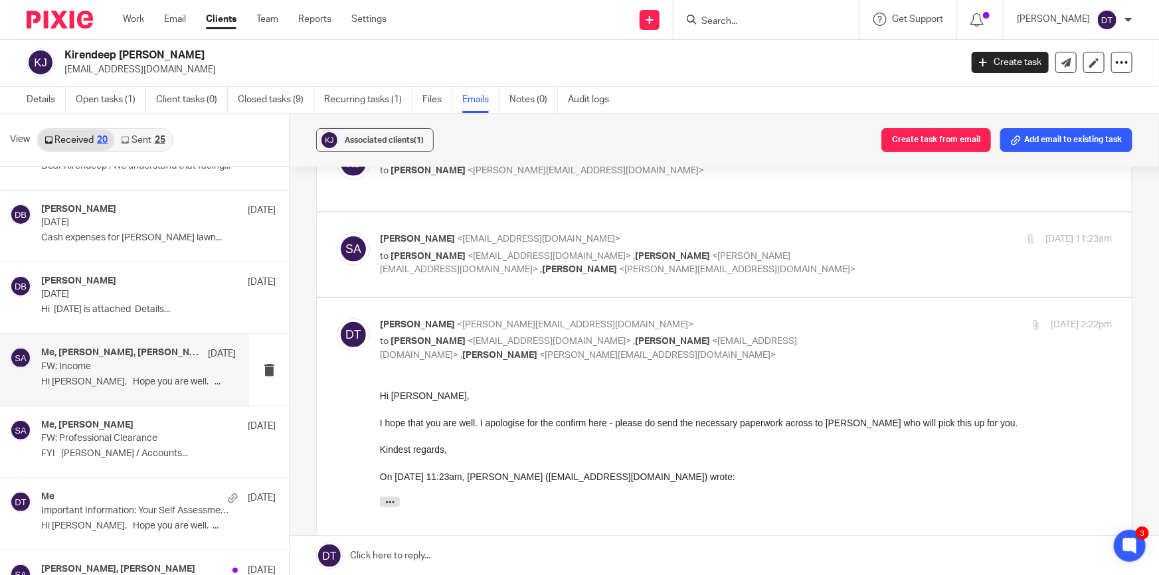
scroll to position [0, 0]
click at [674, 298] on label at bounding box center [724, 494] width 815 height 393
click at [337, 318] on input "checkbox" at bounding box center [336, 318] width 1 height 1
checkbox input "false"
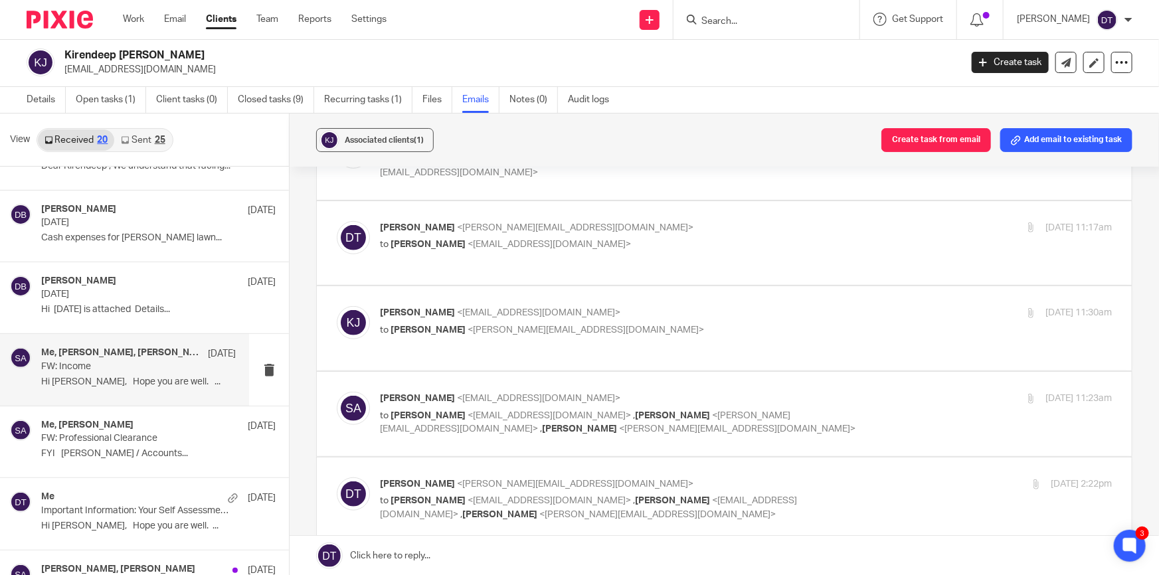
scroll to position [422, 0]
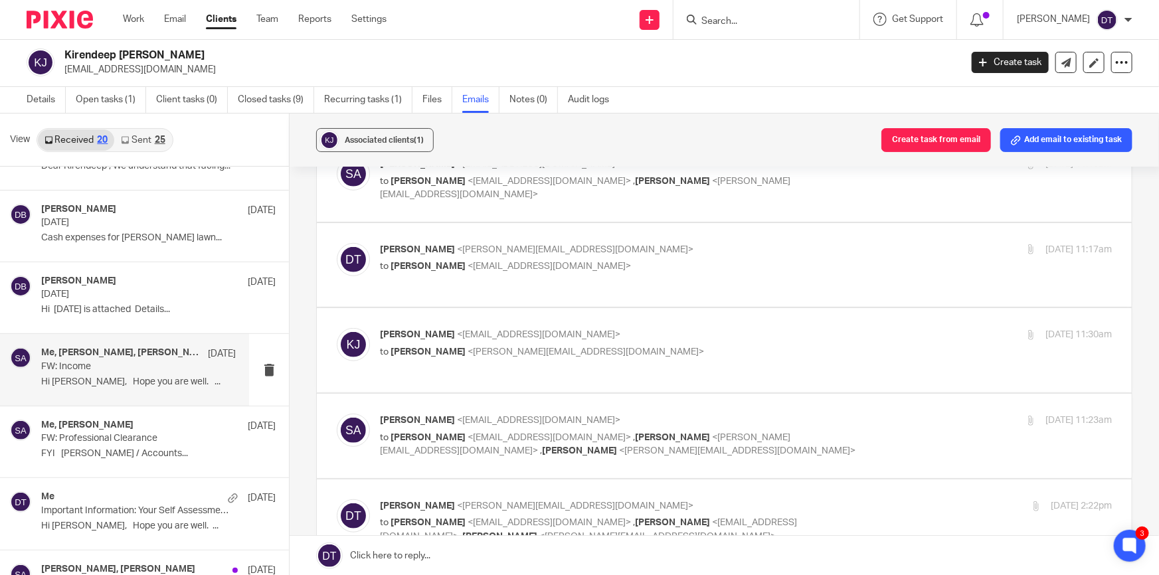
click at [728, 394] on label at bounding box center [724, 436] width 815 height 84
click at [337, 413] on input "checkbox" at bounding box center [336, 413] width 1 height 1
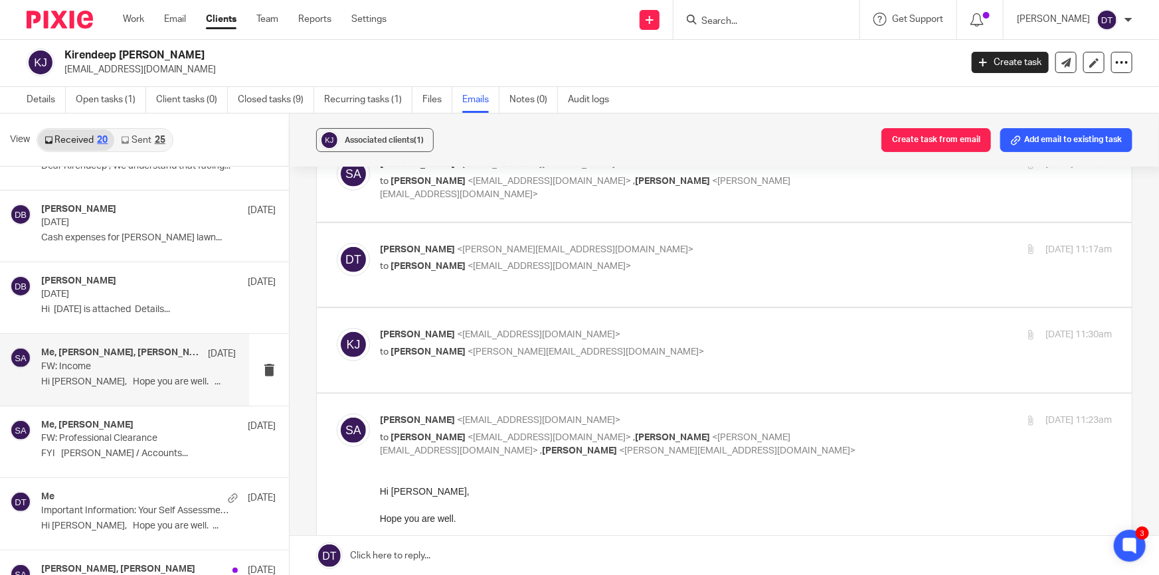
scroll to position [0, 0]
click at [337, 413] on input "checkbox" at bounding box center [336, 413] width 1 height 1
checkbox input "false"
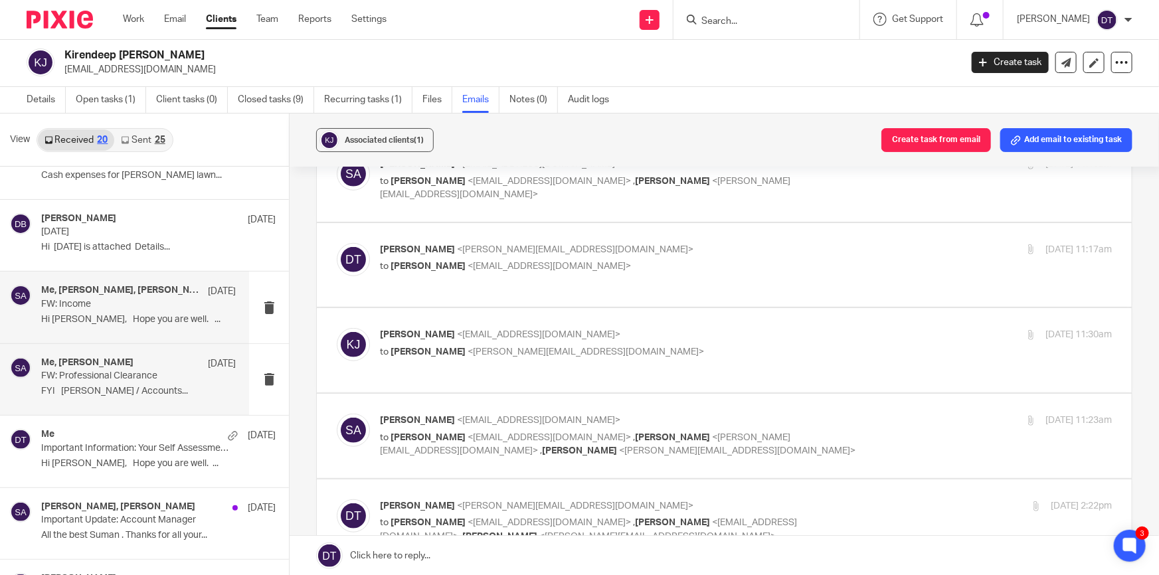
scroll to position [302, 0]
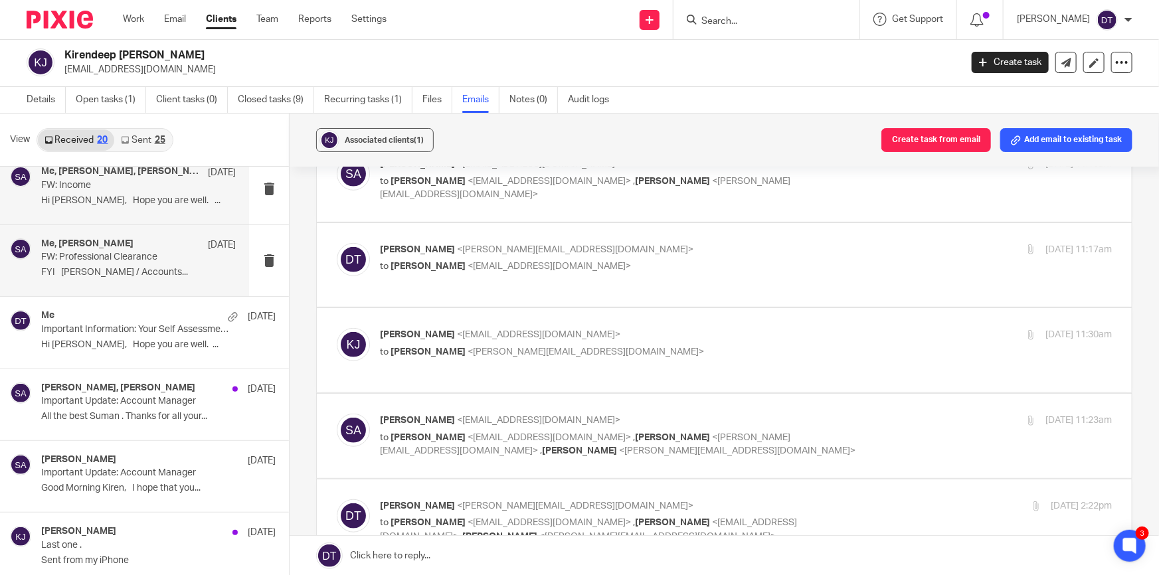
click at [80, 263] on div "Me, Suman Aggarwal 14 Nov FW: Professional Clearance FYI Suman Aggarwal / Accou…" at bounding box center [138, 260] width 195 height 45
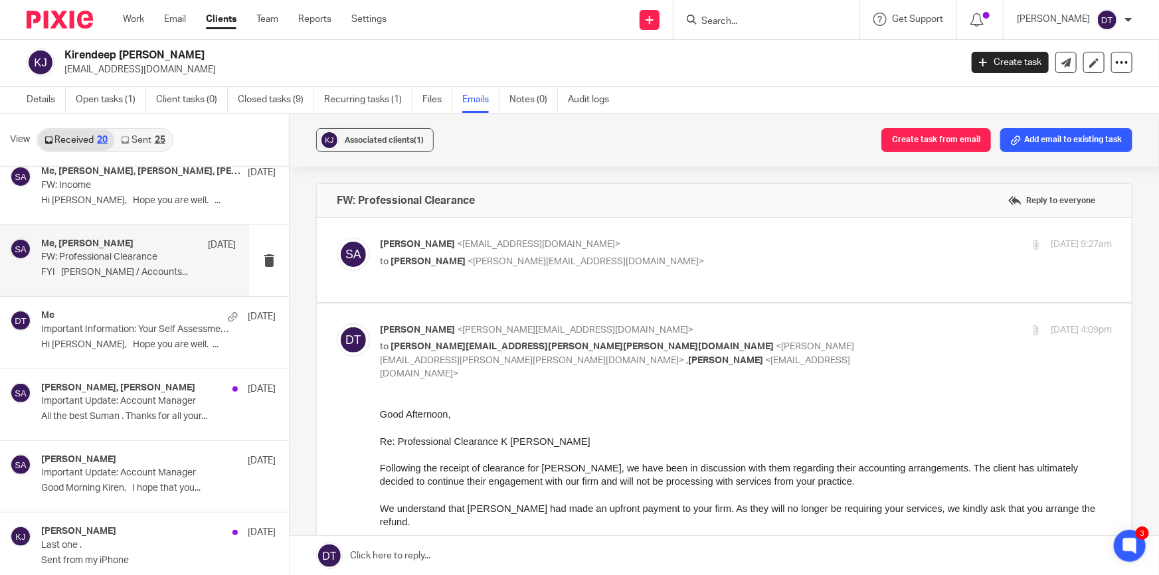
scroll to position [0, 0]
click at [717, 242] on p "Suman Aggarwal <suman@sachdevs-ca.com>" at bounding box center [624, 245] width 488 height 14
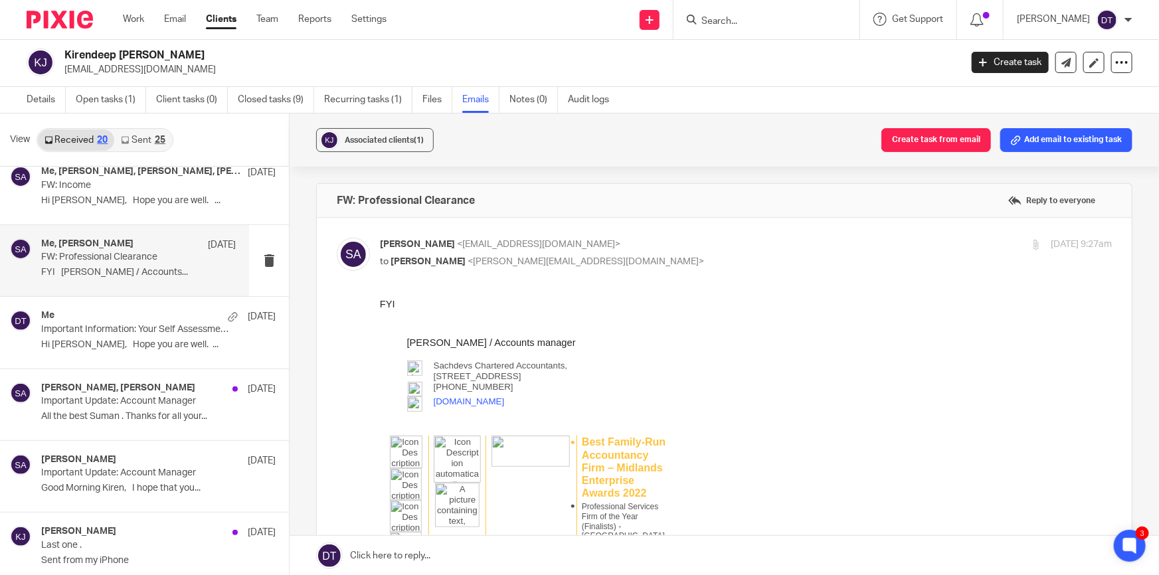
click at [704, 247] on p "Suman Aggarwal <suman@sachdevs-ca.com>" at bounding box center [624, 245] width 488 height 14
checkbox input "false"
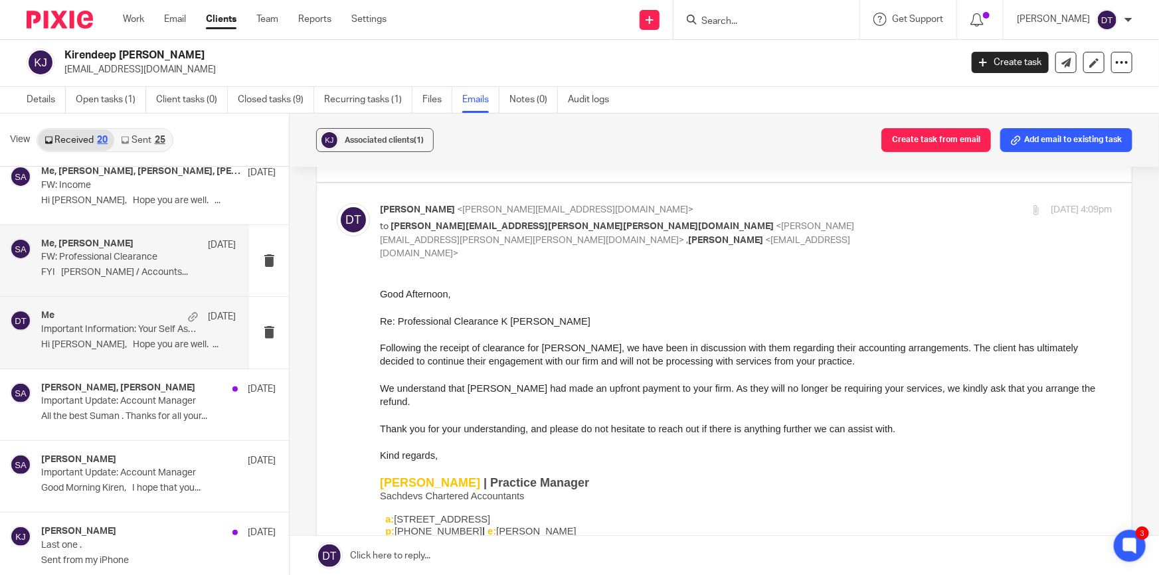
click at [155, 342] on p "Hi Kiren, Hope you are well. ..." at bounding box center [138, 344] width 195 height 11
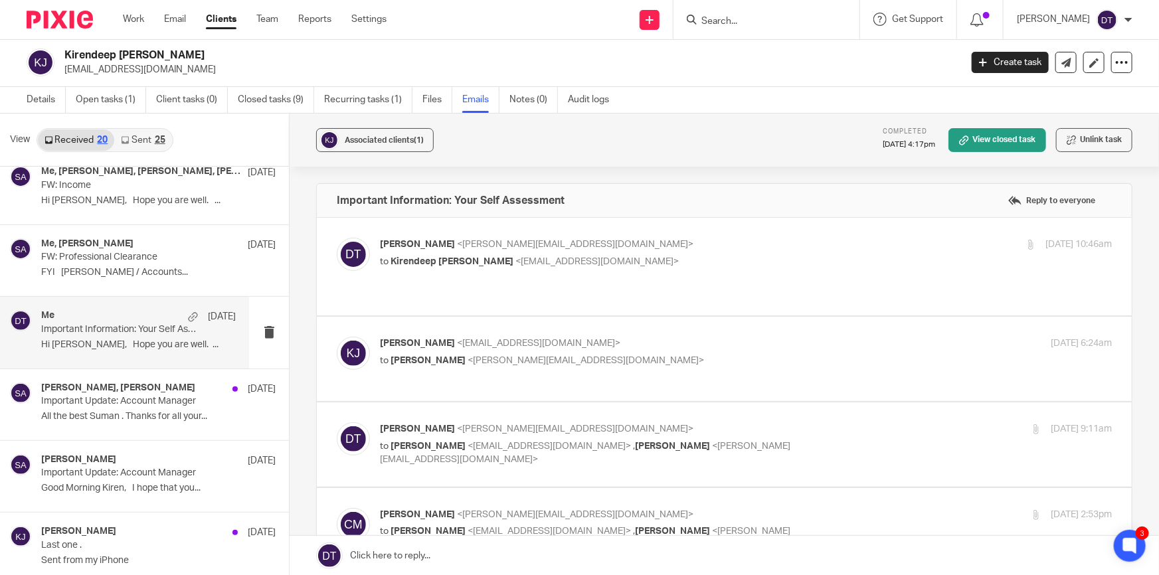
click at [678, 246] on p "[PERSON_NAME] <[PERSON_NAME][EMAIL_ADDRESS][DOMAIN_NAME]>" at bounding box center [624, 245] width 488 height 14
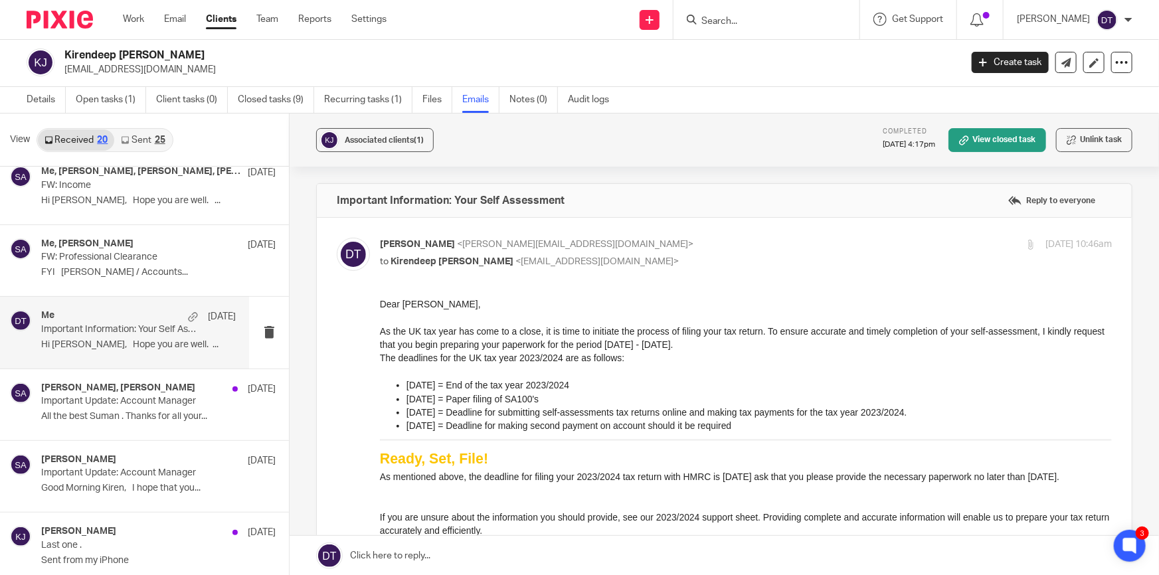
click at [676, 246] on p "[PERSON_NAME] <[PERSON_NAME][EMAIL_ADDRESS][DOMAIN_NAME]>" at bounding box center [624, 245] width 488 height 14
checkbox input "false"
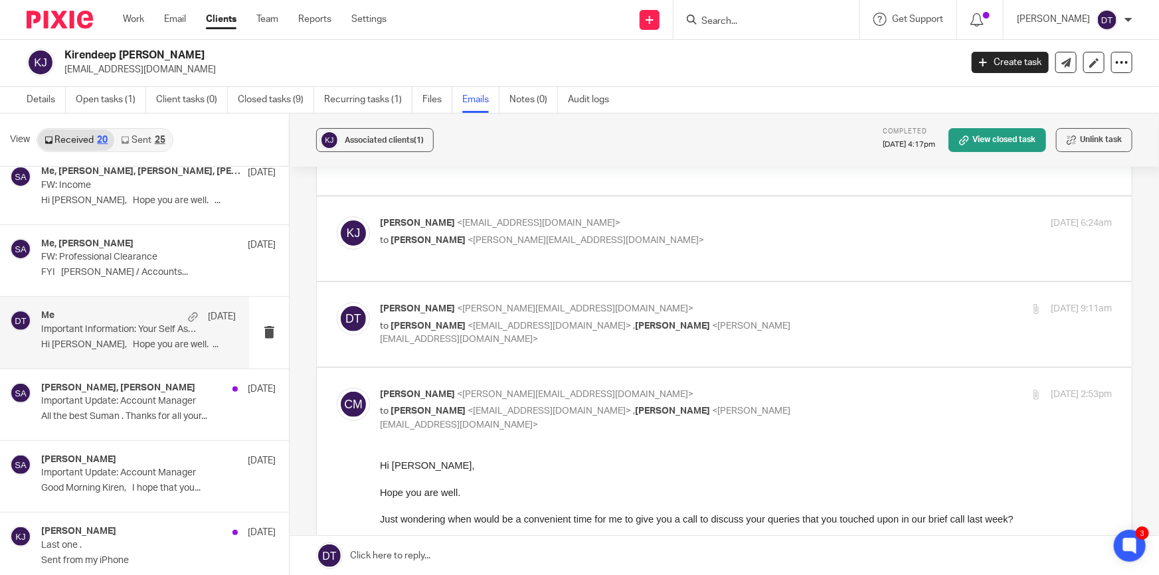
click at [832, 302] on p "[PERSON_NAME] <[PERSON_NAME][EMAIL_ADDRESS][DOMAIN_NAME]>" at bounding box center [624, 309] width 488 height 14
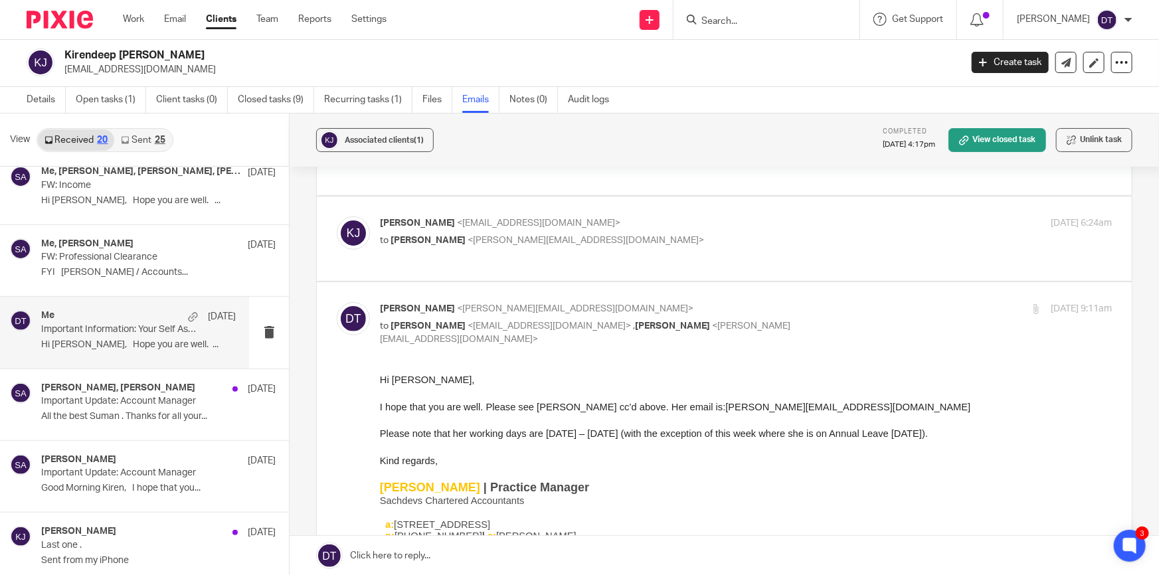
click at [832, 302] on p "[PERSON_NAME] <[PERSON_NAME][EMAIL_ADDRESS][DOMAIN_NAME]>" at bounding box center [624, 309] width 488 height 14
checkbox input "false"
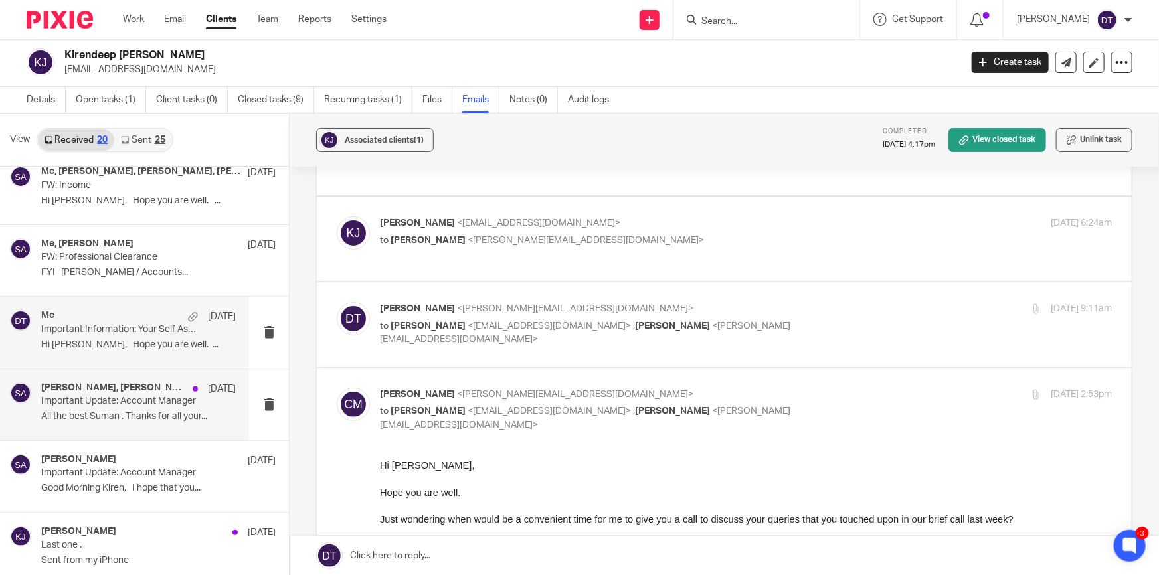
click at [124, 414] on p "All the best Suman . Thanks for all your..." at bounding box center [138, 416] width 195 height 11
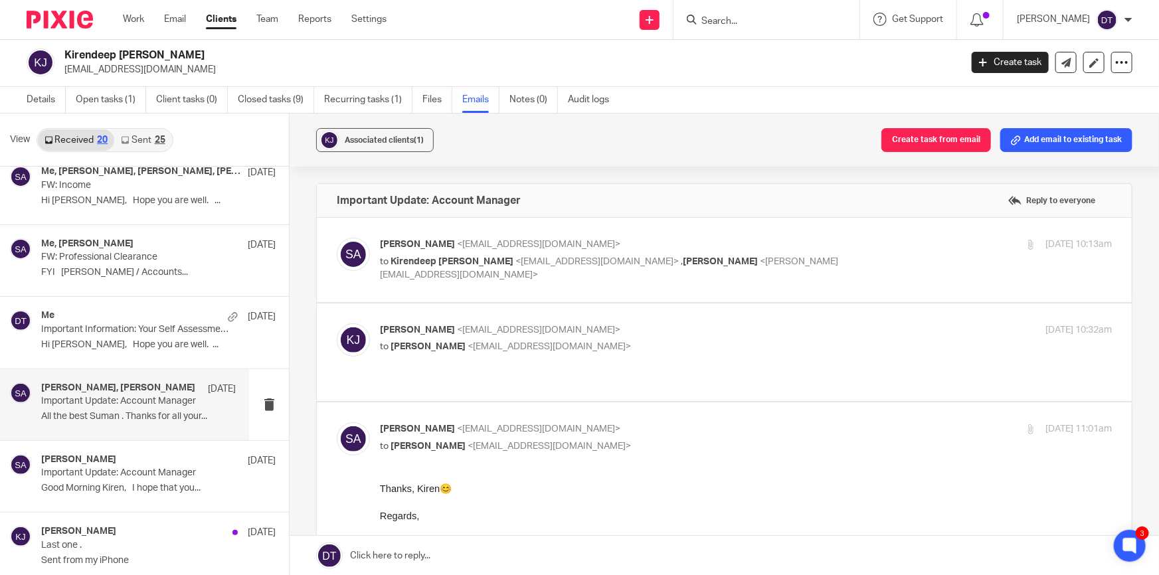
click at [726, 338] on div "Kiren Johal <kirenee@hotmail.co.uk> to Suman Aggarwal <suman@sachdevs-ca.com>" at bounding box center [624, 338] width 488 height 31
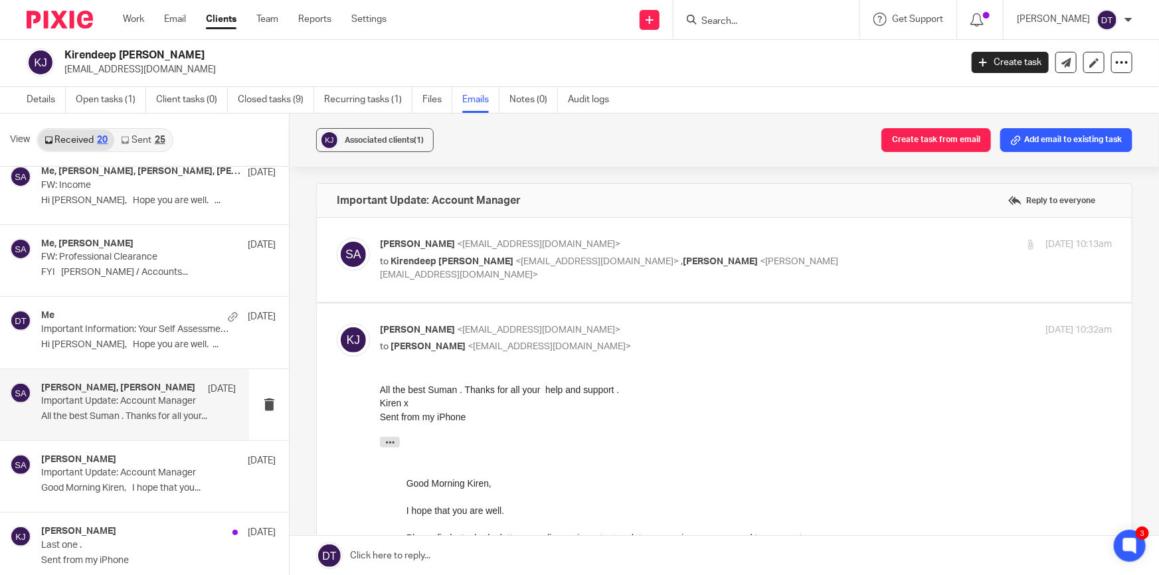
click at [717, 338] on div "Kiren Johal <kirenee@hotmail.co.uk> to Suman Aggarwal <suman@sachdevs-ca.com>" at bounding box center [624, 338] width 488 height 31
checkbox input "false"
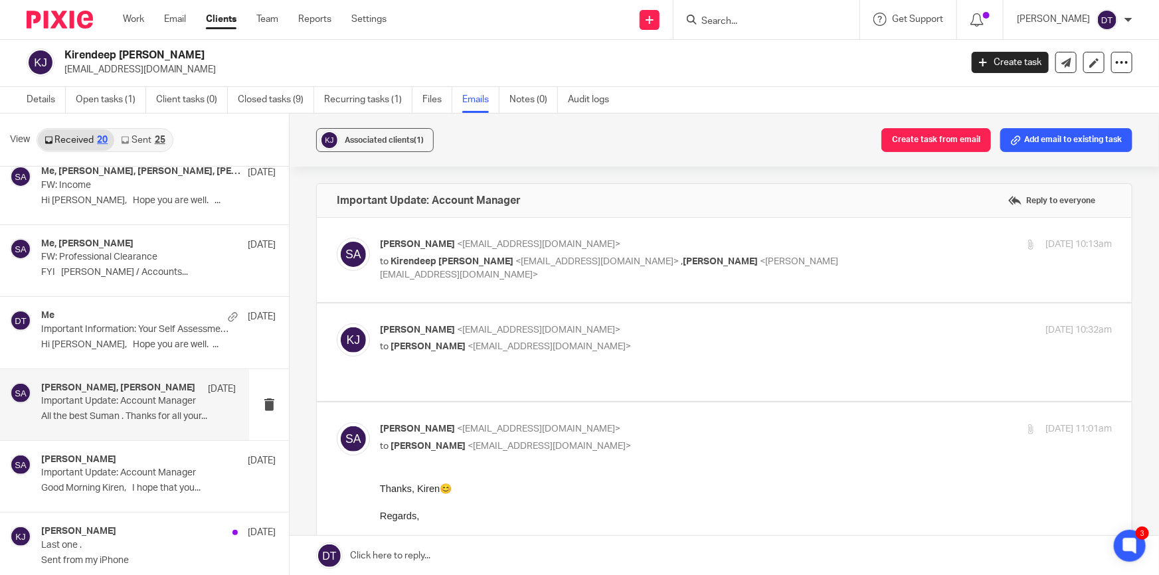
click at [768, 21] on input "Search" at bounding box center [760, 22] width 120 height 12
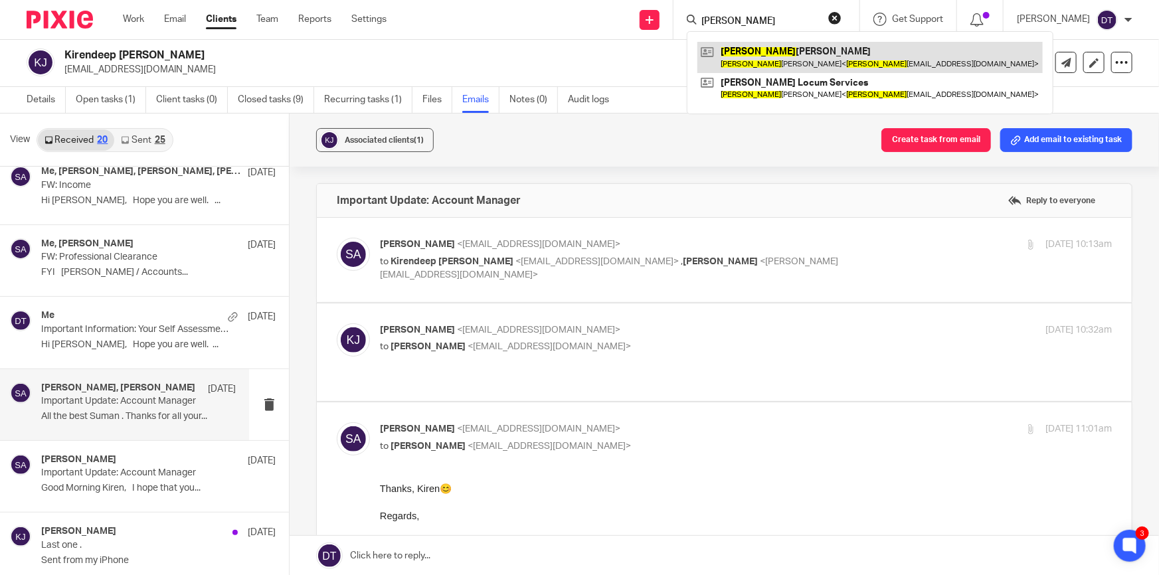
type input "tina"
click at [763, 63] on link at bounding box center [869, 57] width 345 height 31
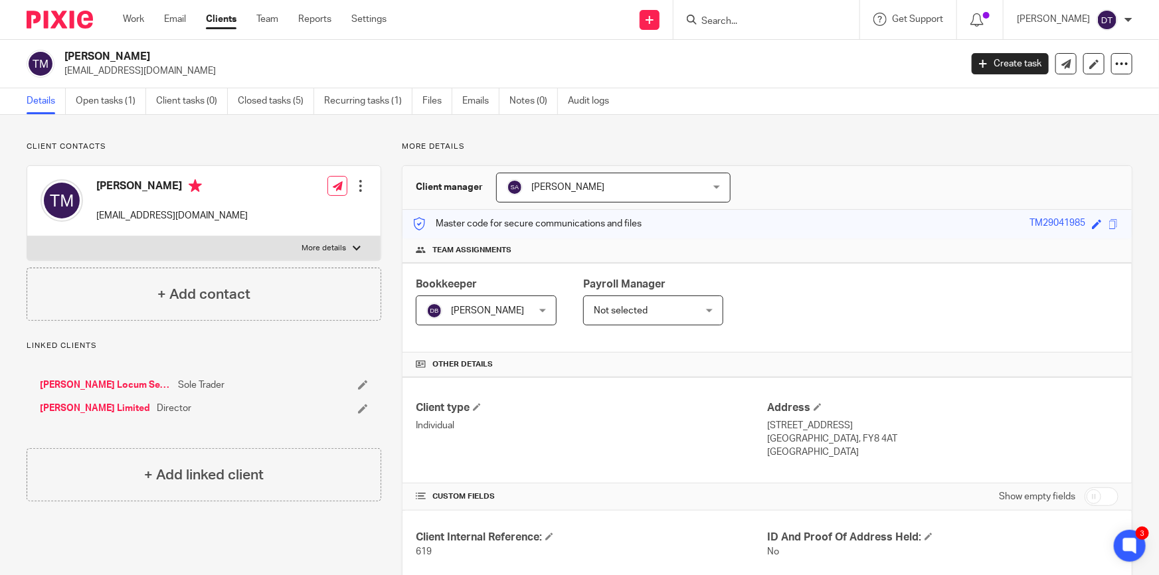
click at [177, 246] on label "More details" at bounding box center [203, 248] width 353 height 24
click at [27, 236] on input "More details" at bounding box center [27, 236] width 1 height 1
checkbox input "true"
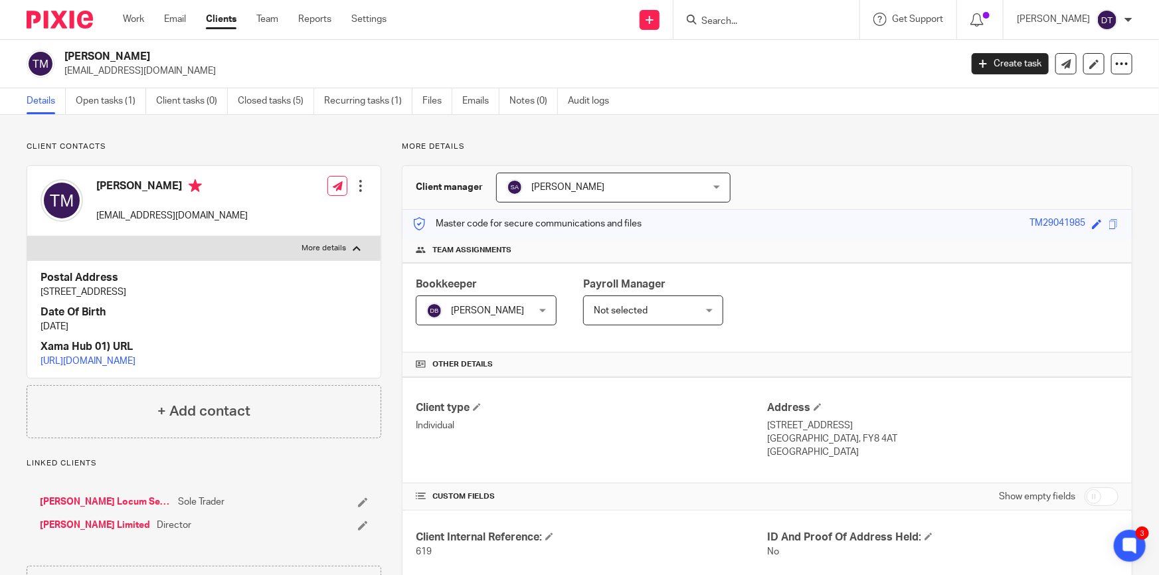
click at [118, 532] on link "[PERSON_NAME] Limited" at bounding box center [95, 525] width 110 height 13
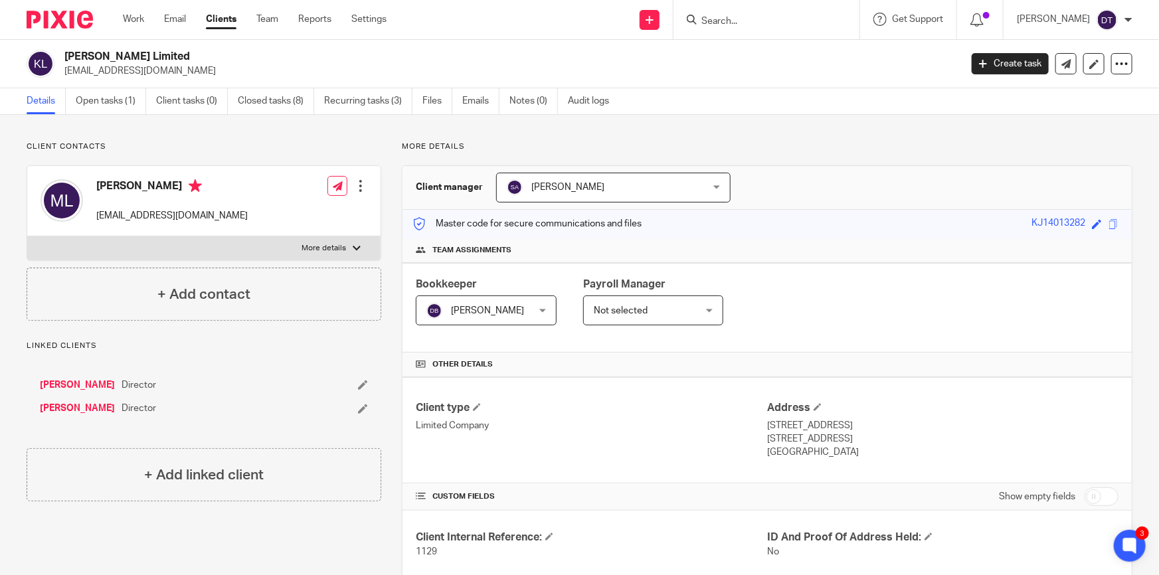
drag, startPoint x: 192, startPoint y: 58, endPoint x: 54, endPoint y: 53, distance: 138.2
click at [54, 53] on div "[PERSON_NAME] Limited [EMAIL_ADDRESS][DOMAIN_NAME]" at bounding box center [489, 64] width 925 height 28
copy div "[PERSON_NAME] Limited"
click at [751, 14] on form at bounding box center [770, 19] width 141 height 17
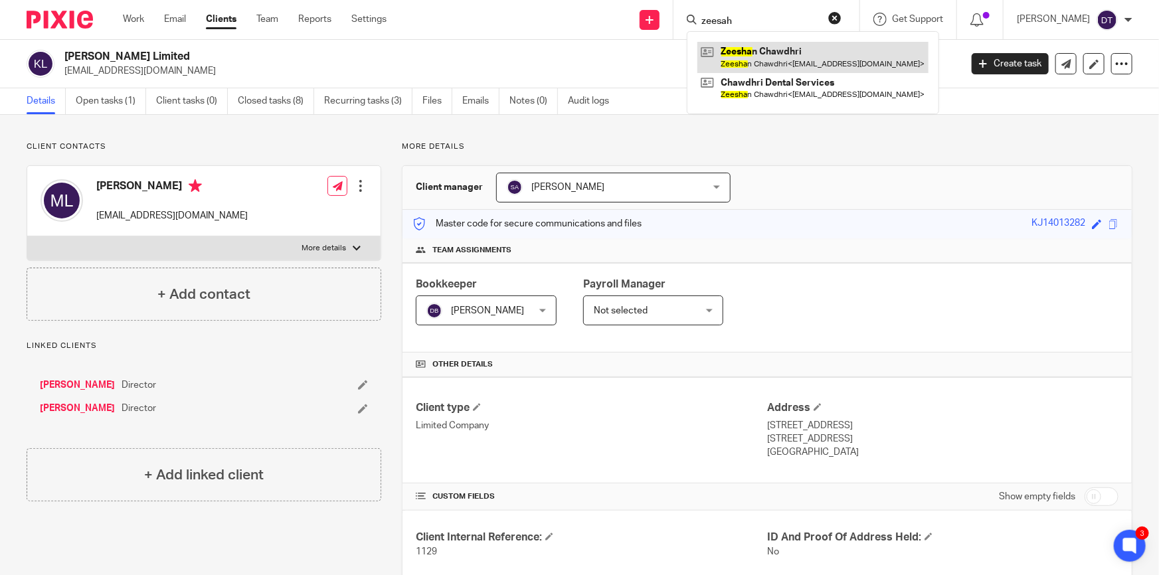
type input "zeesah"
click at [771, 62] on link at bounding box center [812, 57] width 231 height 31
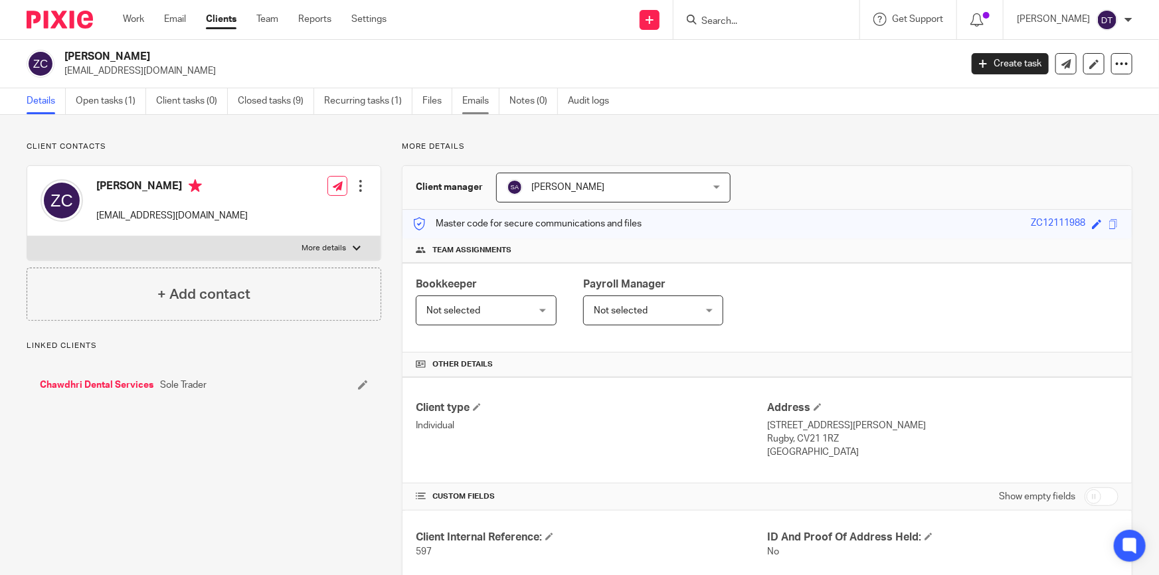
click at [467, 108] on link "Emails" at bounding box center [480, 101] width 37 height 26
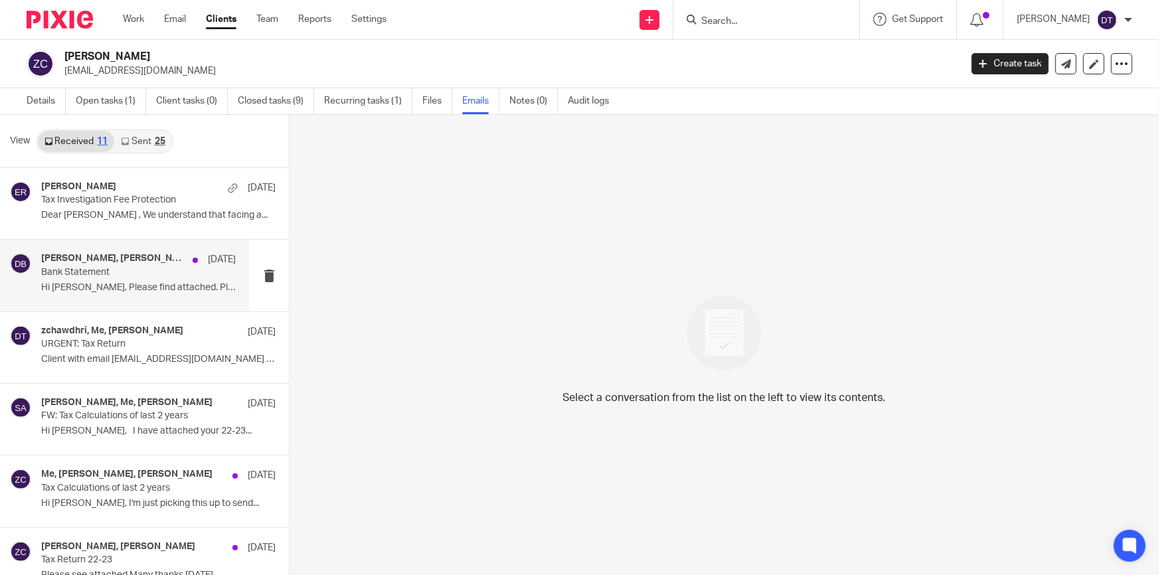
scroll to position [381, 0]
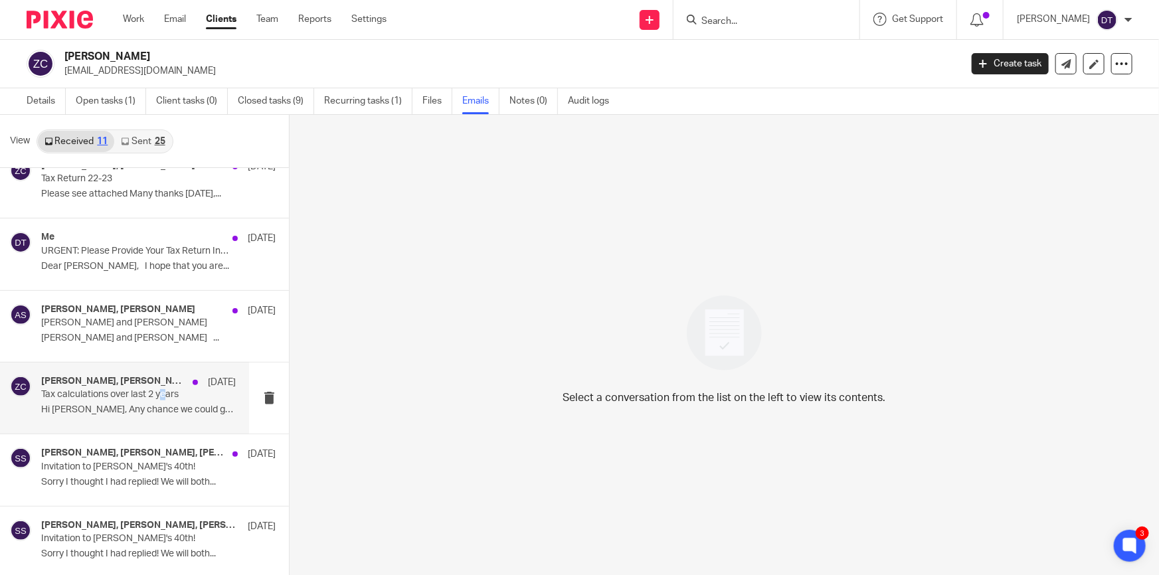
click at [163, 393] on p "Tax calculations over last 2 years" at bounding box center [119, 394] width 156 height 11
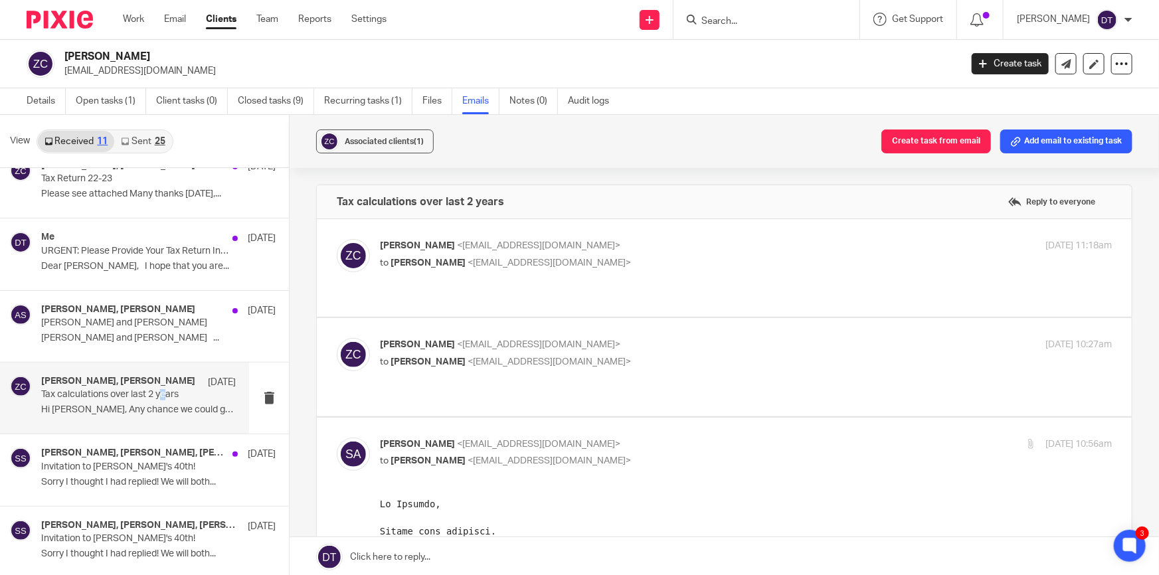
scroll to position [0, 0]
click at [646, 338] on p "Zeeshan Chawdhri <zchawdhri@gmail.com>" at bounding box center [624, 345] width 488 height 14
checkbox input "true"
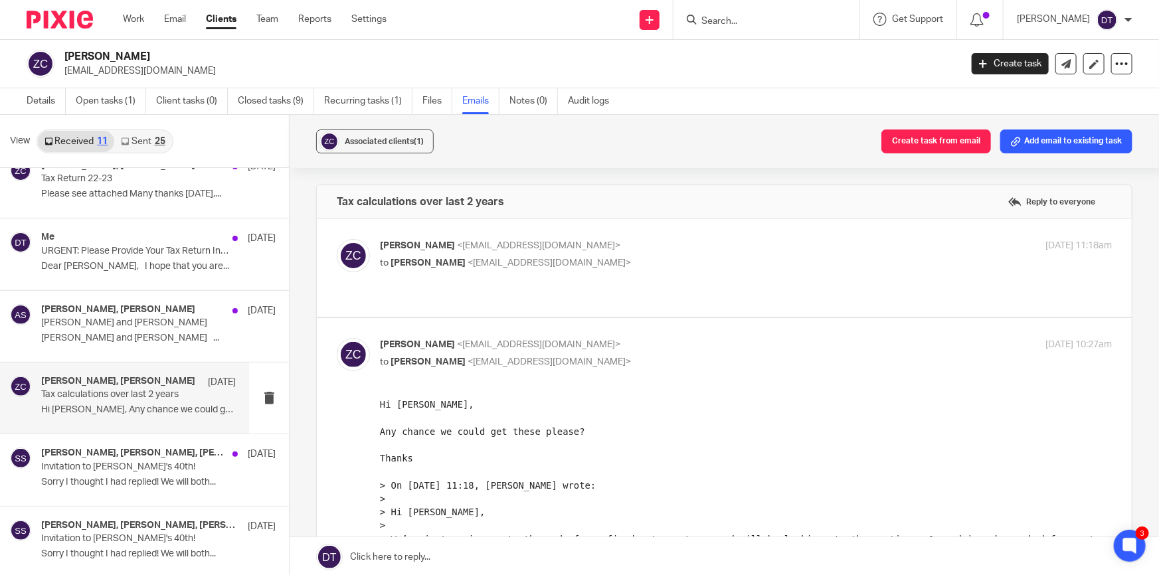
click at [644, 260] on p "to Suman Aggarwal <suman@sachdevs-ca.com>" at bounding box center [624, 263] width 488 height 14
checkbox input "true"
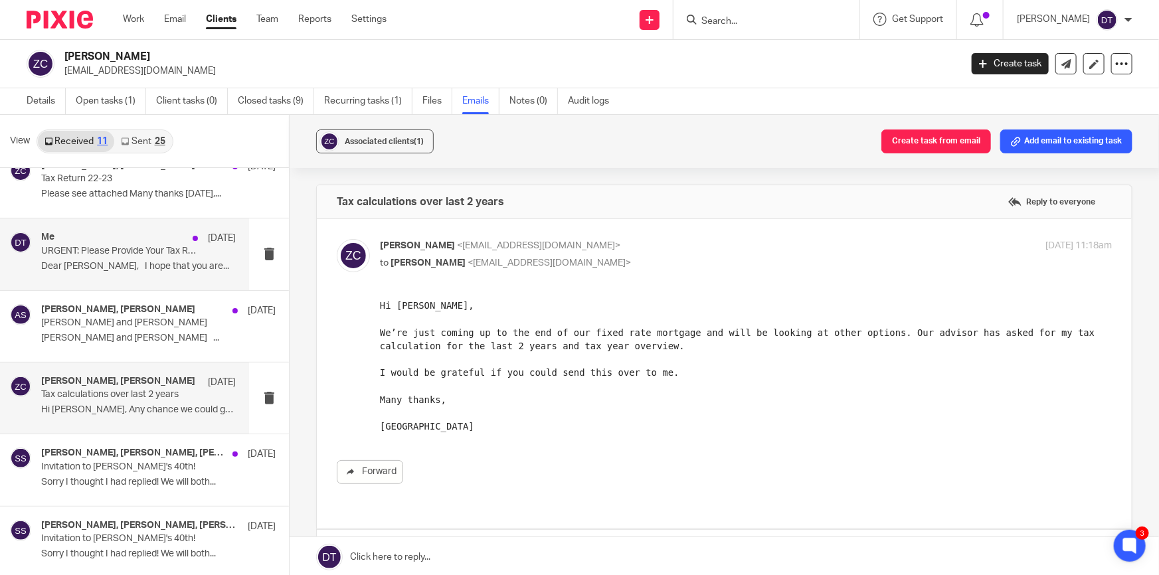
click at [101, 272] on div "Me 22 Nov 2023 URGENT: Please Provide Your Tax Return Information! Dear Zeeshan…" at bounding box center [138, 254] width 195 height 45
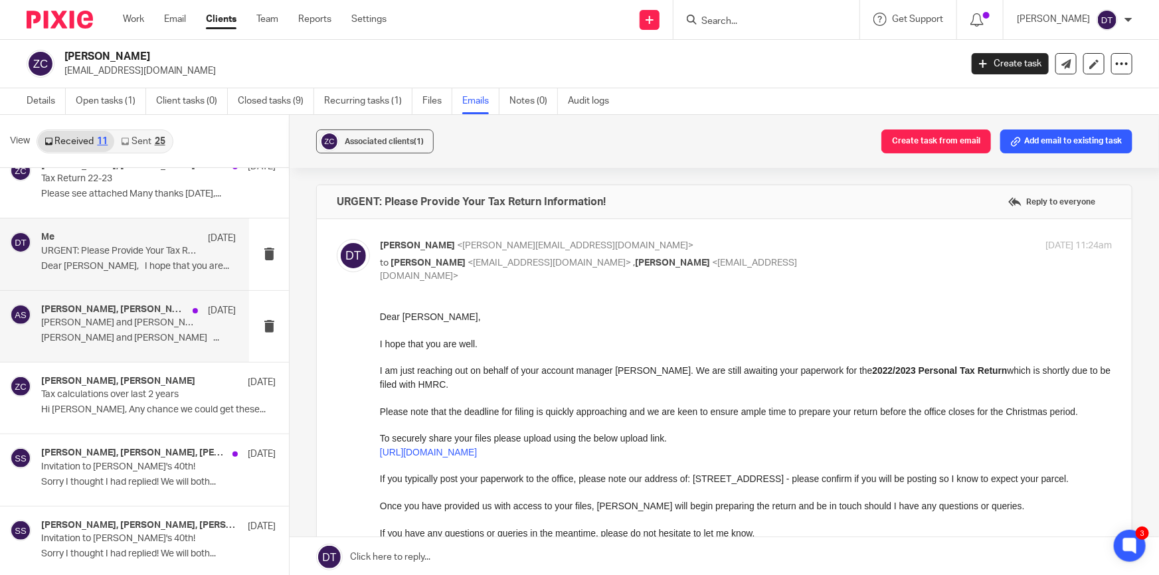
click at [126, 333] on p "Zeeshan Chawdhri and Arun Sachdev ..." at bounding box center [138, 338] width 195 height 11
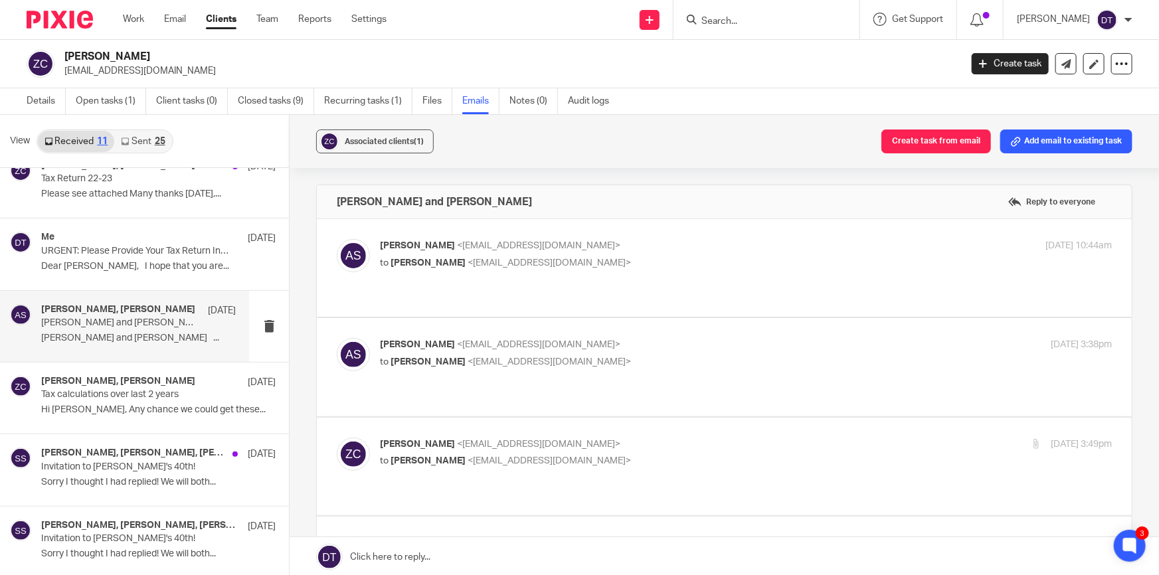
click at [685, 244] on p "Arun Sachdev <arun@sachdevs-ca.com>" at bounding box center [624, 246] width 488 height 14
checkbox input "true"
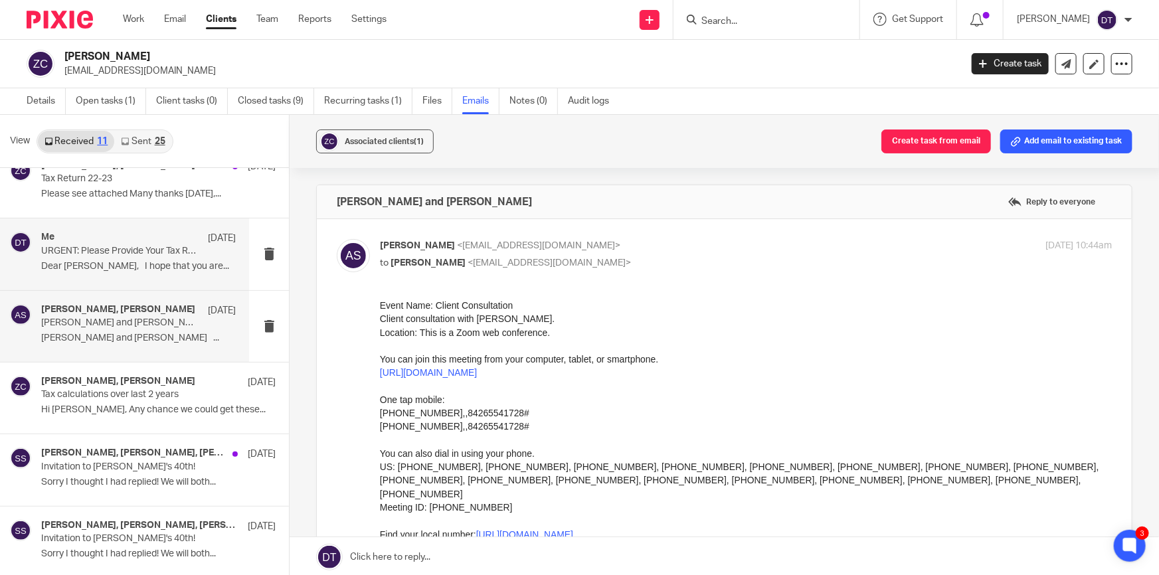
click at [107, 258] on div "Me 22 Nov 2023 URGENT: Please Provide Your Tax Return Information! Dear Zeeshan…" at bounding box center [138, 254] width 195 height 45
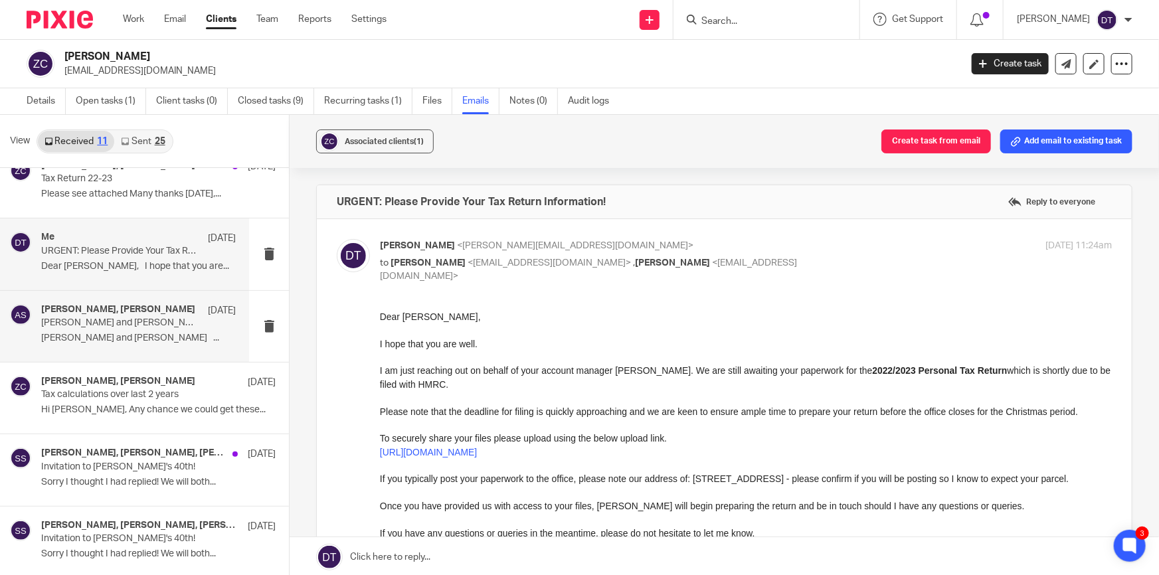
drag, startPoint x: 118, startPoint y: 345, endPoint x: 336, endPoint y: 22, distance: 389.8
click at [118, 345] on div "Arun Sachdev, Zeeshan Chawdhri 18 Oct 2023 Zeeshan Chawdhri and Arun Sachdev Ze…" at bounding box center [138, 326] width 195 height 45
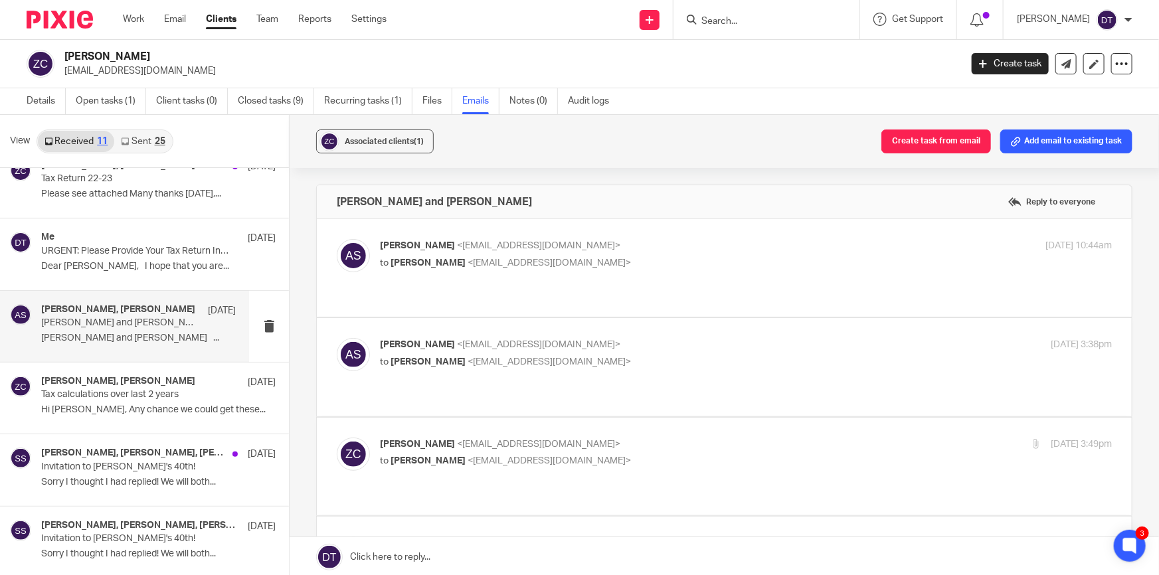
click at [712, 267] on p "to Zeeshan Chawdhri <zchawdhri@gmail.com>" at bounding box center [624, 263] width 488 height 14
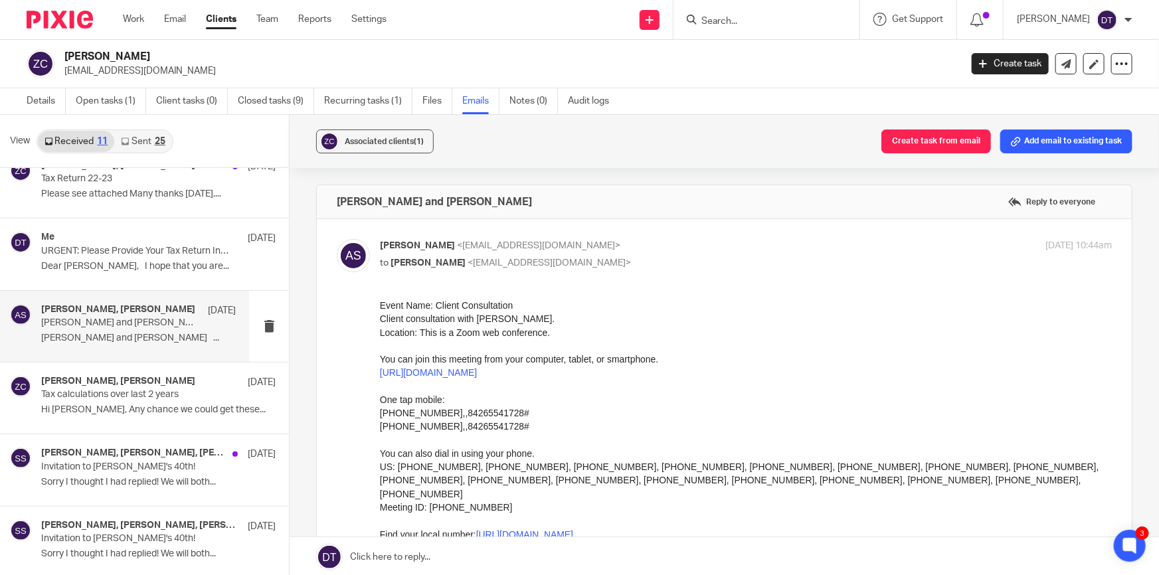
click at [696, 252] on p "Arun Sachdev <arun@sachdevs-ca.com>" at bounding box center [624, 246] width 488 height 14
checkbox input "false"
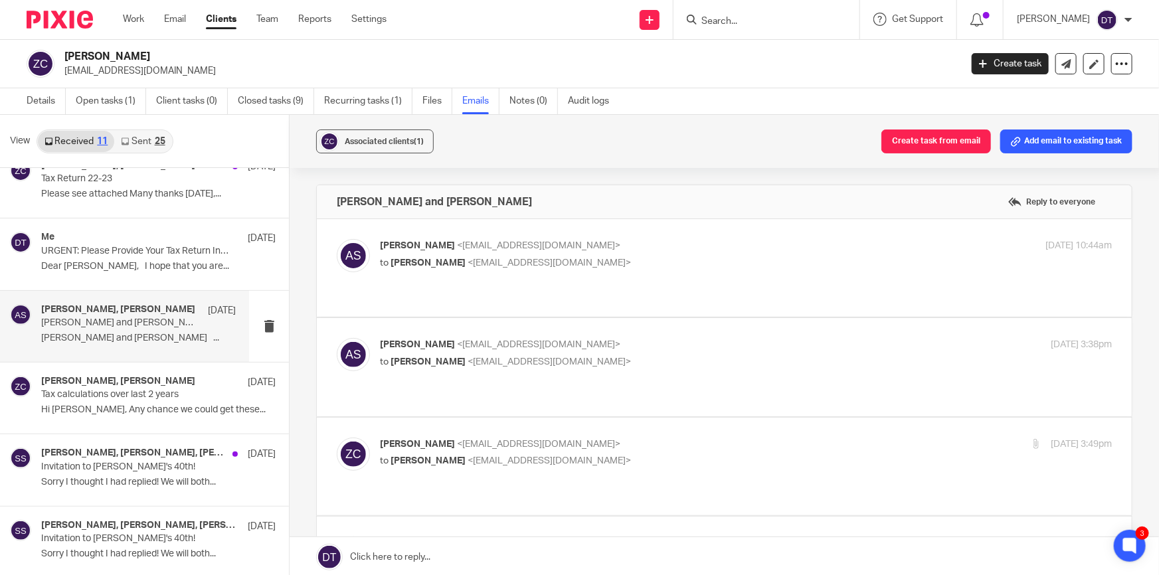
click at [695, 319] on label at bounding box center [724, 367] width 815 height 98
click at [337, 337] on input "checkbox" at bounding box center [336, 337] width 1 height 1
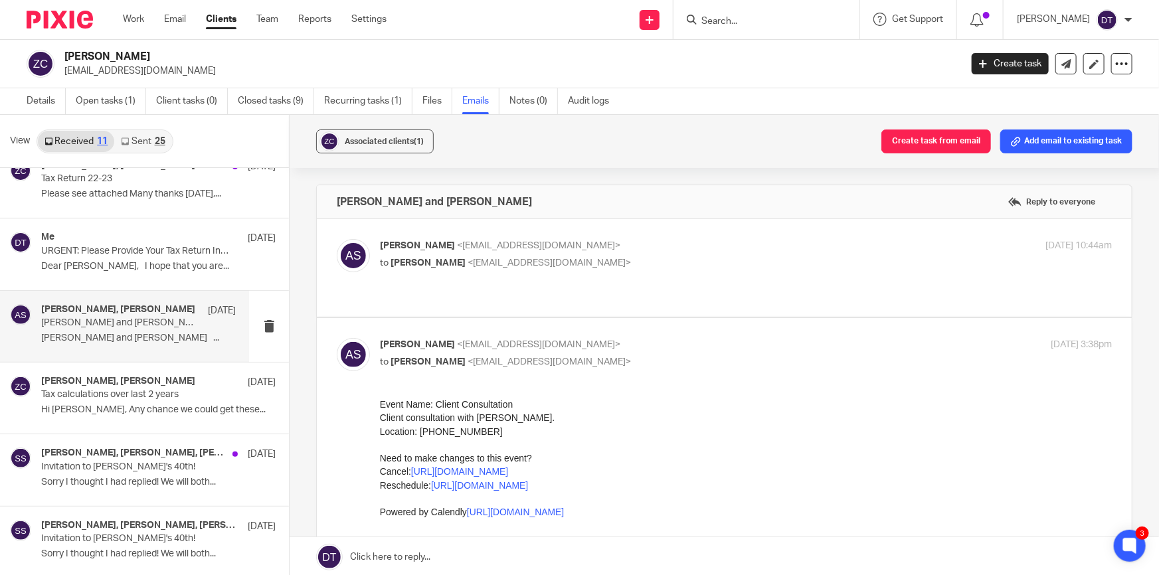
click at [700, 338] on p "Arun Sachdev <arun@sachdevs-ca.com>" at bounding box center [624, 345] width 488 height 14
checkbox input "false"
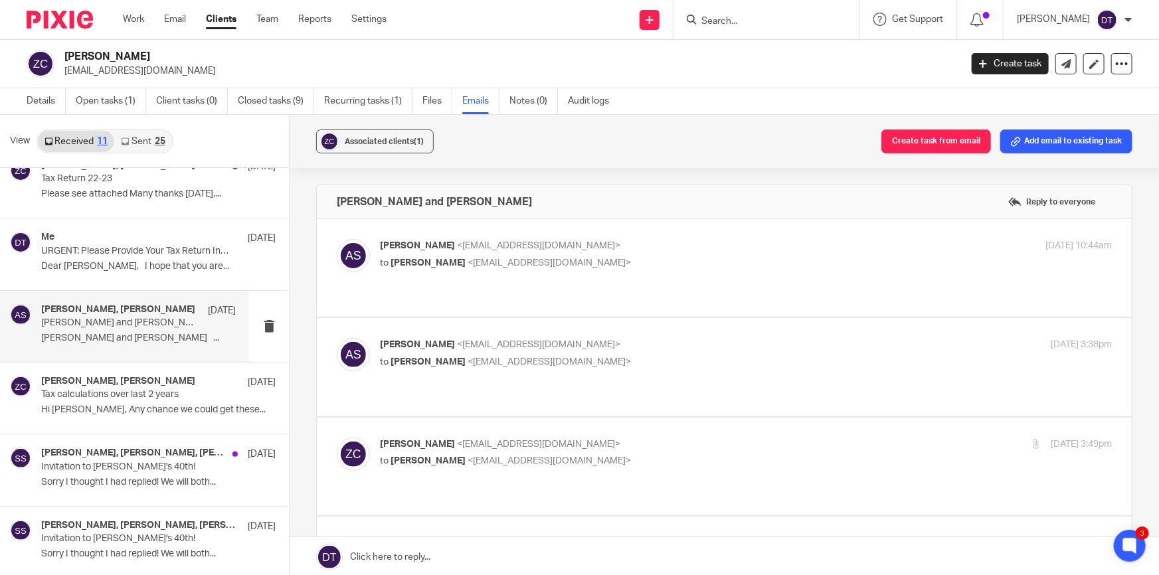
click at [763, 26] on input "Search" at bounding box center [760, 22] width 120 height 12
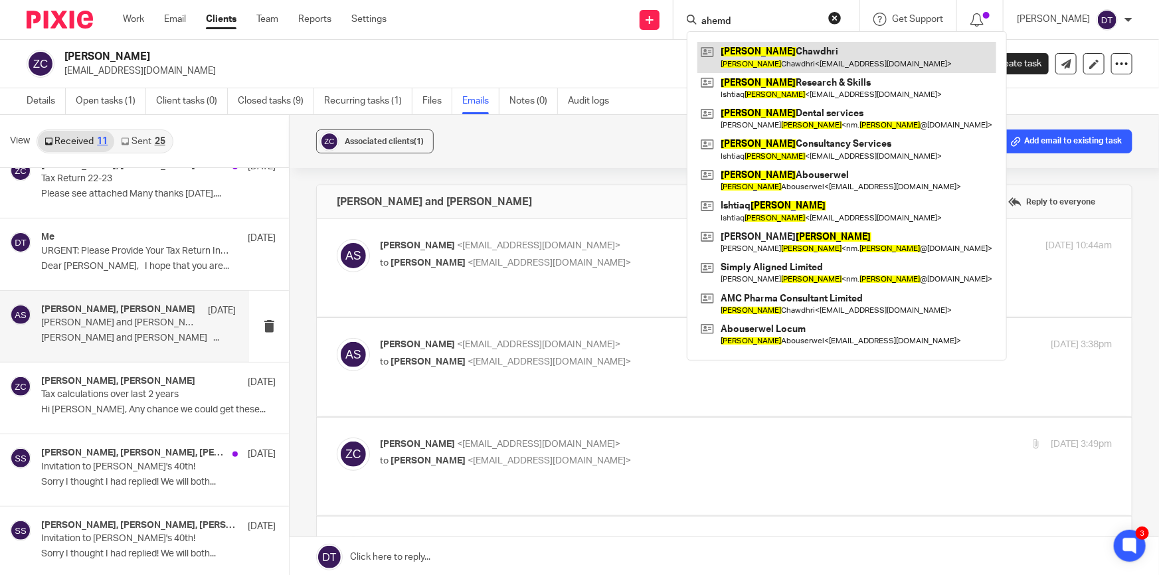
type input "ahemd"
click at [771, 58] on link at bounding box center [846, 57] width 299 height 31
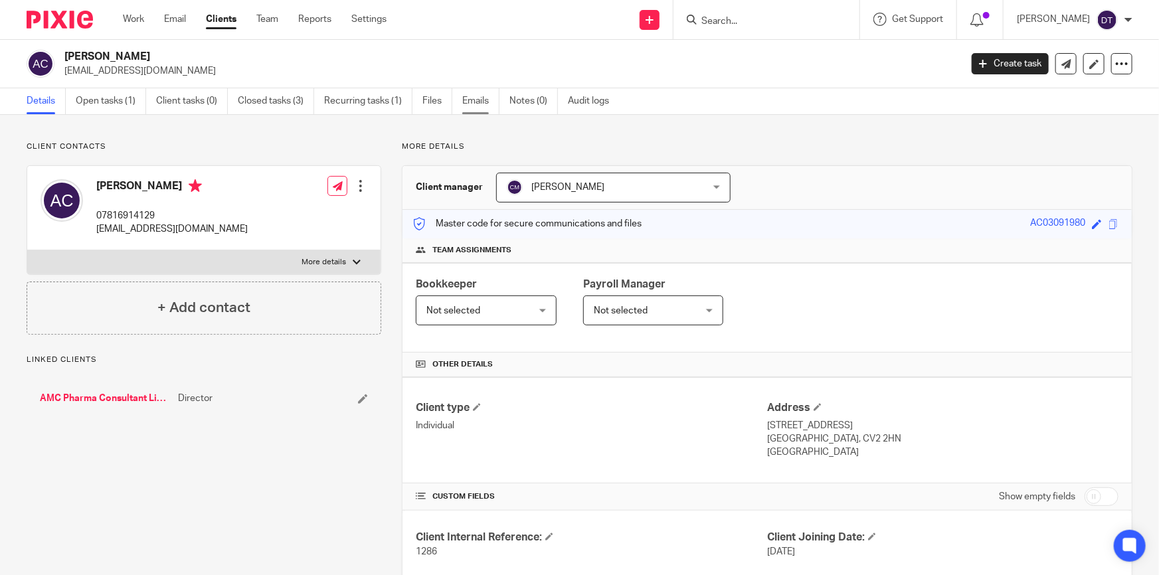
click at [489, 100] on link "Emails" at bounding box center [480, 101] width 37 height 26
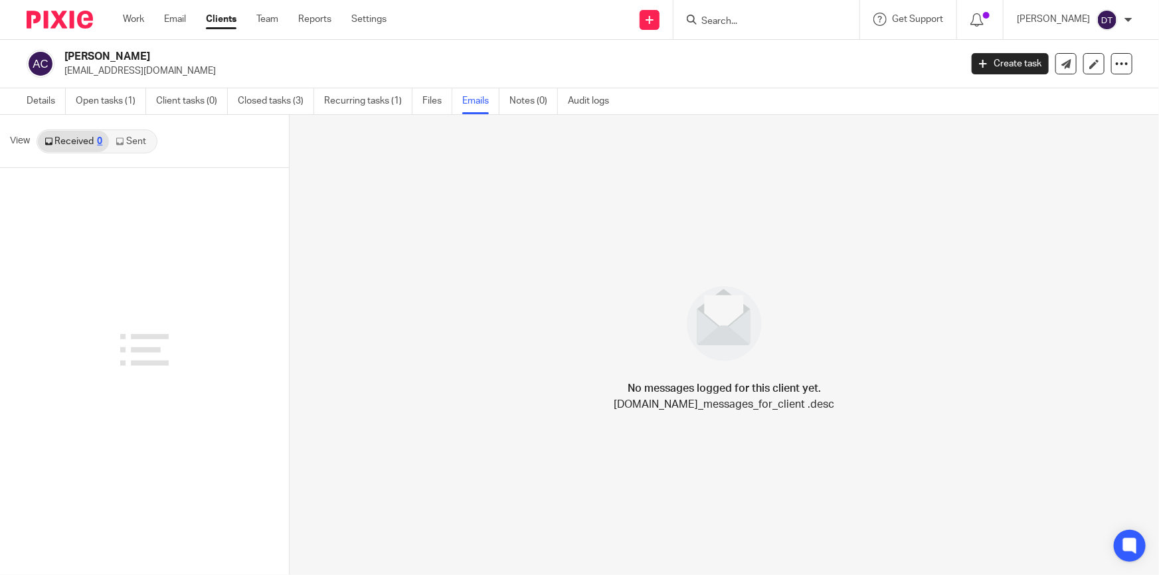
click at [145, 144] on link "Sent" at bounding box center [132, 141] width 46 height 21
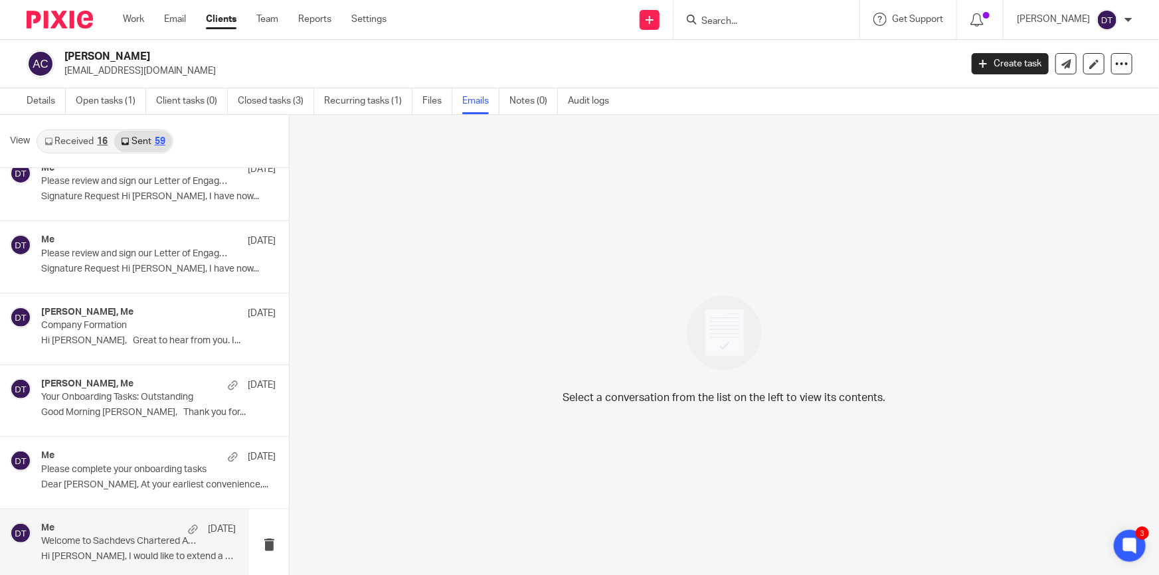
scroll to position [1, 0]
click at [116, 515] on div "Me [DATE] Welcome to Sachdevs Chartered Accountants! Hi [PERSON_NAME], I would …" at bounding box center [124, 543] width 249 height 71
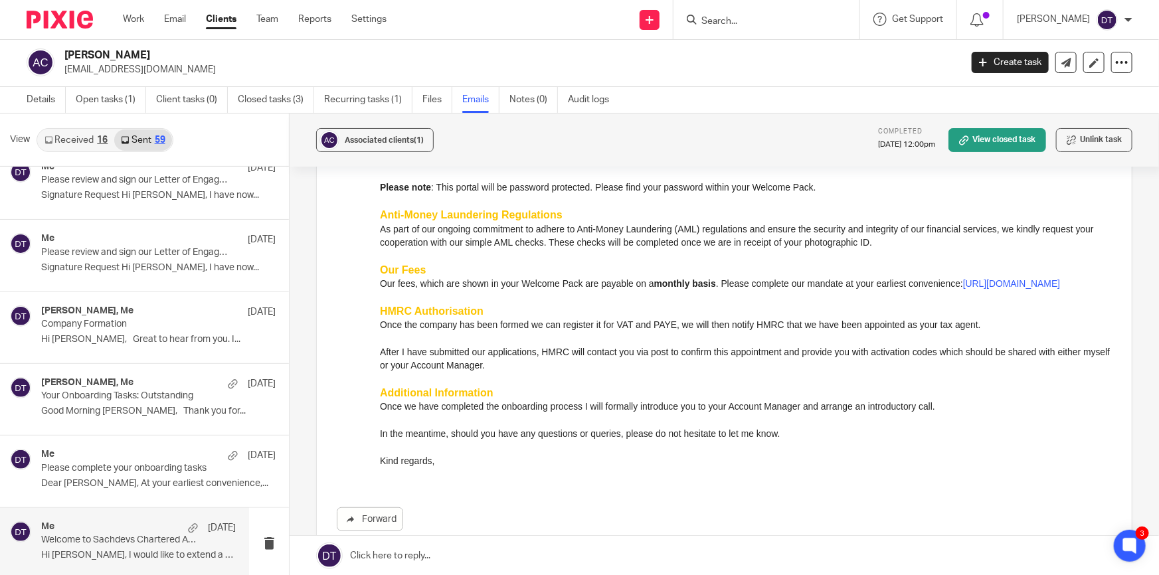
scroll to position [483, 0]
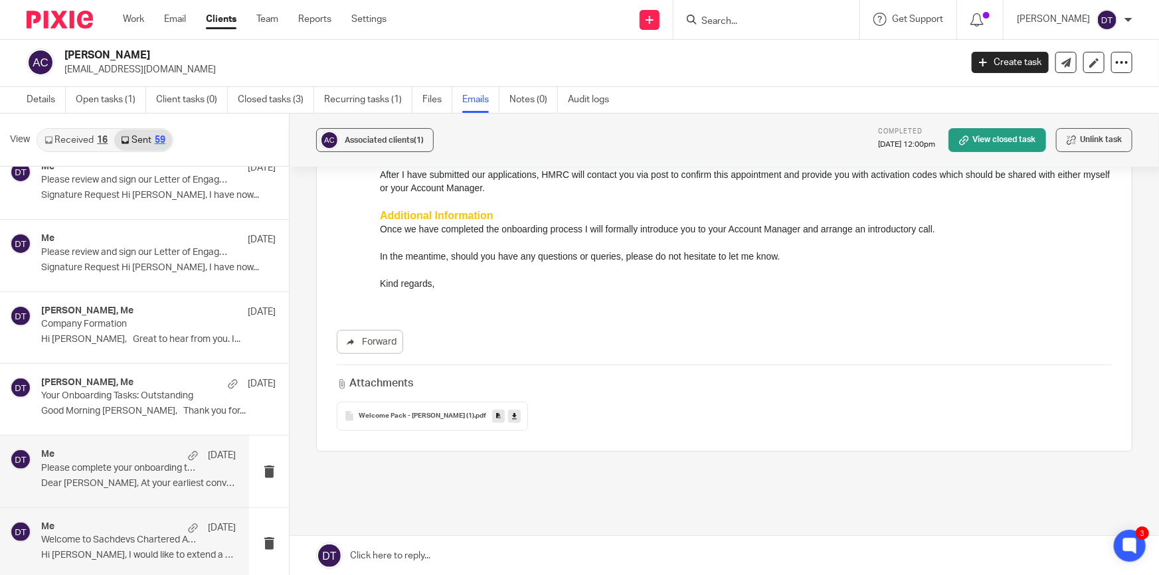
click at [116, 472] on div "Me [DATE] Please complete your onboarding tasks Dear [PERSON_NAME], At your ear…" at bounding box center [138, 471] width 195 height 45
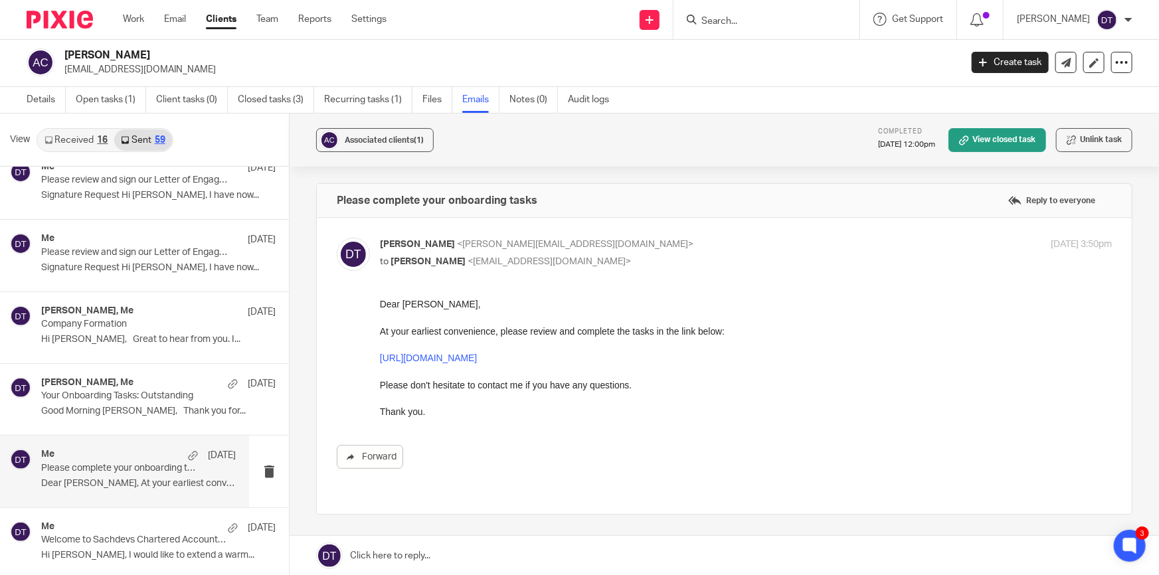
scroll to position [0, 0]
click at [100, 381] on h4 "[PERSON_NAME], Me" at bounding box center [87, 382] width 92 height 11
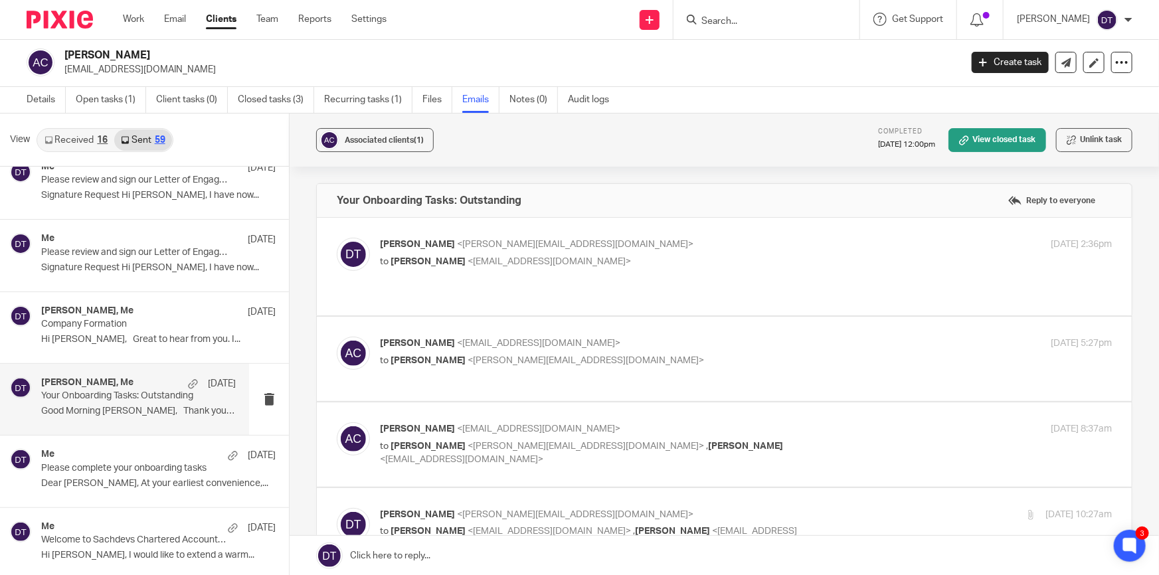
click at [678, 238] on p "[PERSON_NAME] <[PERSON_NAME][EMAIL_ADDRESS][DOMAIN_NAME]>" at bounding box center [624, 245] width 488 height 14
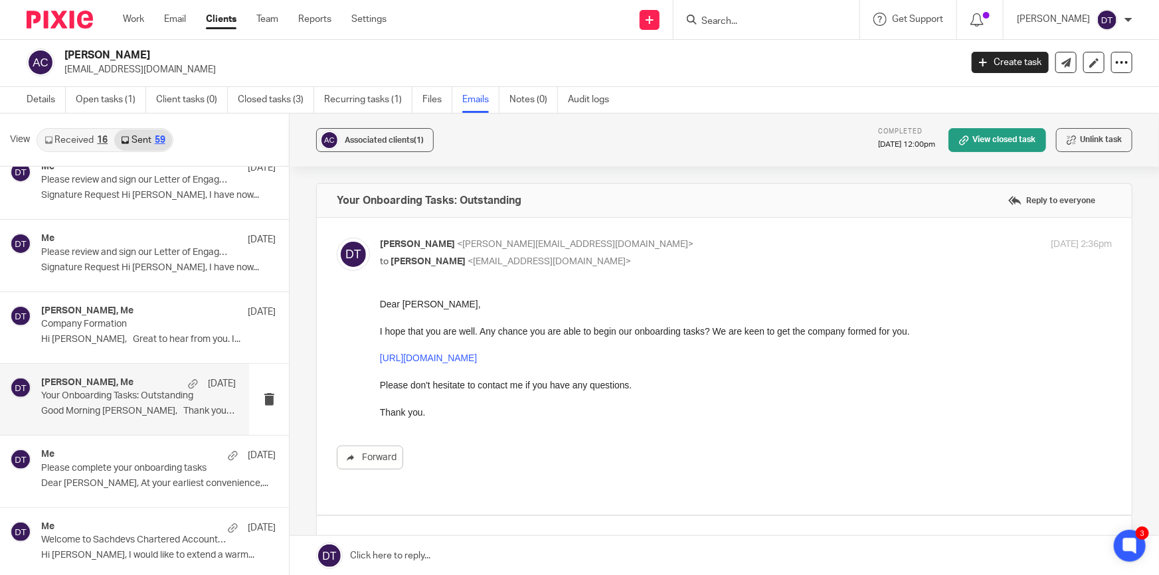
click at [670, 240] on p "[PERSON_NAME] <[PERSON_NAME][EMAIL_ADDRESS][DOMAIN_NAME]>" at bounding box center [624, 245] width 488 height 14
checkbox input "false"
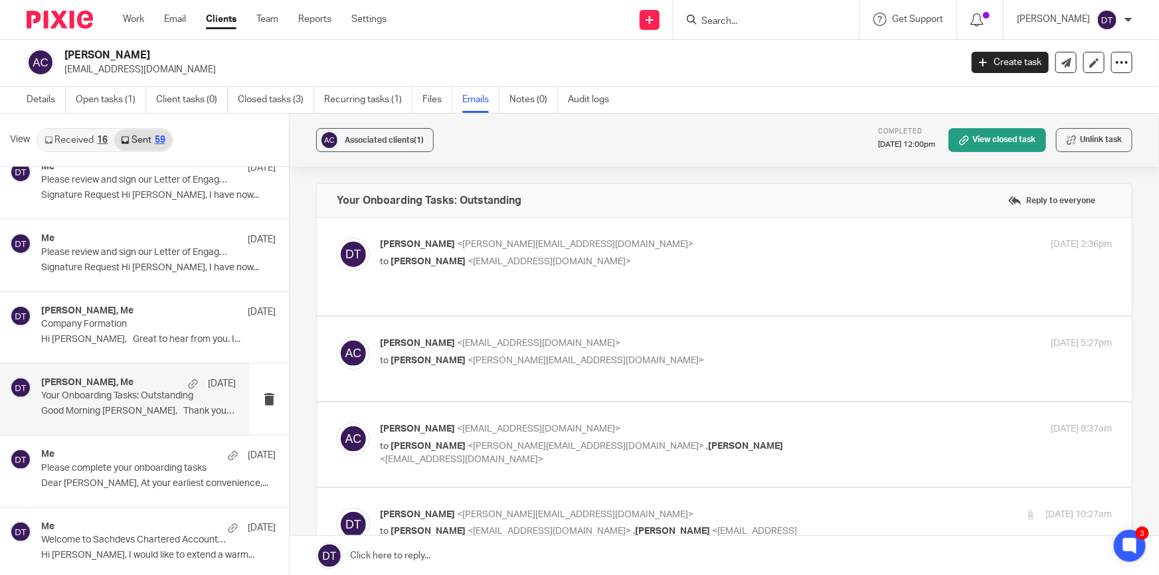
click at [663, 338] on p "[PERSON_NAME] <[EMAIL_ADDRESS][DOMAIN_NAME]>" at bounding box center [624, 344] width 488 height 14
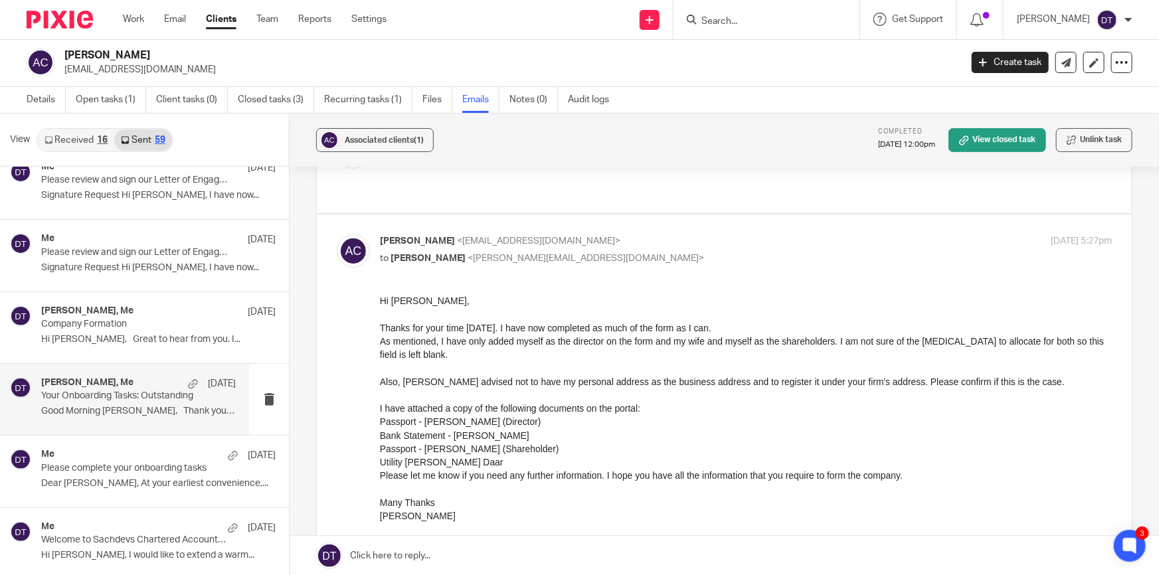
scroll to position [120, 0]
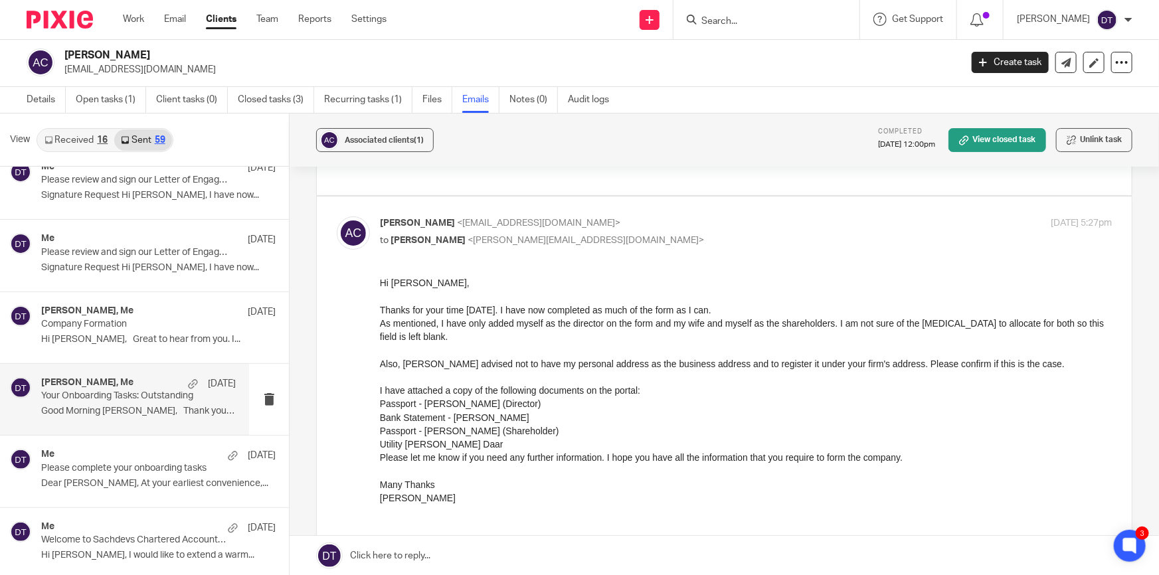
click at [657, 218] on p "[PERSON_NAME] <[EMAIL_ADDRESS][DOMAIN_NAME]>" at bounding box center [624, 224] width 488 height 14
checkbox input "false"
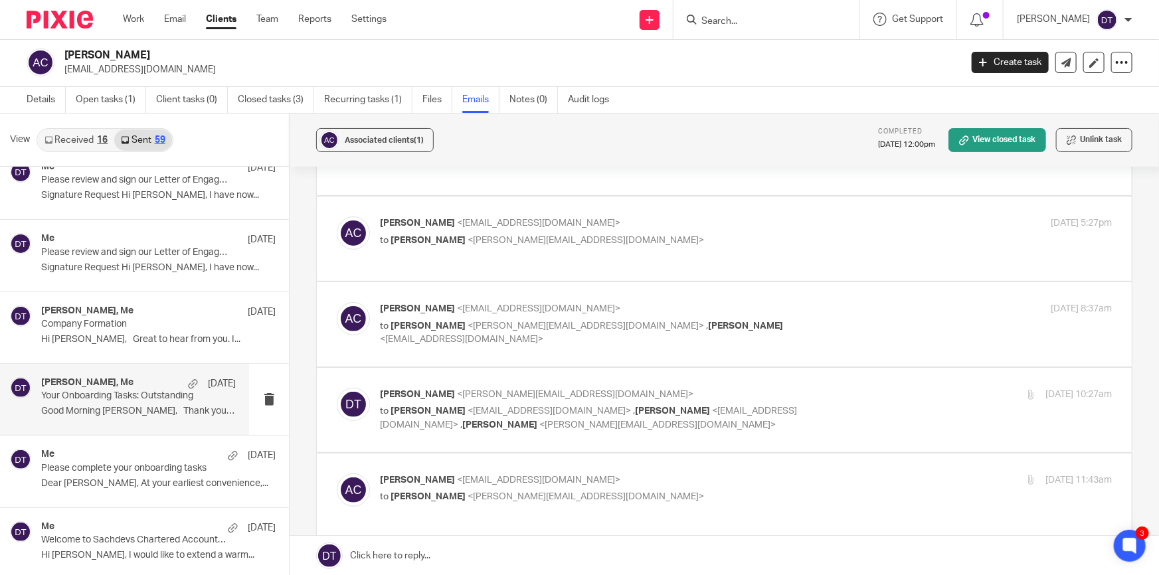
click at [601, 312] on label at bounding box center [724, 324] width 815 height 84
click at [337, 302] on input "checkbox" at bounding box center [336, 302] width 1 height 1
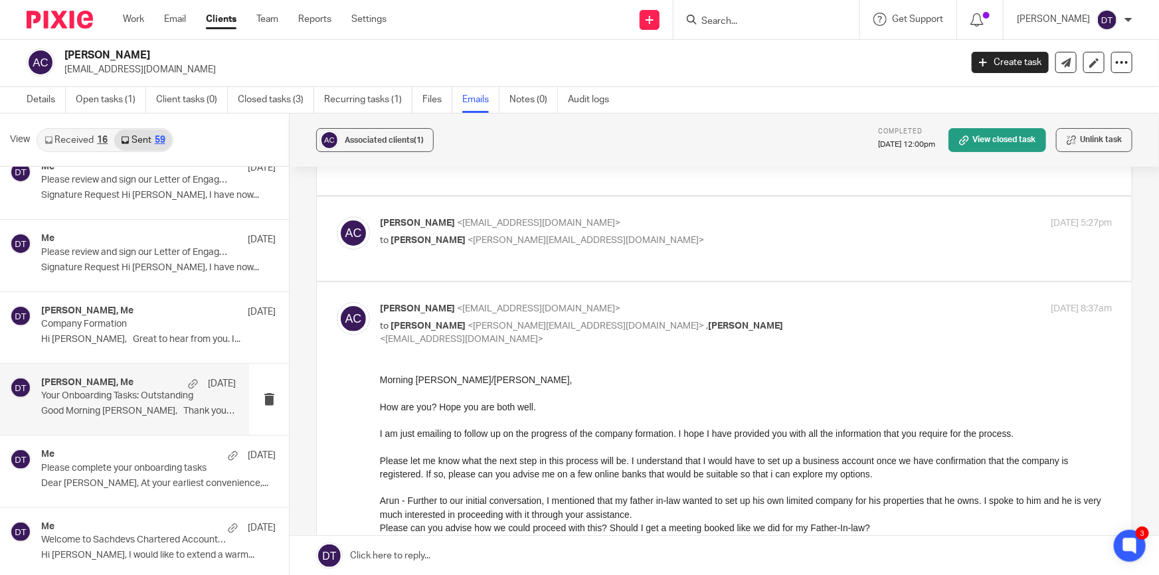
scroll to position [0, 0]
click at [647, 316] on p "[PERSON_NAME] <[EMAIL_ADDRESS][DOMAIN_NAME]>" at bounding box center [624, 309] width 488 height 14
checkbox input "false"
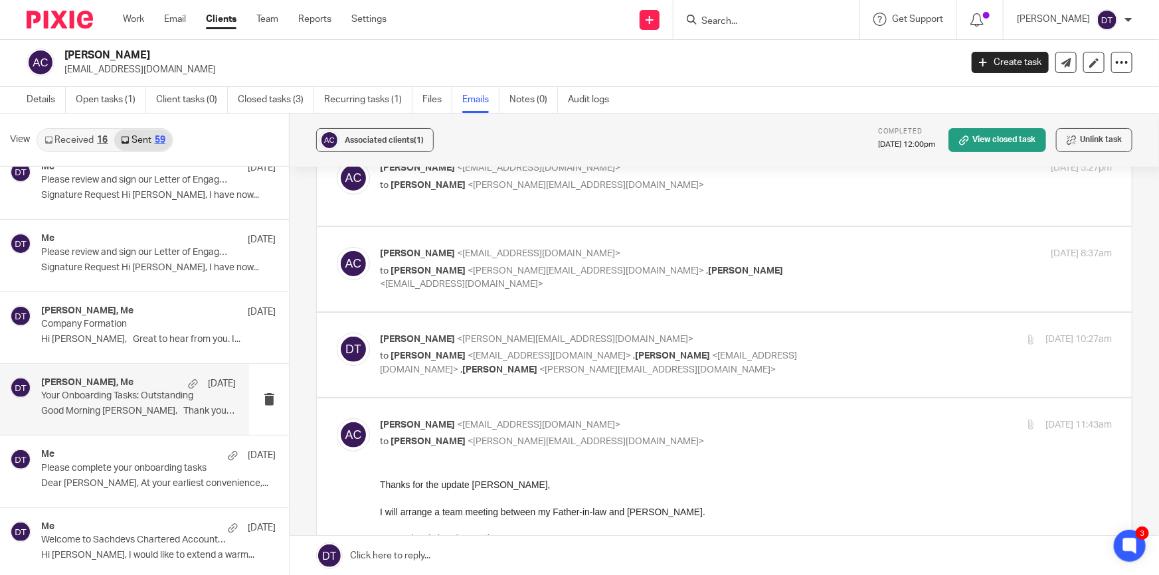
scroll to position [241, 0]
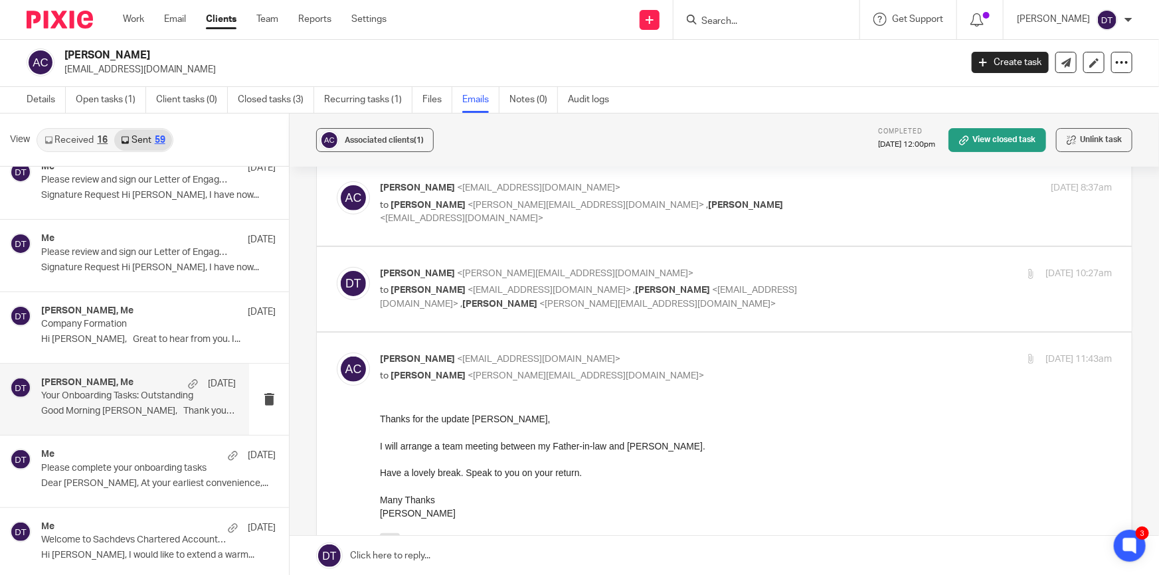
click at [717, 276] on label at bounding box center [724, 289] width 815 height 84
click at [337, 267] on input "checkbox" at bounding box center [336, 266] width 1 height 1
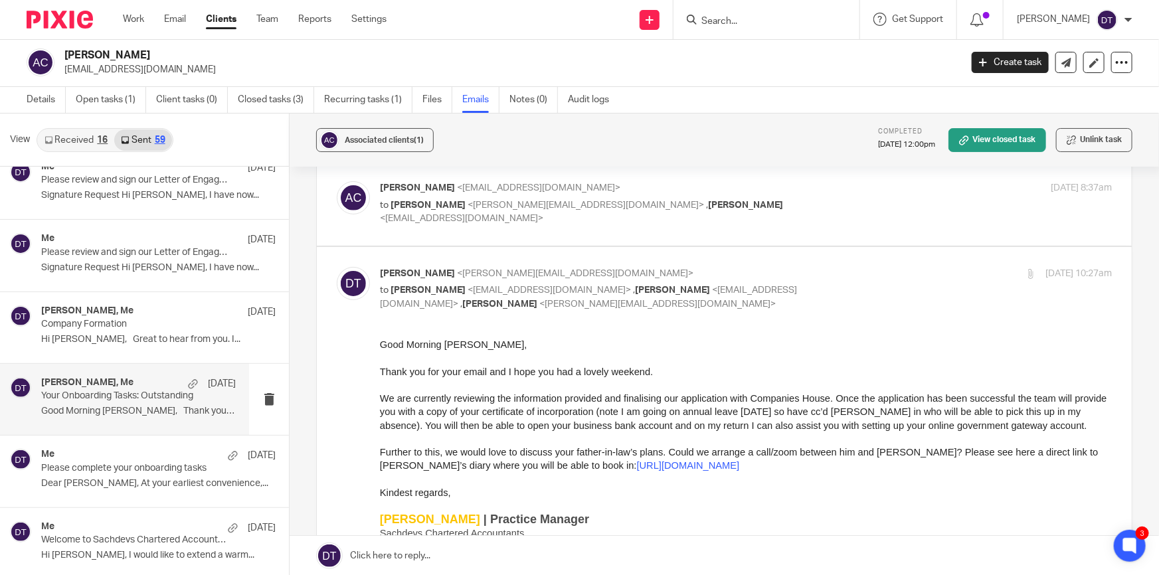
click at [337, 267] on input "checkbox" at bounding box center [336, 266] width 1 height 1
checkbox input "false"
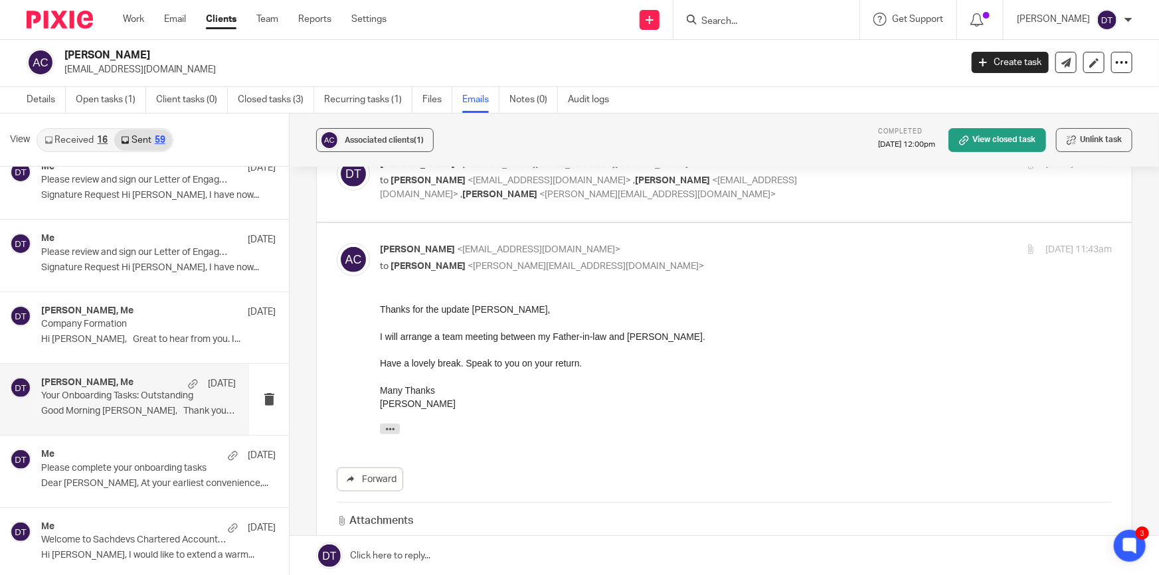
scroll to position [362, 0]
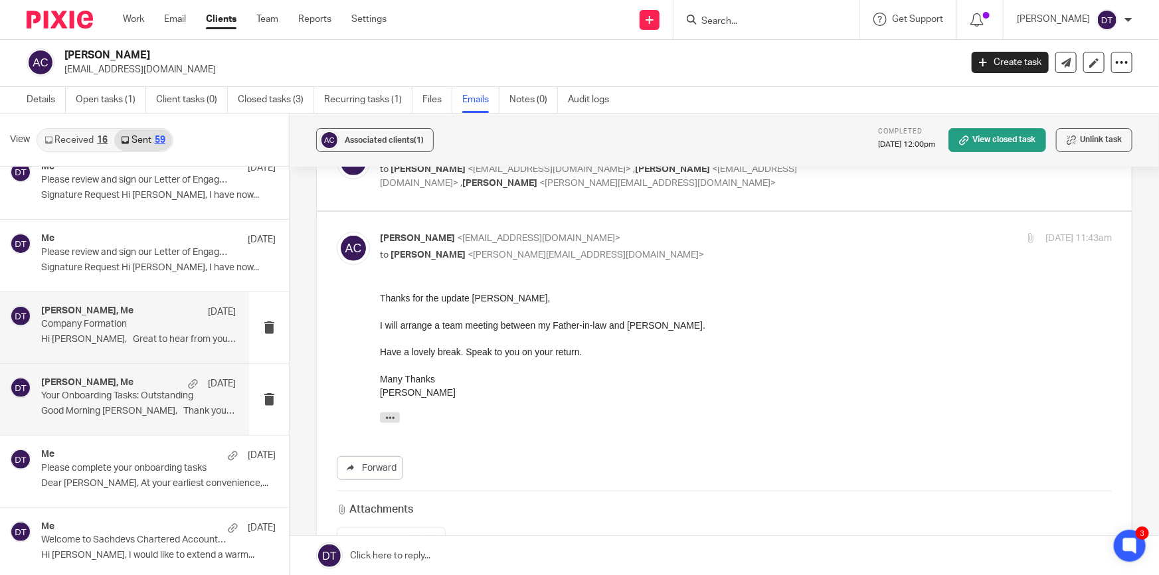
click at [147, 334] on p "Hi [PERSON_NAME], Great to hear from you. I..." at bounding box center [138, 339] width 195 height 11
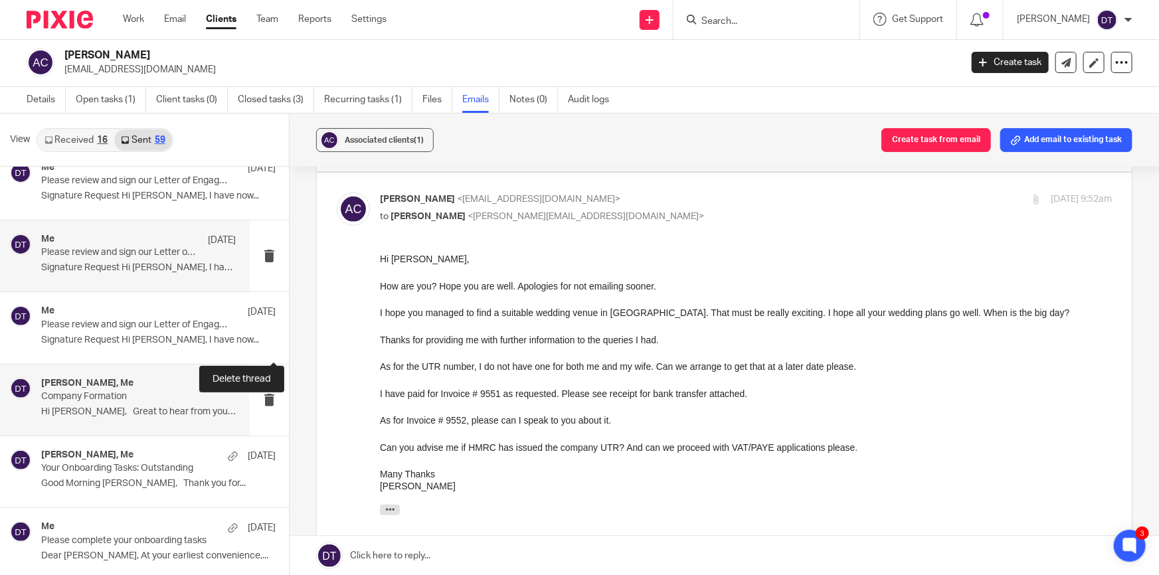
scroll to position [3713, 0]
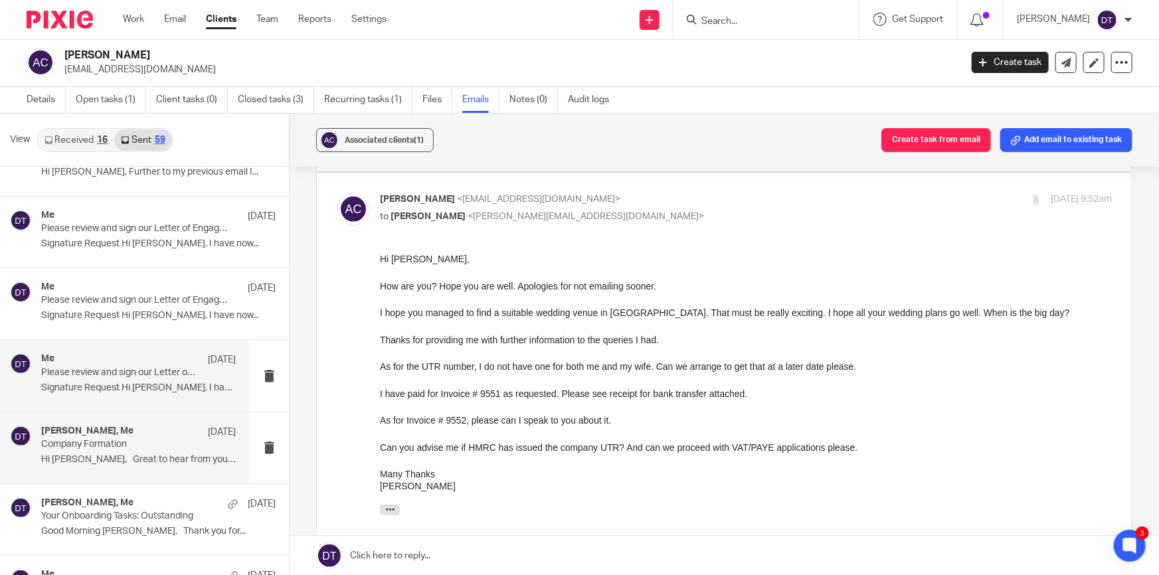
click at [106, 386] on p "Signature Request Hi [PERSON_NAME], I have now..." at bounding box center [138, 388] width 195 height 11
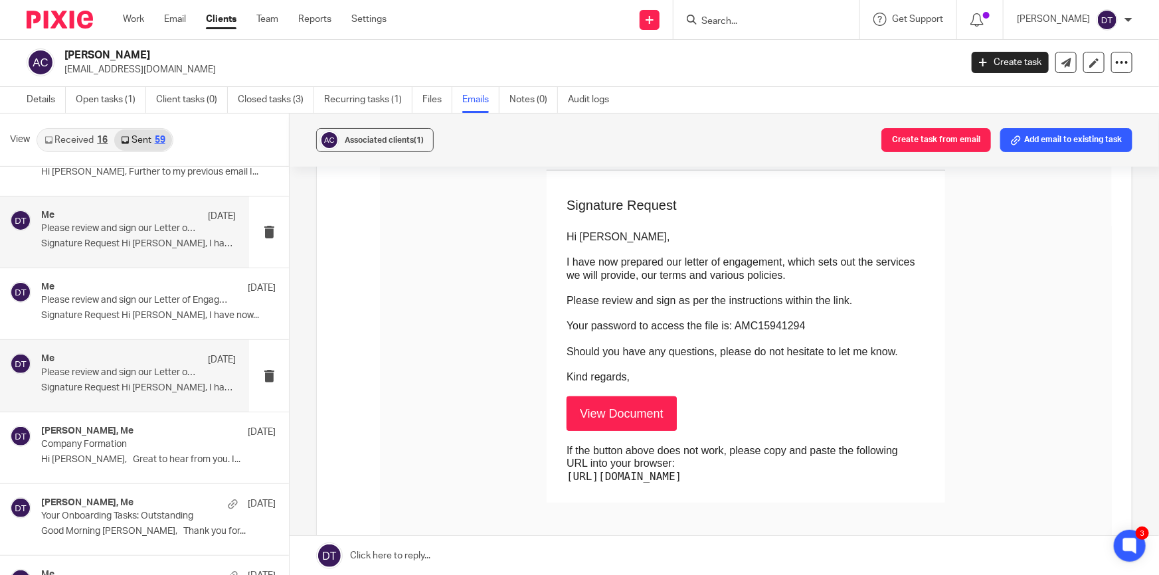
scroll to position [3471, 0]
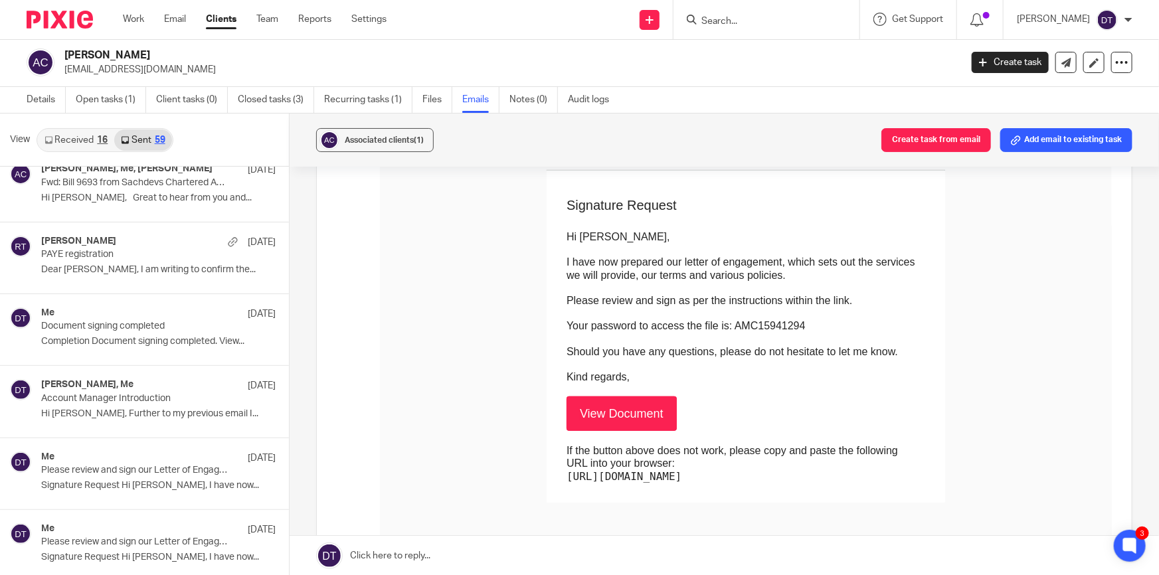
click at [72, 141] on link "Received 16" at bounding box center [76, 140] width 76 height 21
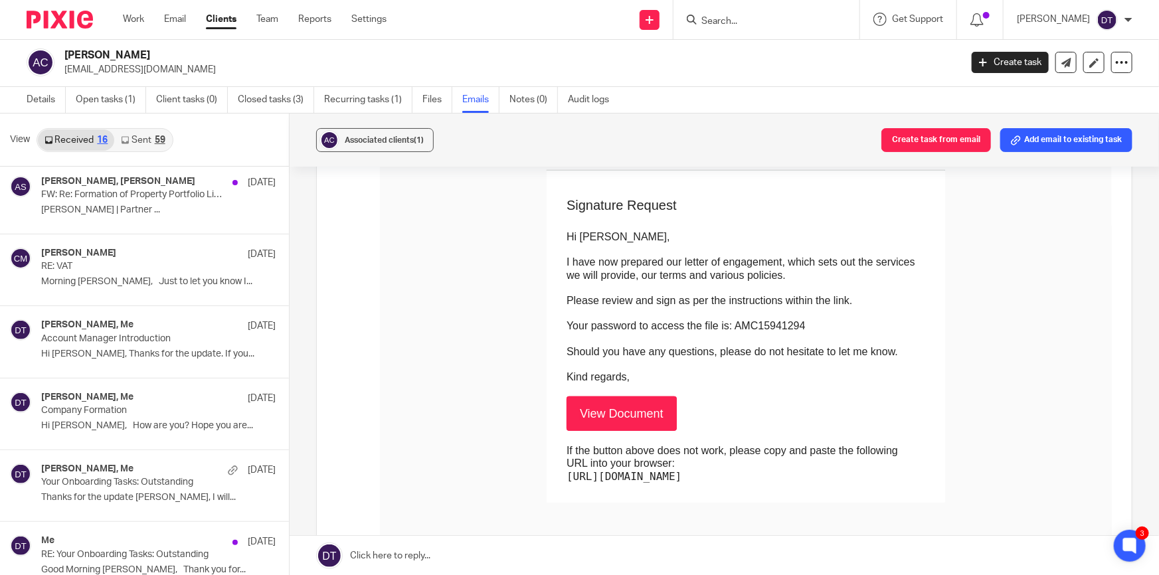
scroll to position [741, 0]
